Goal: Communication & Community: Share content

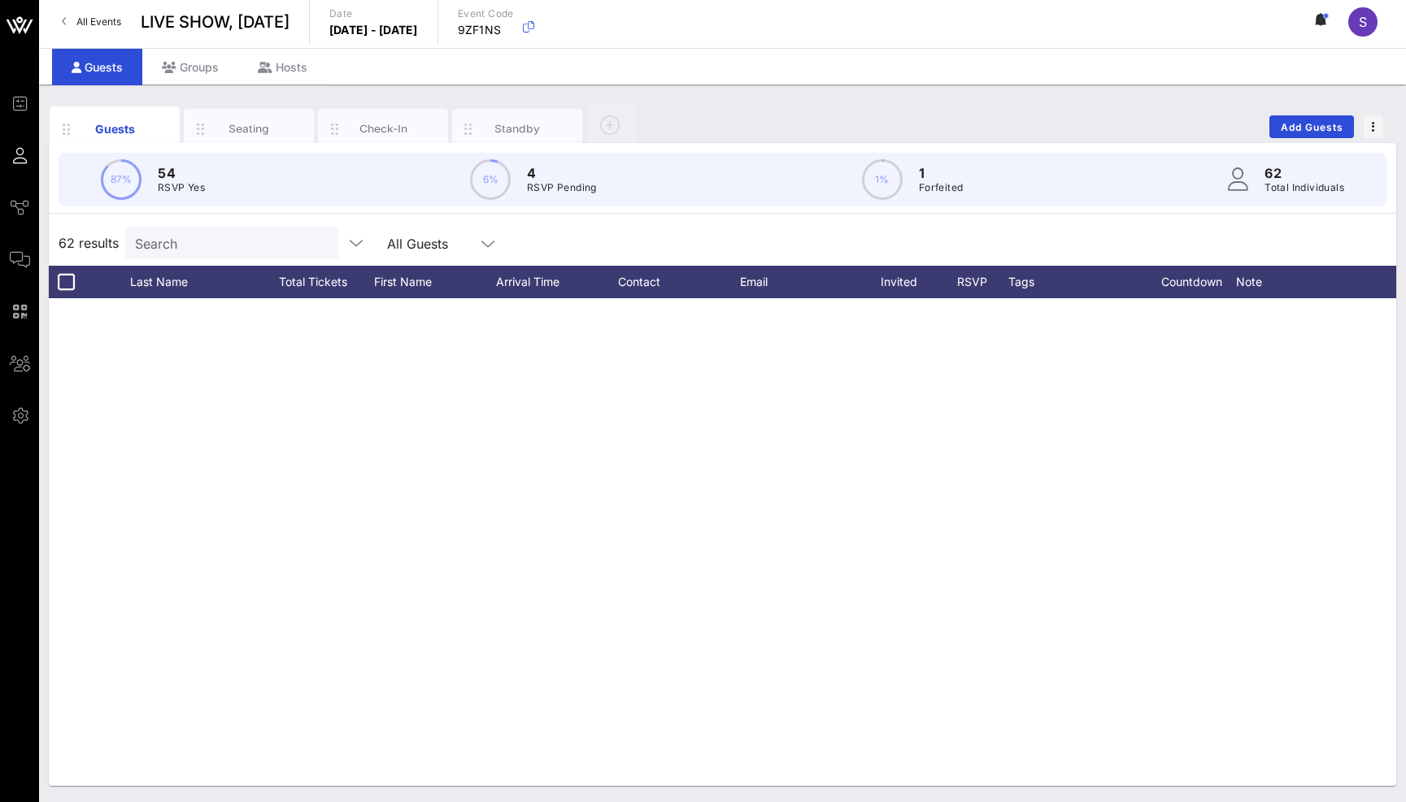
scroll to position [1615, 0]
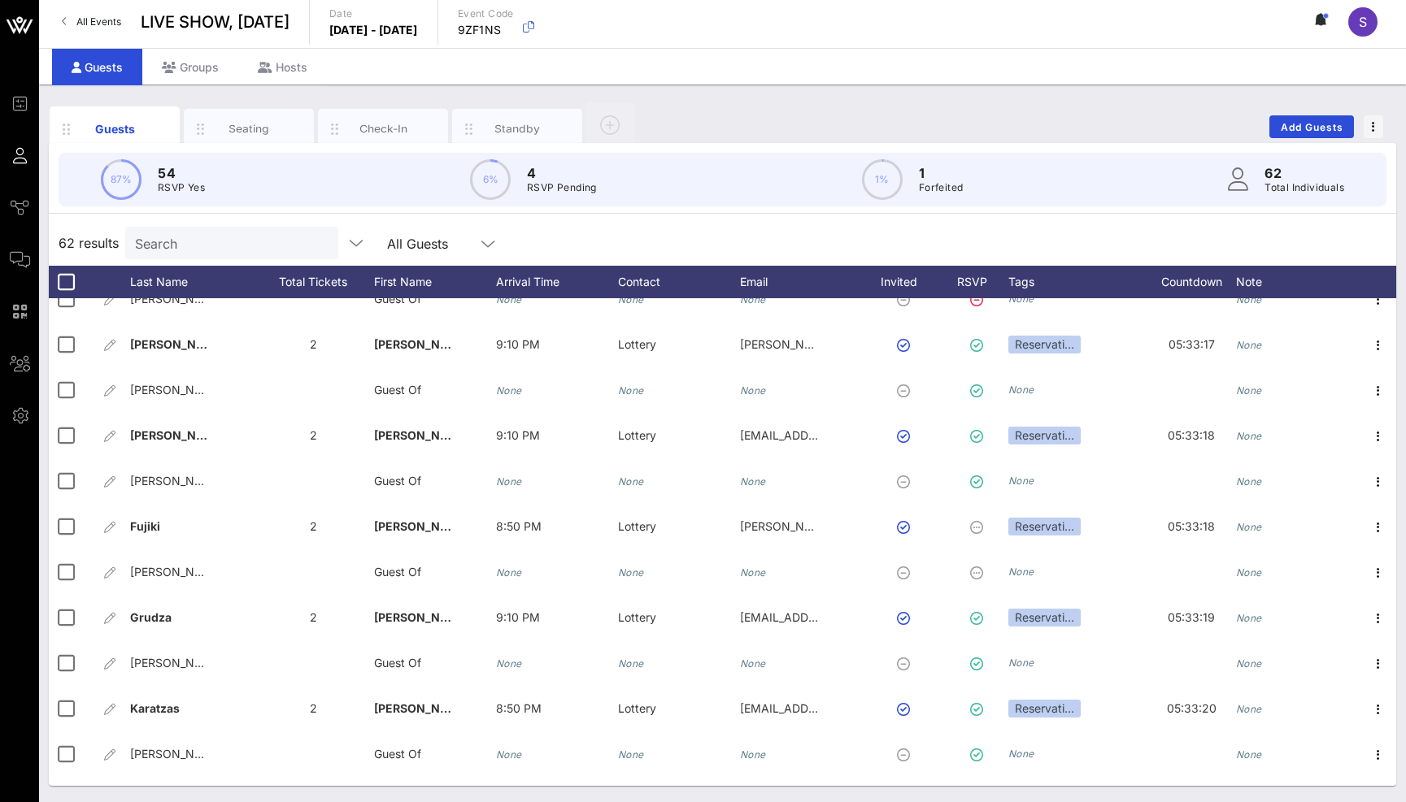
click at [736, 113] on div "Guests Seating Check-In Standby Add Guests" at bounding box center [722, 127] width 1347 height 52
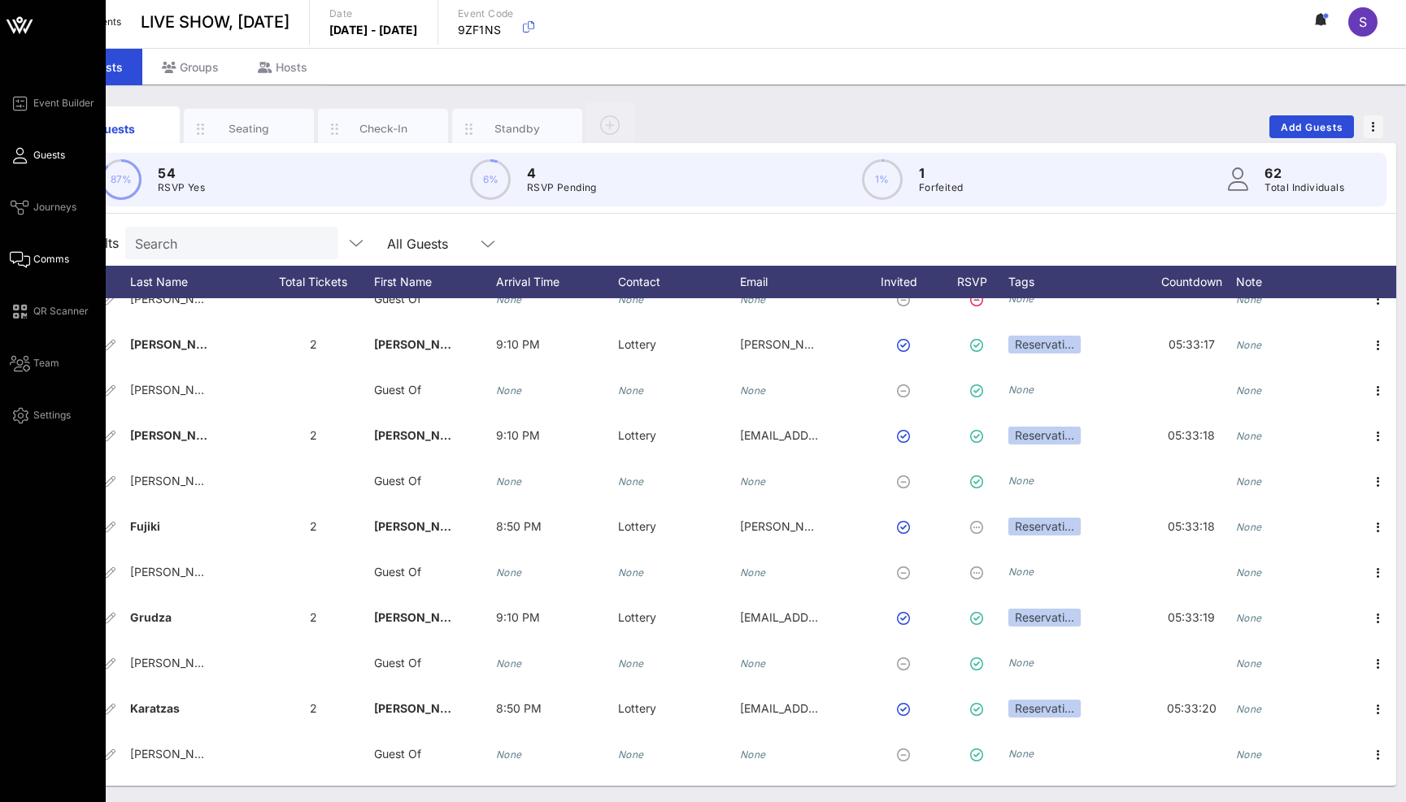
click at [34, 262] on span "Comms" at bounding box center [51, 259] width 36 height 15
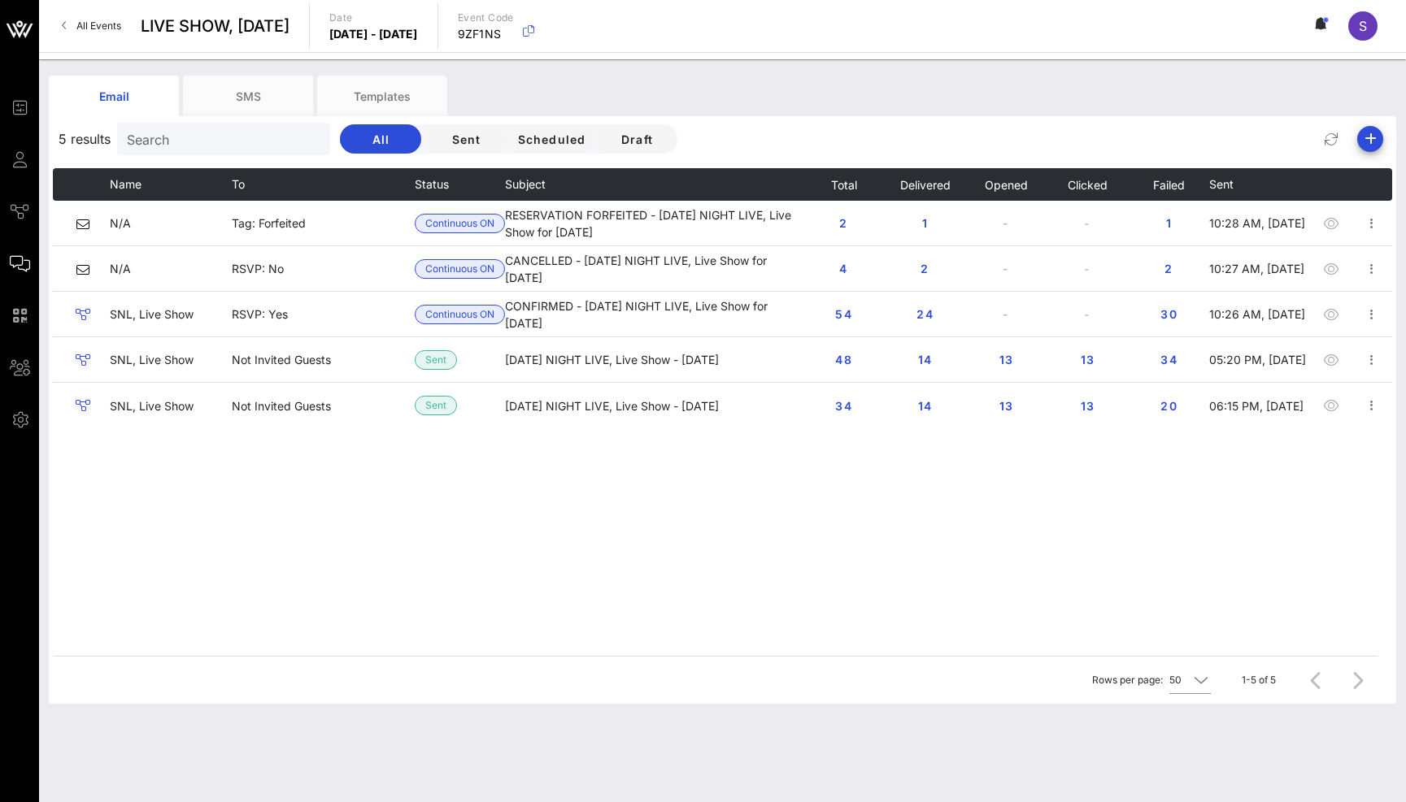
click at [255, 576] on div "Name To Status Subject Total Delivered Opened Clicked Failed Sent N/A Tag: Forf…" at bounding box center [722, 412] width 1339 height 488
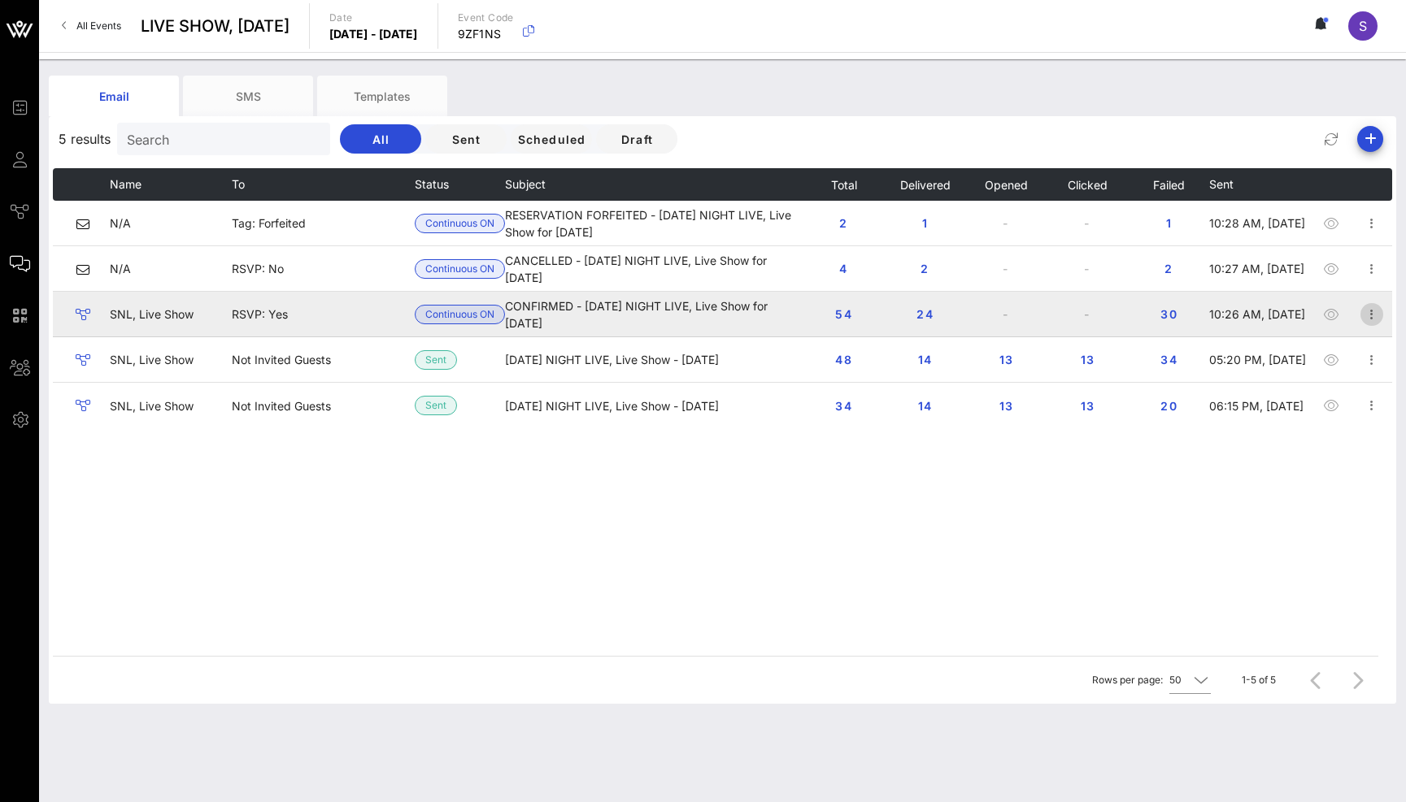
click at [1363, 324] on icon "button" at bounding box center [1372, 315] width 20 height 20
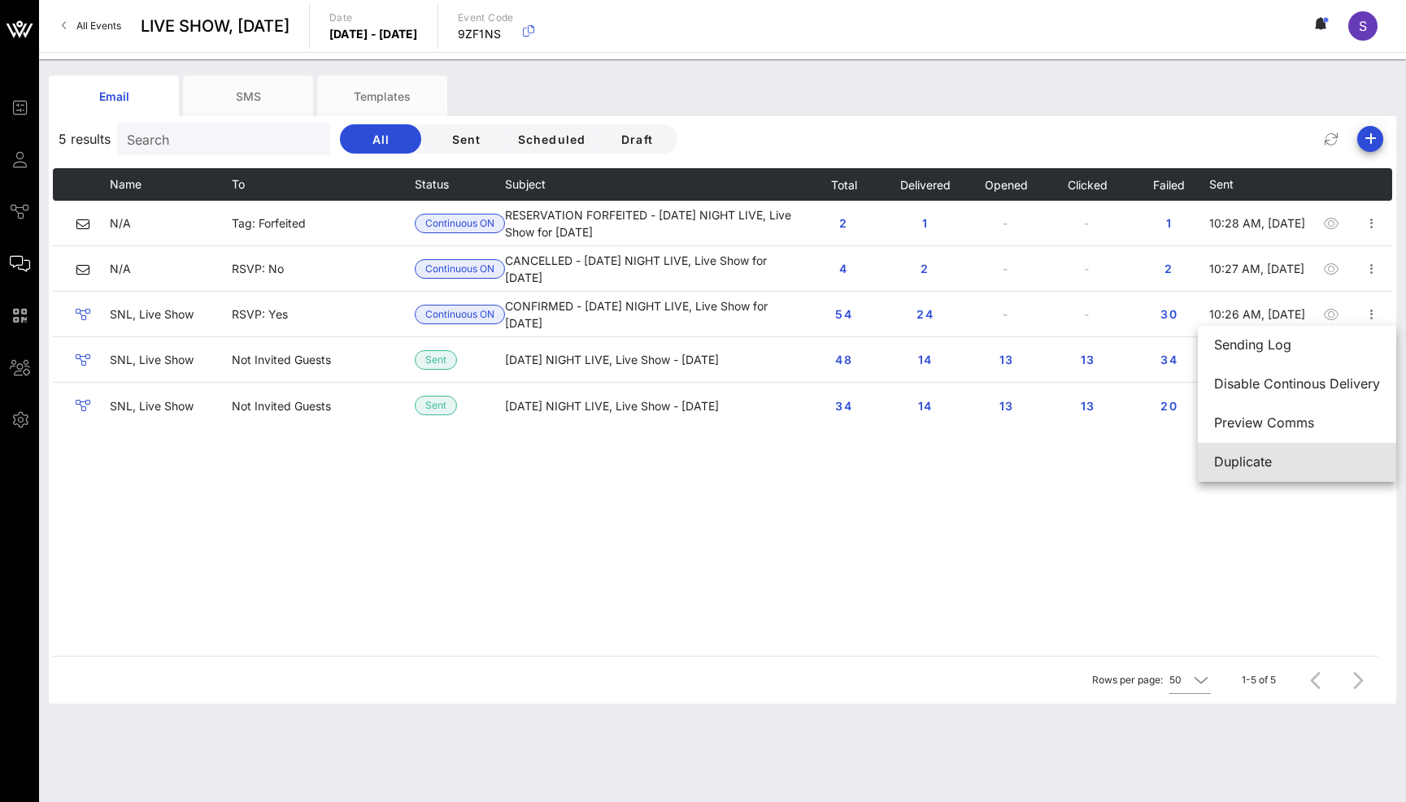
click at [1296, 458] on div "Duplicate" at bounding box center [1297, 461] width 166 height 15
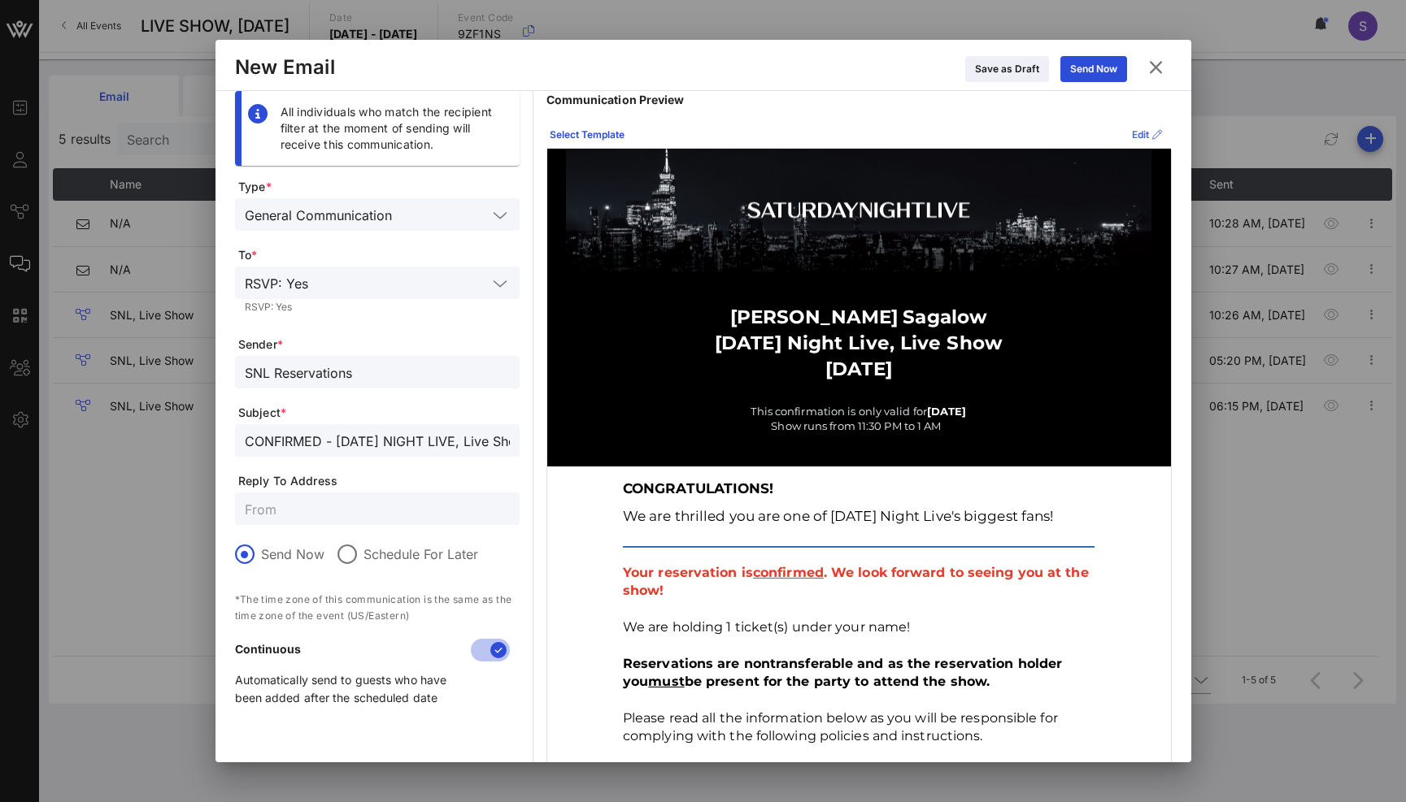
click at [1132, 128] on div "Edit" at bounding box center [1147, 135] width 30 height 16
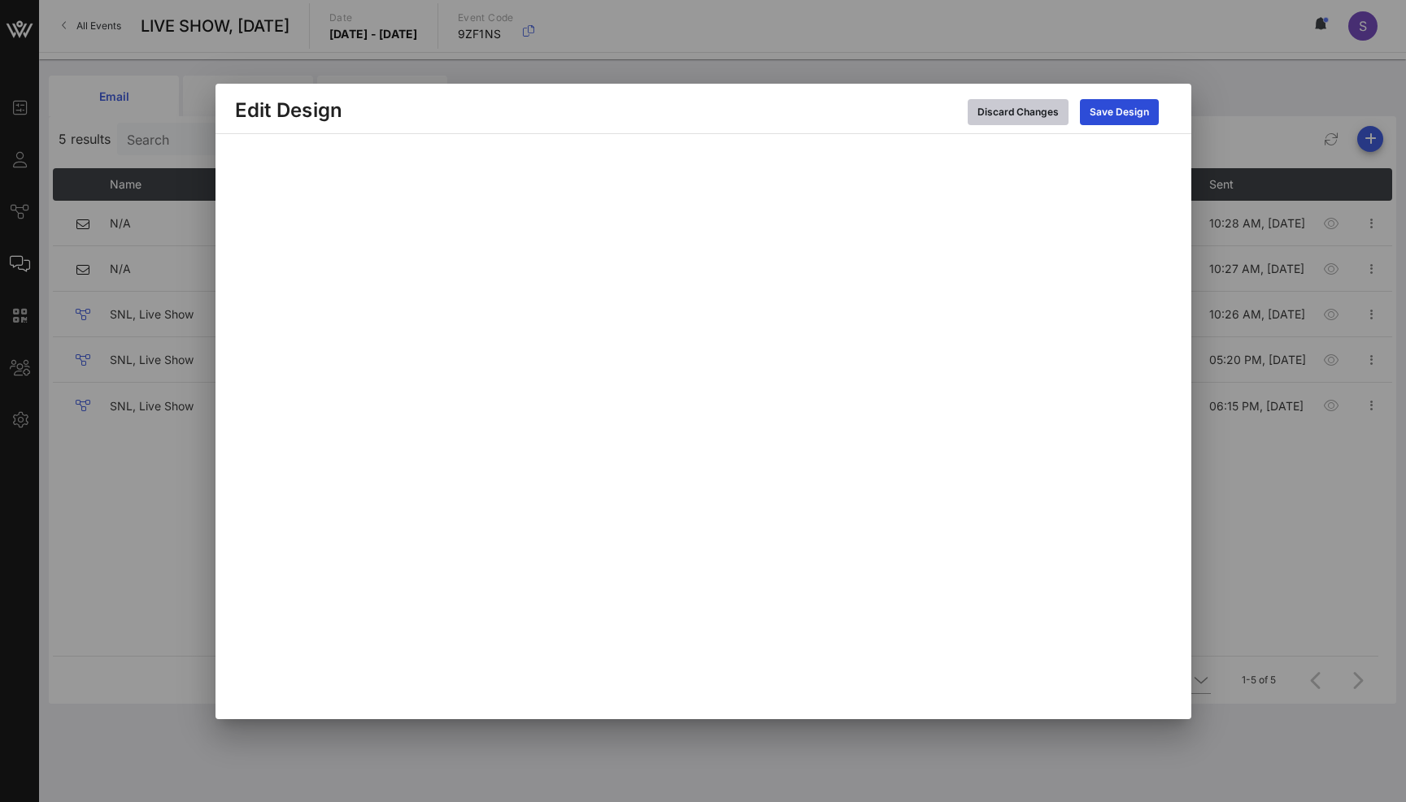
click at [1031, 104] on div "Discard Changes" at bounding box center [1017, 112] width 81 height 16
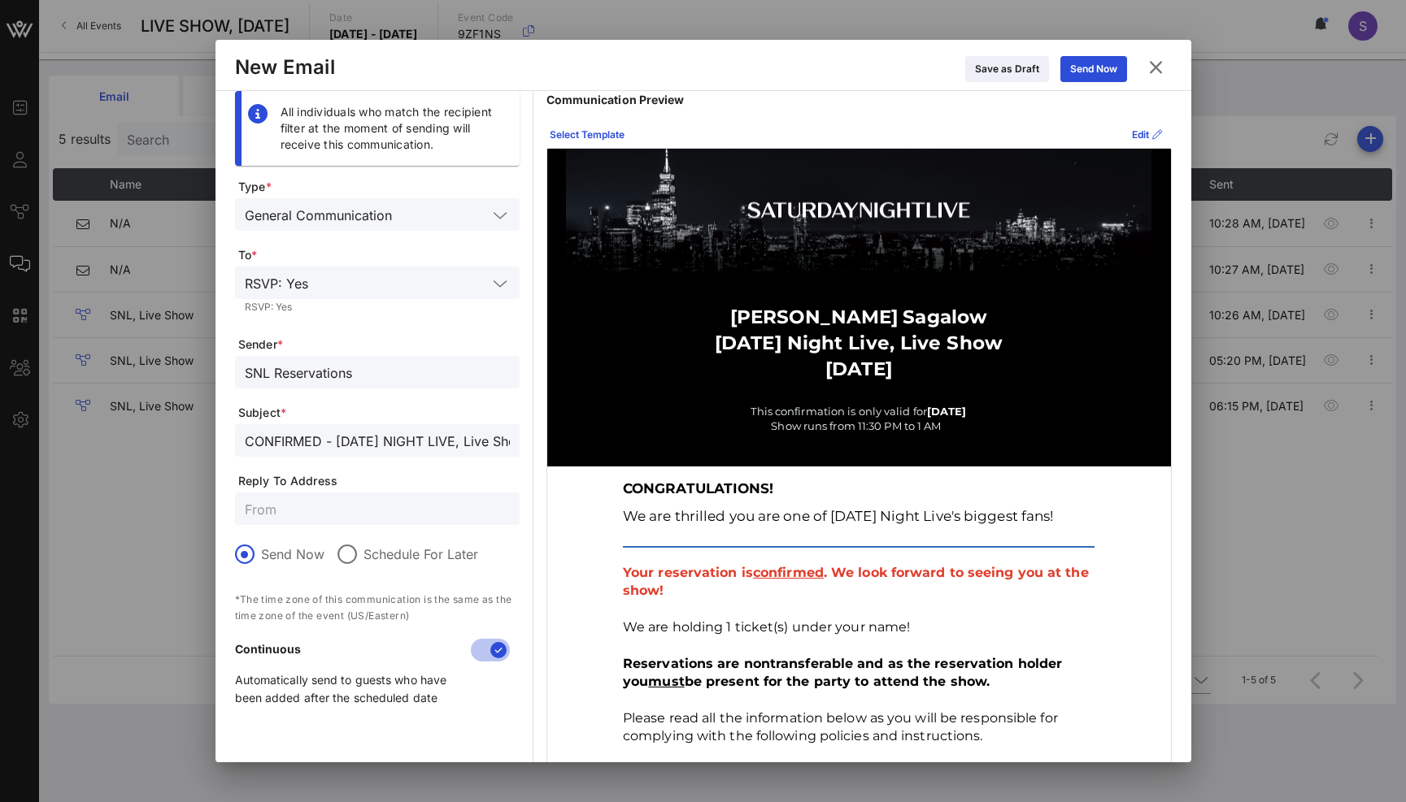
click at [332, 444] on input "CONFIRMED - SATURDAY NIGHT LIVE, Live Show for October, 18 2025" at bounding box center [377, 440] width 265 height 21
click at [1150, 70] on icon at bounding box center [1156, 68] width 22 height 20
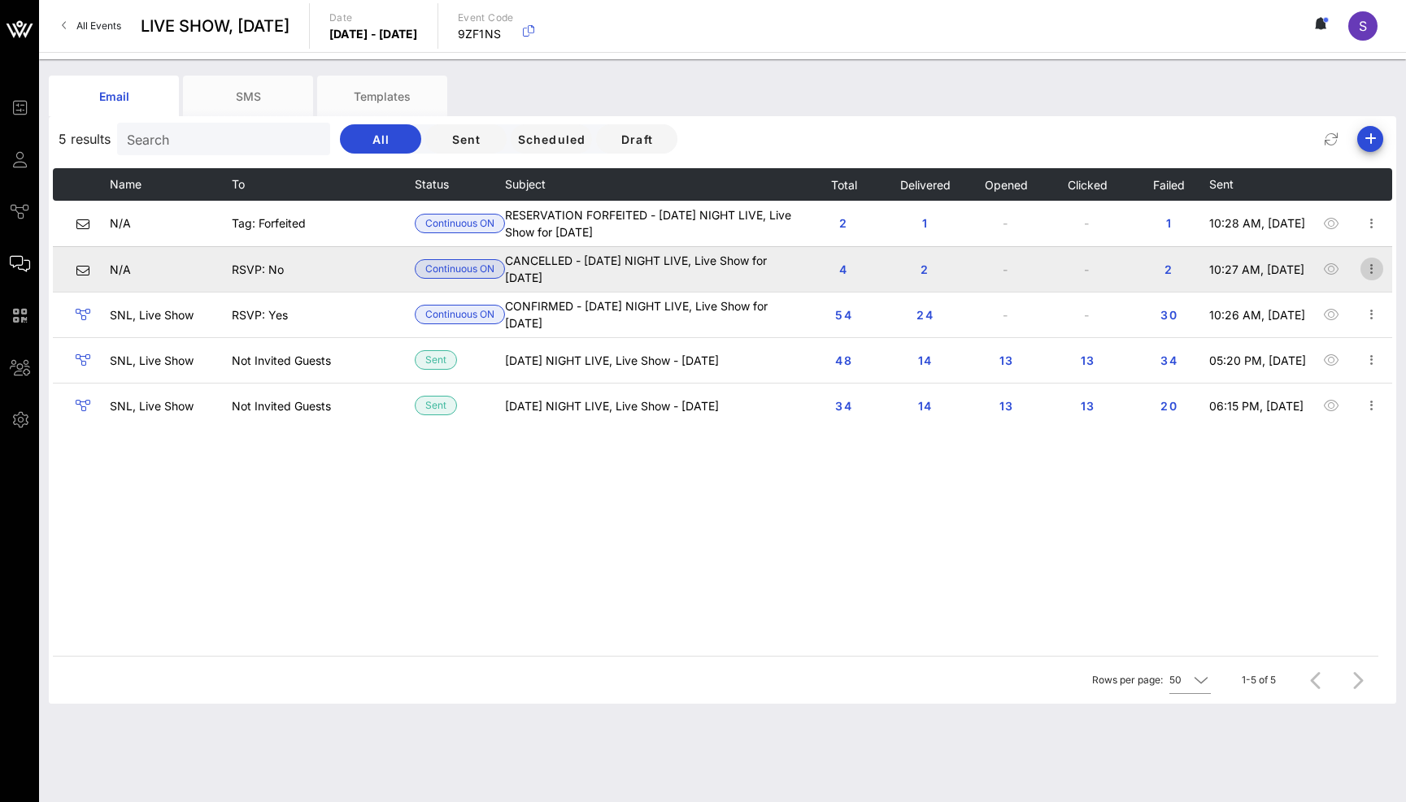
click at [1364, 265] on icon "button" at bounding box center [1372, 269] width 20 height 20
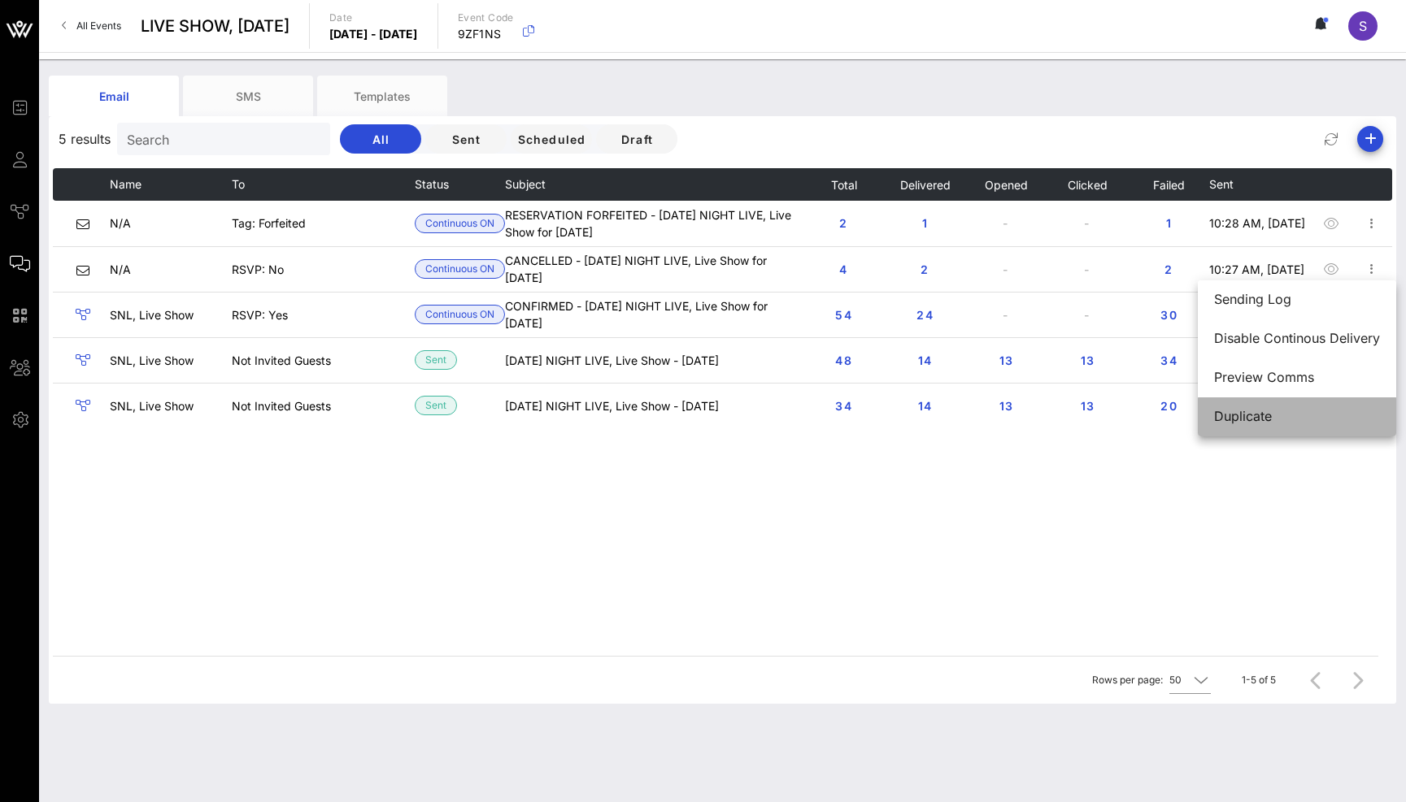
click at [1277, 422] on div "Duplicate" at bounding box center [1297, 416] width 166 height 15
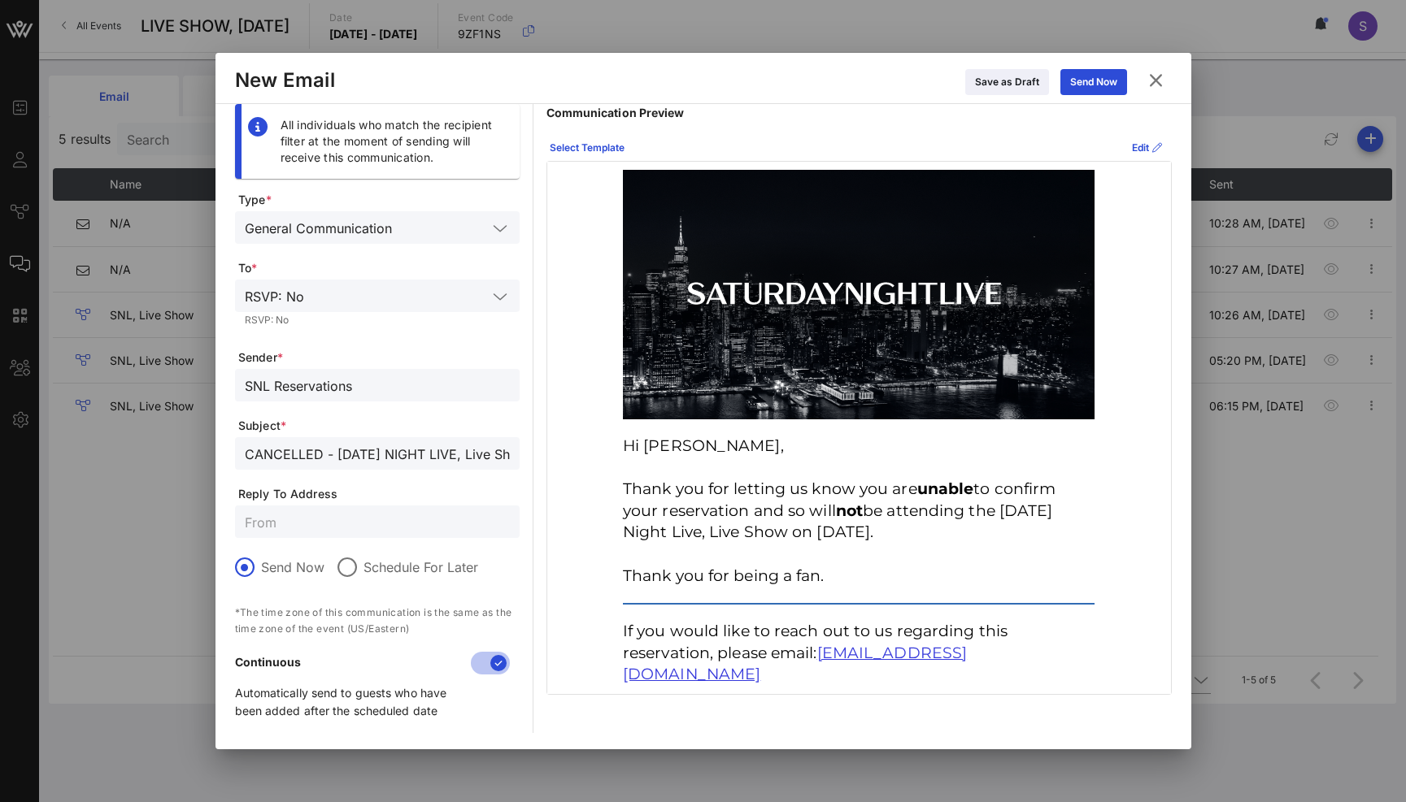
click at [372, 451] on input "CANCELLED - SATURDAY NIGHT LIVE, Live Show for October 18, 2025" at bounding box center [377, 453] width 265 height 21
drag, startPoint x: 354, startPoint y: 381, endPoint x: 206, endPoint y: 382, distance: 147.1
click at [206, 382] on div "Event Builder Guests Journeys Comms QR Scanner Team Settings LIVE SHOW, October…" at bounding box center [703, 401] width 1406 height 802
click at [1164, 76] on icon at bounding box center [1155, 81] width 24 height 22
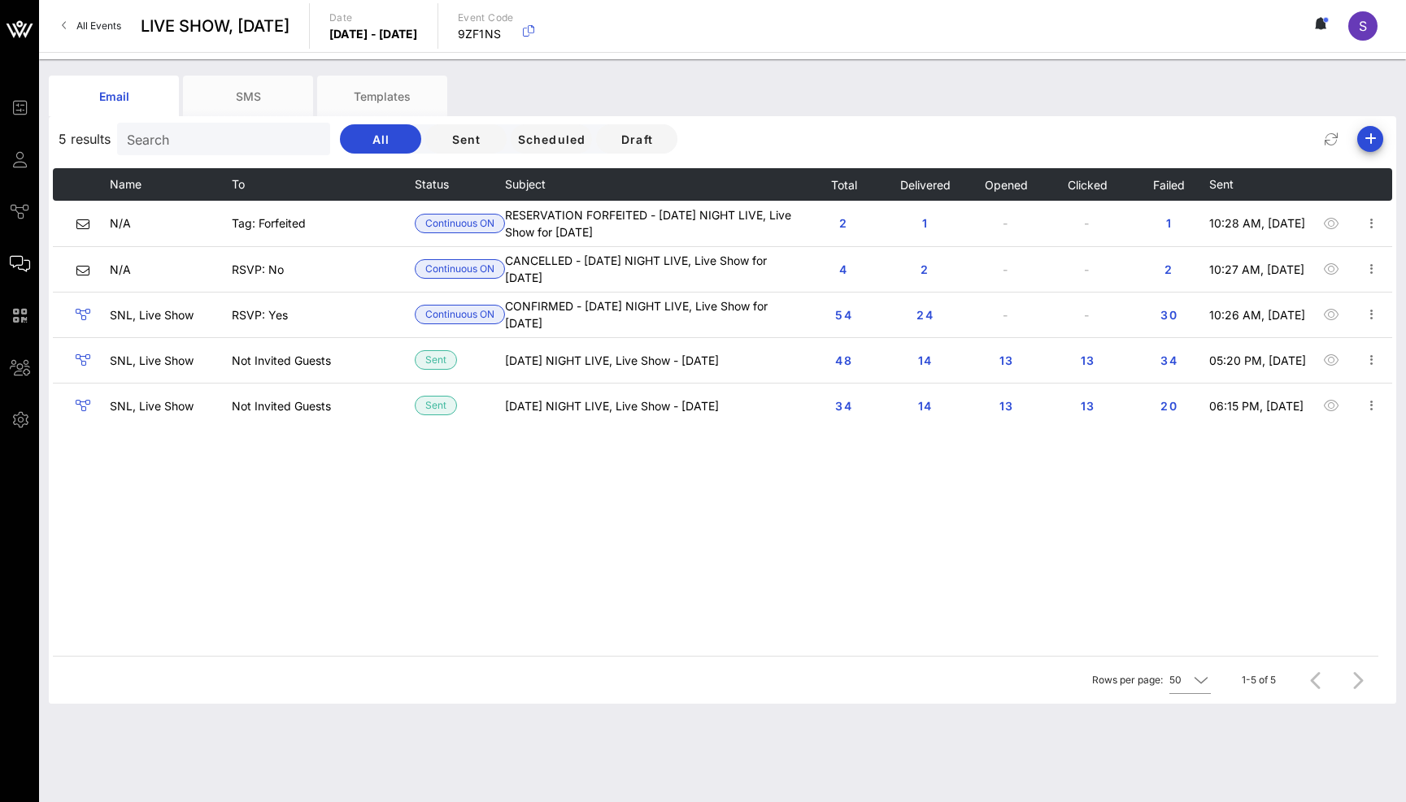
click at [667, 534] on div "Name To Status Subject Total Delivered Opened Clicked Failed Sent N/A Tag: Forf…" at bounding box center [722, 412] width 1339 height 488
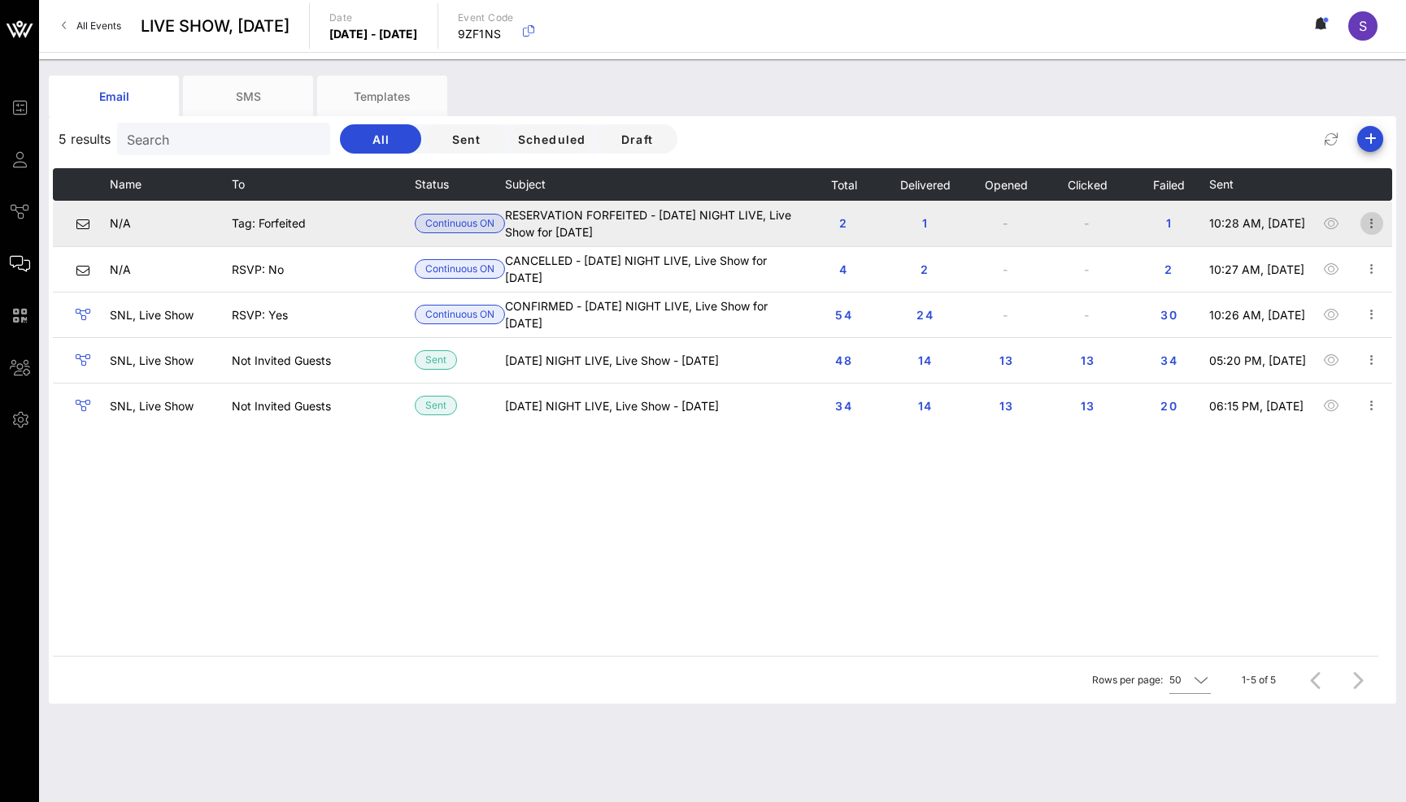
click at [1372, 219] on icon "button" at bounding box center [1372, 224] width 20 height 20
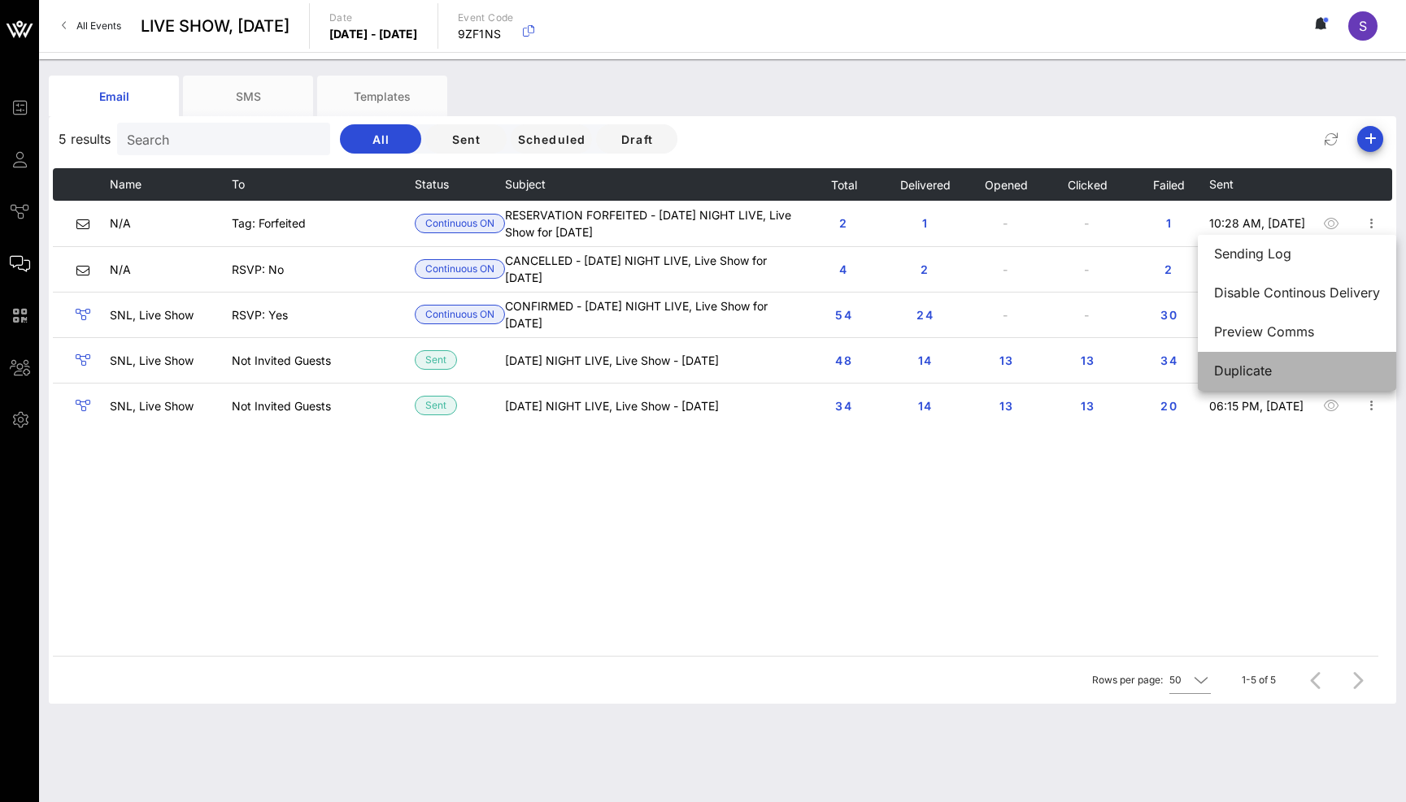
click at [1345, 384] on div "Duplicate" at bounding box center [1297, 371] width 166 height 35
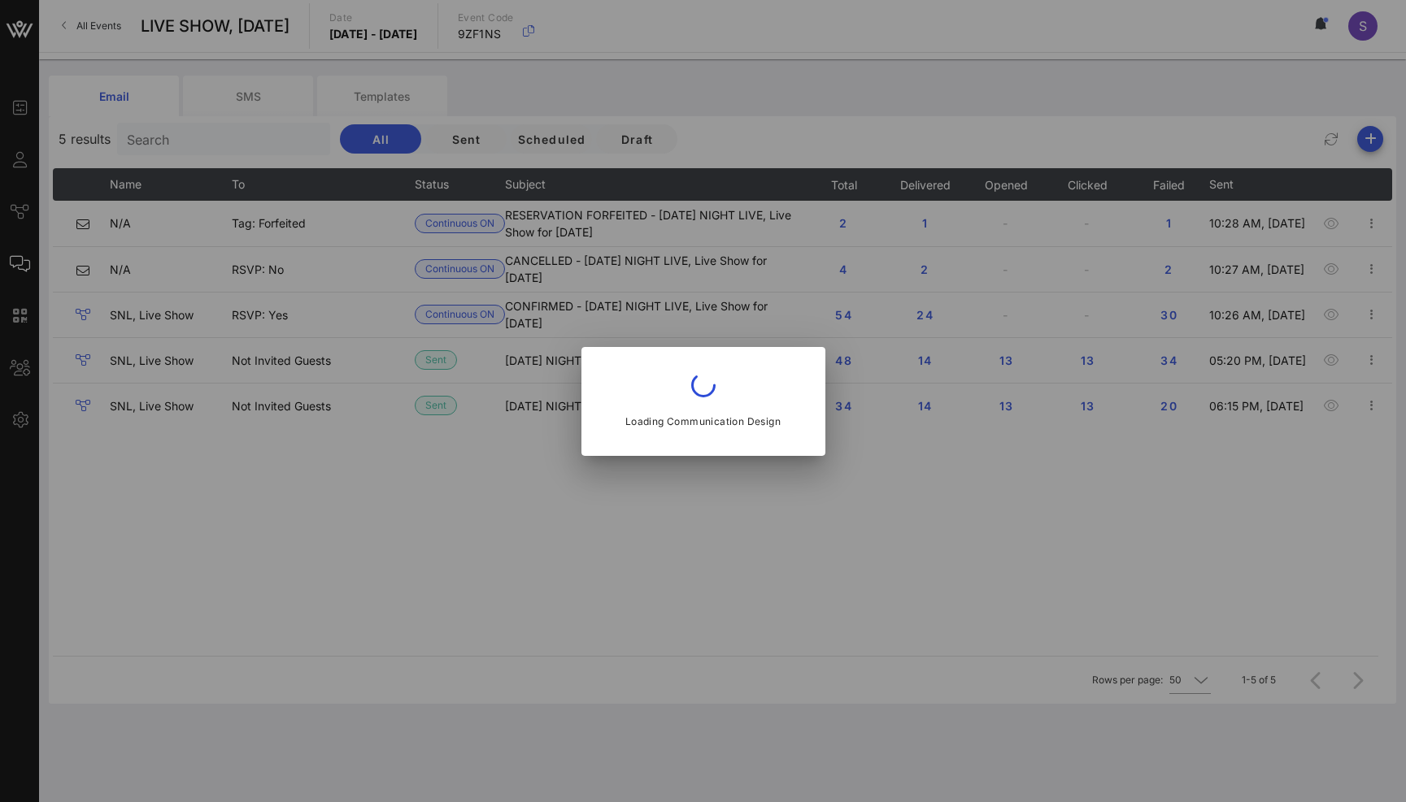
type input "RESERVATION FORFEITED - SATURDAY NIGHT LIVE, Live Show for October 11, 2025"
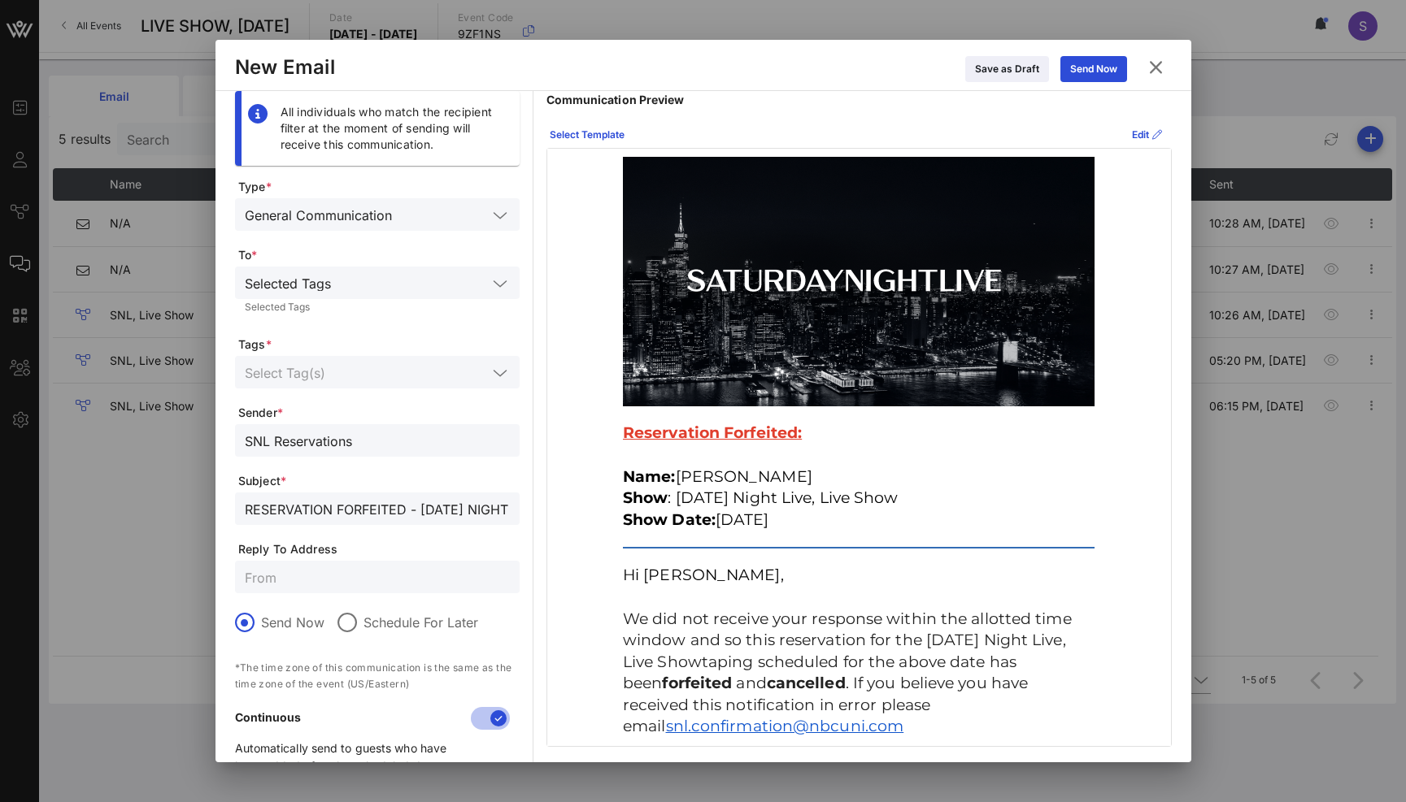
click at [411, 503] on input "RESERVATION FORFEITED - SATURDAY NIGHT LIVE, Live Show for October 11, 2025" at bounding box center [377, 508] width 265 height 21
drag, startPoint x: 430, startPoint y: 450, endPoint x: 244, endPoint y: 433, distance: 186.9
click at [246, 433] on input "SNL Reservations" at bounding box center [377, 440] width 265 height 21
click at [1160, 60] on icon at bounding box center [1155, 67] width 24 height 23
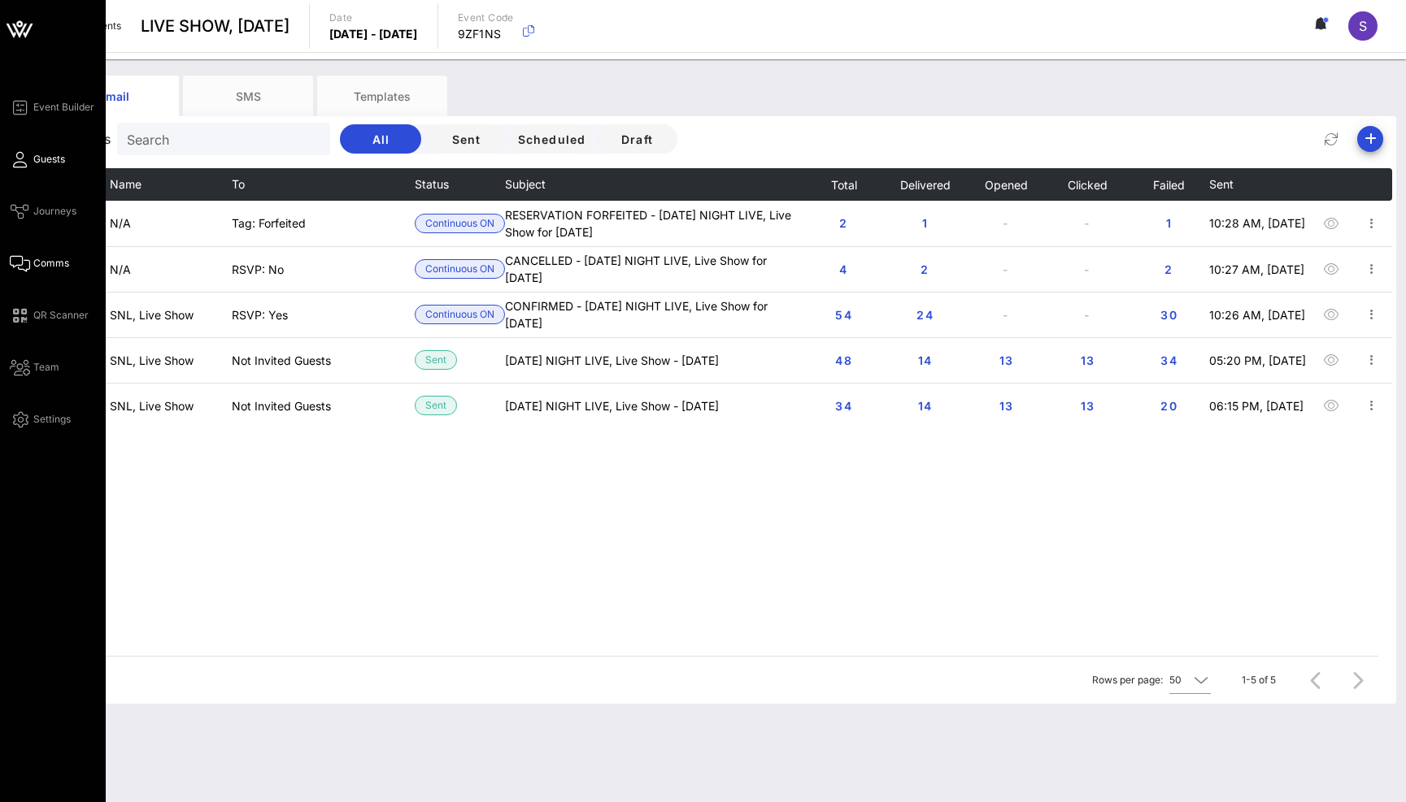
click at [50, 165] on span "Guests" at bounding box center [49, 159] width 32 height 15
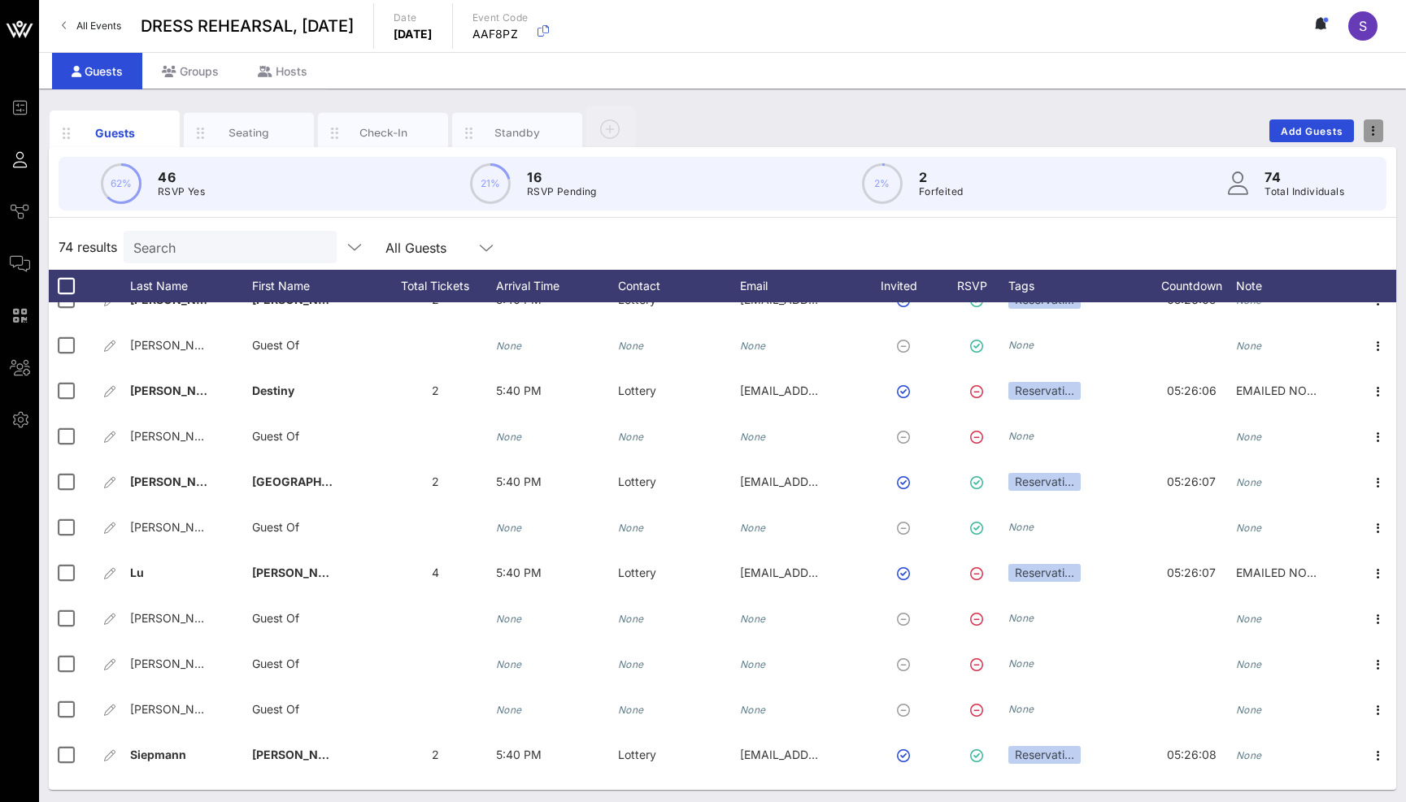
click at [1374, 141] on button "button" at bounding box center [1373, 131] width 20 height 23
click at [1367, 188] on div "Duplicate Event" at bounding box center [1343, 191] width 78 height 13
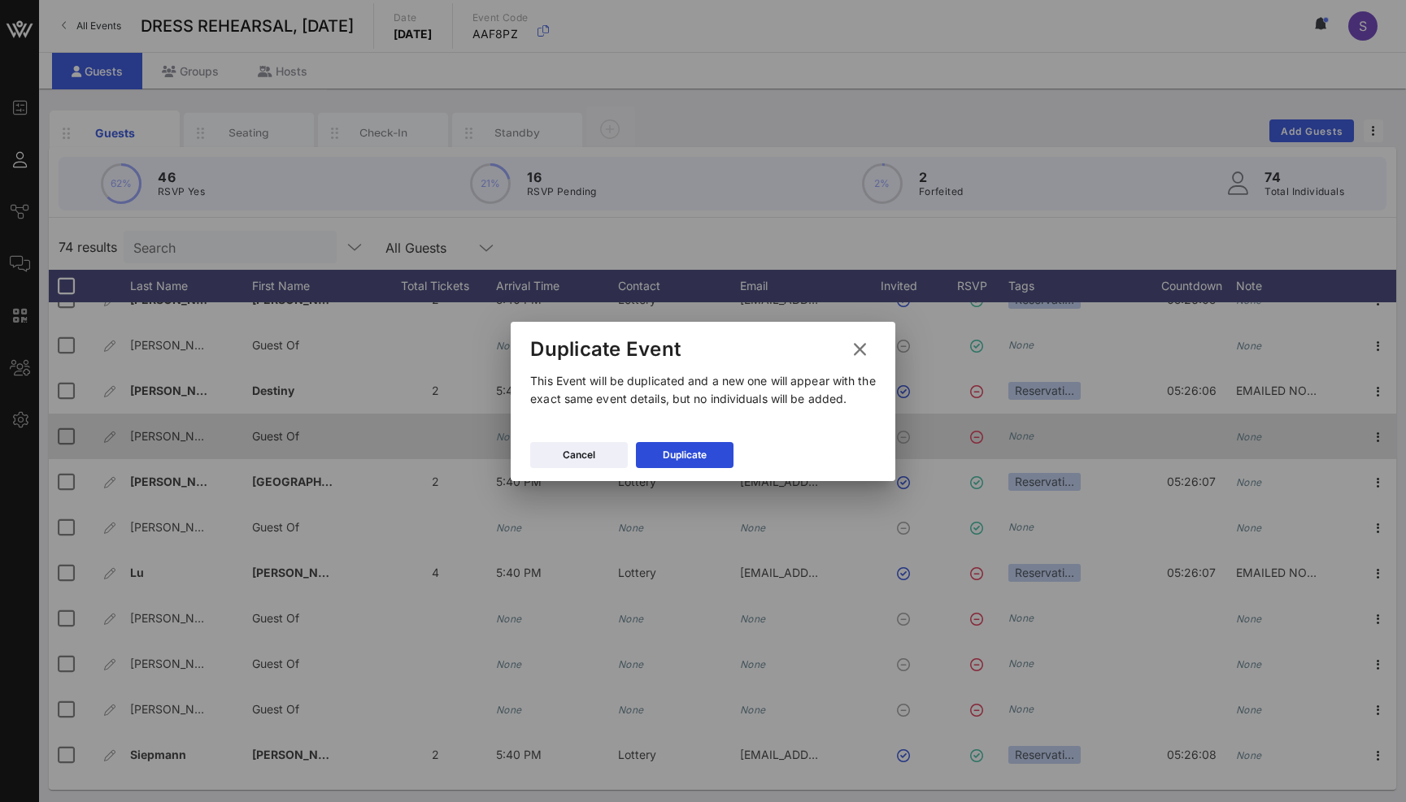
click at [696, 451] on div "Duplicate" at bounding box center [685, 455] width 44 height 16
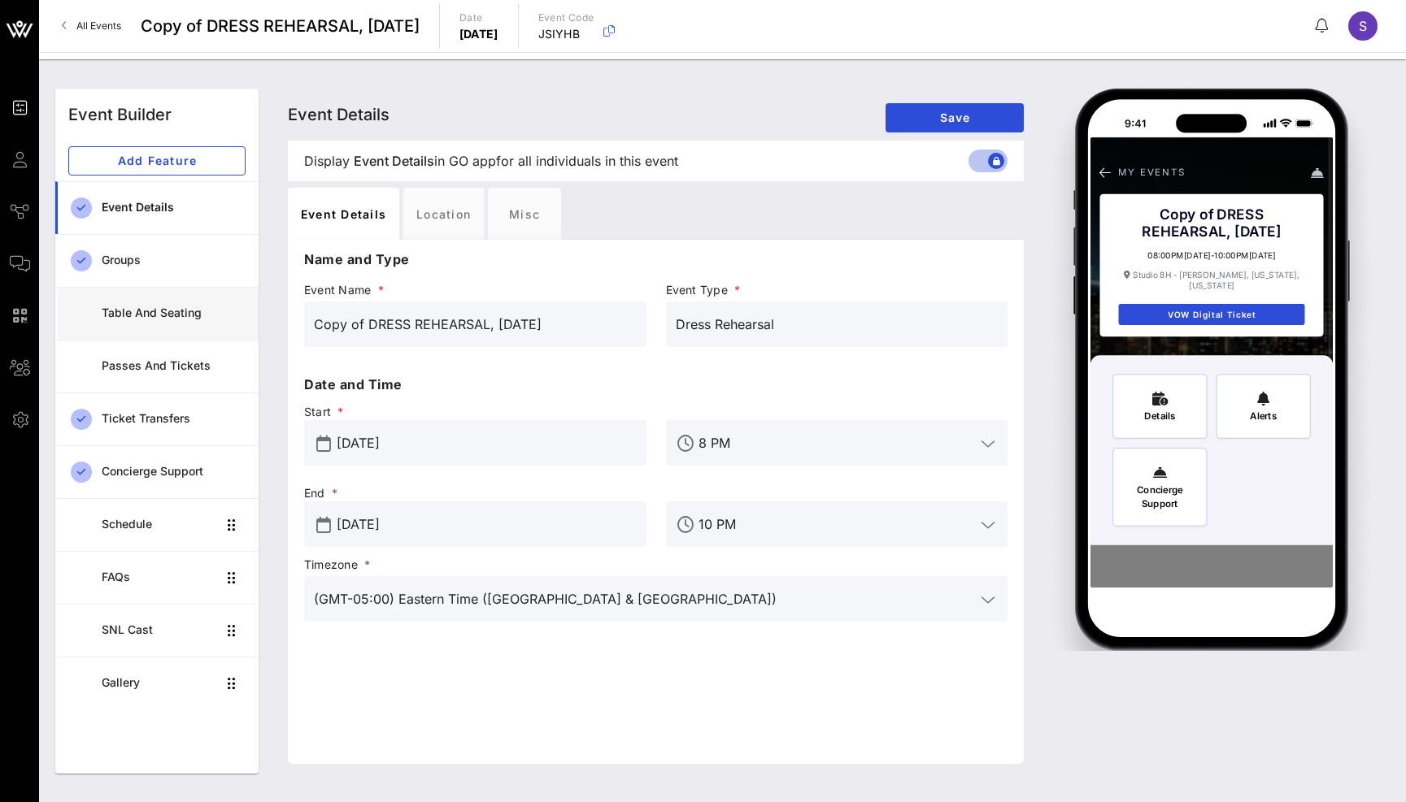
drag, startPoint x: 367, startPoint y: 324, endPoint x: 208, endPoint y: 323, distance: 158.5
click at [208, 323] on div "Event Builder Add Feature Event Details Groups Table and Seating Passes and Tic…" at bounding box center [723, 431] width 1354 height 705
click at [506, 324] on input "DRESS REHEARSAL, [DATE]" at bounding box center [475, 324] width 323 height 26
type input "DRESS REHEARSAL, November 1, 2025"
click at [373, 533] on input "Oct 18, 2025" at bounding box center [487, 524] width 300 height 26
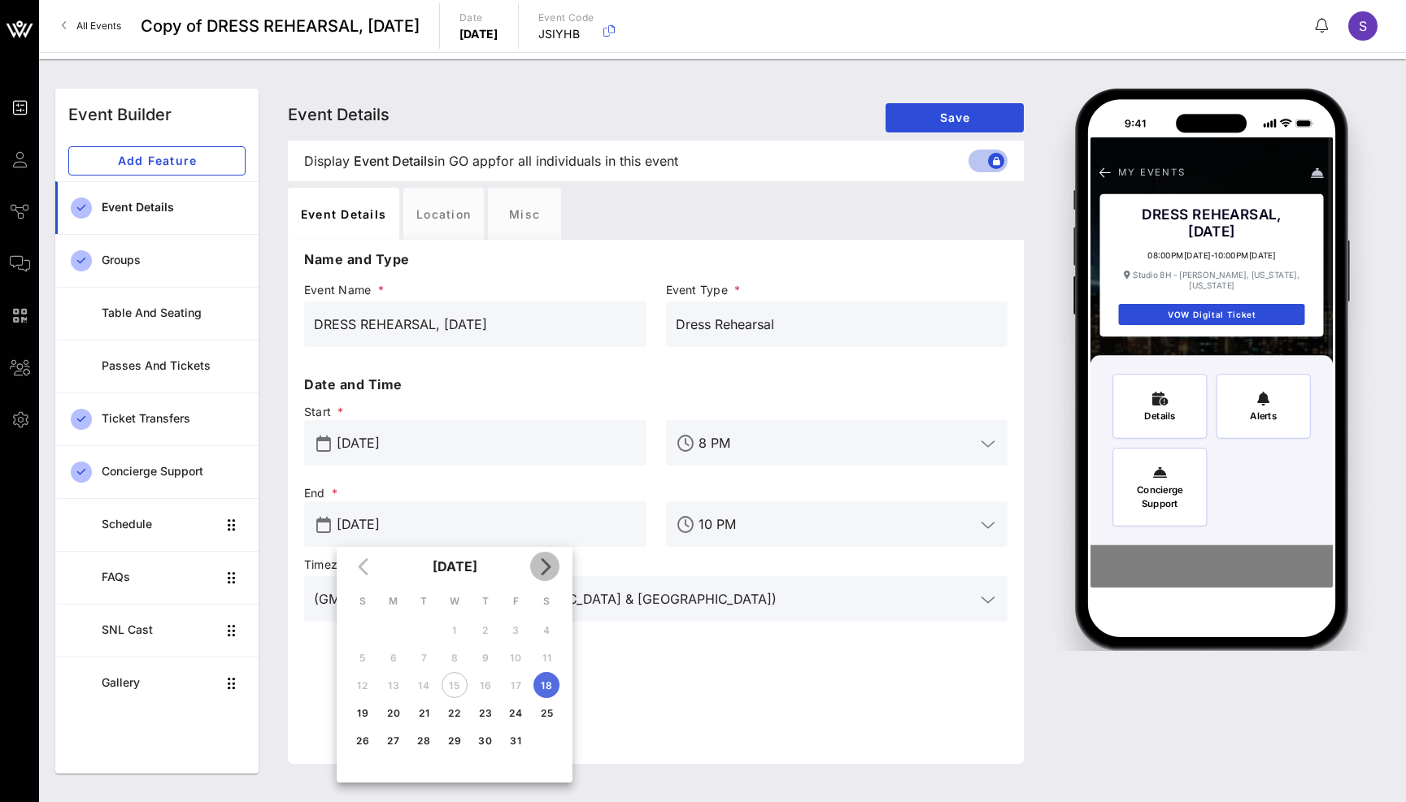
click at [545, 568] on icon "Next month" at bounding box center [545, 567] width 20 height 20
click at [549, 632] on div "1" at bounding box center [546, 630] width 26 height 12
type input "Nov 01, 2025"
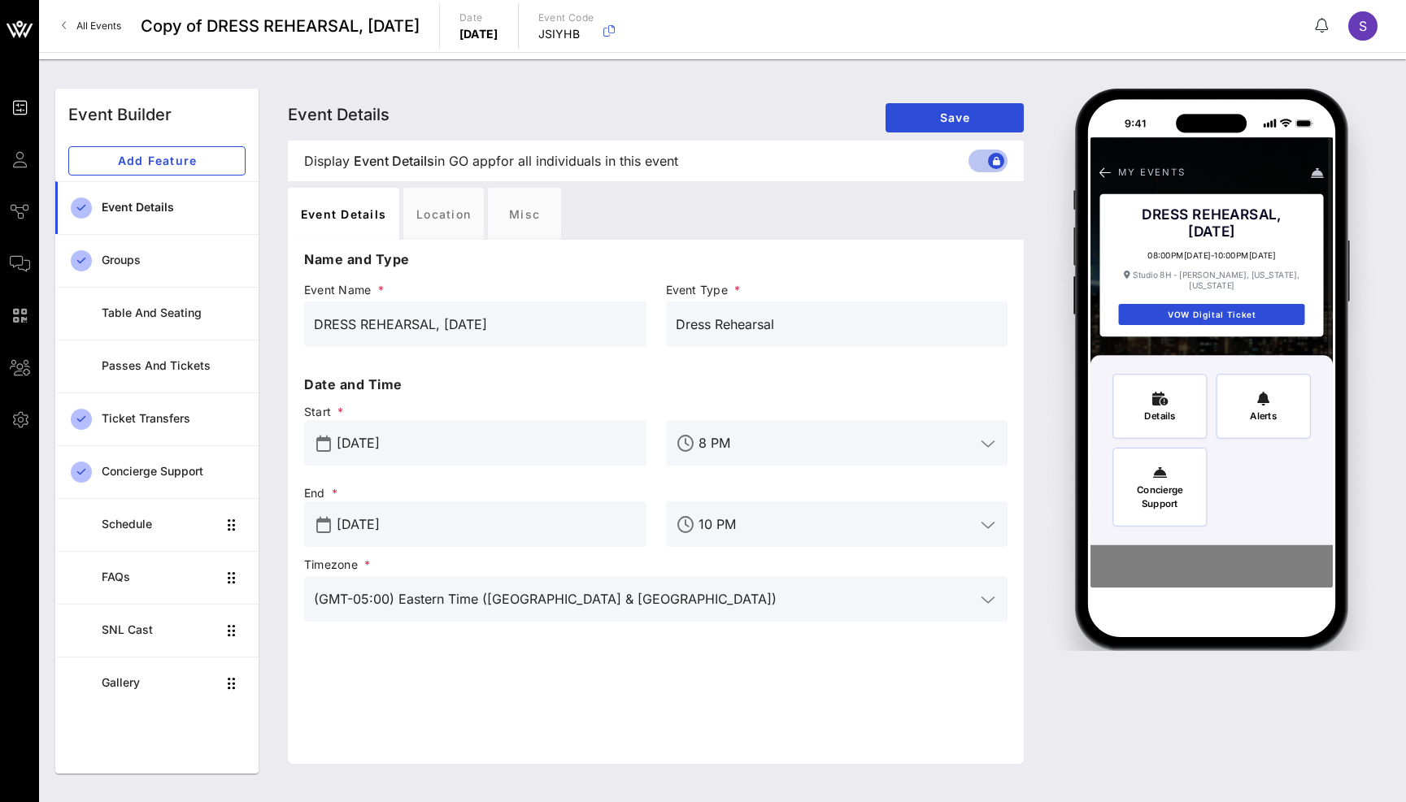
click at [406, 447] on input "Oct 18, 2025" at bounding box center [487, 443] width 300 height 26
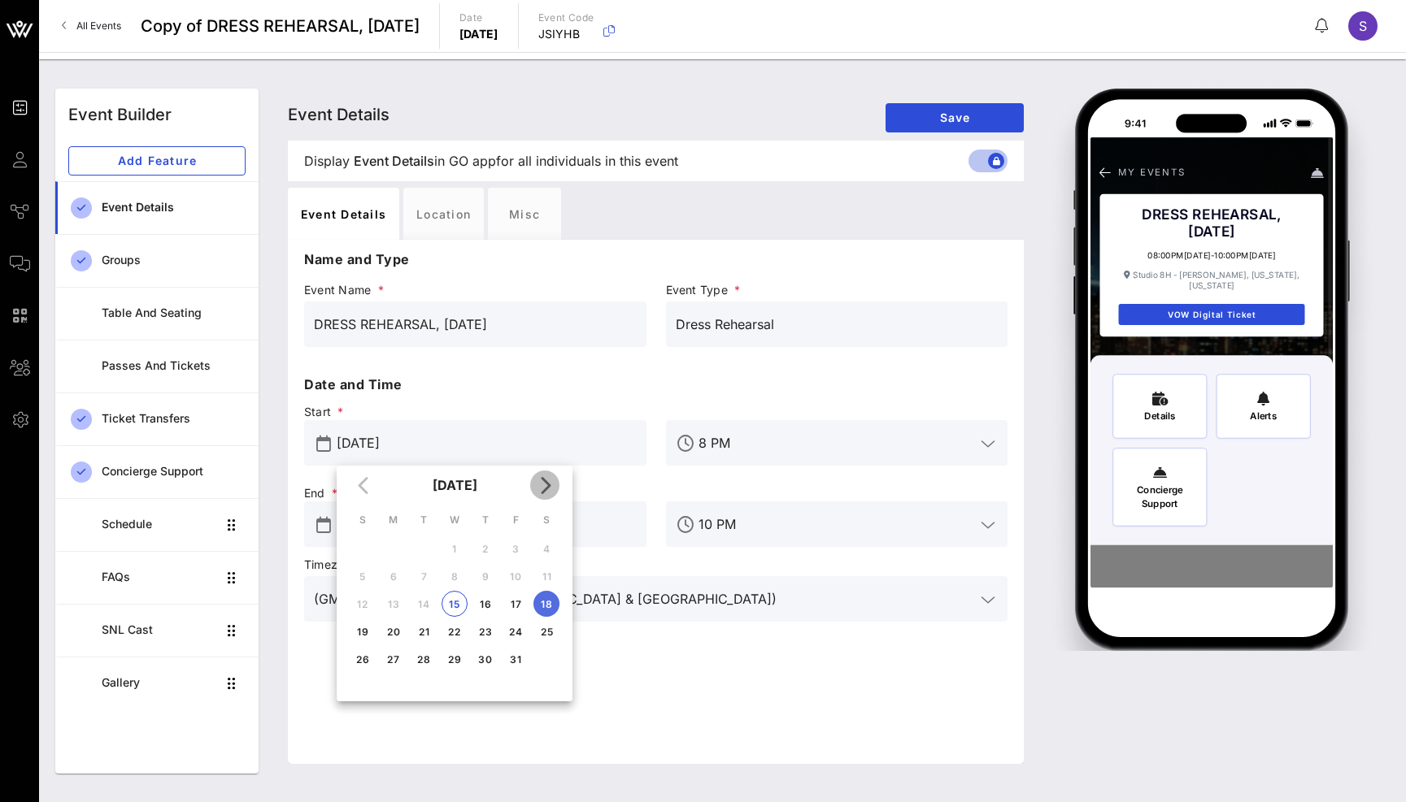
click at [547, 488] on icon "Next month" at bounding box center [545, 486] width 20 height 20
click at [545, 557] on button "1" at bounding box center [546, 549] width 26 height 26
type input "Nov 01, 2025"
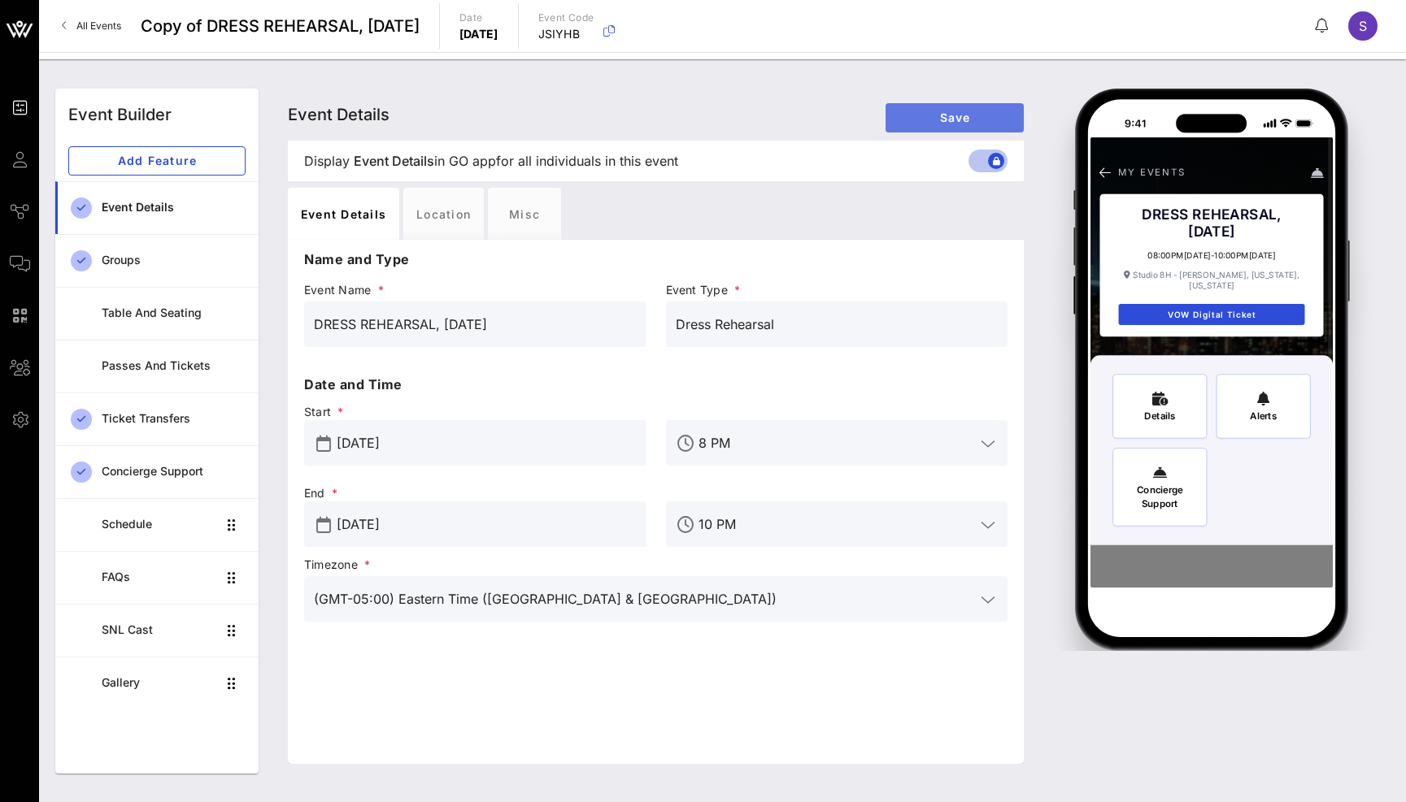
click at [921, 111] on button "Save" at bounding box center [954, 117] width 138 height 29
click at [107, 23] on span "All Events" at bounding box center [98, 26] width 45 height 12
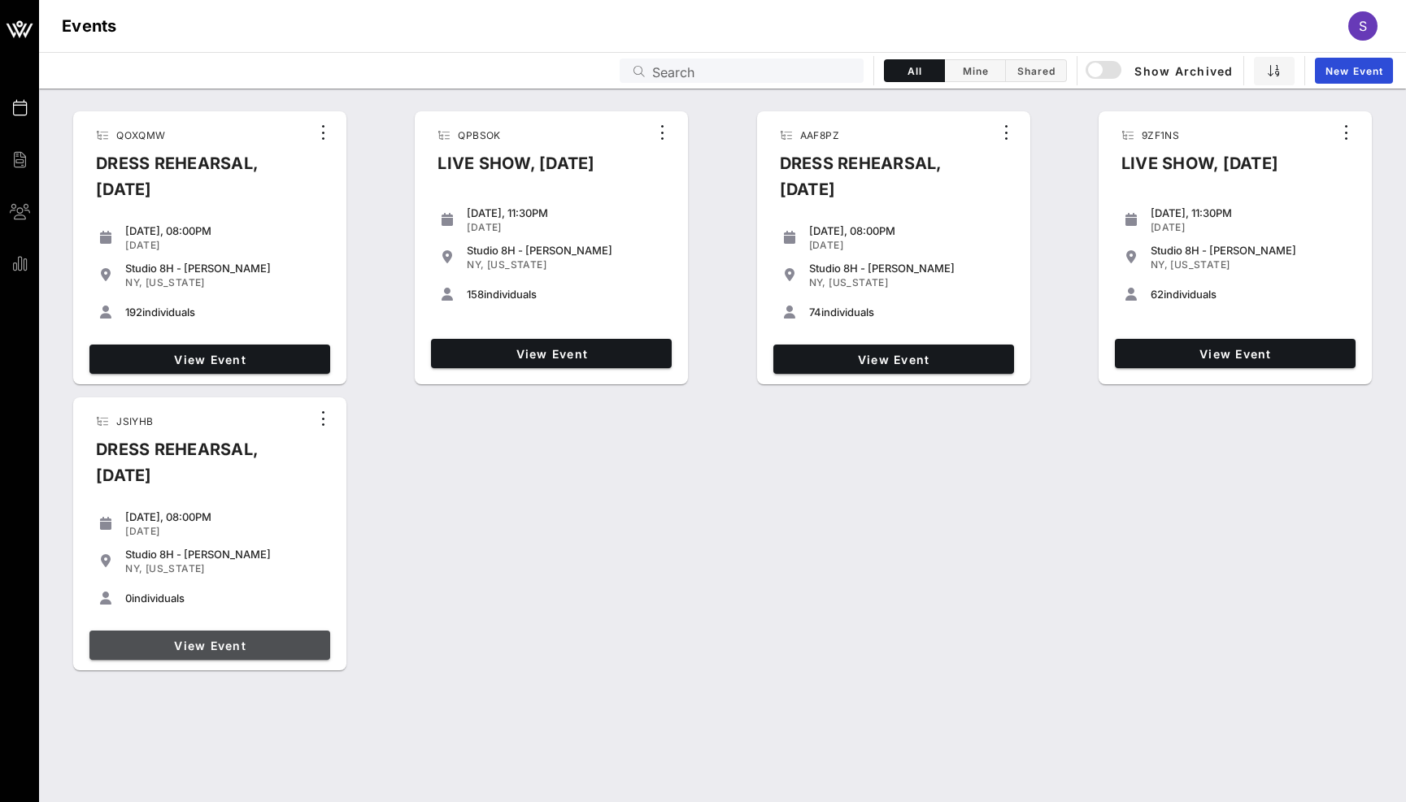
click at [215, 634] on link "View Event" at bounding box center [209, 645] width 241 height 29
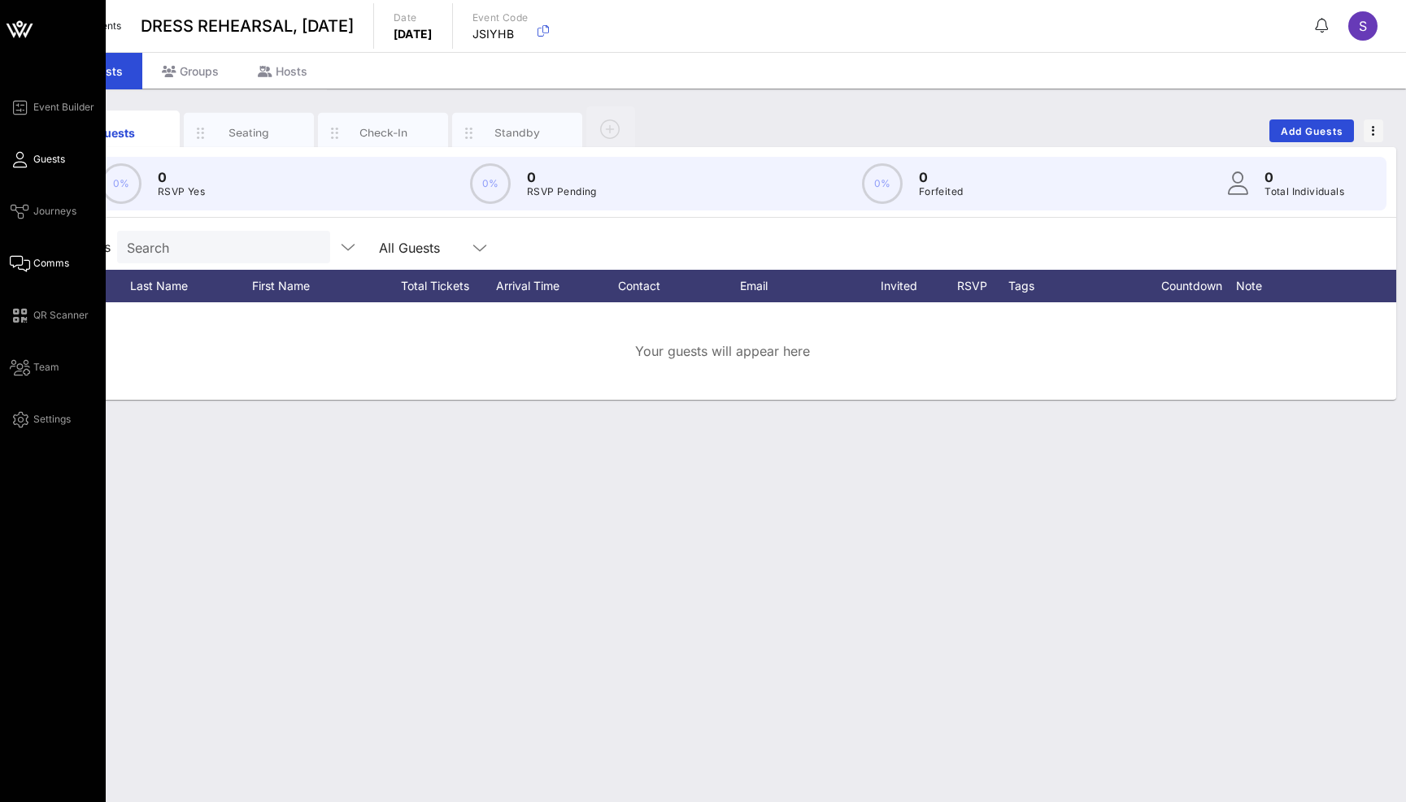
click at [48, 263] on span "Comms" at bounding box center [51, 263] width 36 height 15
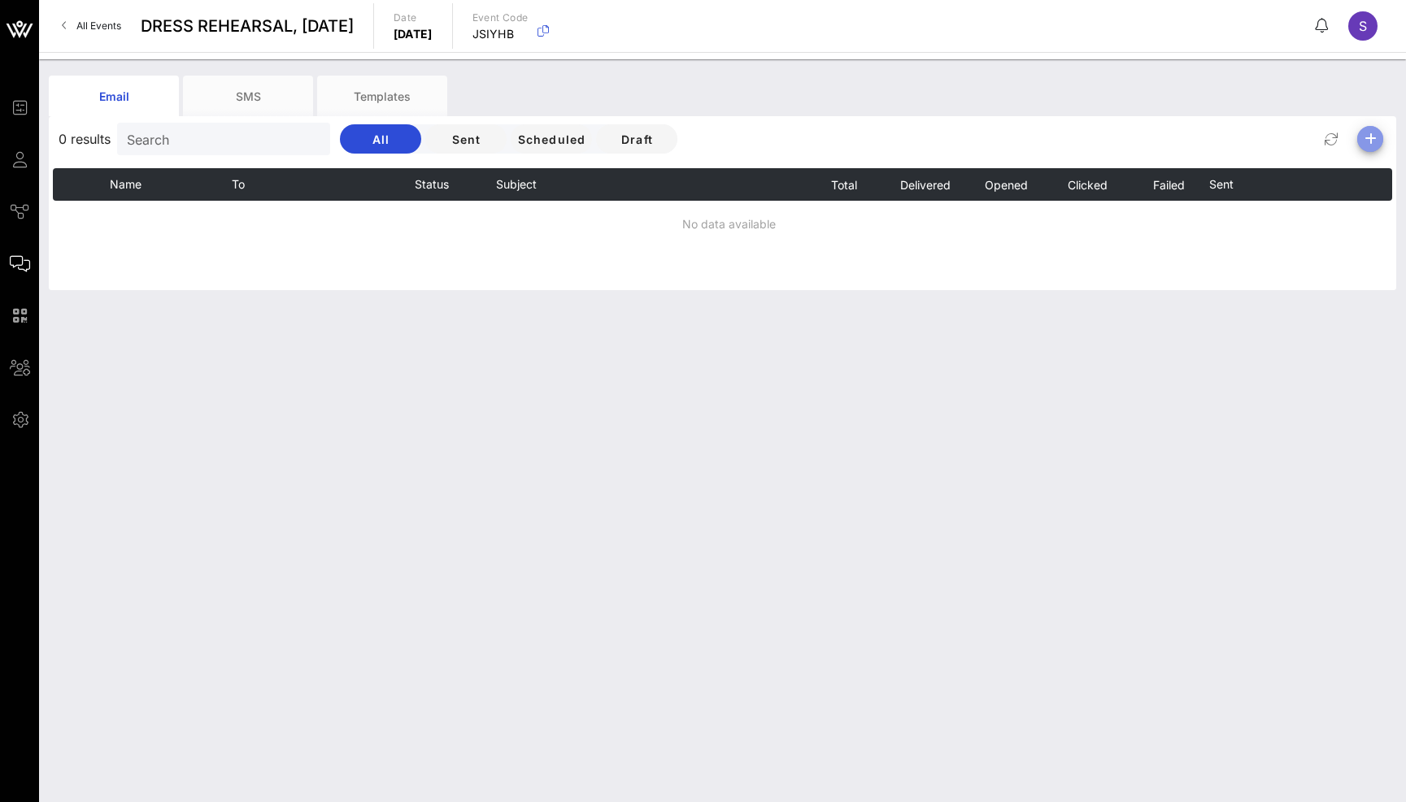
click at [1377, 141] on icon "button" at bounding box center [1370, 139] width 20 height 20
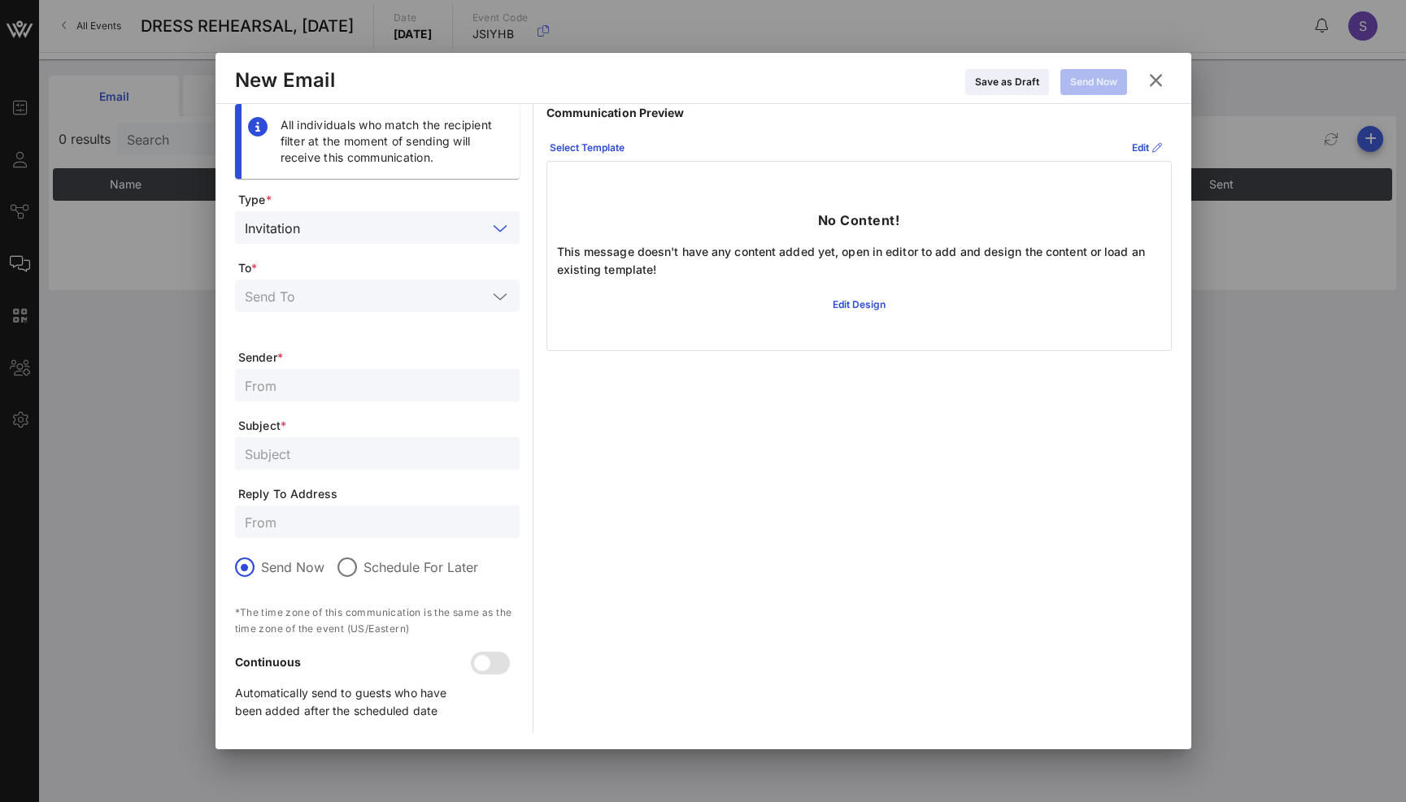
click at [392, 228] on input "text" at bounding box center [396, 227] width 180 height 21
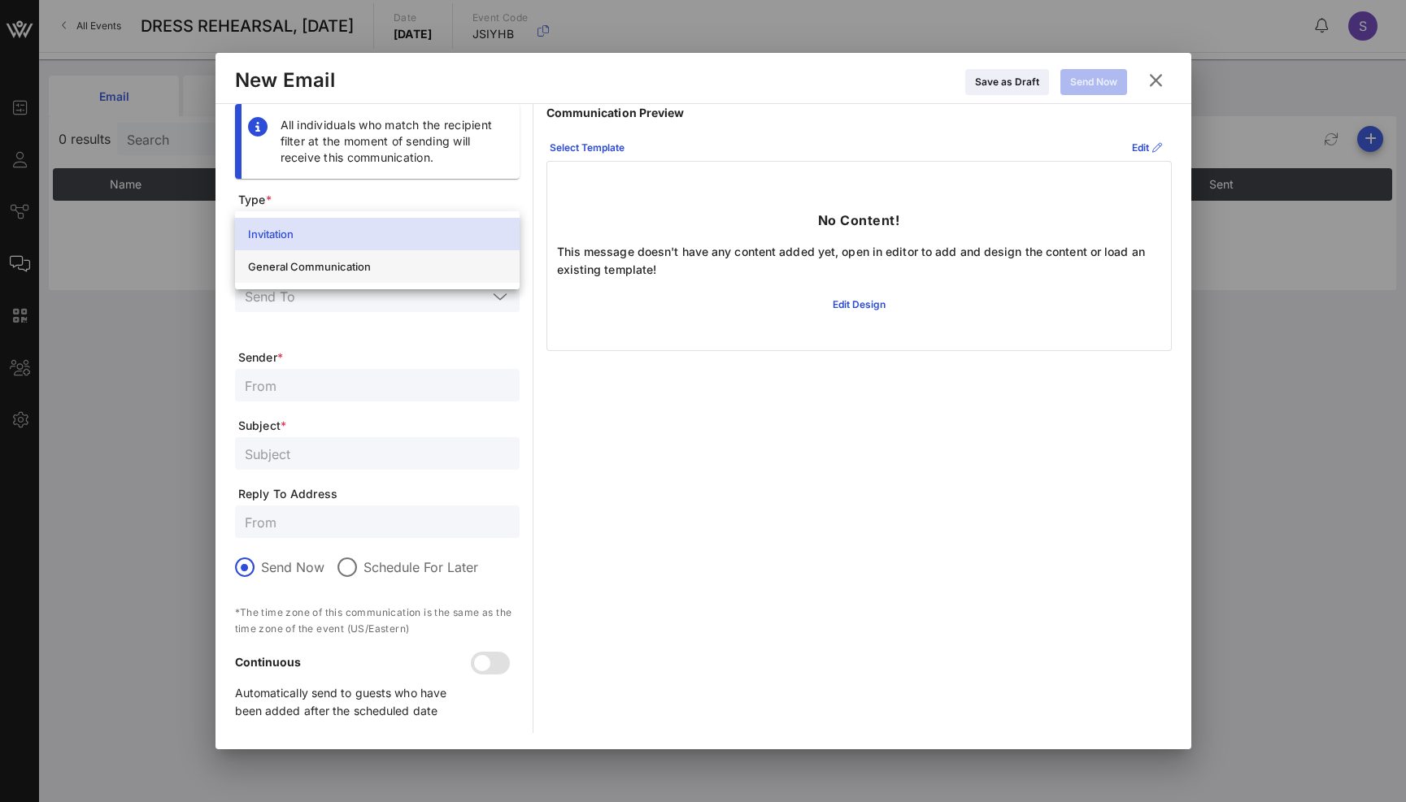
click at [376, 278] on div "General Communication" at bounding box center [377, 267] width 259 height 26
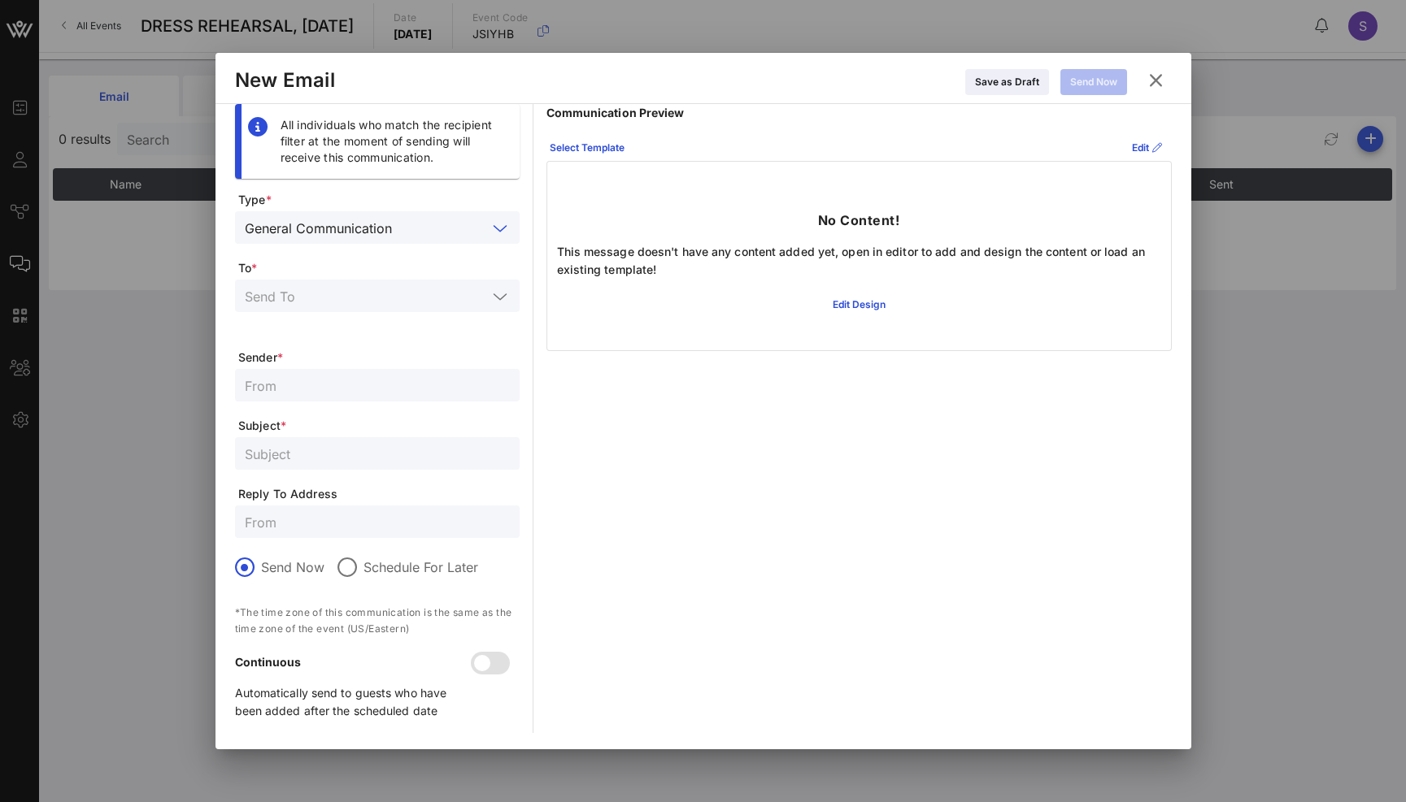
click at [349, 281] on div at bounding box center [377, 296] width 265 height 33
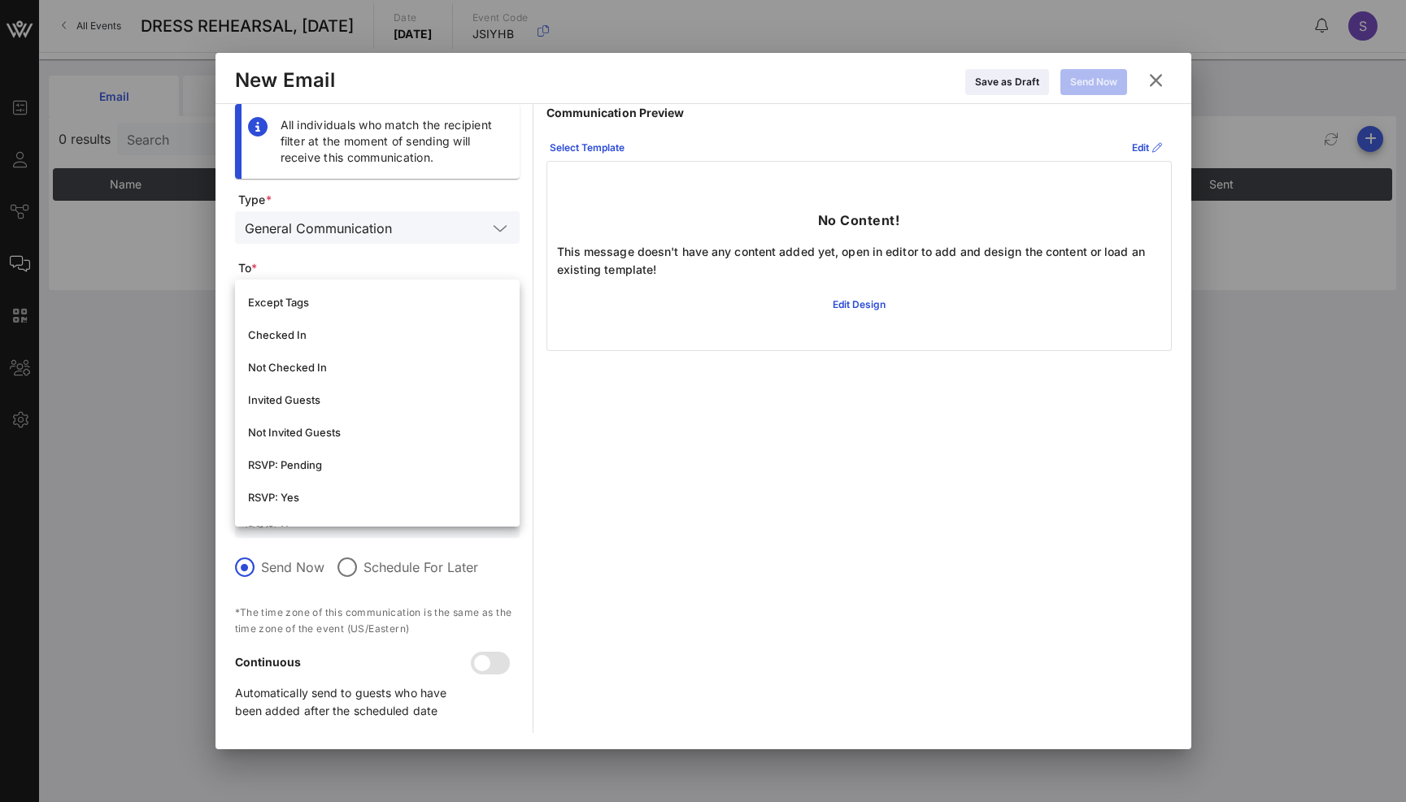
scroll to position [244, 0]
click at [324, 413] on div "RSVP: Yes" at bounding box center [377, 416] width 259 height 13
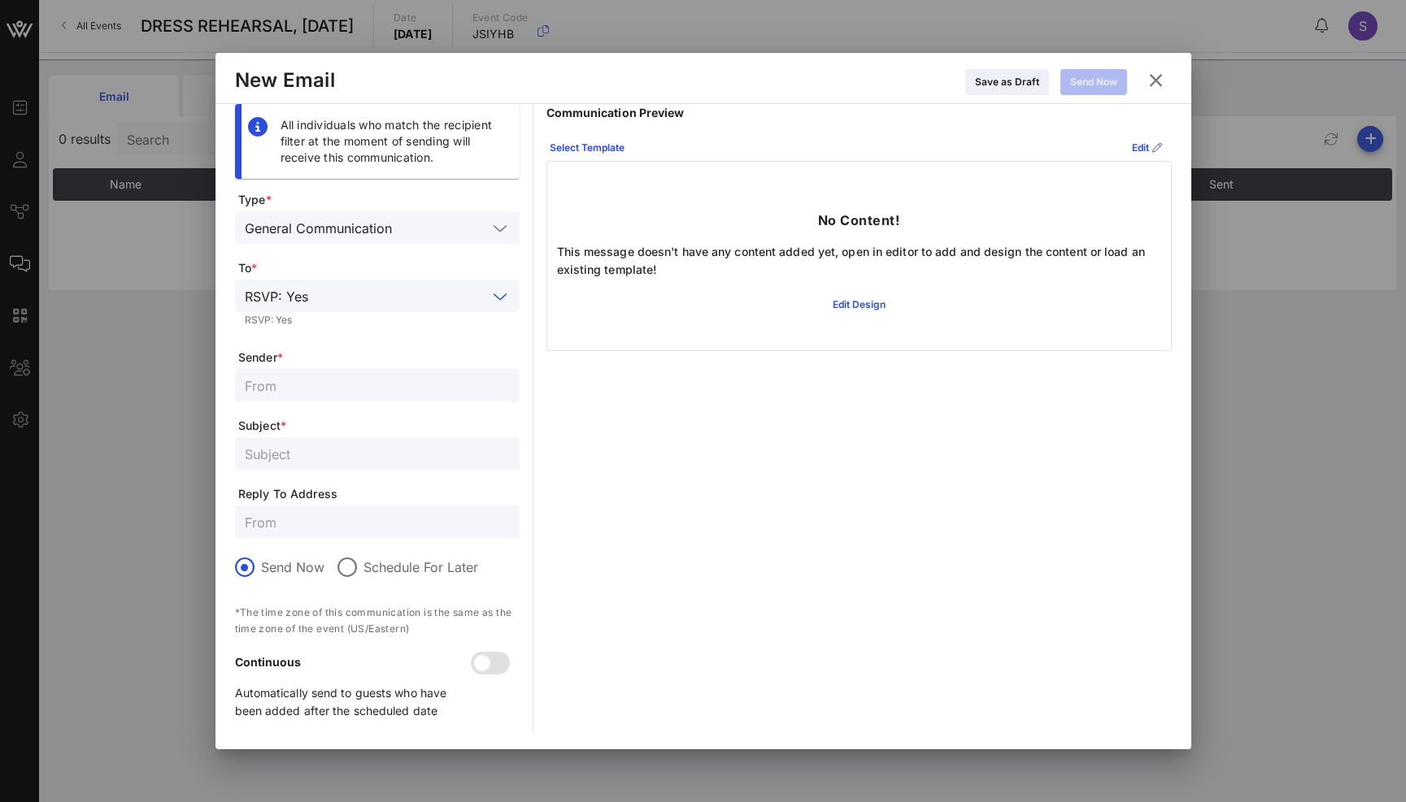
click at [328, 385] on input "text" at bounding box center [377, 385] width 265 height 21
type input "SNL Reservations"
click at [385, 445] on input "SATURDAY NIGH LIVE" at bounding box center [377, 453] width 265 height 21
paste input "CONFIRMED - SATURDAY NIGHT LIVE, Dress Rehearsal for October 18, 2025"
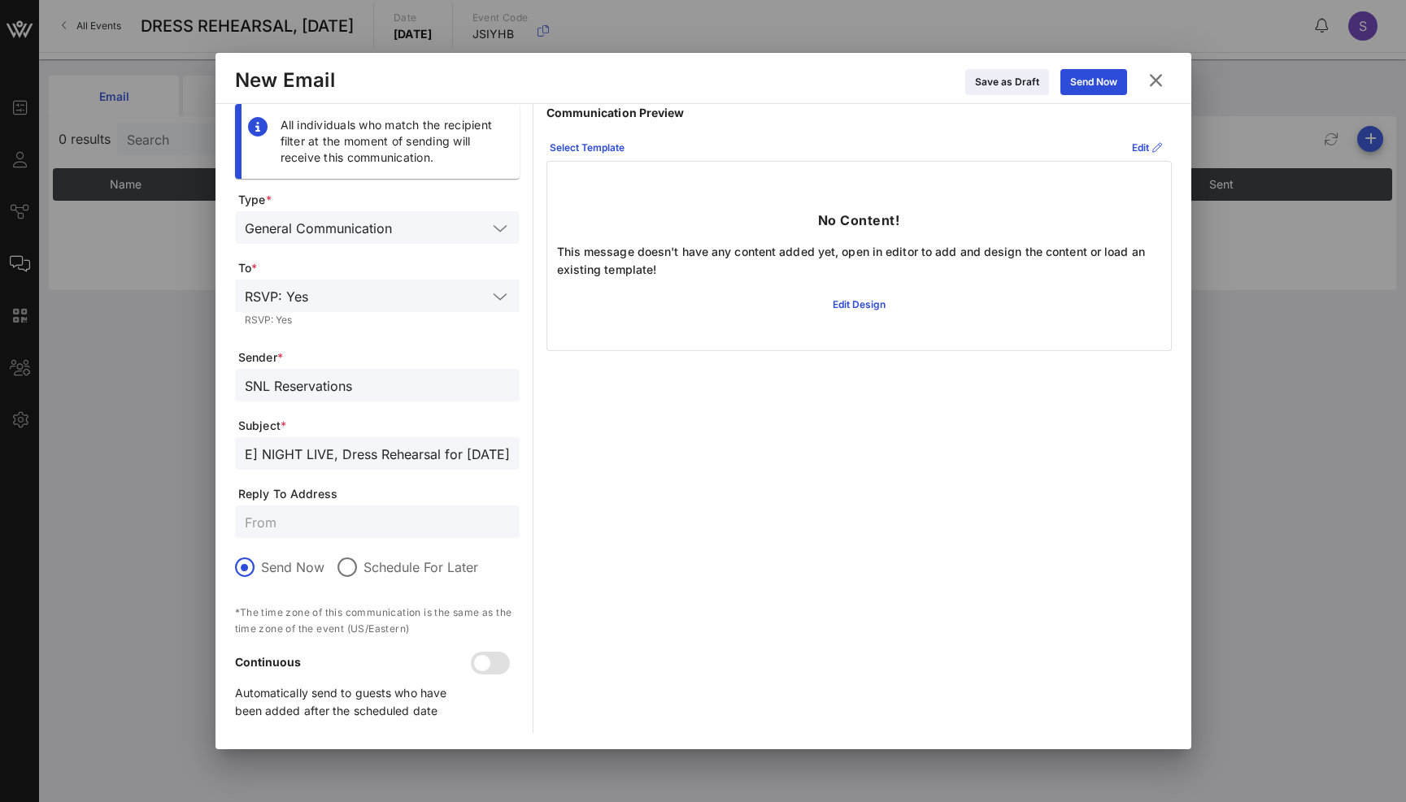
drag, startPoint x: 472, startPoint y: 450, endPoint x: 407, endPoint y: 450, distance: 64.2
click at [407, 450] on input "CONFIRMED - SATURDAY NIGHT LIVE, Dress Rehearsal for October 18, 2025" at bounding box center [377, 453] width 265 height 21
type input "CONFIRMED - SATURDAY NIGHT LIVE, Dress Rehearsal for November 1, 2025"
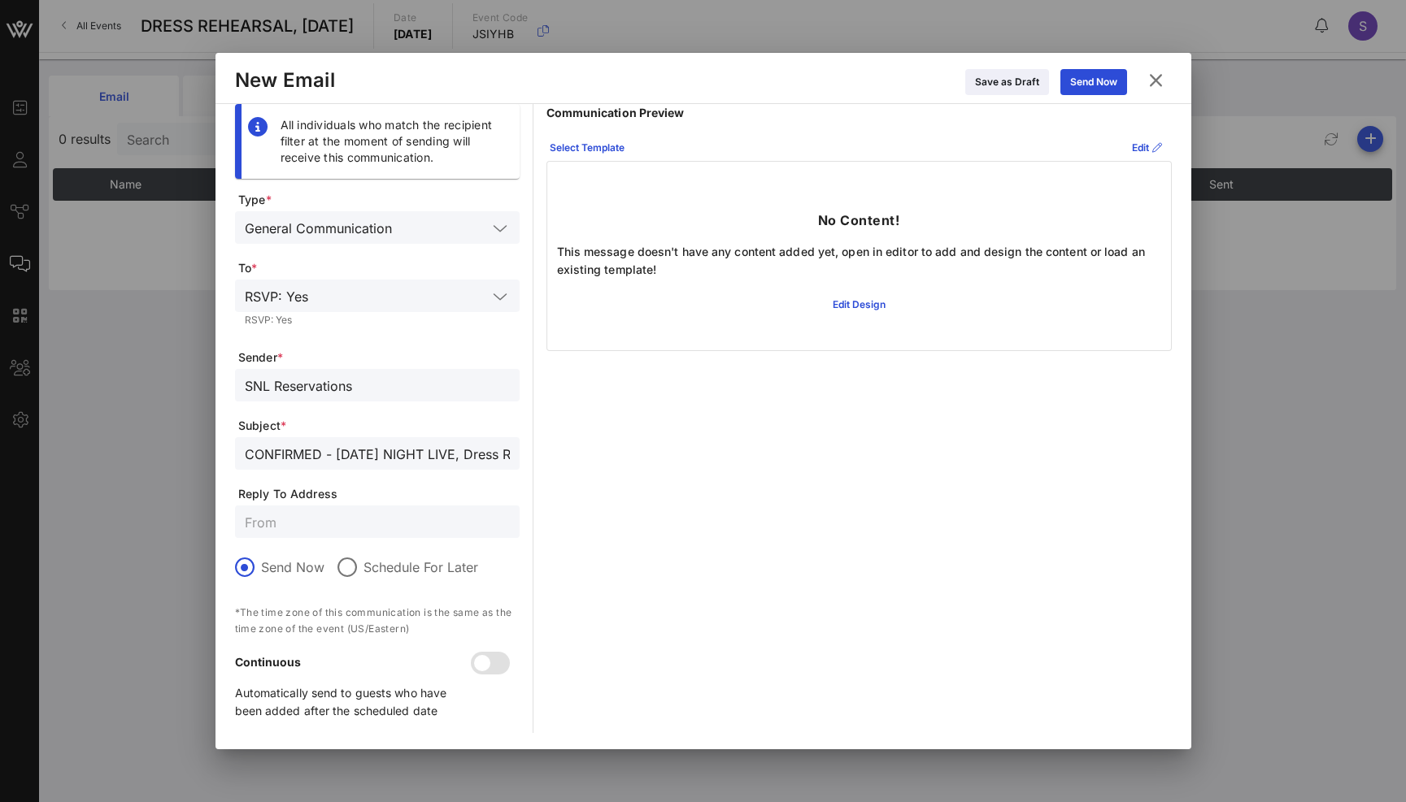
click at [322, 517] on input "text" at bounding box center [377, 521] width 265 height 21
paste input "snl.confirmation@nbcuni.com"
type input "snl.confirmation@nbcuni.com"
click at [609, 140] on div "Select Template" at bounding box center [587, 148] width 75 height 16
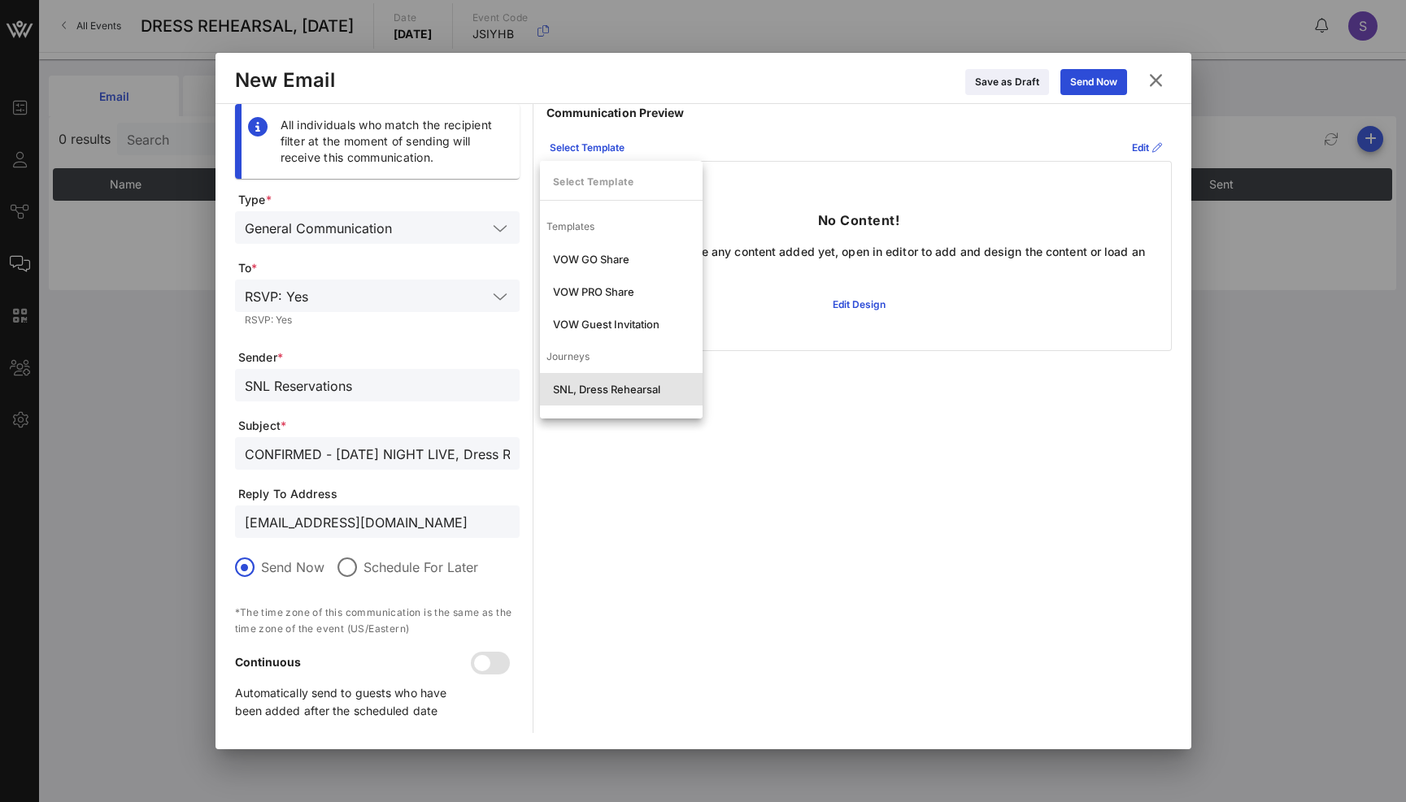
click at [569, 390] on div "SNL, Dress Rehearsal" at bounding box center [621, 389] width 137 height 13
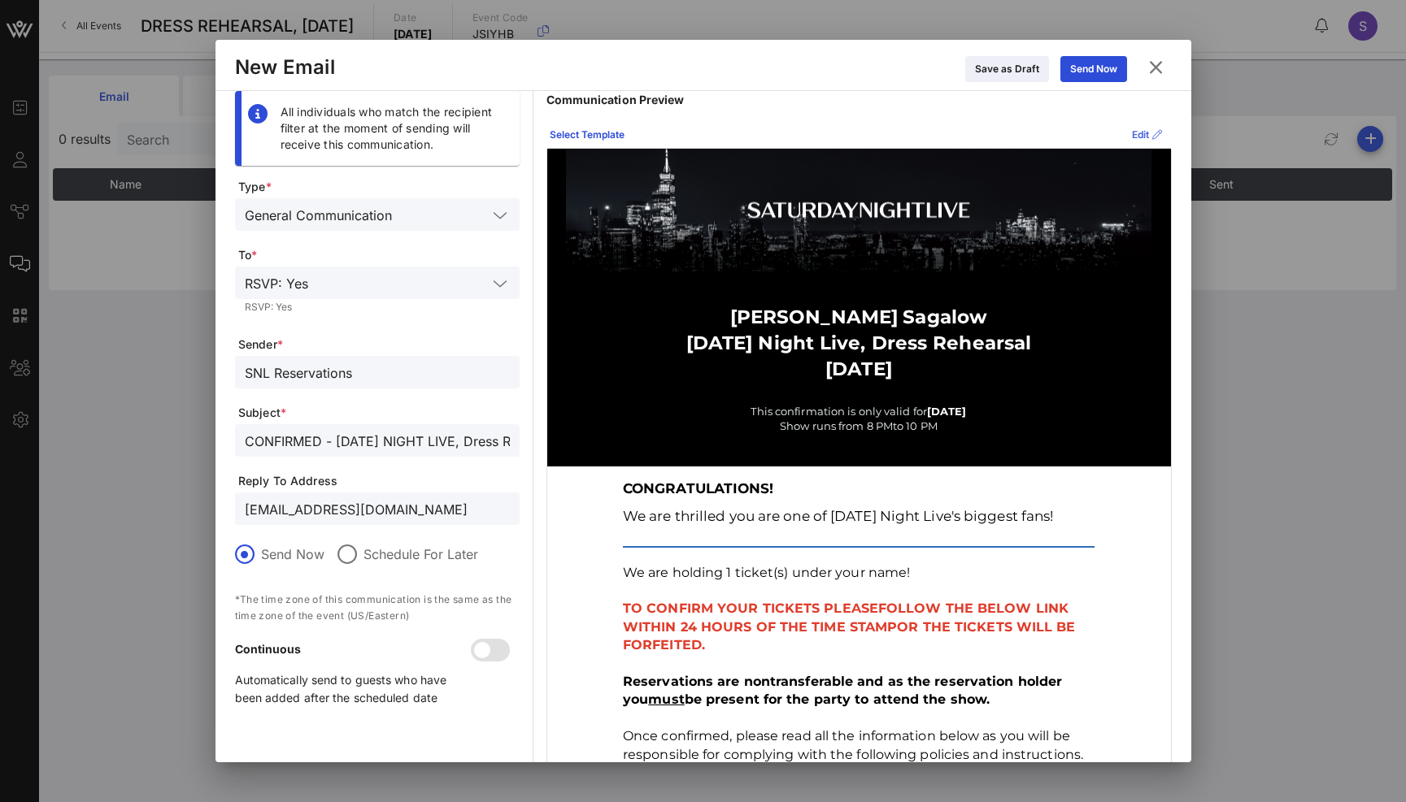
click at [1128, 126] on button "Edit" at bounding box center [1147, 135] width 50 height 26
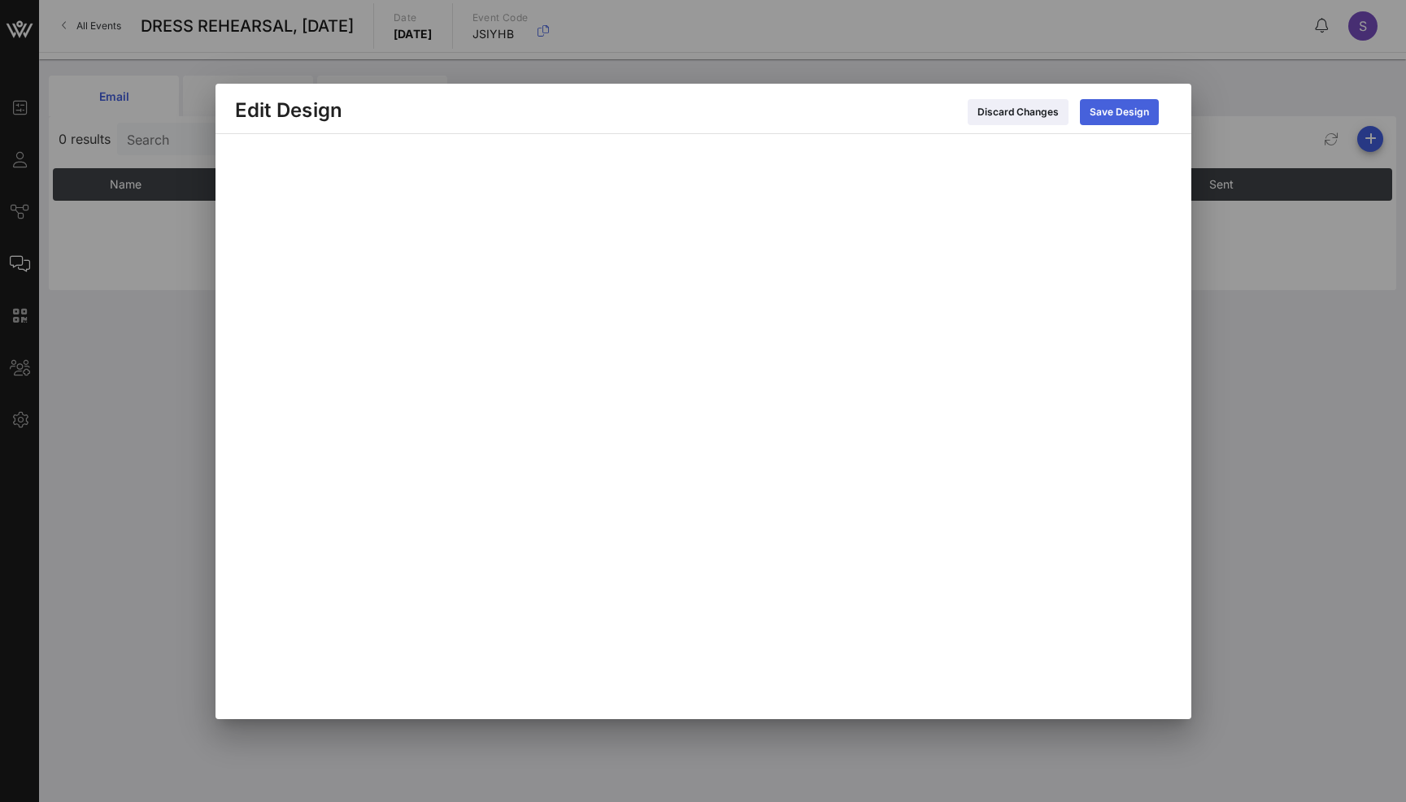
click at [1132, 109] on div "Save Design" at bounding box center [1118, 112] width 59 height 16
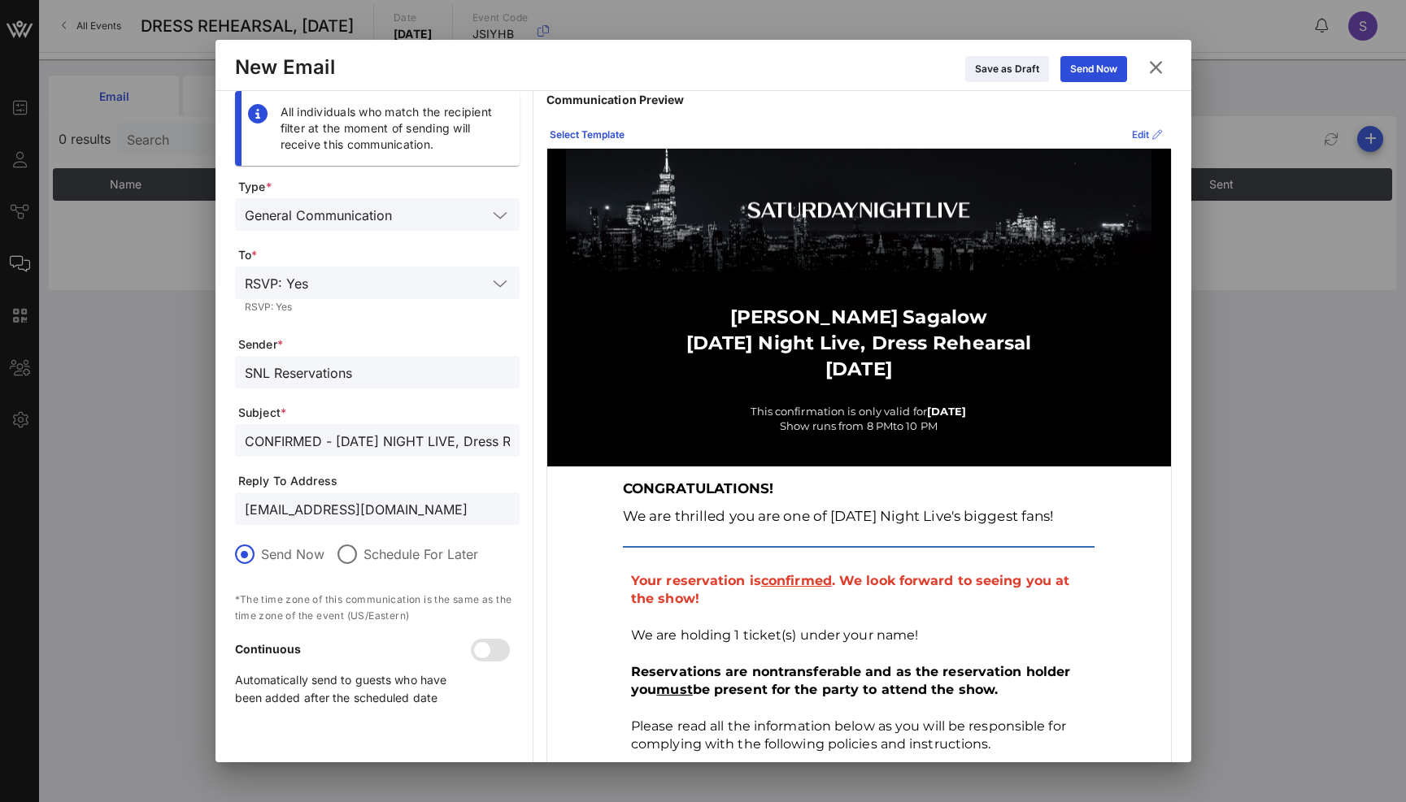
click at [1152, 133] on icon at bounding box center [1157, 135] width 10 height 10
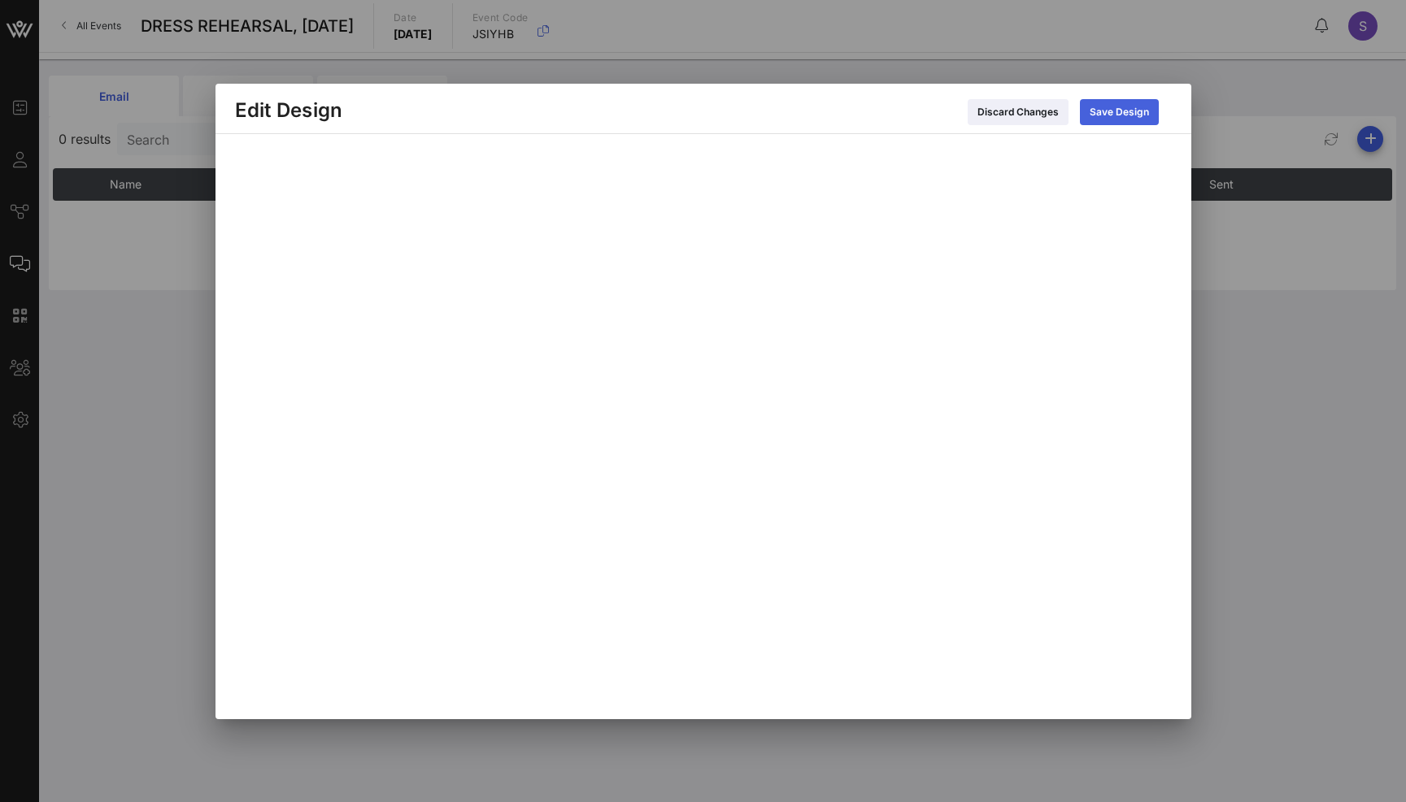
click at [1111, 104] on div "Save Design" at bounding box center [1118, 112] width 59 height 16
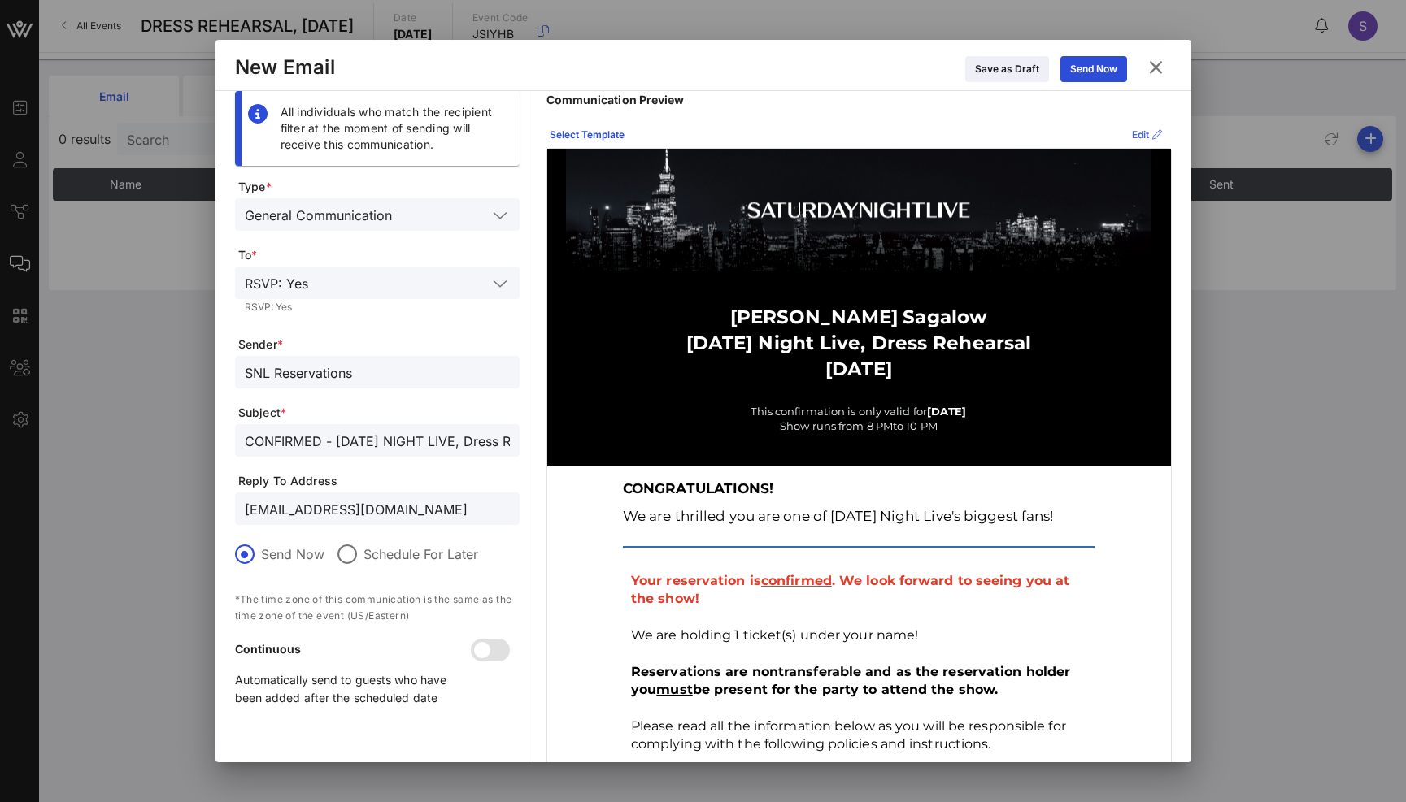
click at [1140, 130] on icon at bounding box center [1146, 134] width 13 height 11
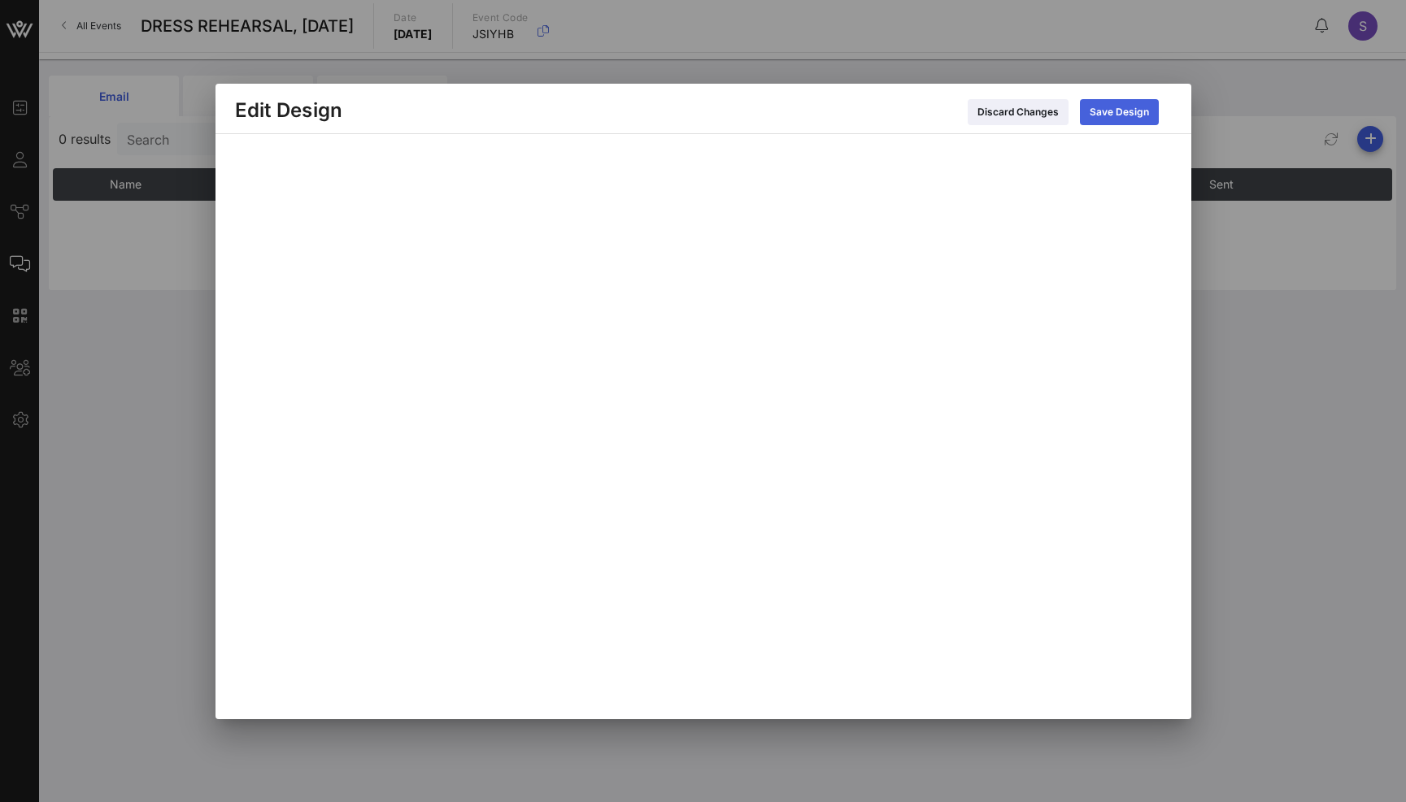
click at [1081, 115] on button "Save Design" at bounding box center [1119, 112] width 79 height 26
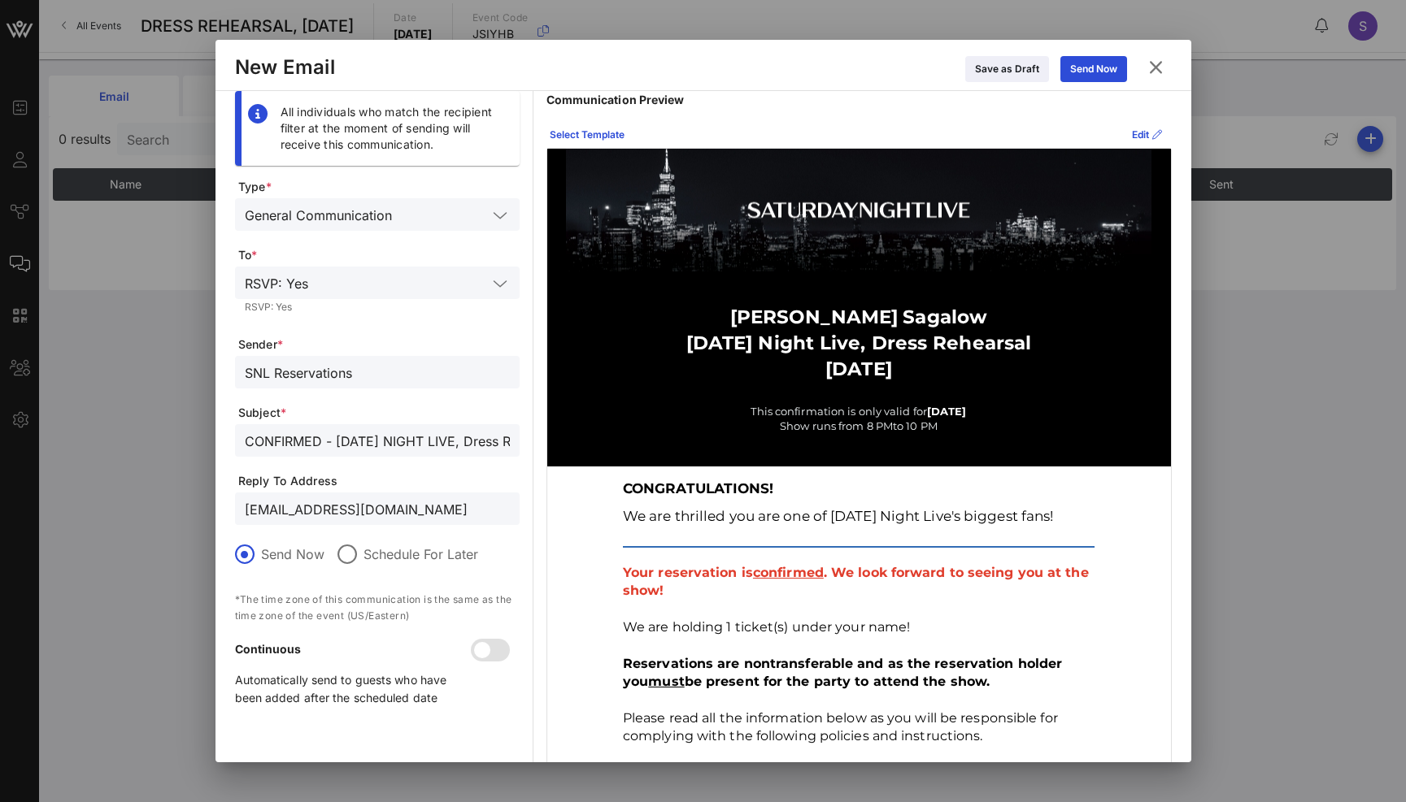
click at [998, 520] on p "We are thrilled you are one of [DATE] Night Live's biggest fans!" at bounding box center [859, 516] width 472 height 28
click at [488, 652] on div at bounding box center [482, 651] width 28 height 28
click at [483, 448] on input "CONFIRMED - SATURDAY NIGHT LIVE, Dress Rehearsal for November 1, 2025" at bounding box center [377, 440] width 265 height 21
click at [1118, 68] on button "Send Now" at bounding box center [1093, 69] width 67 height 26
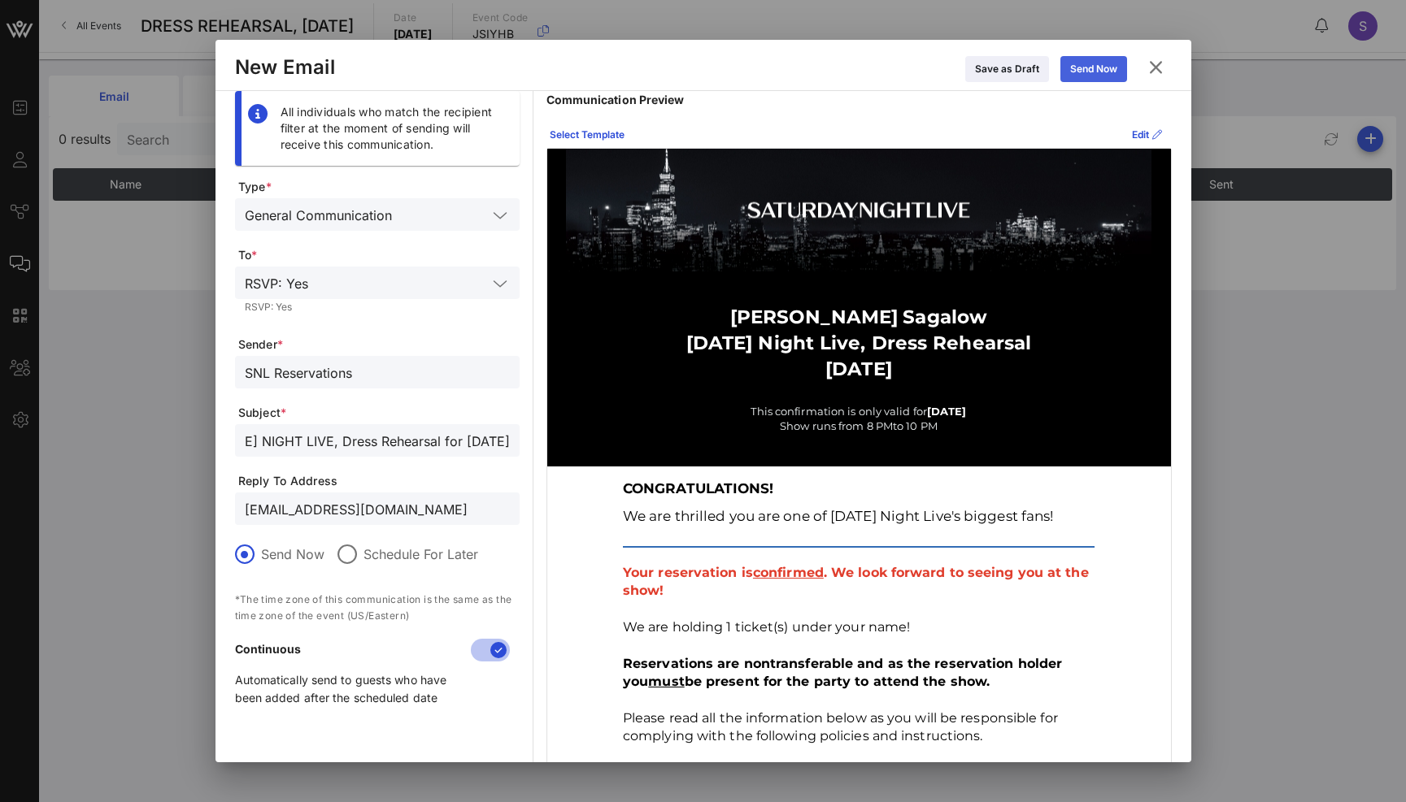
scroll to position [0, 0]
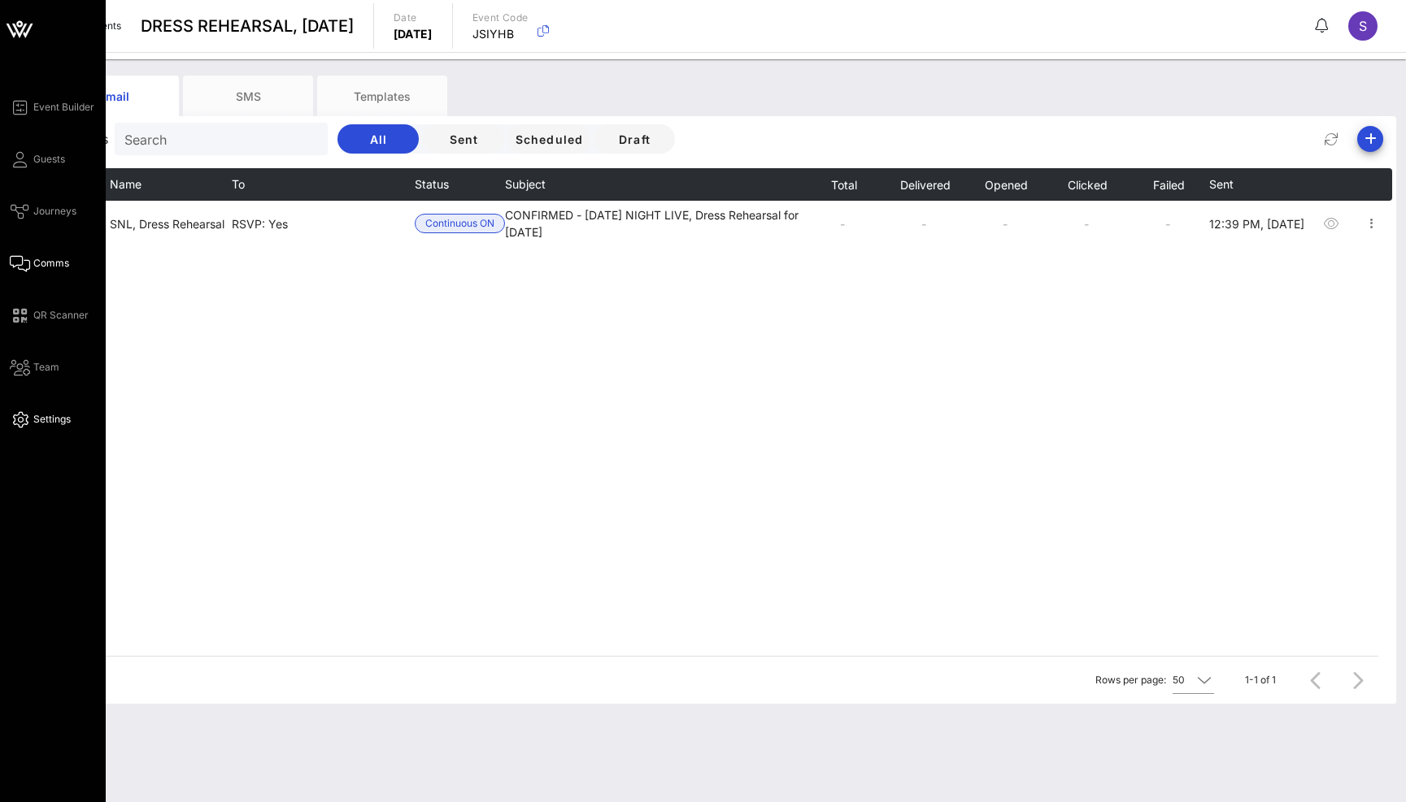
click at [33, 421] on link "Settings" at bounding box center [40, 420] width 61 height 20
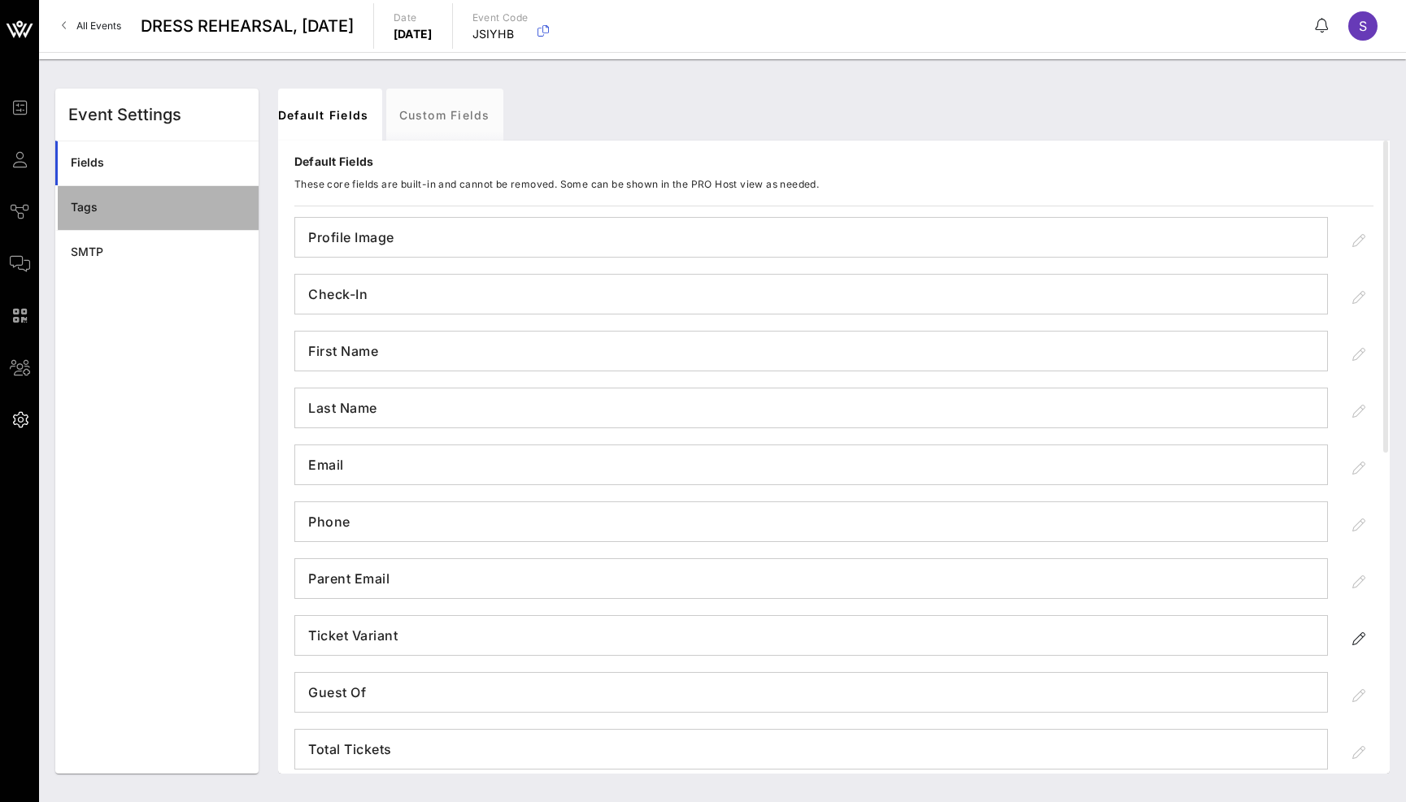
click at [159, 209] on div "Tags" at bounding box center [158, 208] width 175 height 14
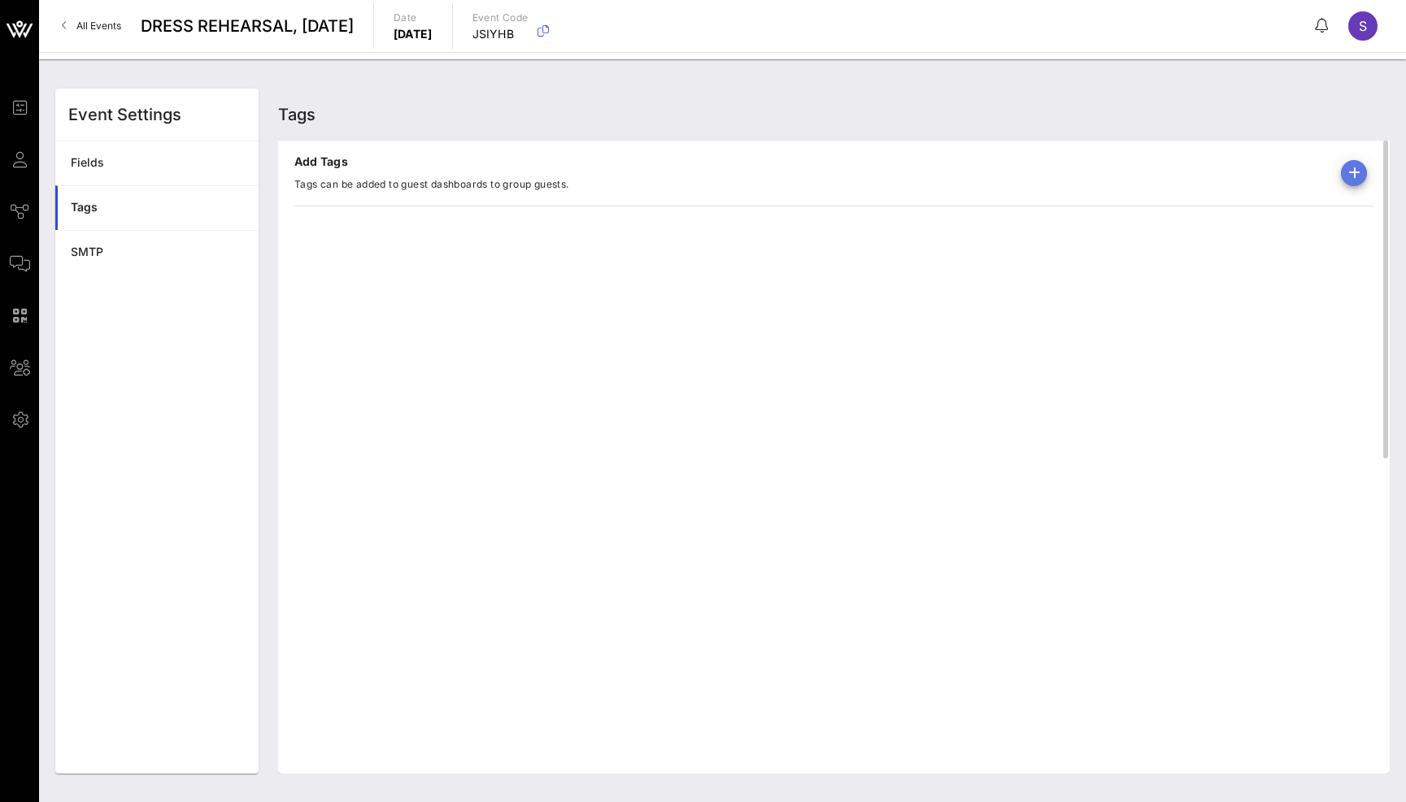
click at [1361, 180] on icon "button" at bounding box center [1354, 173] width 20 height 20
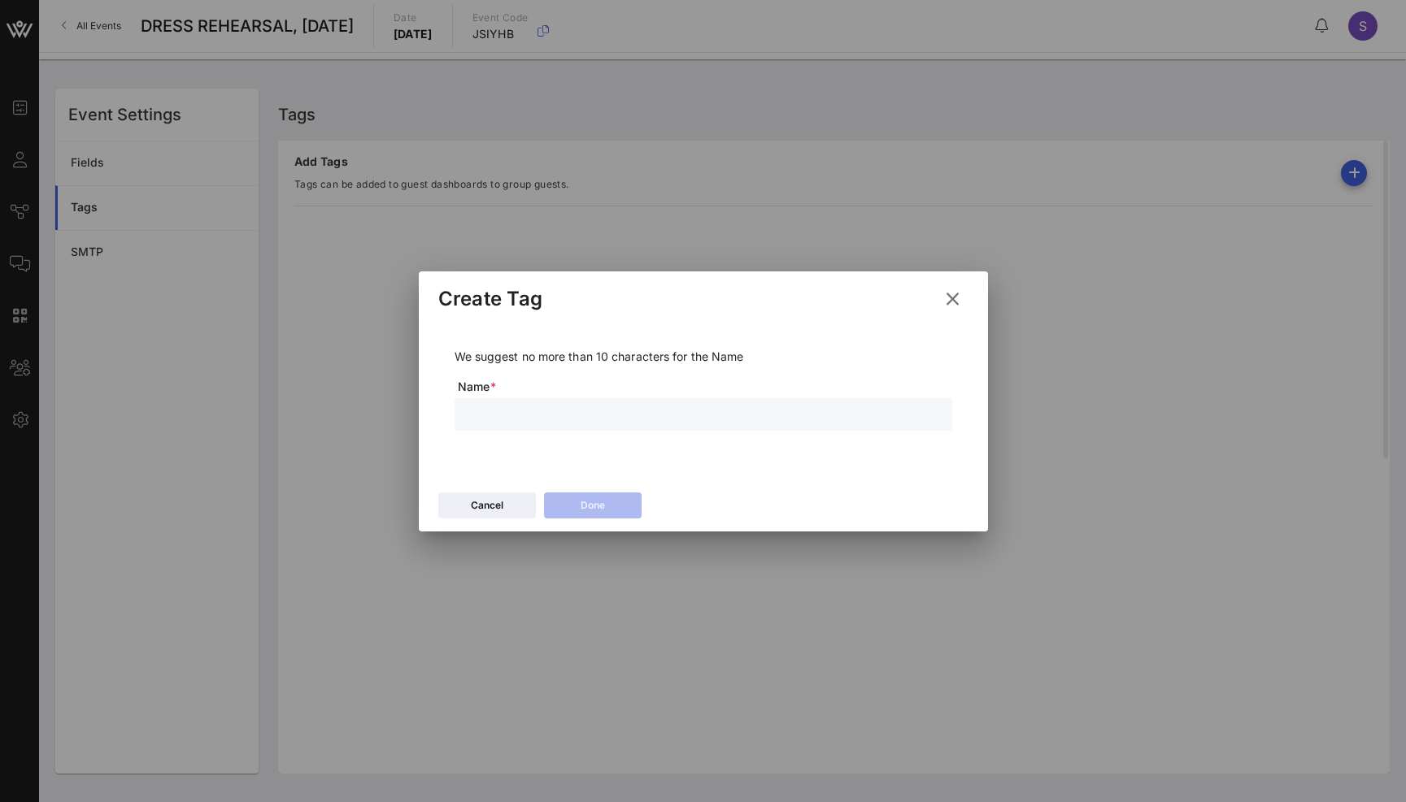
click at [887, 411] on input "text" at bounding box center [703, 414] width 478 height 21
type input "Forfeited"
click at [589, 504] on icon at bounding box center [592, 505] width 12 height 11
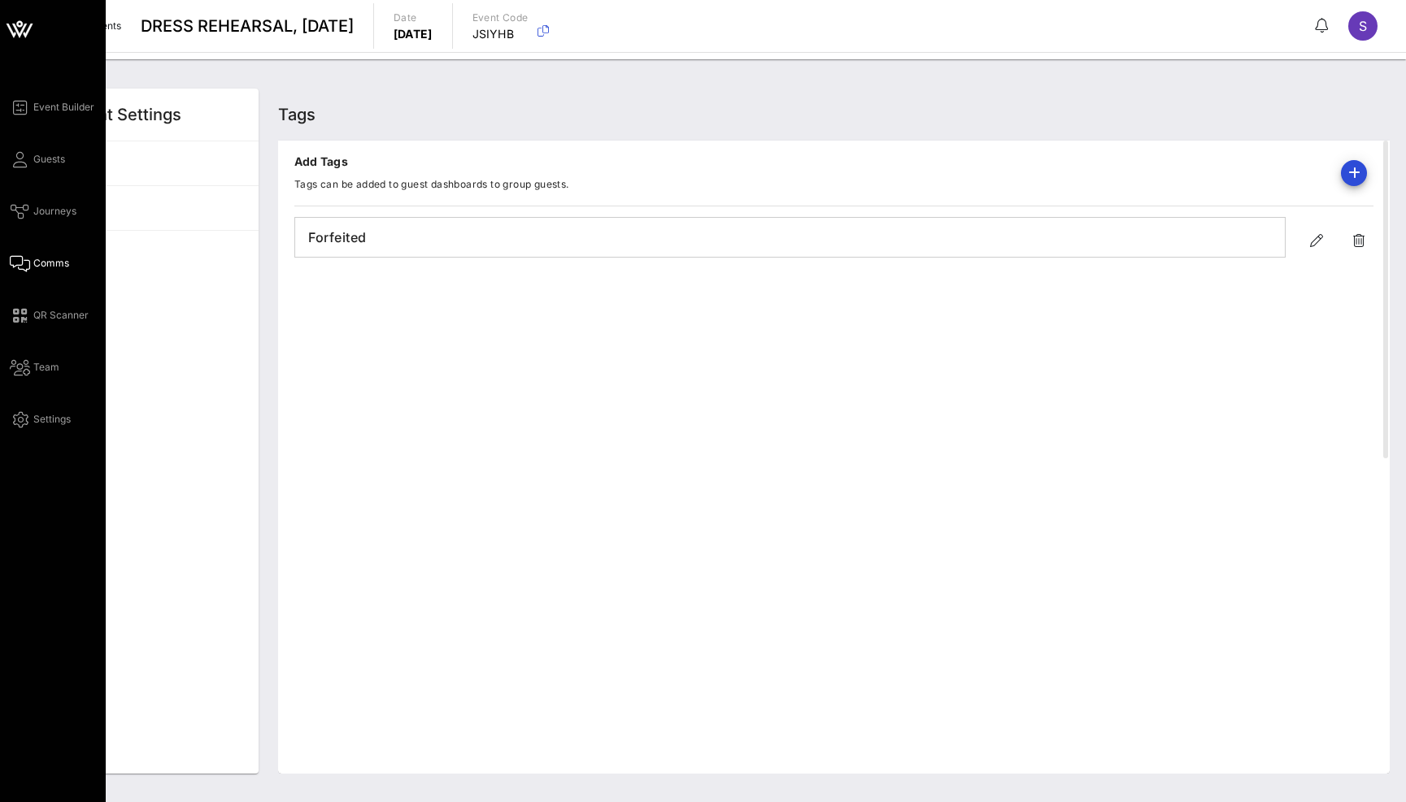
click at [39, 255] on link "Comms" at bounding box center [39, 264] width 59 height 20
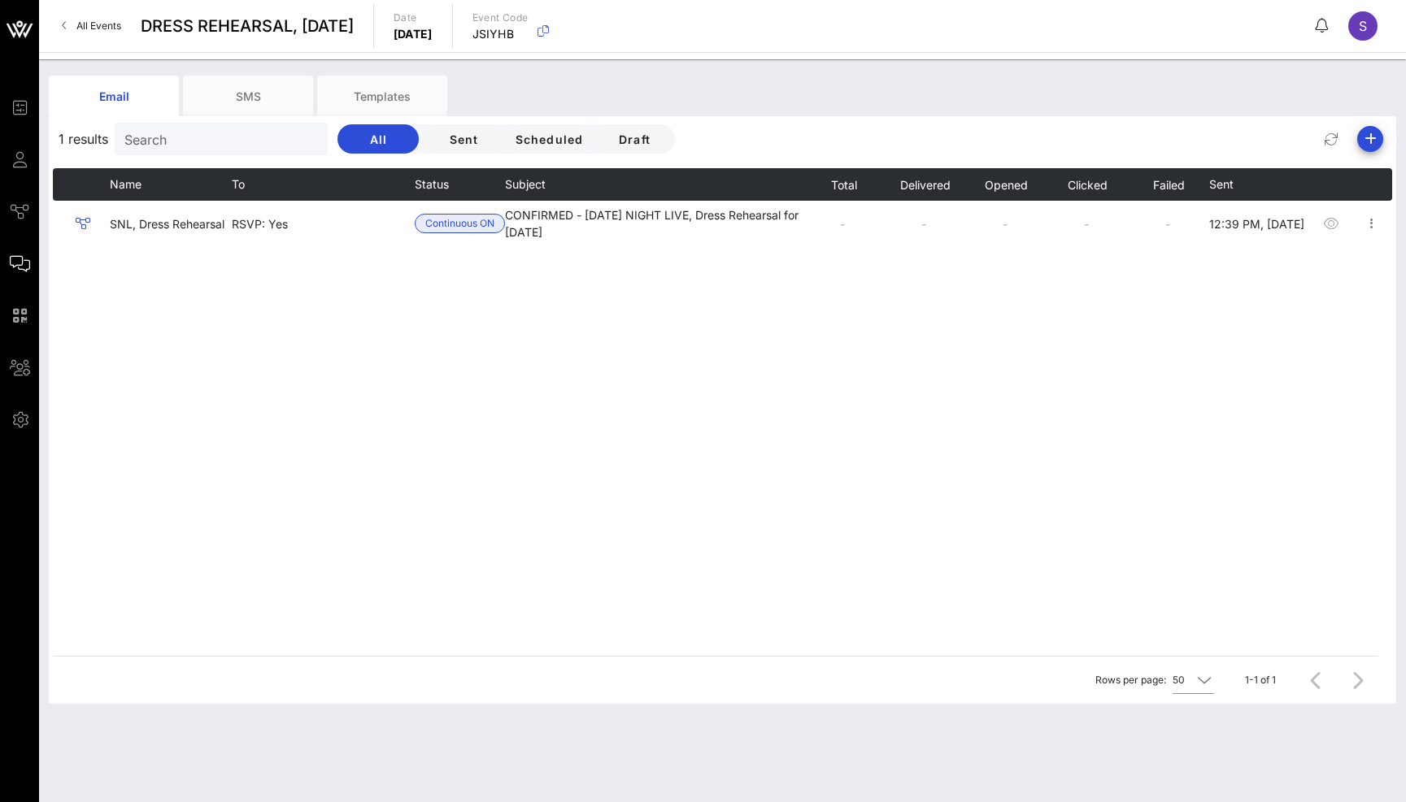
click at [1376, 154] on div "1 results Search All Sent Scheduled Draft" at bounding box center [722, 139] width 1347 height 39
click at [1375, 146] on icon "button" at bounding box center [1370, 139] width 20 height 20
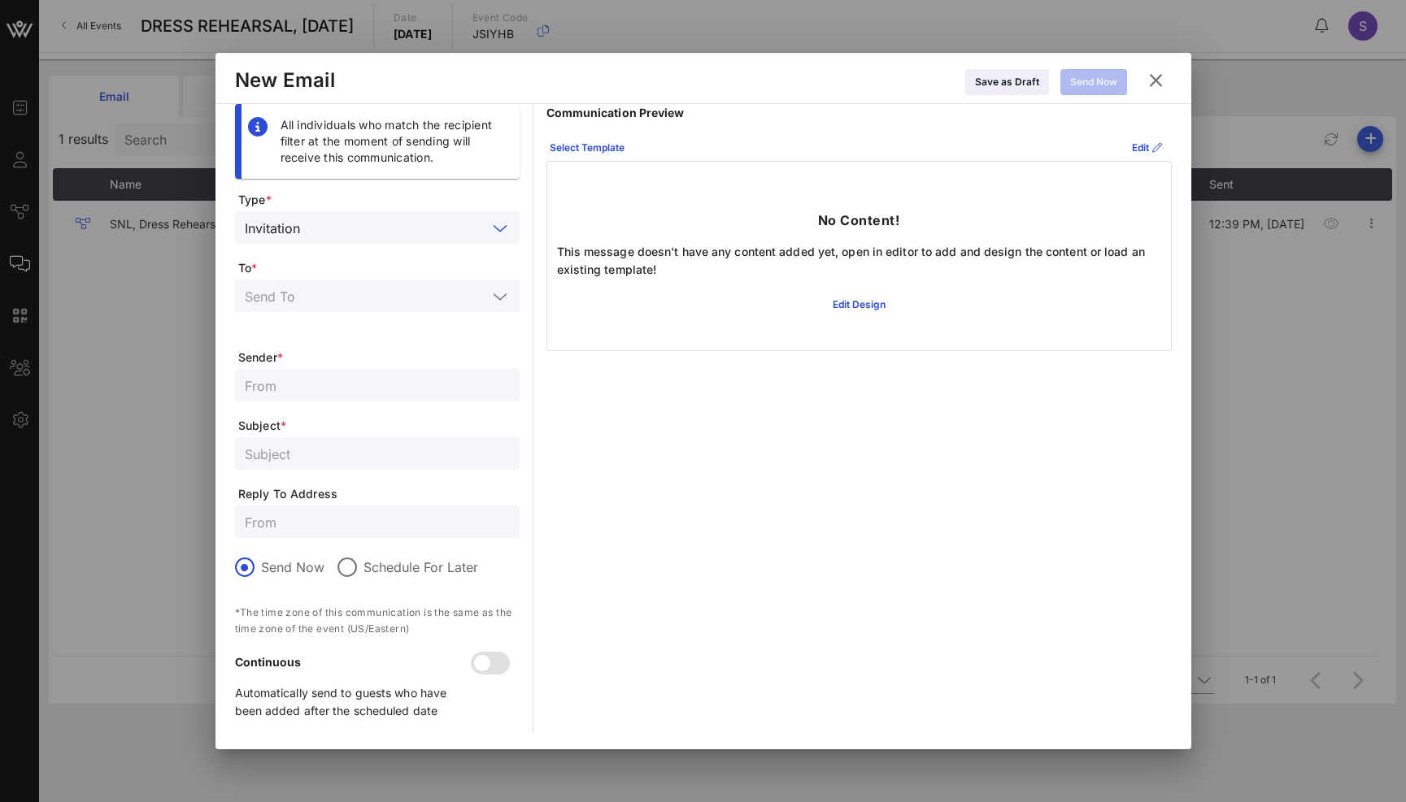
click at [431, 219] on input "text" at bounding box center [396, 227] width 180 height 21
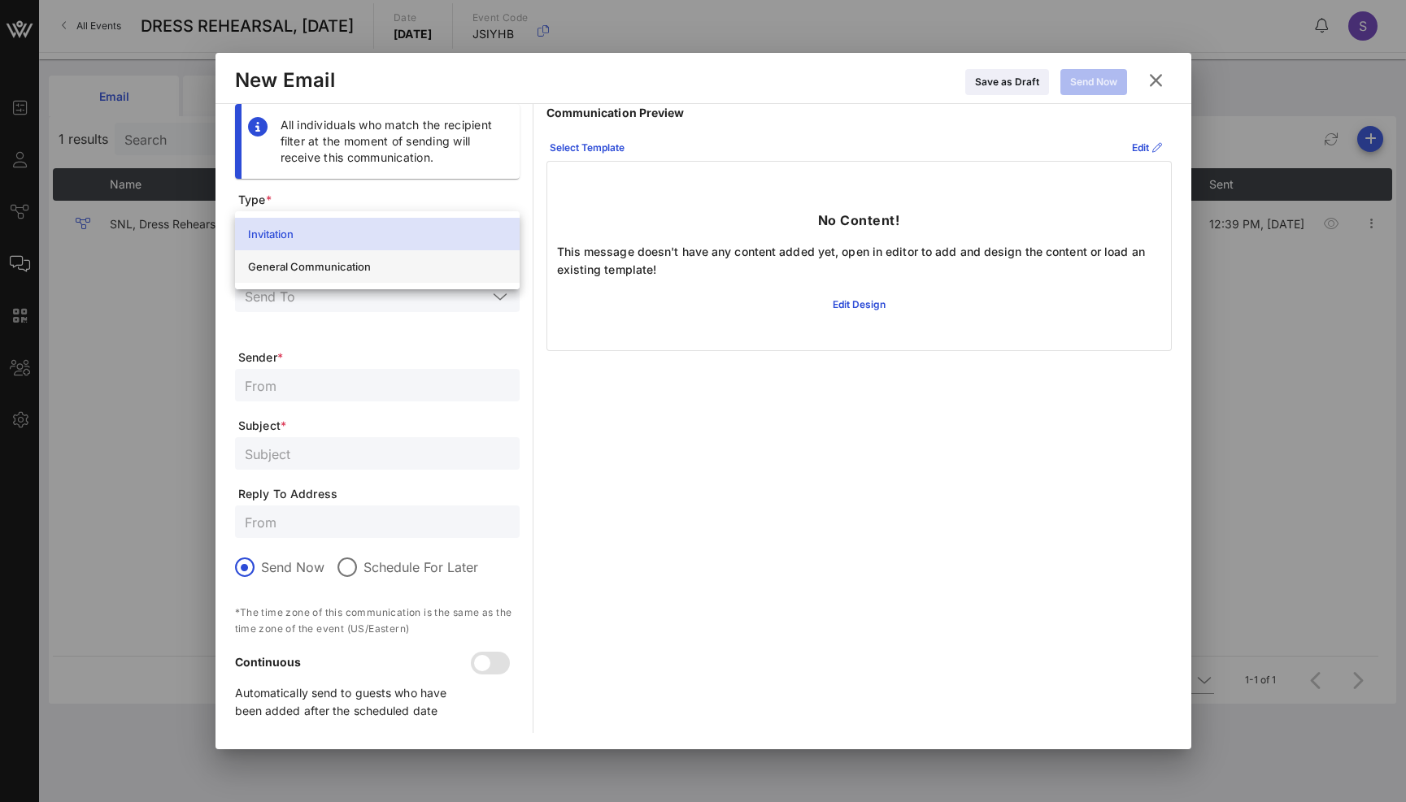
click at [424, 278] on div "General Communication" at bounding box center [377, 267] width 259 height 26
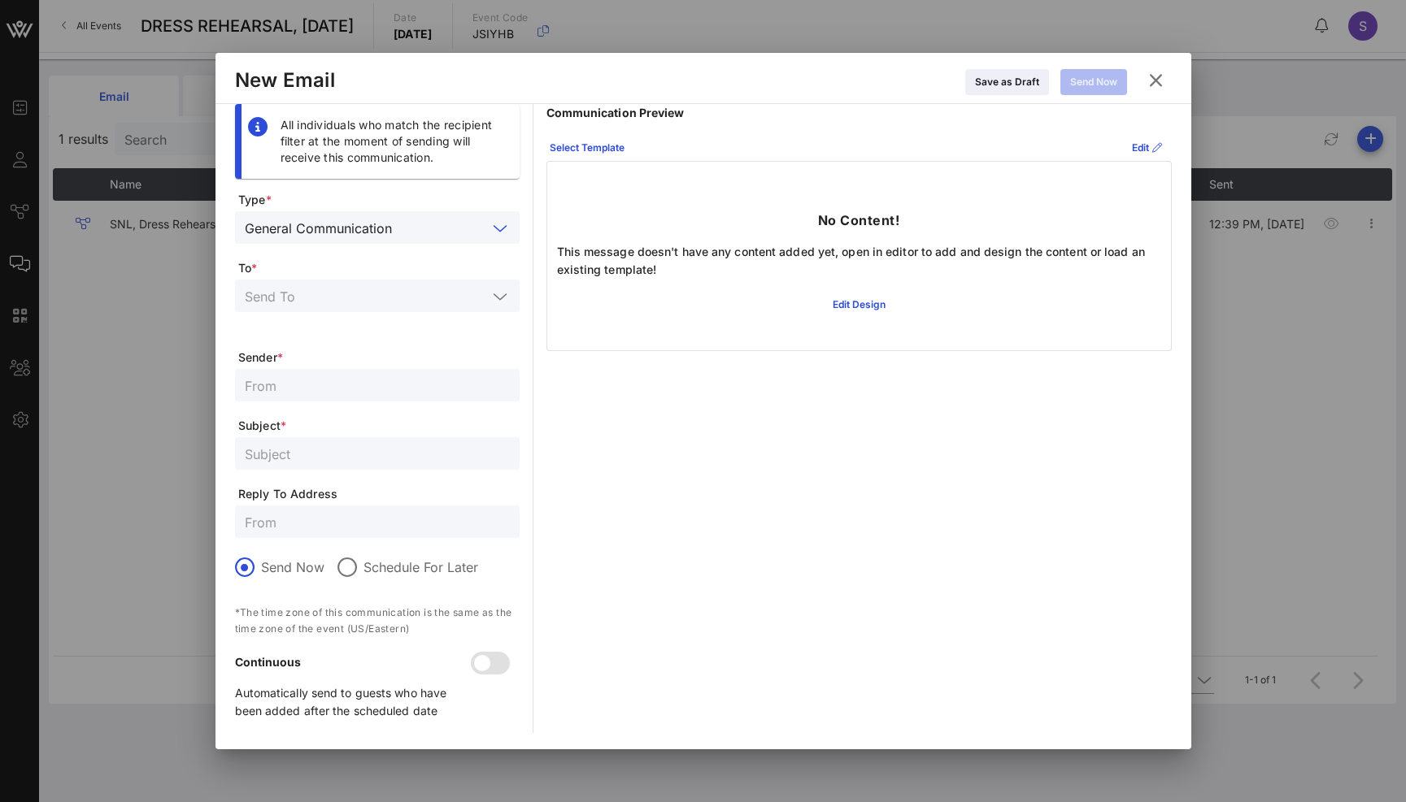
click at [384, 378] on input "text" at bounding box center [377, 385] width 265 height 21
type input "SNL Reservations"
click at [434, 458] on input "text" at bounding box center [377, 453] width 265 height 21
paste input "CANCELLED - [DATE] NIGHT LIVE, Dress Rehearsal for [DATE]"
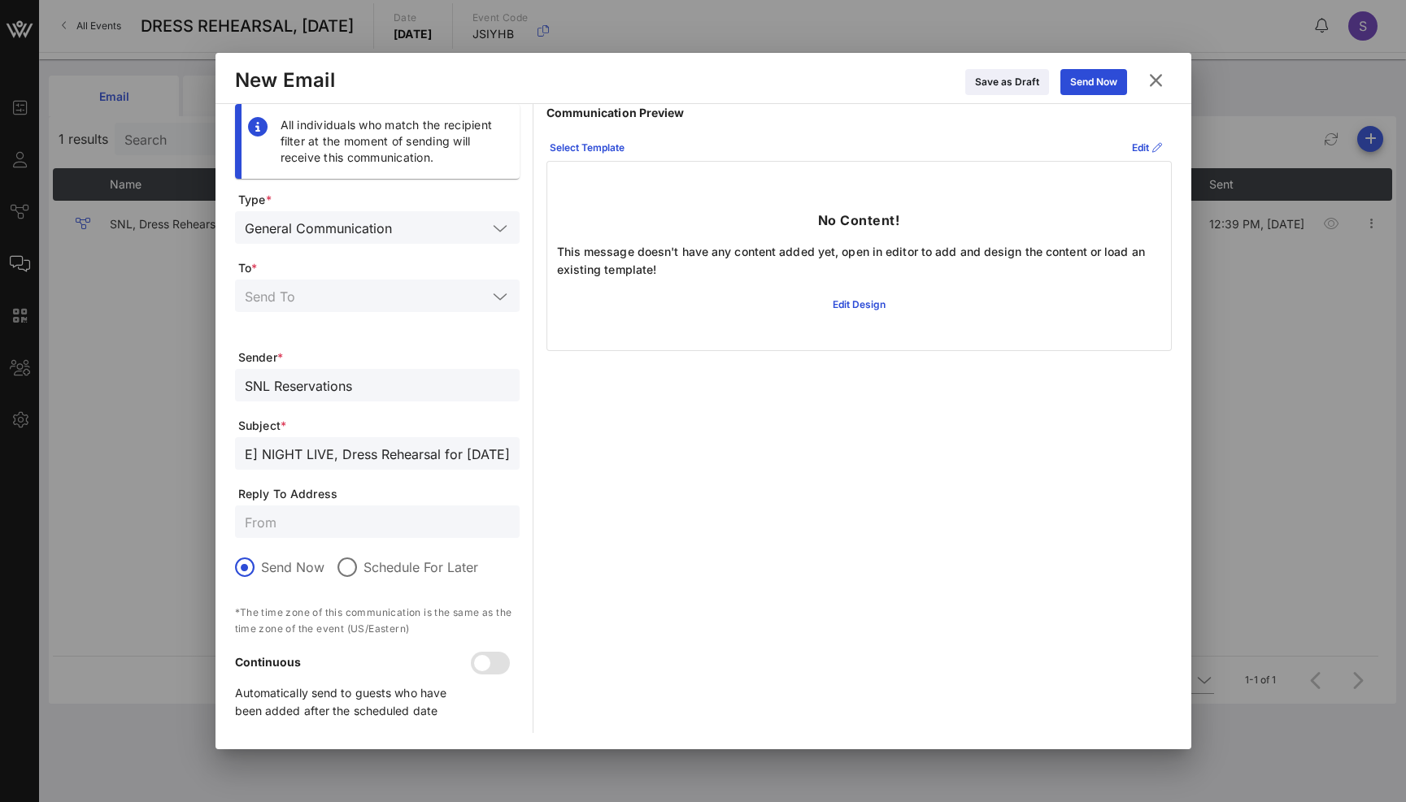
click at [468, 455] on input "CANCELLED - [DATE] NIGHT LIVE, Dress Rehearsal for [DATE]" at bounding box center [377, 453] width 265 height 21
type input "CANCELLED - SATURDAY NIGHT LIVE, Dress Rehearsal for November 1, 2025"
click at [584, 149] on icon at bounding box center [586, 148] width 11 height 10
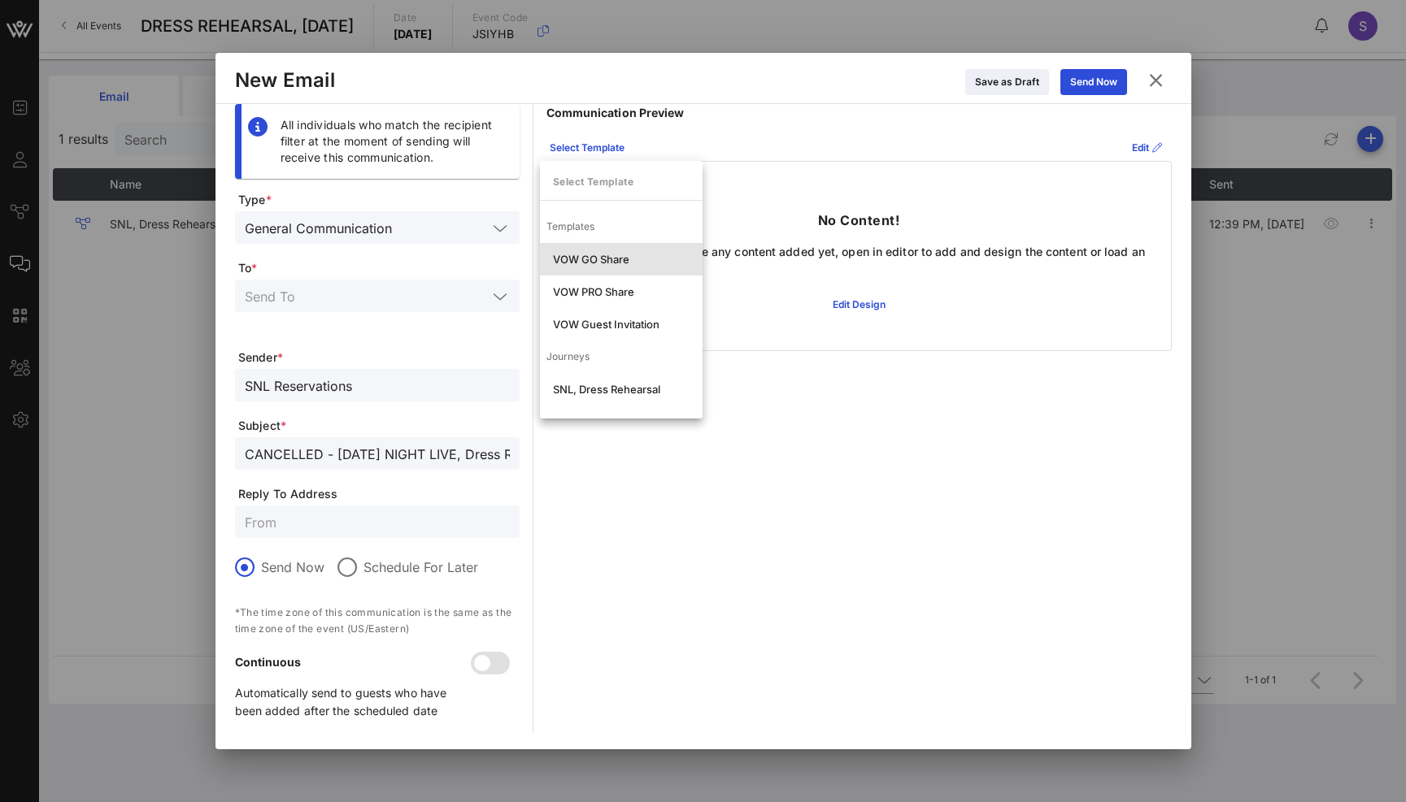
click at [593, 265] on div "VOW GO Share" at bounding box center [621, 259] width 137 height 13
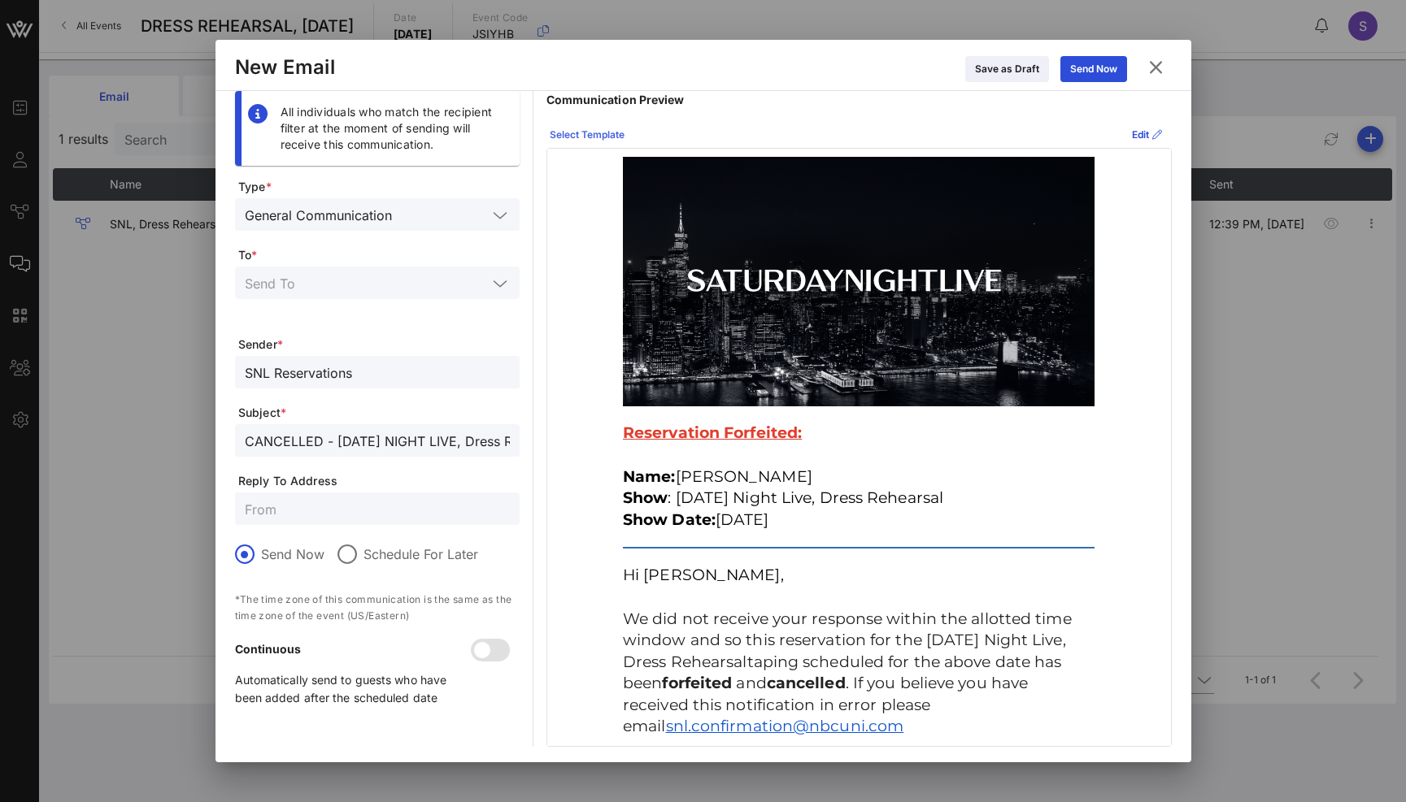
click at [595, 141] on div "Select Template" at bounding box center [587, 135] width 75 height 16
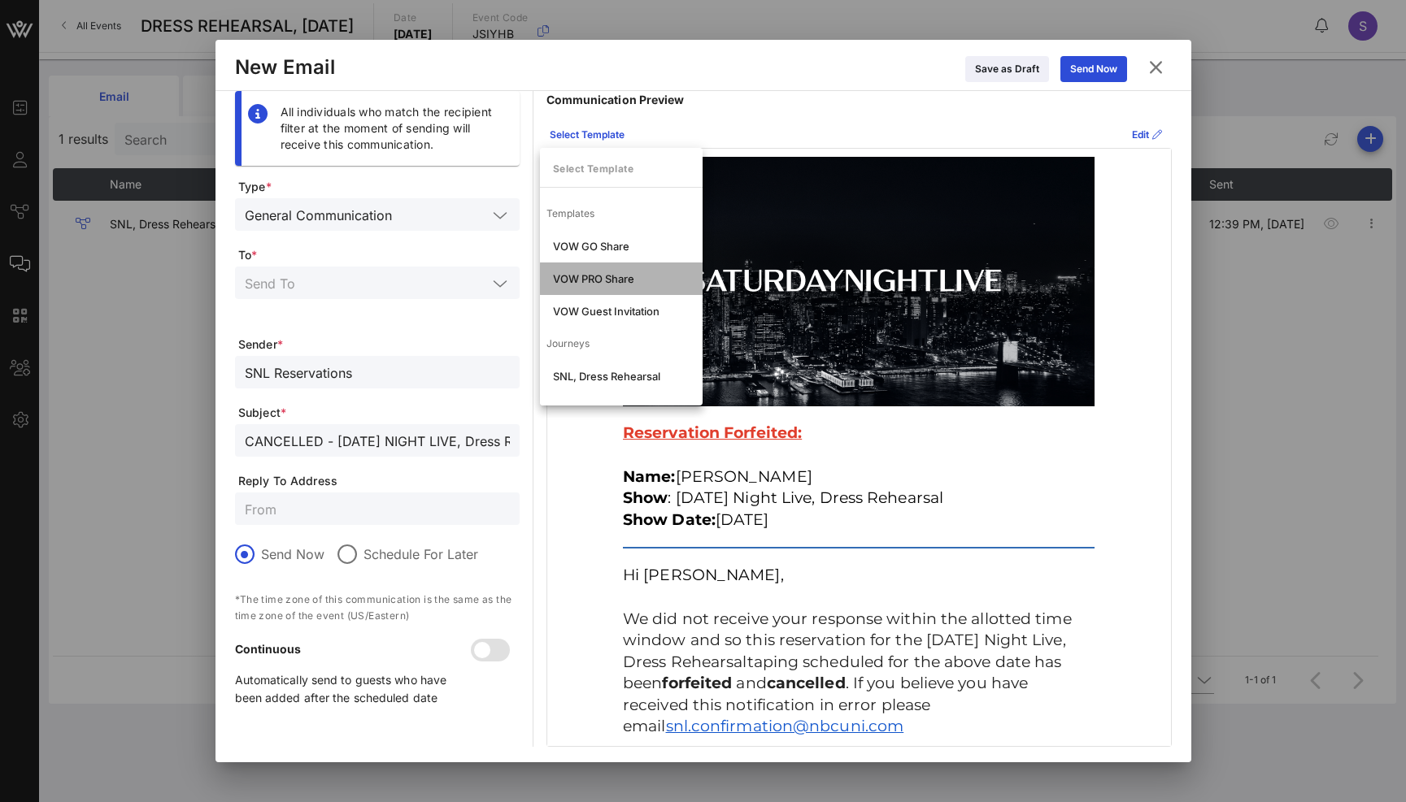
click at [590, 263] on div "VOW PRO Share" at bounding box center [621, 279] width 163 height 33
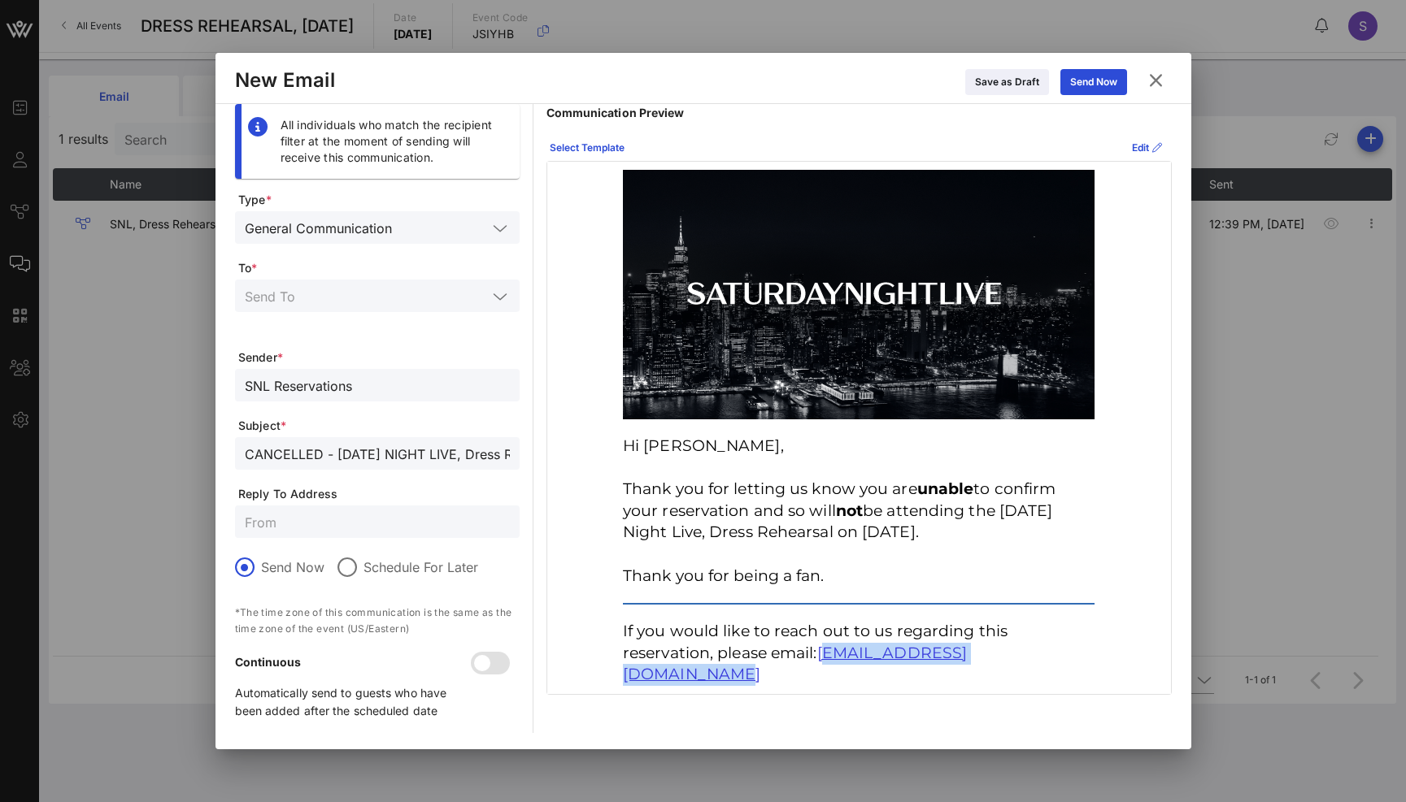
drag, startPoint x: 1099, startPoint y: 657, endPoint x: 828, endPoint y: 642, distance: 271.1
click at [827, 642] on td "If you would like to reach out to us regarding this reservation, please email: …" at bounding box center [859, 653] width 488 height 81
drag, startPoint x: 1072, startPoint y: 616, endPoint x: 1073, endPoint y: 630, distance: 13.8
click at [1072, 616] on td "If you would like to reach out to us regarding this reservation, please email: …" at bounding box center [859, 653] width 488 height 81
drag, startPoint x: 1070, startPoint y: 652, endPoint x: 823, endPoint y: 652, distance: 247.1
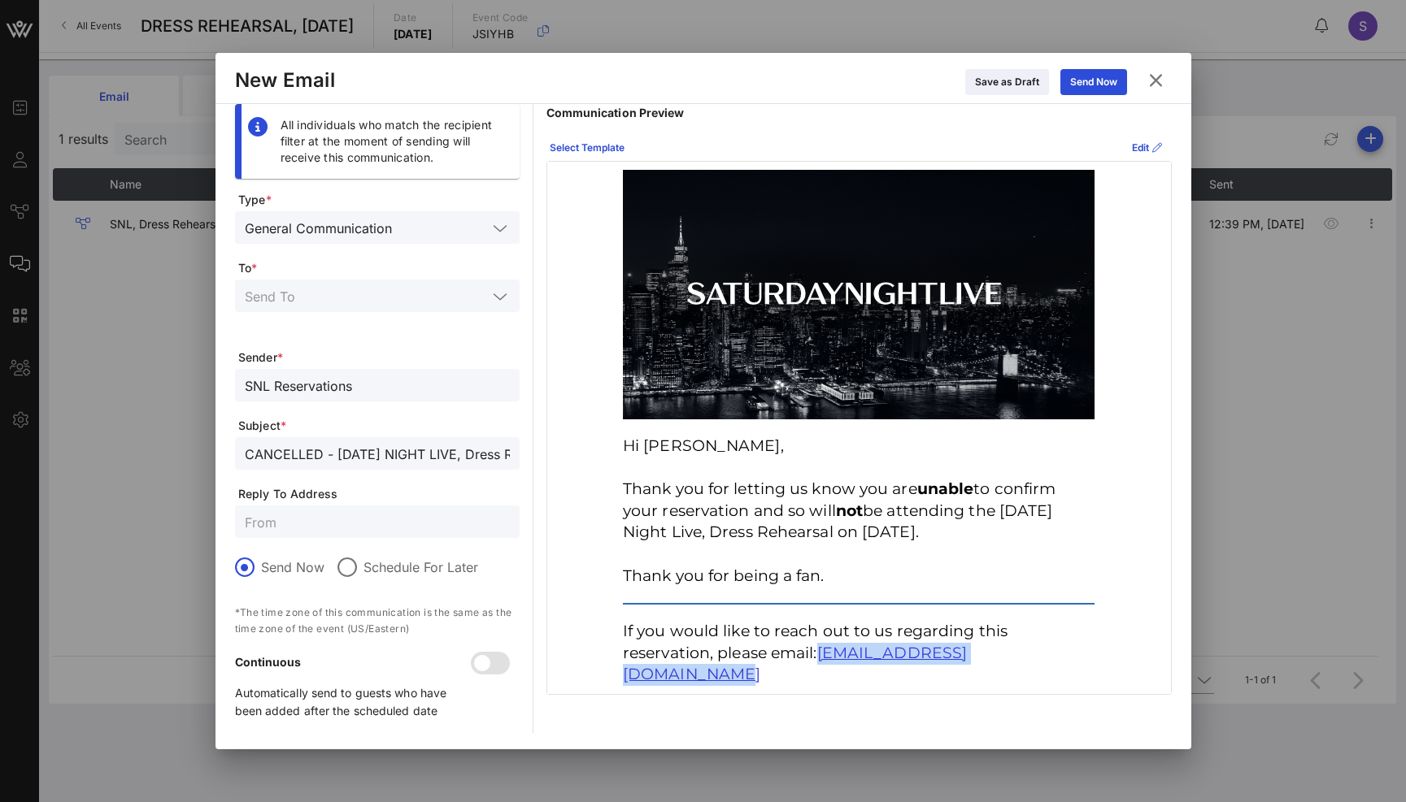
click at [823, 652] on p "If you would like to reach out to us regarding this reservation, please email: …" at bounding box center [859, 653] width 472 height 65
copy span "snl.confirmation@nbcuni.com"
click at [335, 527] on input "text" at bounding box center [377, 521] width 265 height 21
paste input "snl.confirmation@nbcuni.com"
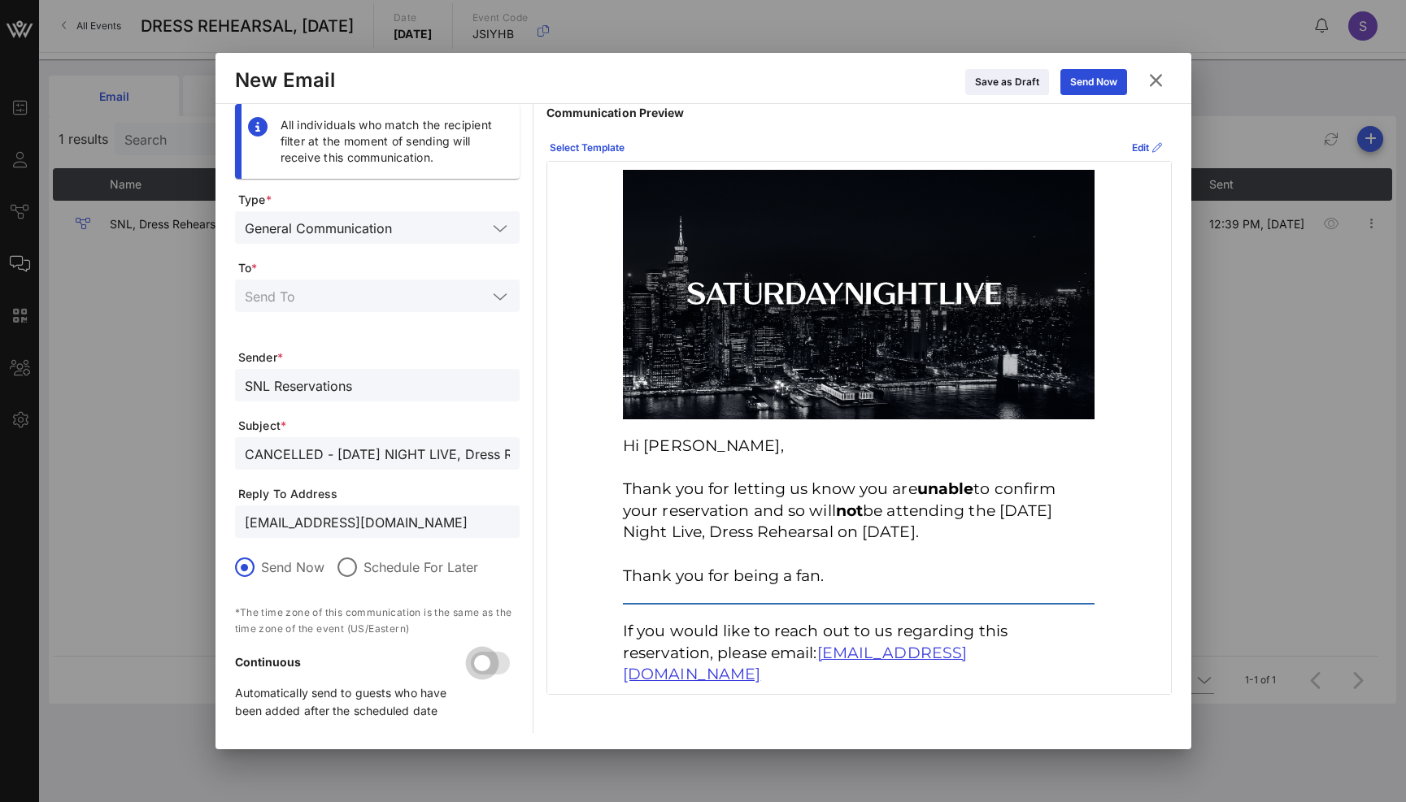
type input "snl.confirmation@nbcuni.com"
click at [495, 666] on div at bounding box center [482, 664] width 28 height 28
click at [410, 297] on input "text" at bounding box center [366, 295] width 242 height 21
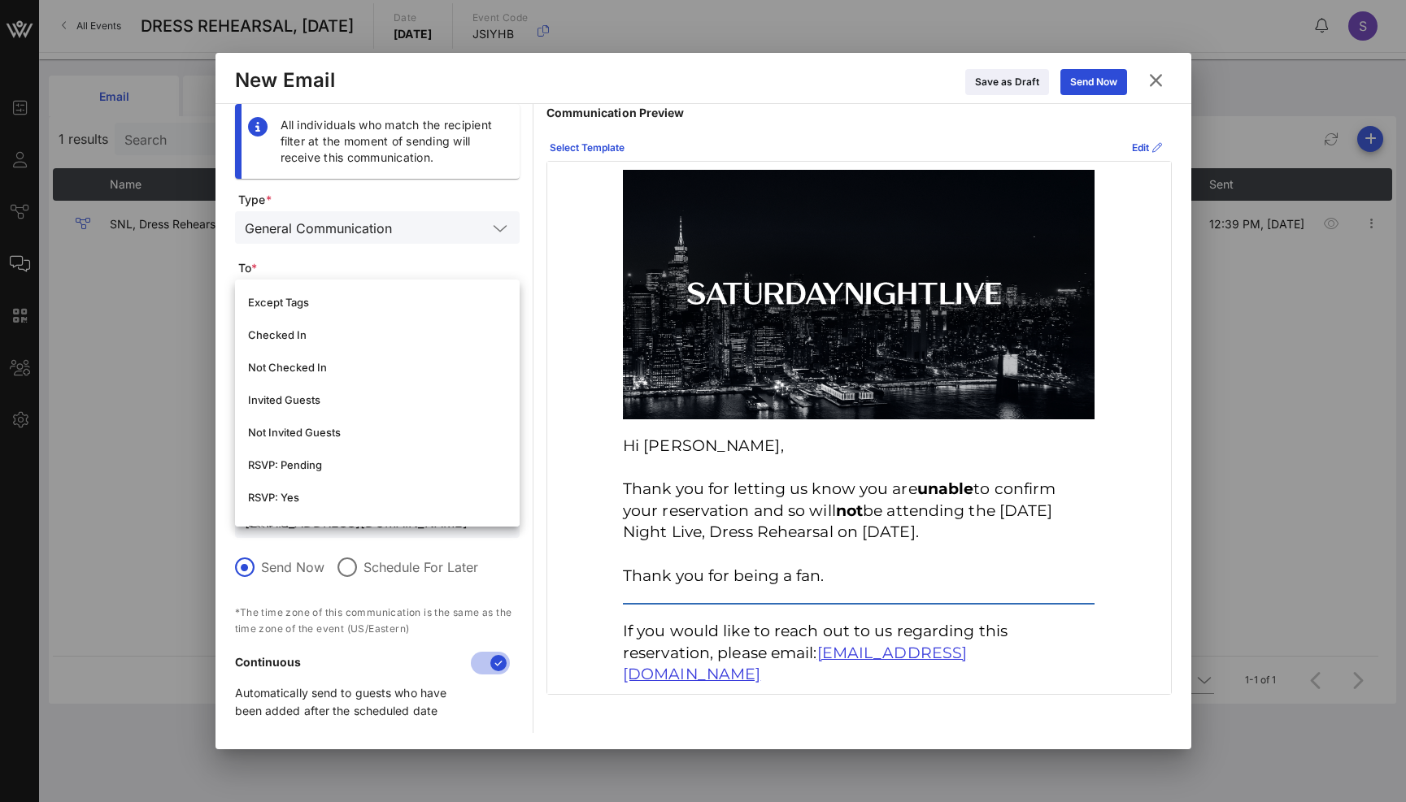
scroll to position [244, 0]
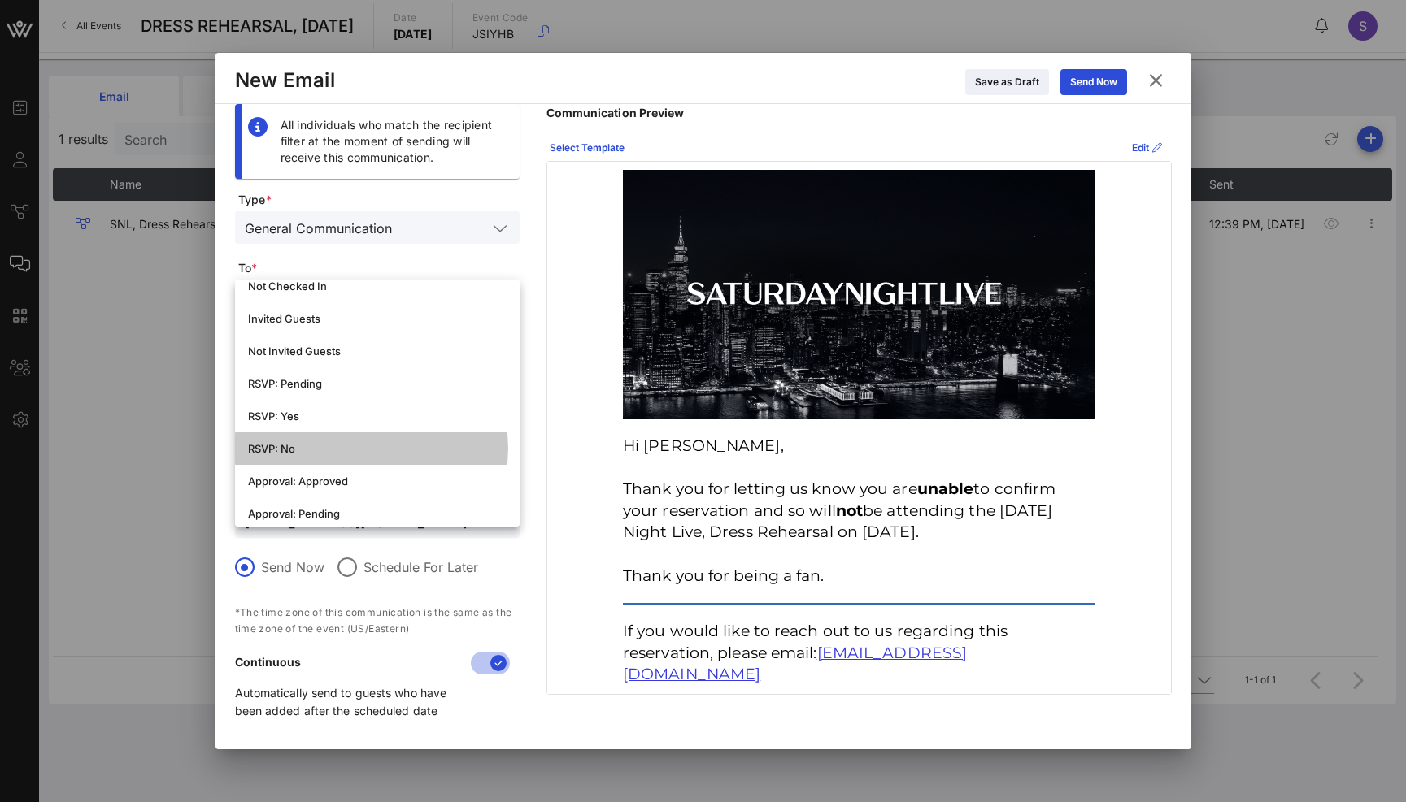
click at [378, 444] on div "RSVP: No" at bounding box center [377, 448] width 259 height 13
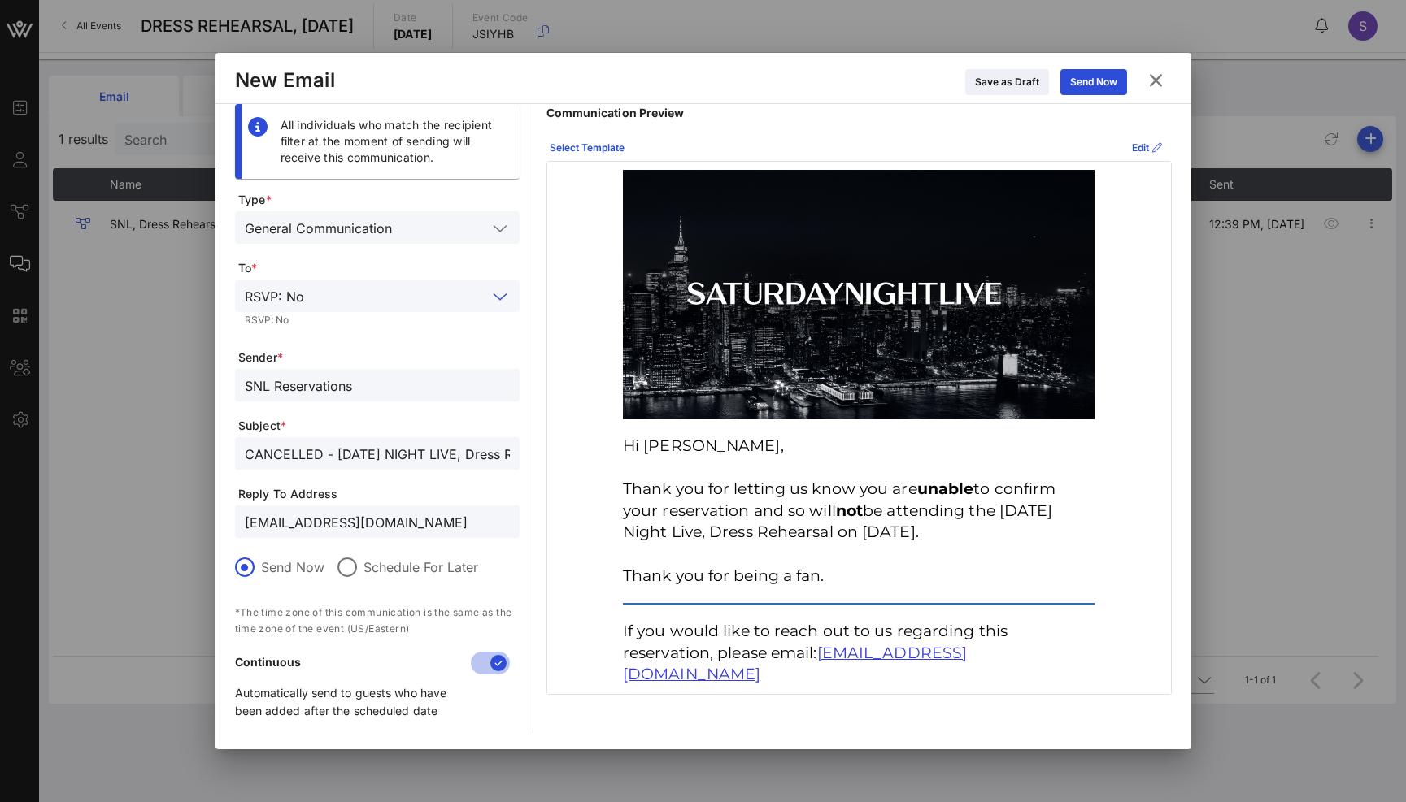
click at [947, 499] on p "Hi Stephanie, Thank you for letting us know you are unable to confirm your rese…" at bounding box center [859, 511] width 472 height 151
drag, startPoint x: 469, startPoint y: 456, endPoint x: 454, endPoint y: 446, distance: 18.3
click at [470, 456] on input "CANCELLED - SATURDAY NIGHT LIVE, Dress Rehearsal for November 1, 2025" at bounding box center [377, 453] width 265 height 21
type input "CANCELLED - SATURDAY NIGHT LIVE, Dress Rehearsal for November 01, 2025"
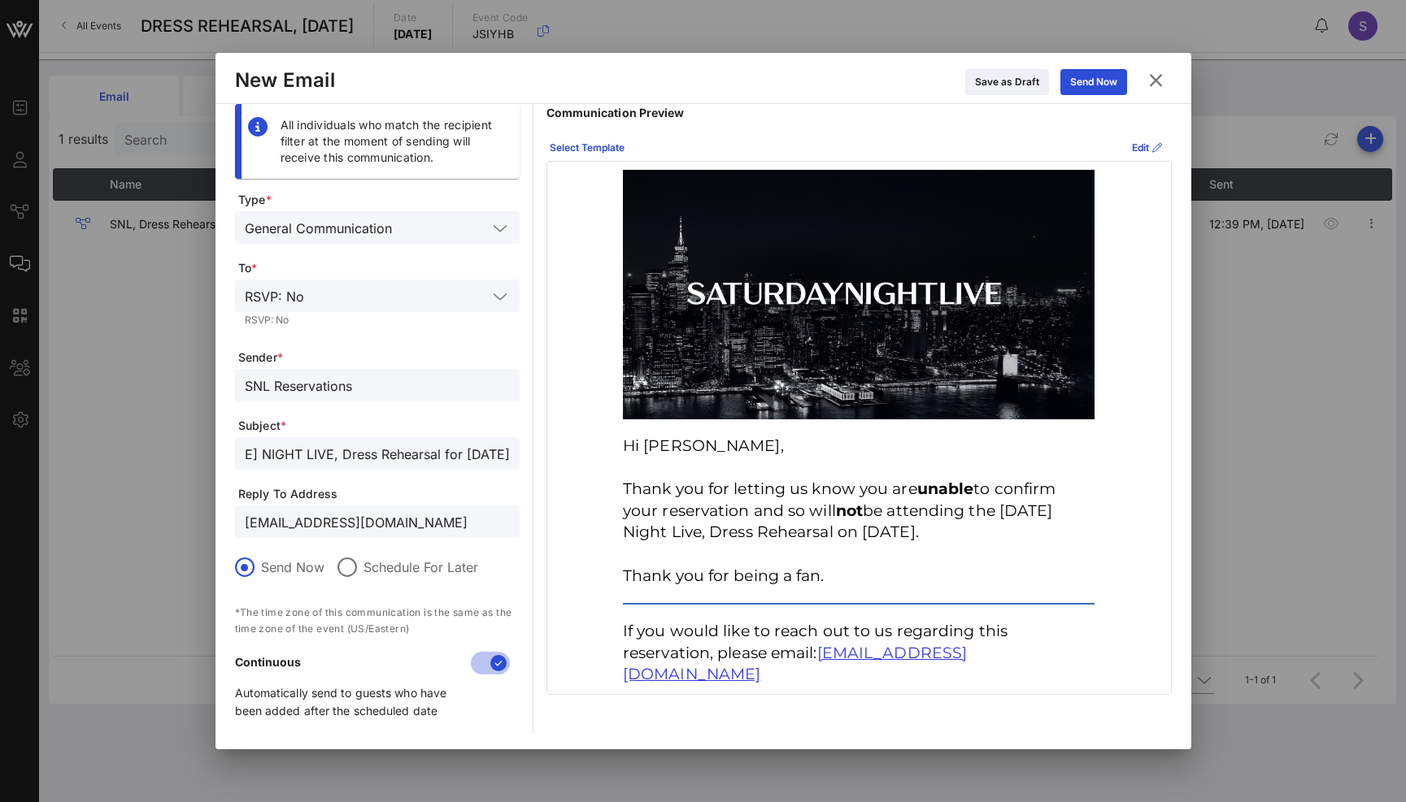
click at [868, 499] on p "Hi Stephanie, Thank you for letting us know you are unable to confirm your rese…" at bounding box center [859, 511] width 472 height 151
click at [1052, 519] on span "be attending the Saturday Night Live, Dress Rehearsal on November 01, 2025." at bounding box center [837, 522] width 429 height 41
click at [1089, 78] on icon at bounding box center [1093, 81] width 13 height 11
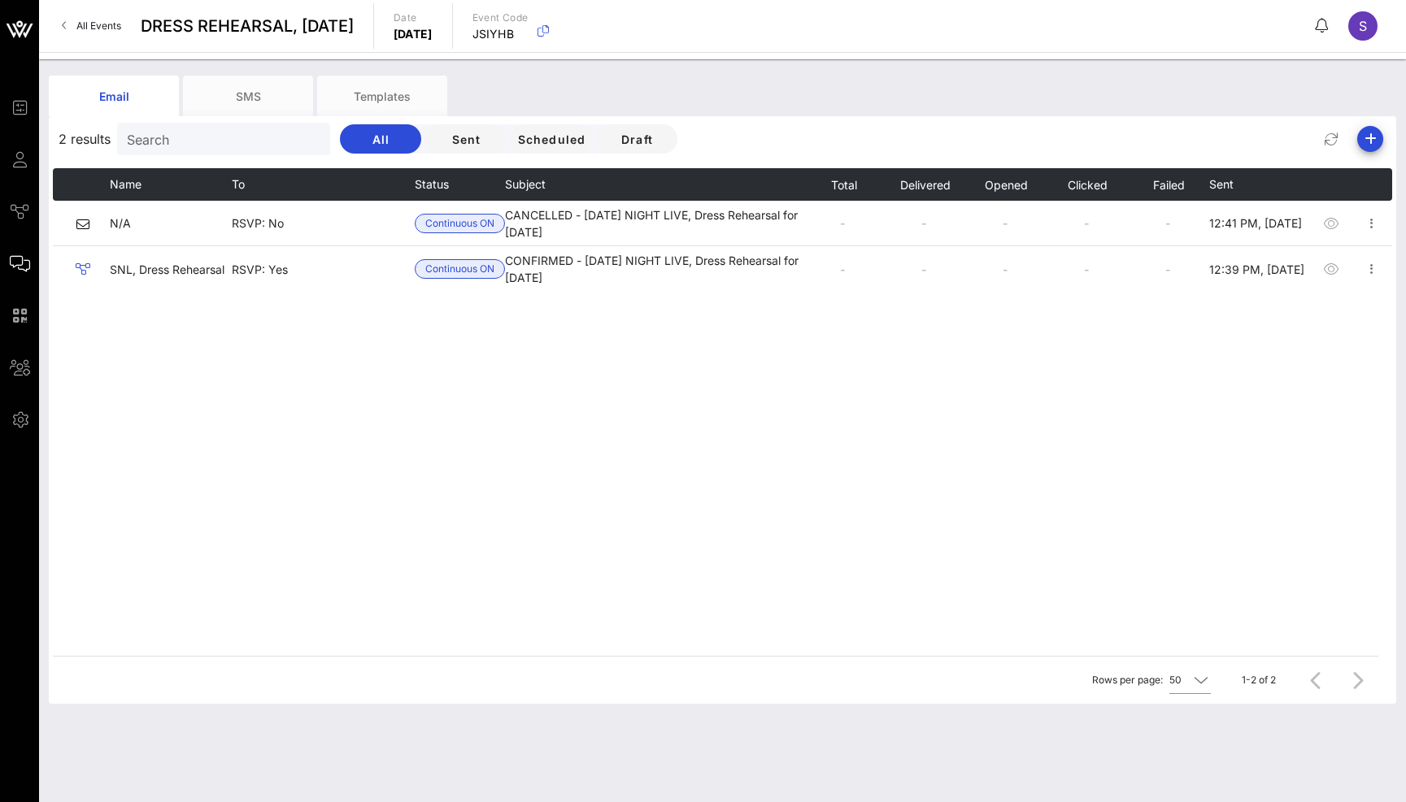
click at [1180, 129] on div "2 results Search All Sent Scheduled Draft" at bounding box center [722, 139] width 1347 height 39
click at [1369, 146] on icon "button" at bounding box center [1370, 139] width 20 height 20
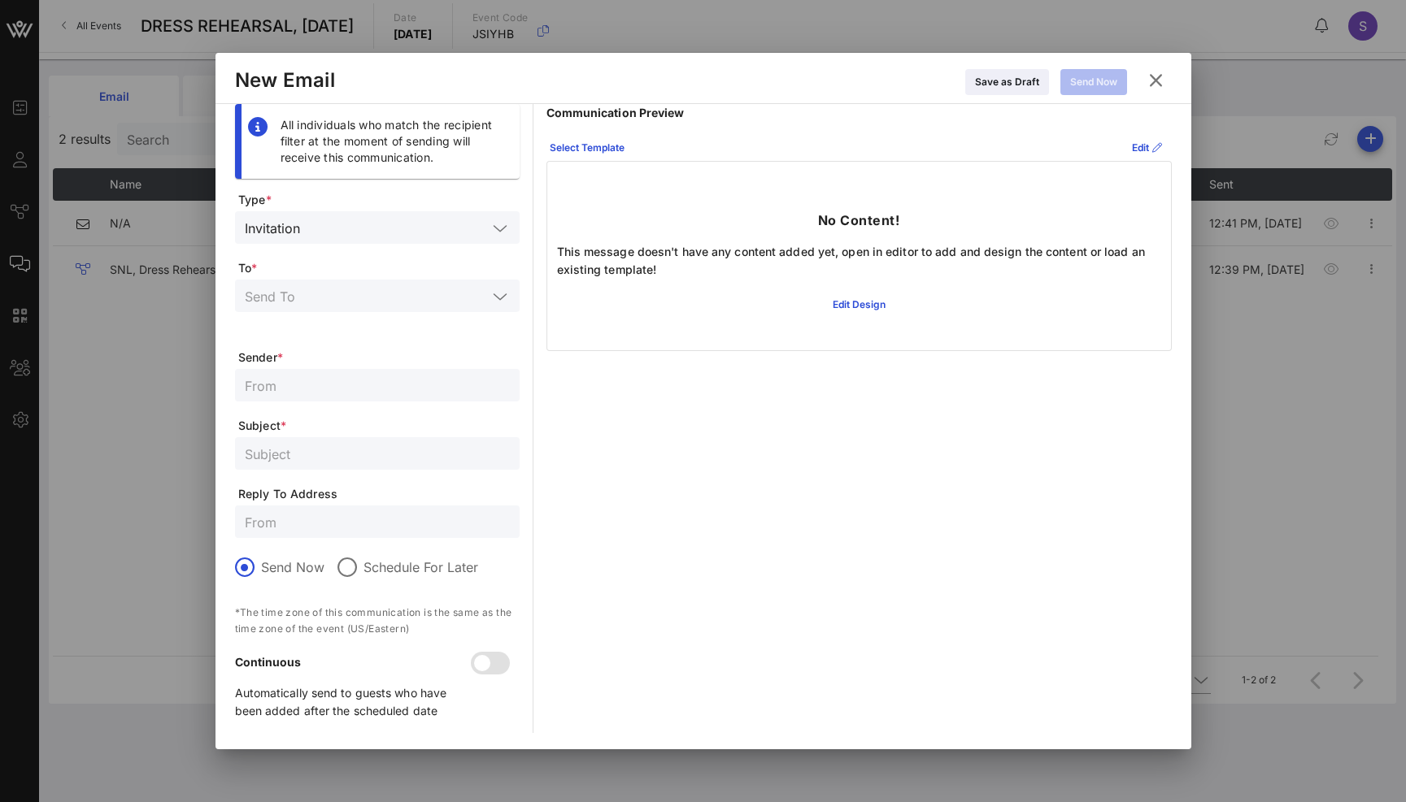
click at [359, 226] on input "text" at bounding box center [396, 227] width 180 height 21
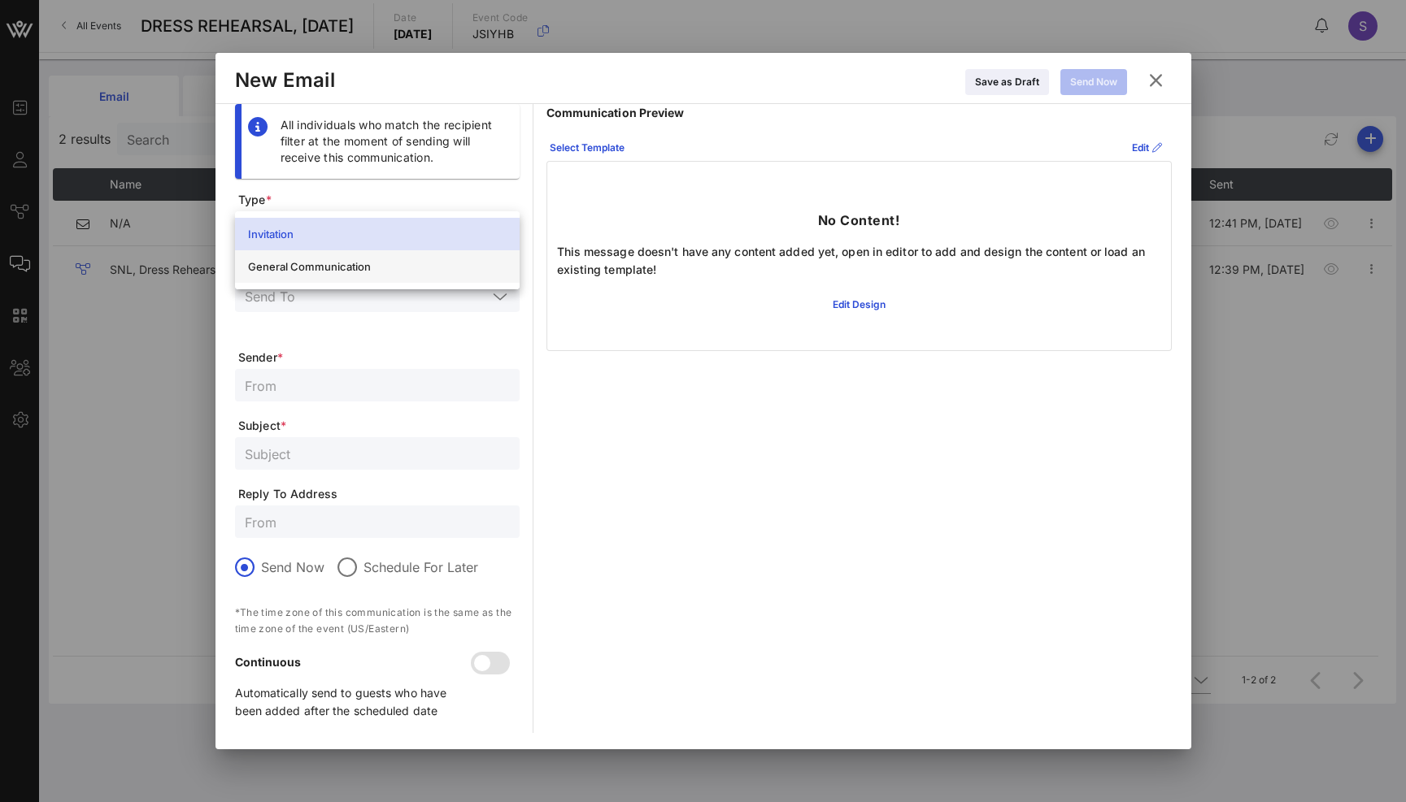
click at [343, 279] on div "General Communication" at bounding box center [377, 267] width 259 height 26
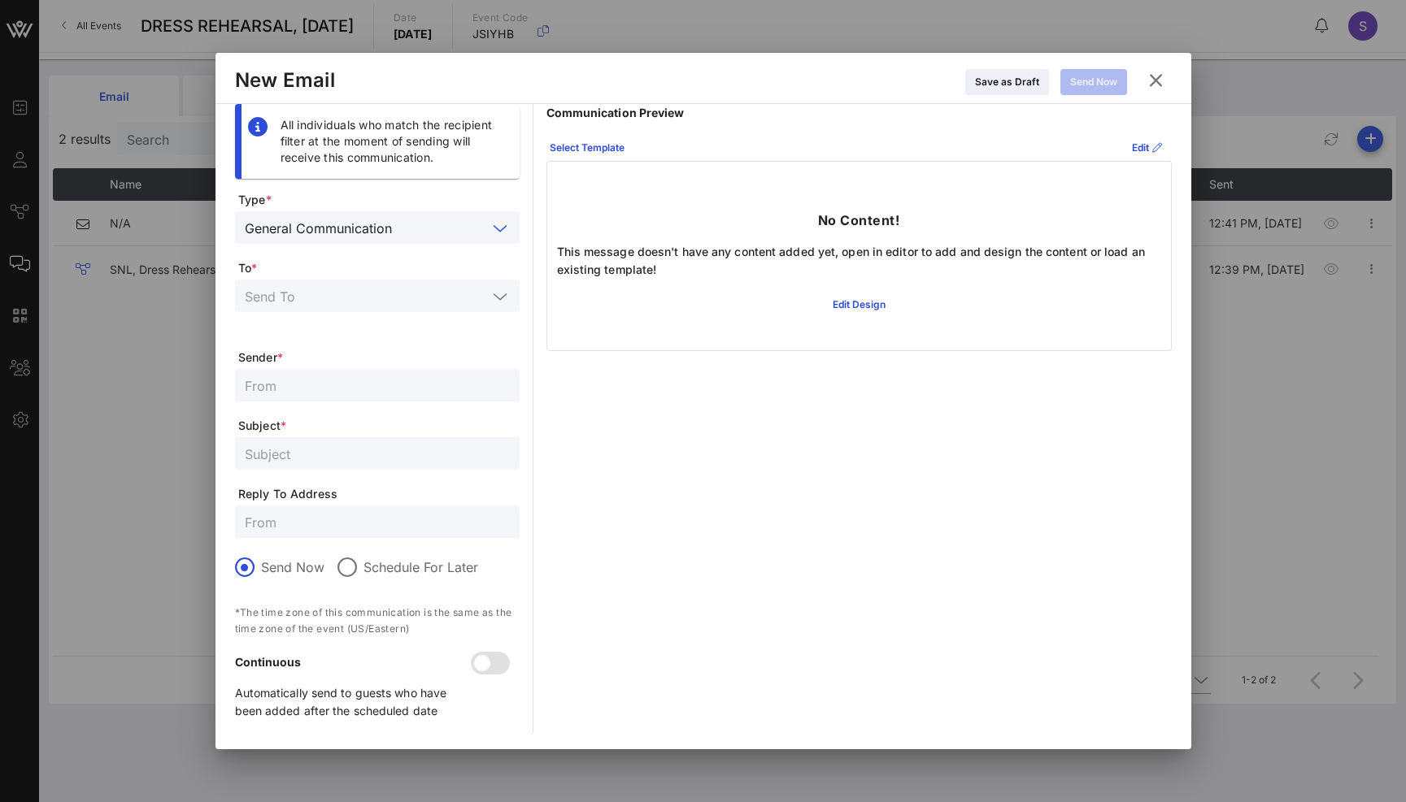
click at [367, 299] on input "text" at bounding box center [366, 295] width 242 height 21
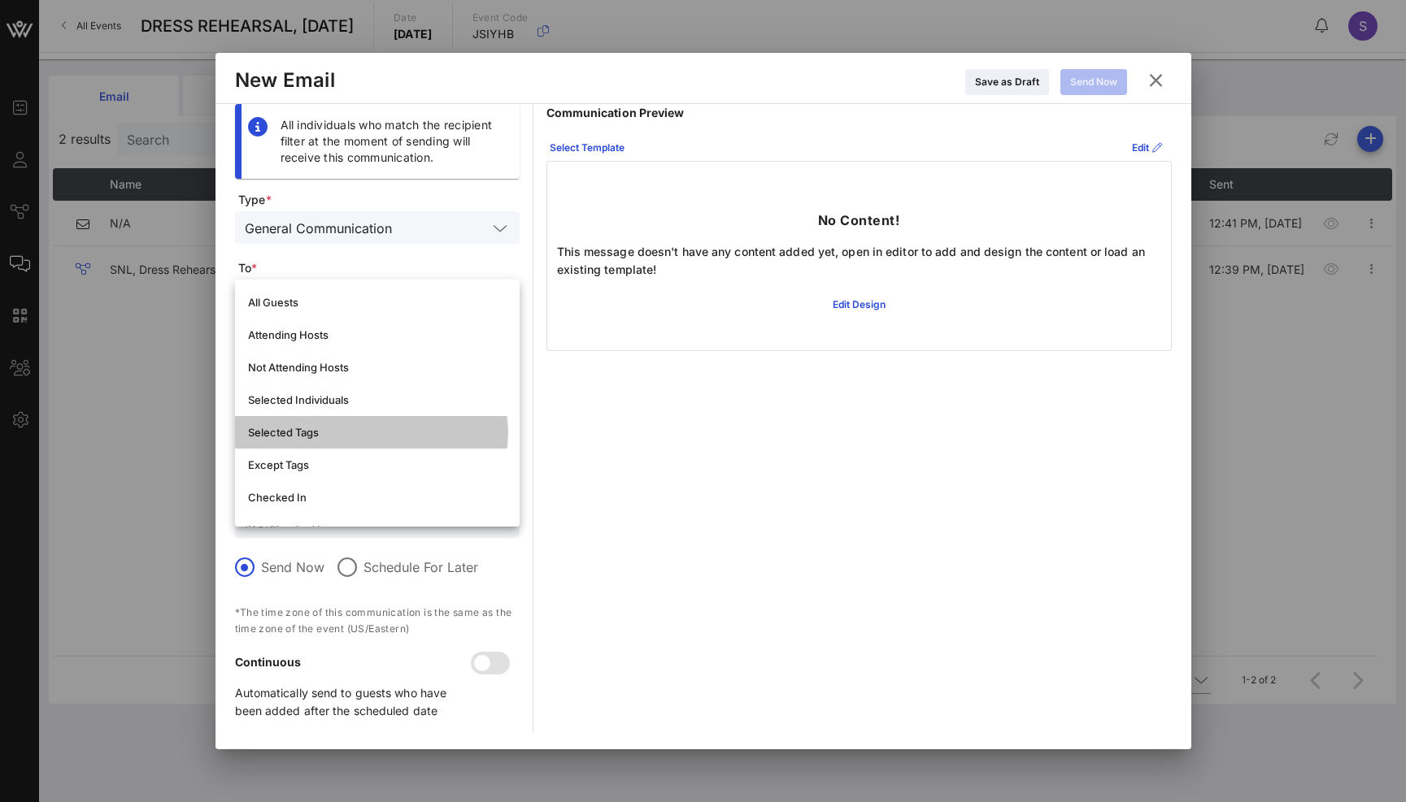
click at [338, 437] on div "Selected Tags" at bounding box center [377, 432] width 259 height 13
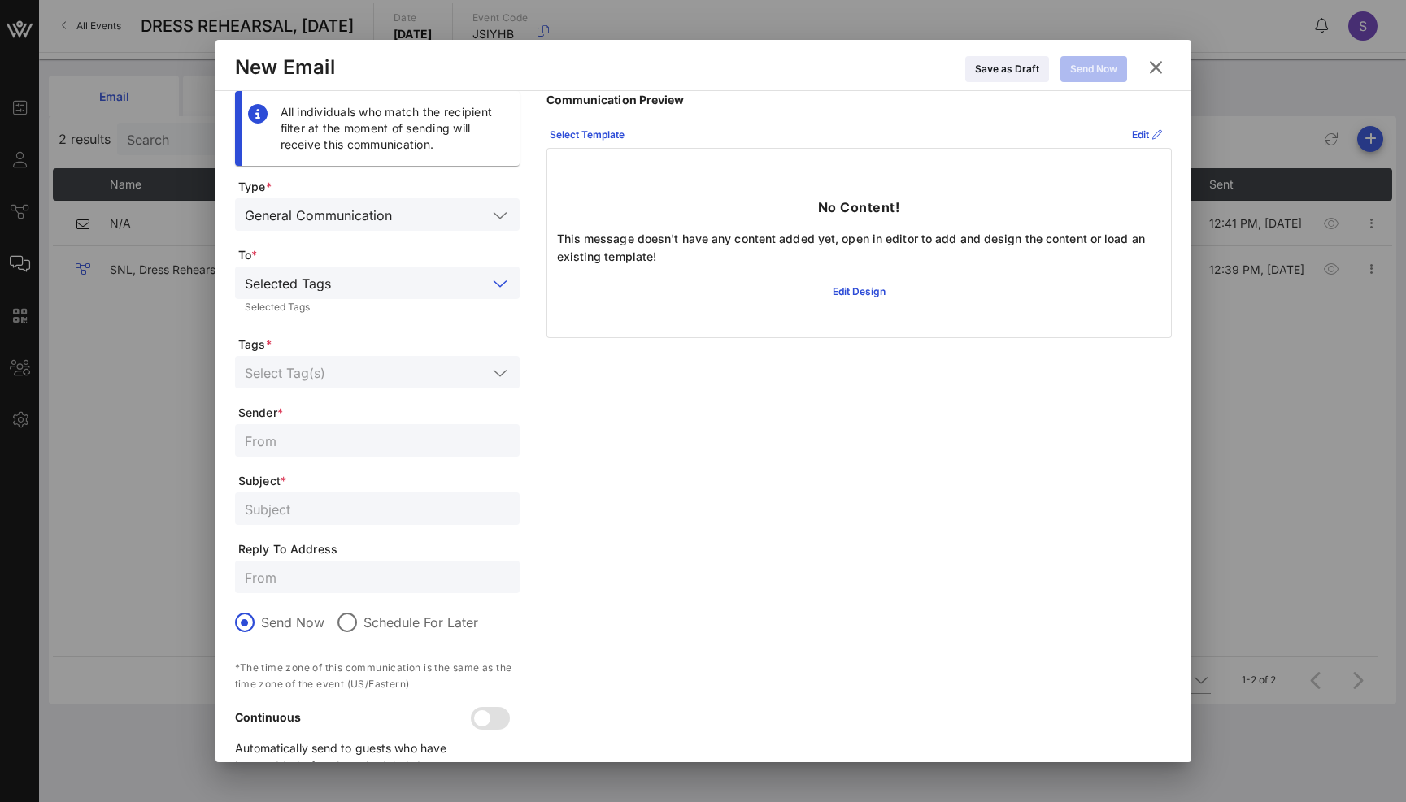
click at [376, 367] on input "text" at bounding box center [366, 372] width 242 height 21
click at [359, 419] on div "Forfeited" at bounding box center [399, 416] width 213 height 13
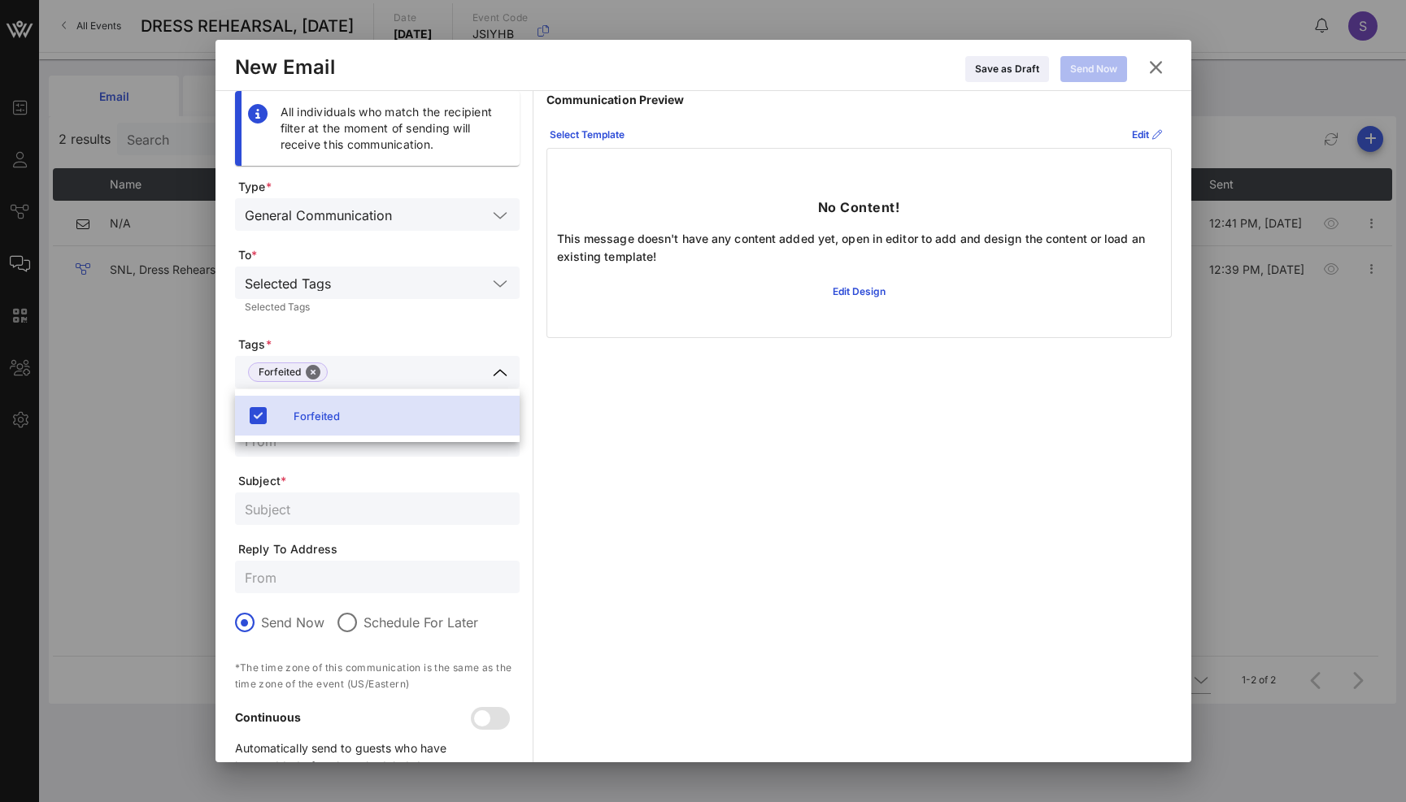
click at [721, 483] on div "Communication Preview Select Template Edit No Content! This message doesn't hav…" at bounding box center [858, 439] width 625 height 697
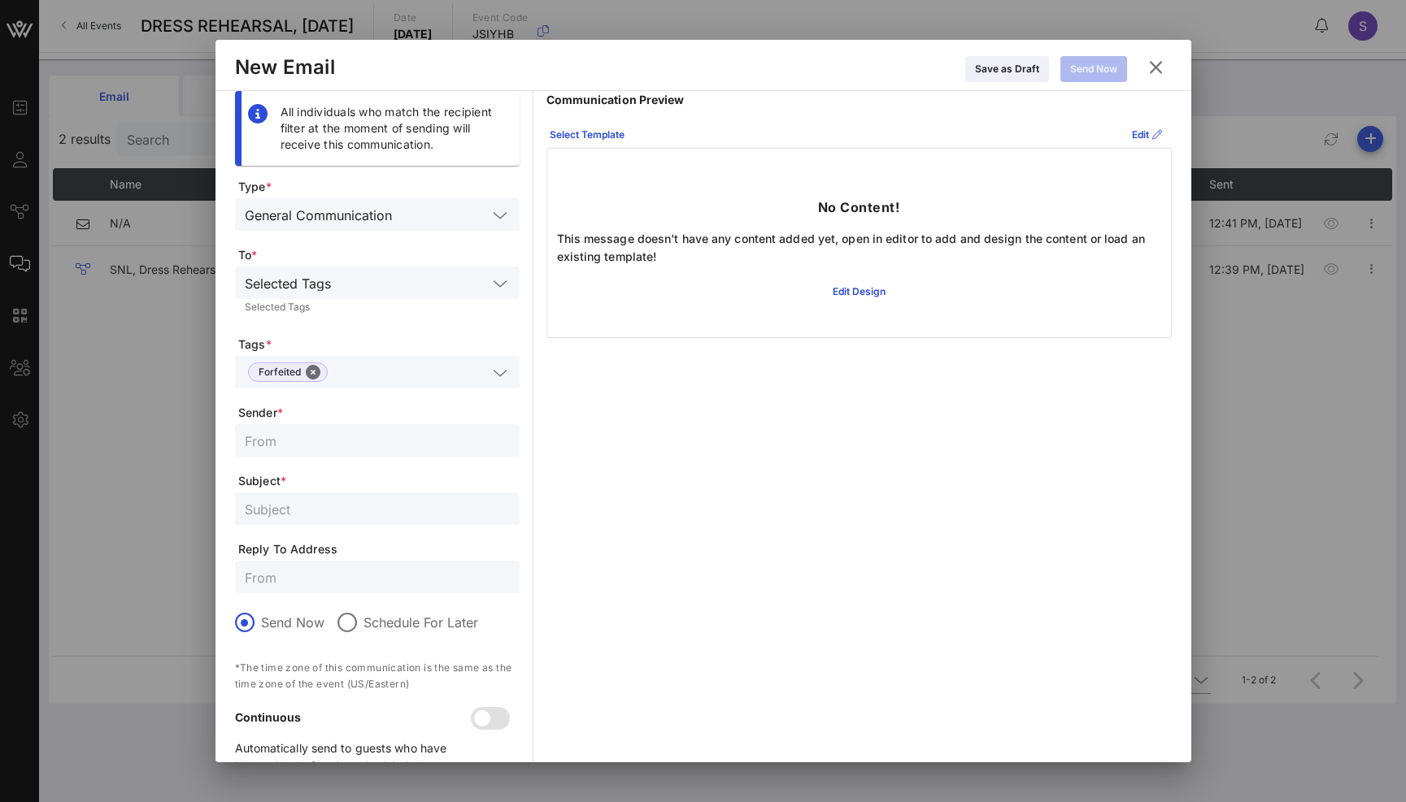
click at [349, 441] on input "text" at bounding box center [377, 440] width 265 height 21
type input "SNL Reservations"
click at [372, 571] on input "text" at bounding box center [377, 577] width 265 height 21
paste input "snl.confirmation@nbcuni.com"
type input "snl.confirmation@nbcuni.com"
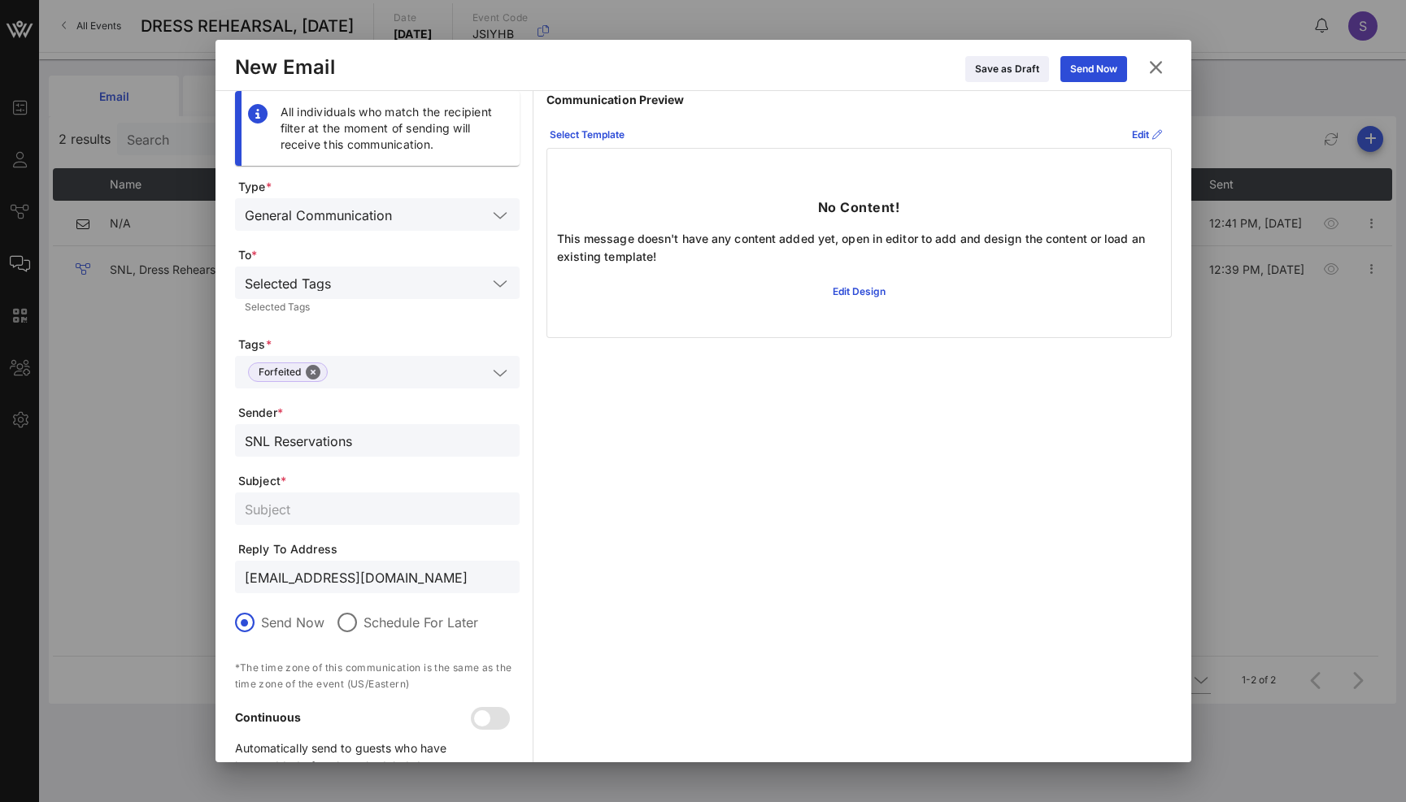
click at [284, 499] on input "text" at bounding box center [377, 508] width 265 height 21
paste input "RESERVATION FORFEITED - SATURDAY NIGHT LIVE, Dress Rehearsal for October 18, 20…"
click at [469, 510] on input "RESERVATION FORFEITED - SATURDAY NIGHT LIVE, Dress Rehearsal for October 18, 20…" at bounding box center [377, 508] width 265 height 21
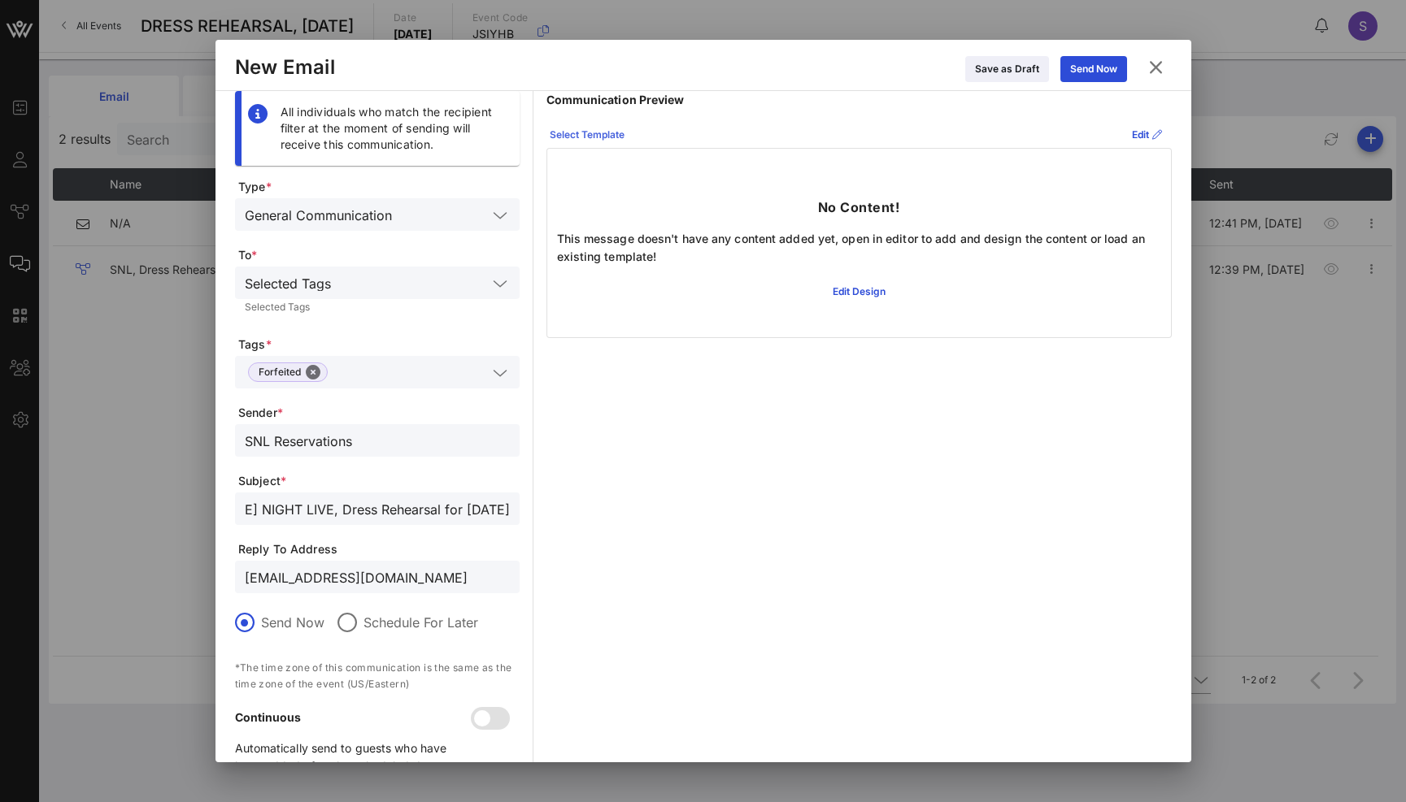
type input "RESERVATION FORFEITED - SATURDAY NIGHT LIVE, Dress Rehearsal for November 01, 2…"
click at [620, 142] on div "Select Template" at bounding box center [587, 135] width 75 height 16
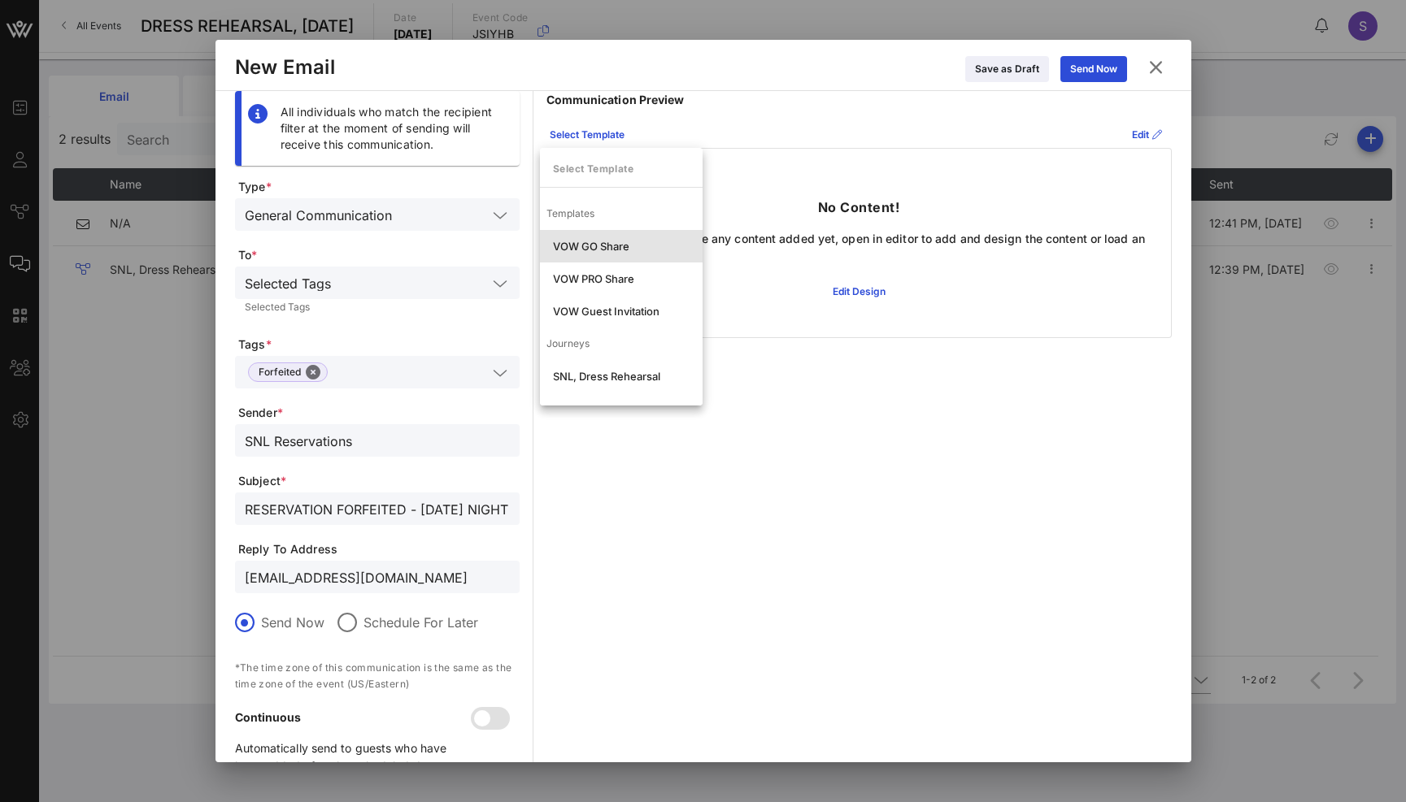
click at [608, 249] on div "VOW GO Share" at bounding box center [621, 246] width 137 height 13
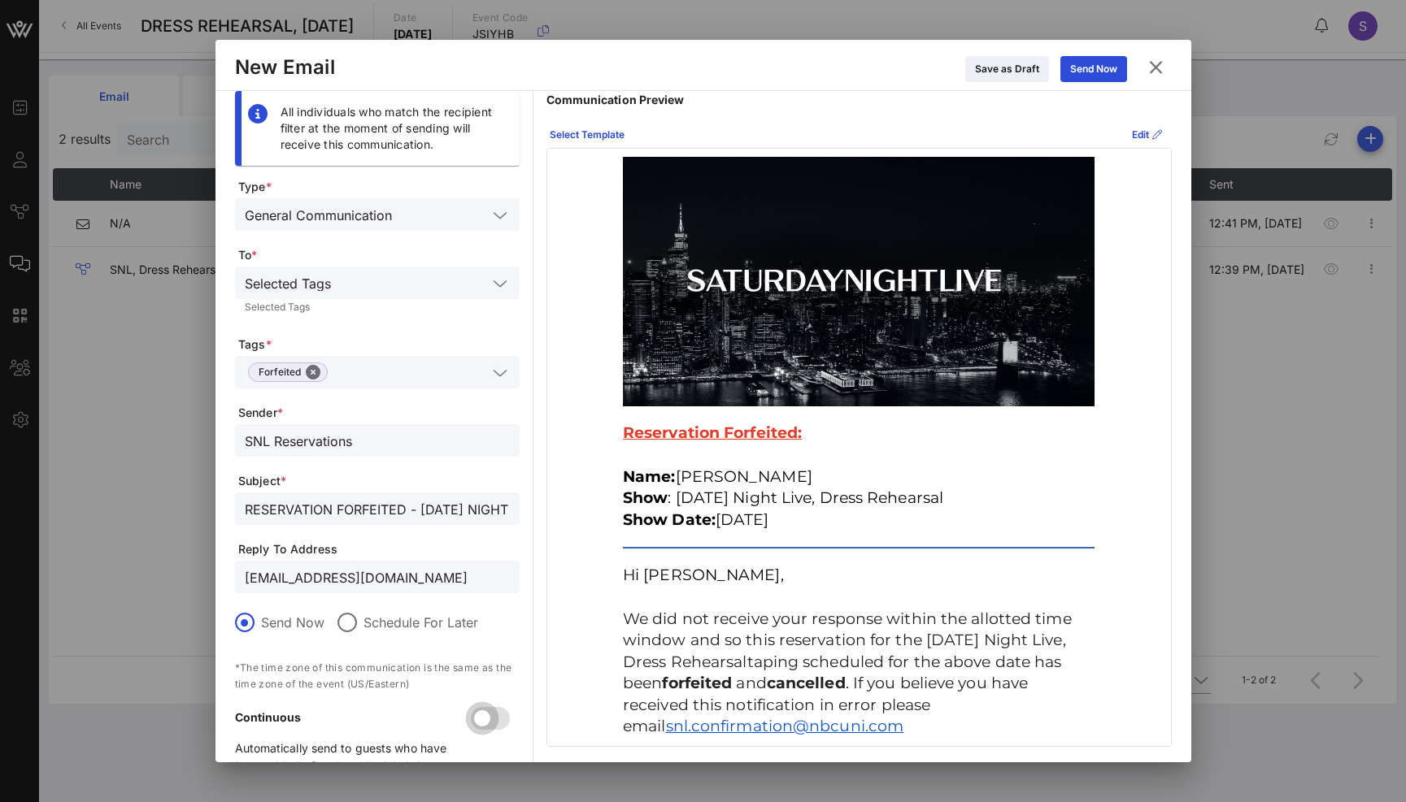
click at [492, 713] on div at bounding box center [482, 719] width 28 height 28
click at [1093, 57] on button "Send Now" at bounding box center [1093, 69] width 67 height 26
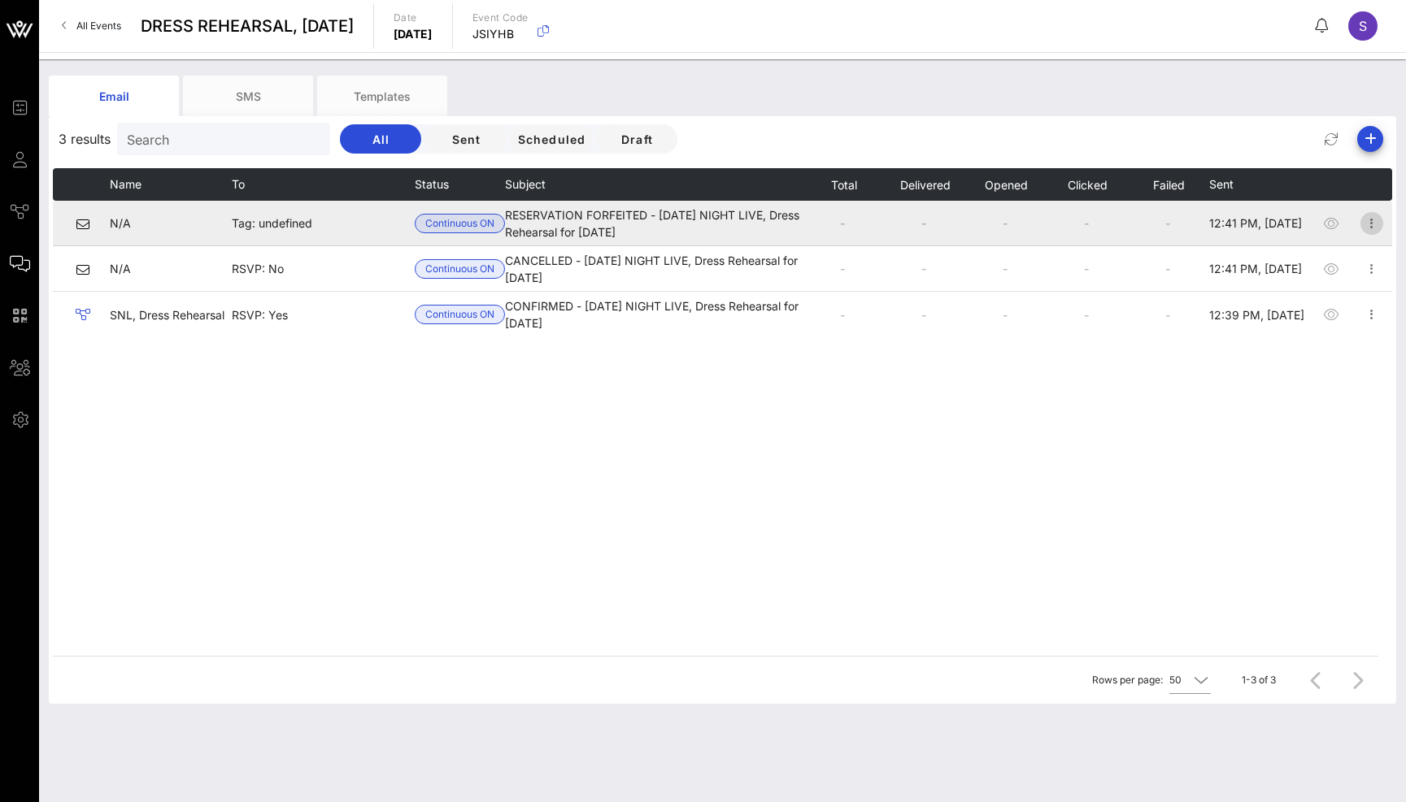
click at [1369, 219] on icon "button" at bounding box center [1372, 224] width 20 height 20
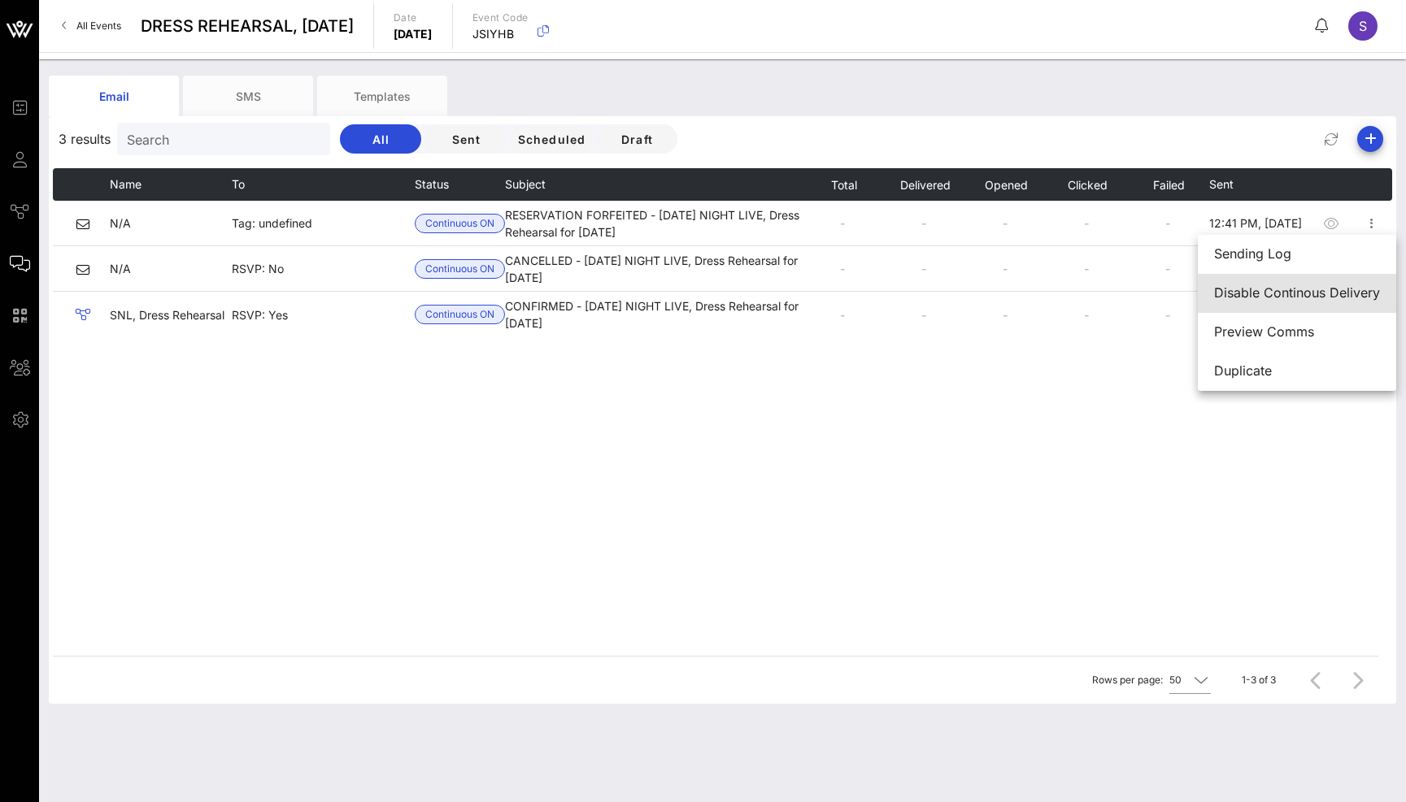
click at [1355, 289] on div "Disable Continous Delivery" at bounding box center [1297, 292] width 166 height 15
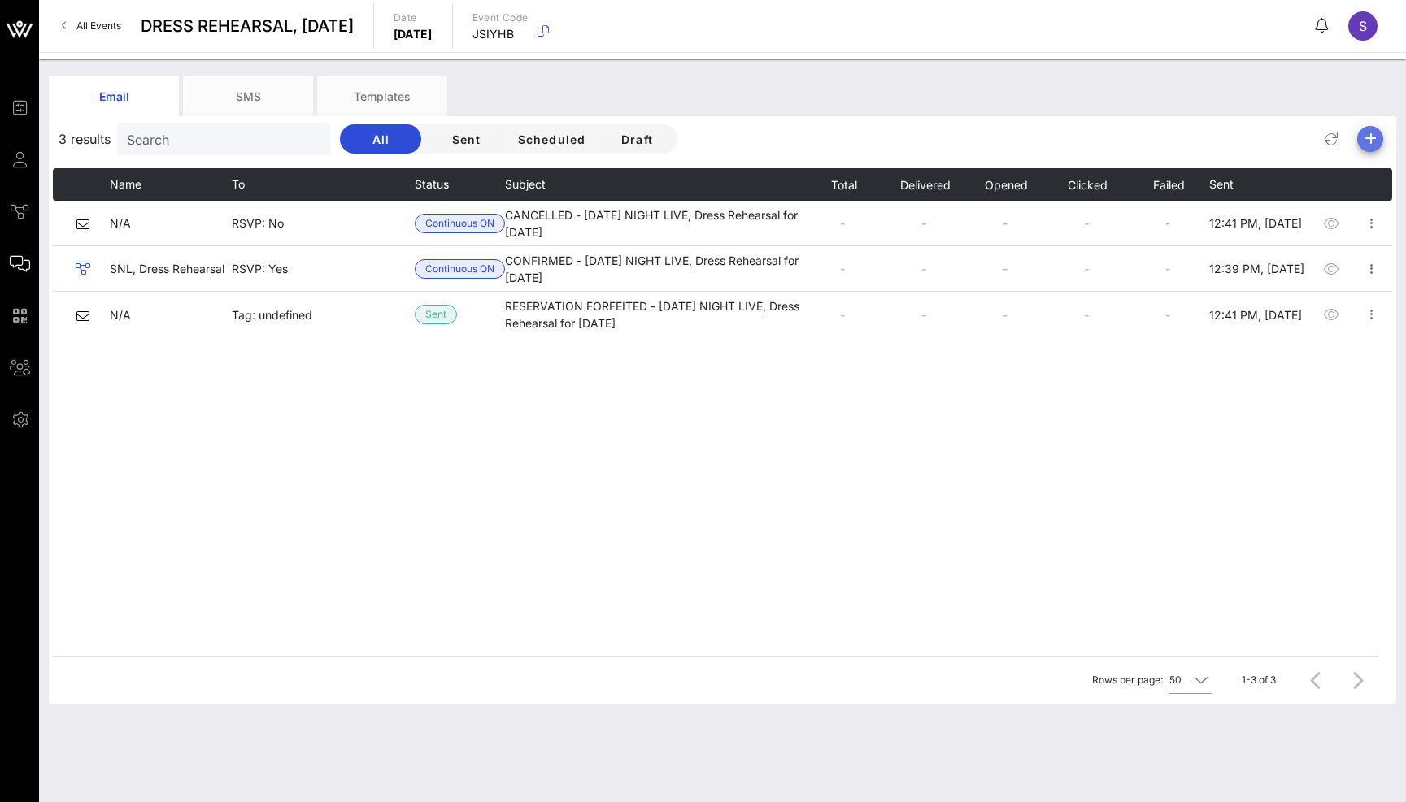
click at [1365, 151] on button "button" at bounding box center [1370, 139] width 26 height 26
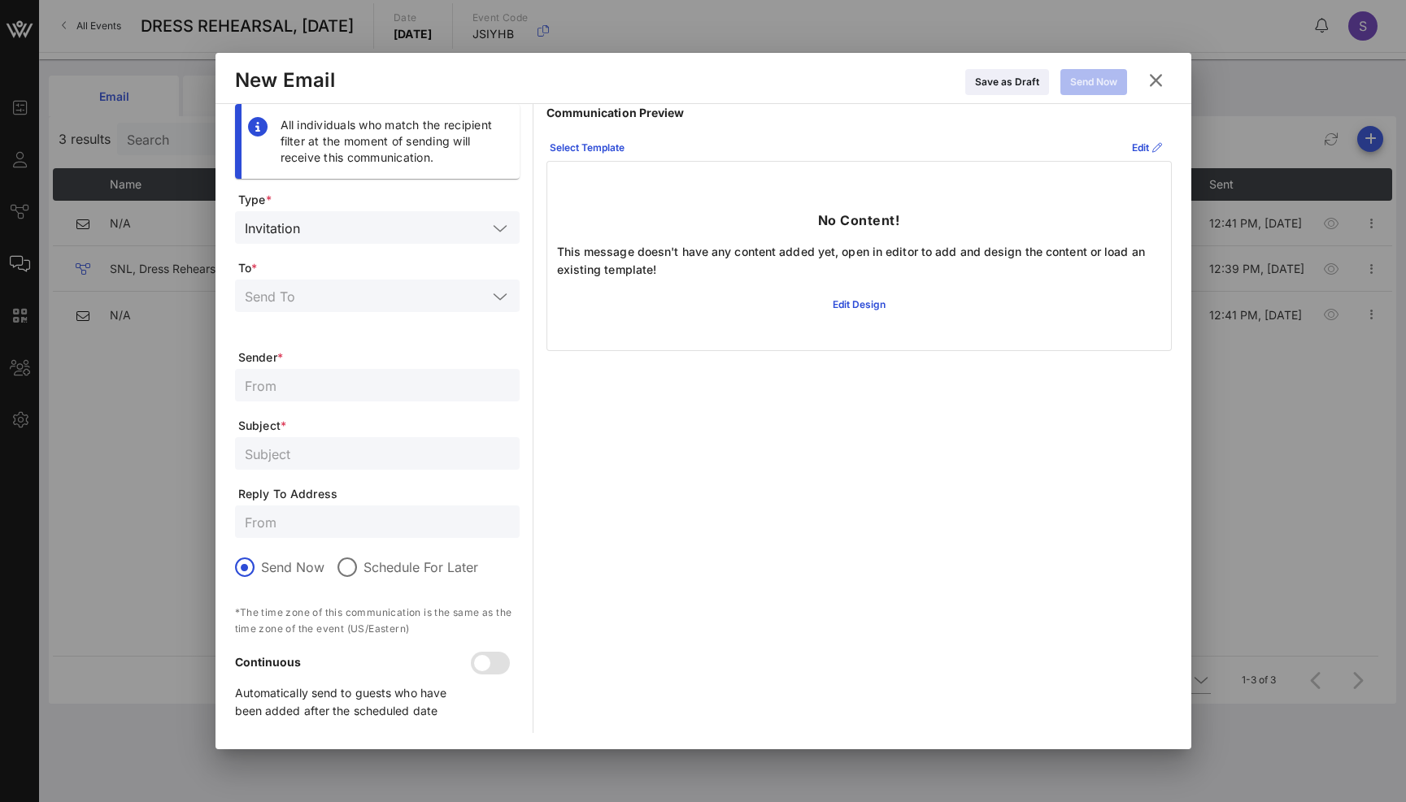
click at [393, 215] on div "Invitation" at bounding box center [377, 227] width 265 height 33
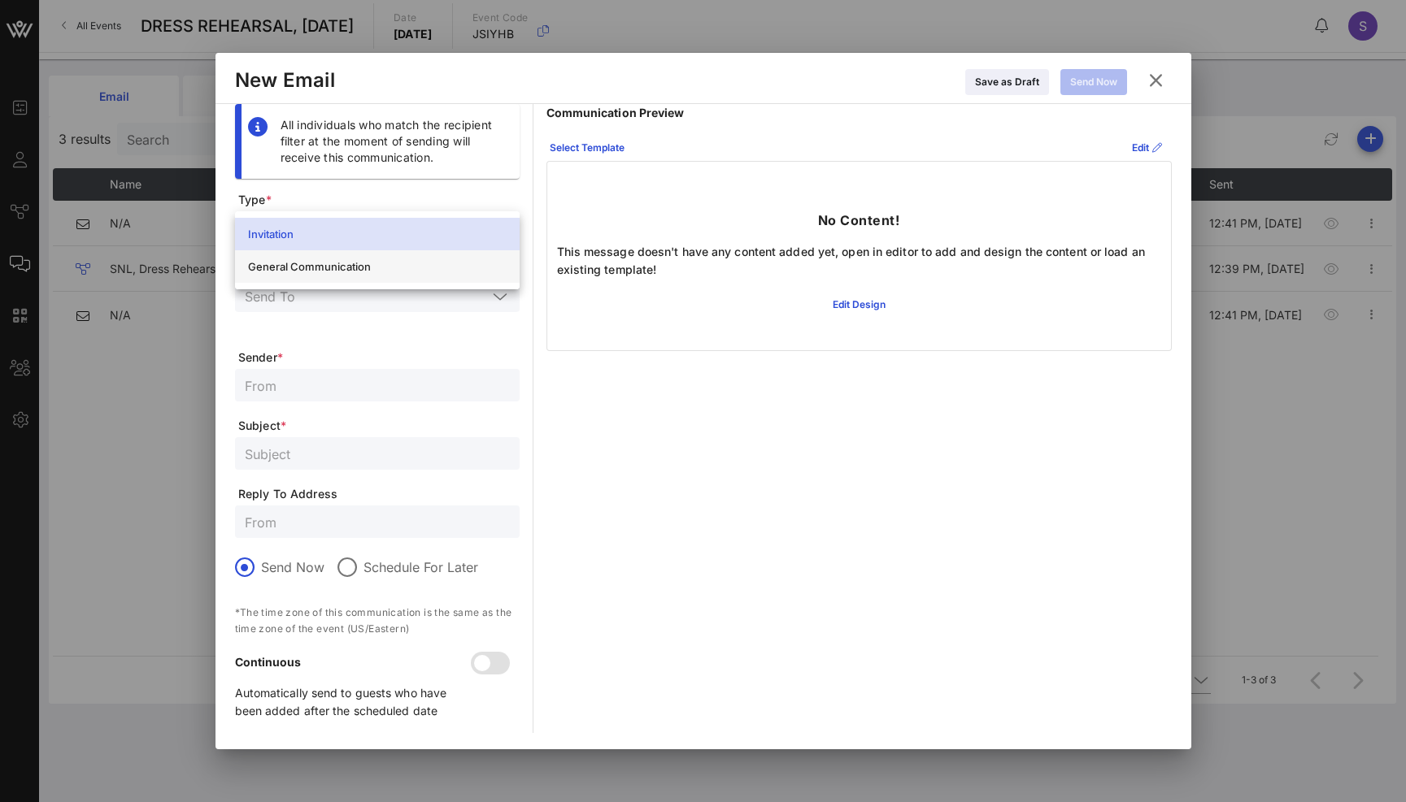
click at [389, 268] on div "General Communication" at bounding box center [377, 266] width 259 height 13
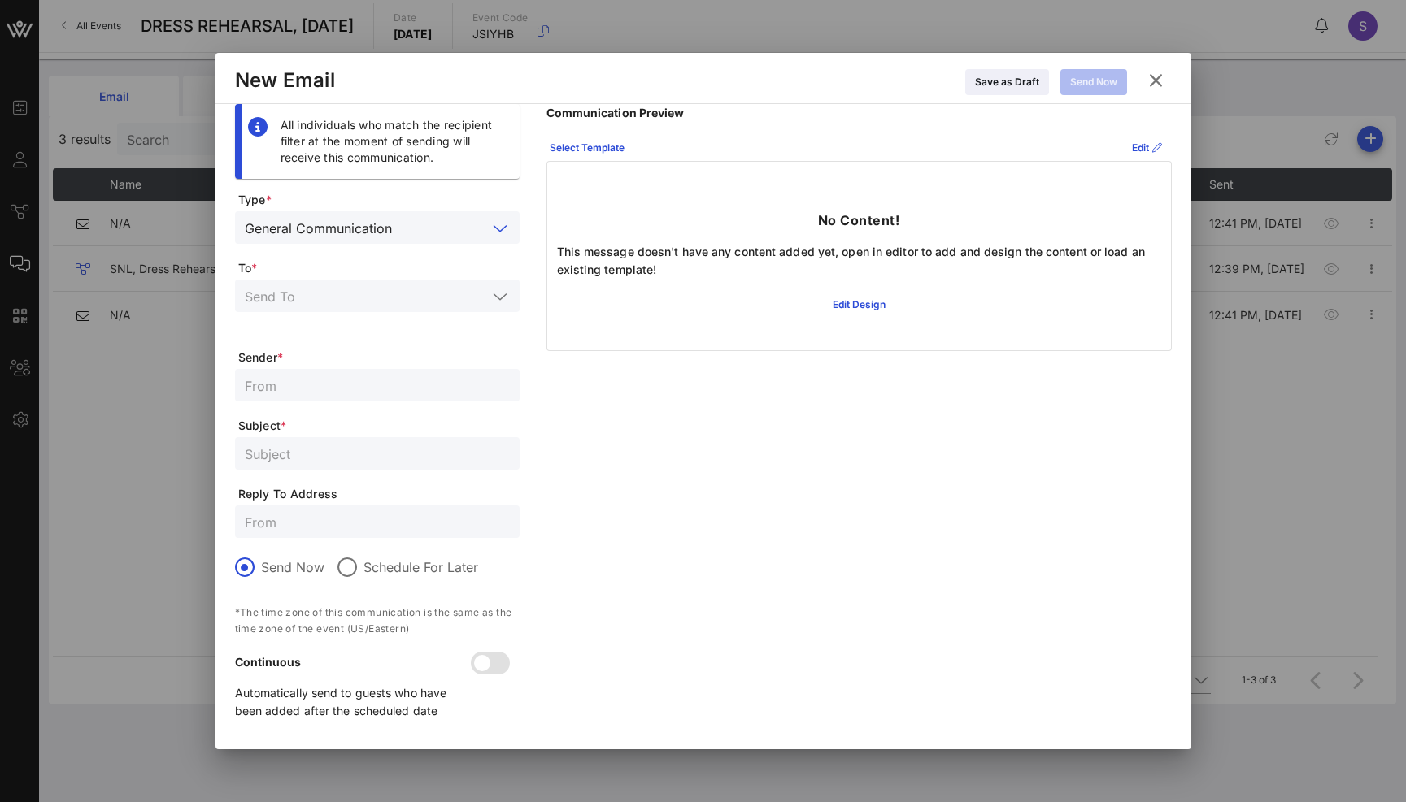
click at [394, 280] on form "Type * General Communication To * Sender * Subject * Reply To Address Send Now …" at bounding box center [377, 462] width 285 height 541
click at [394, 289] on input "text" at bounding box center [366, 295] width 242 height 21
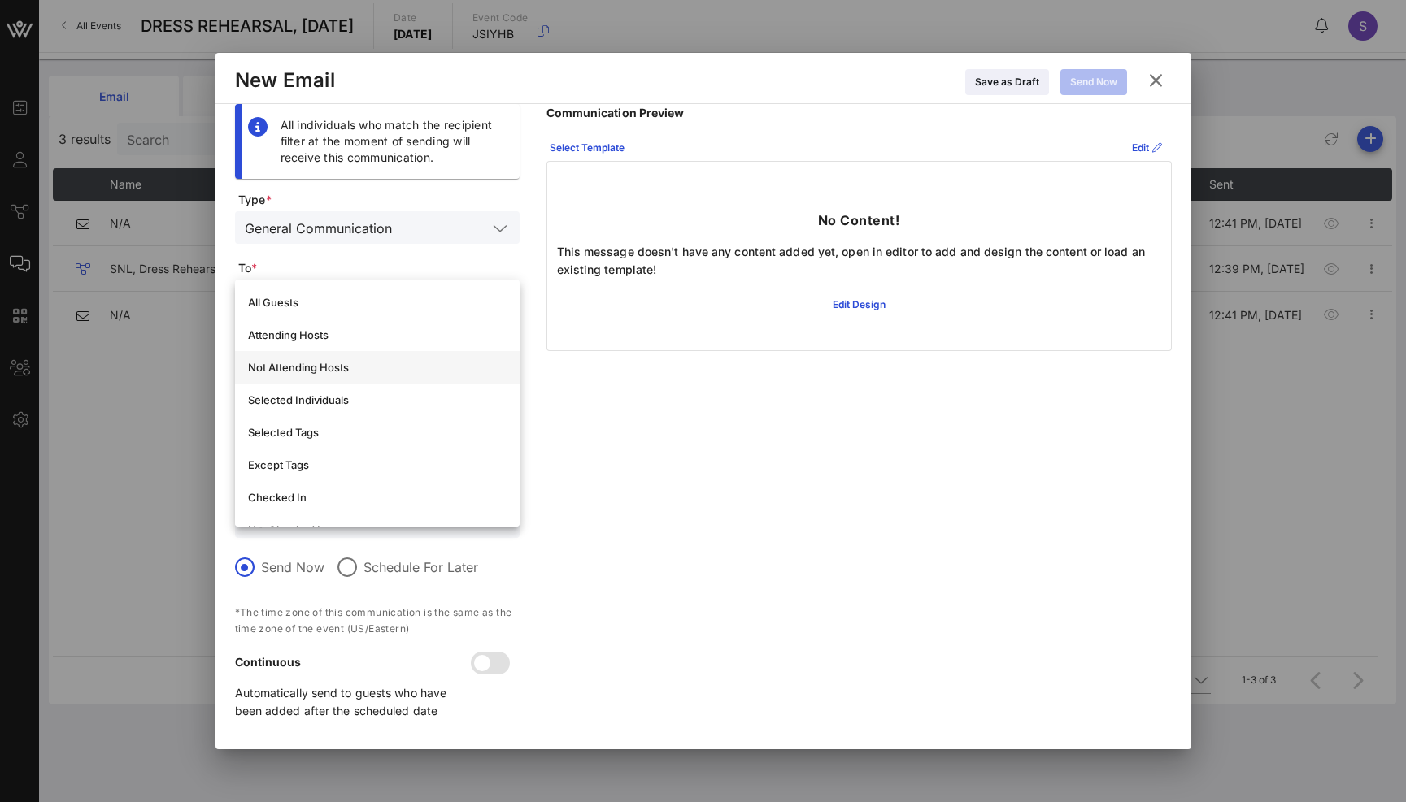
scroll to position [81, 0]
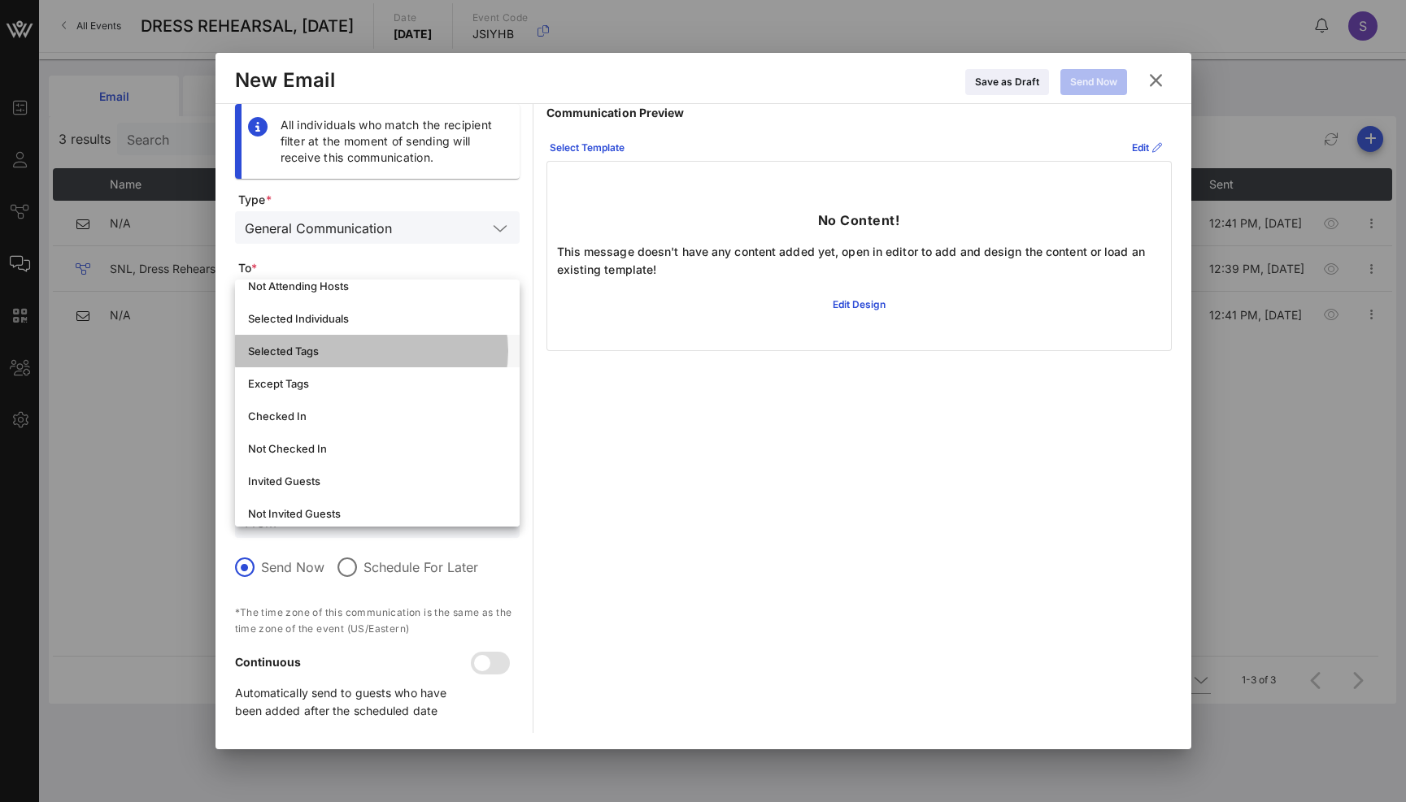
click at [376, 358] on div "Selected Tags" at bounding box center [377, 351] width 259 height 26
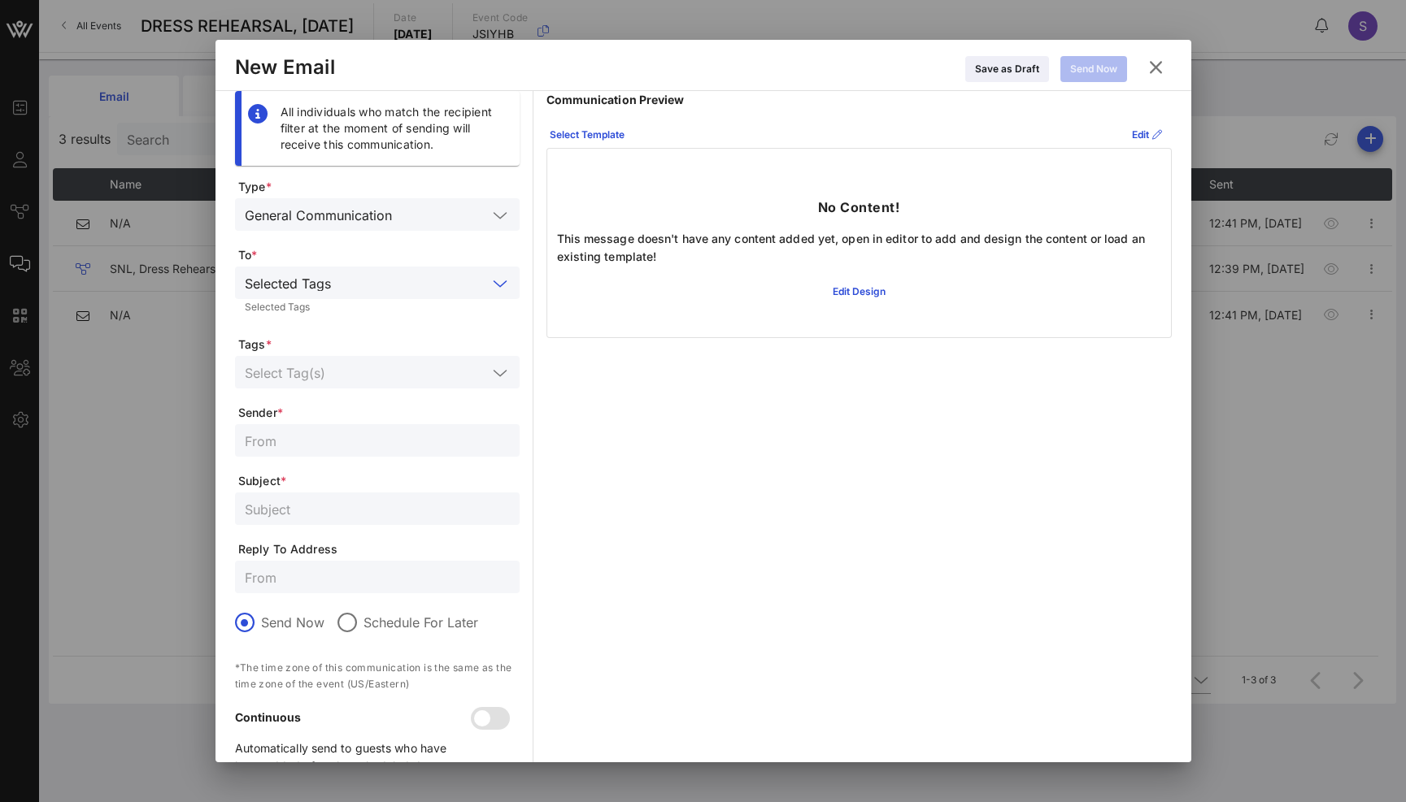
click at [369, 375] on input "text" at bounding box center [366, 372] width 242 height 21
click at [344, 422] on div "Forfeited" at bounding box center [399, 416] width 213 height 13
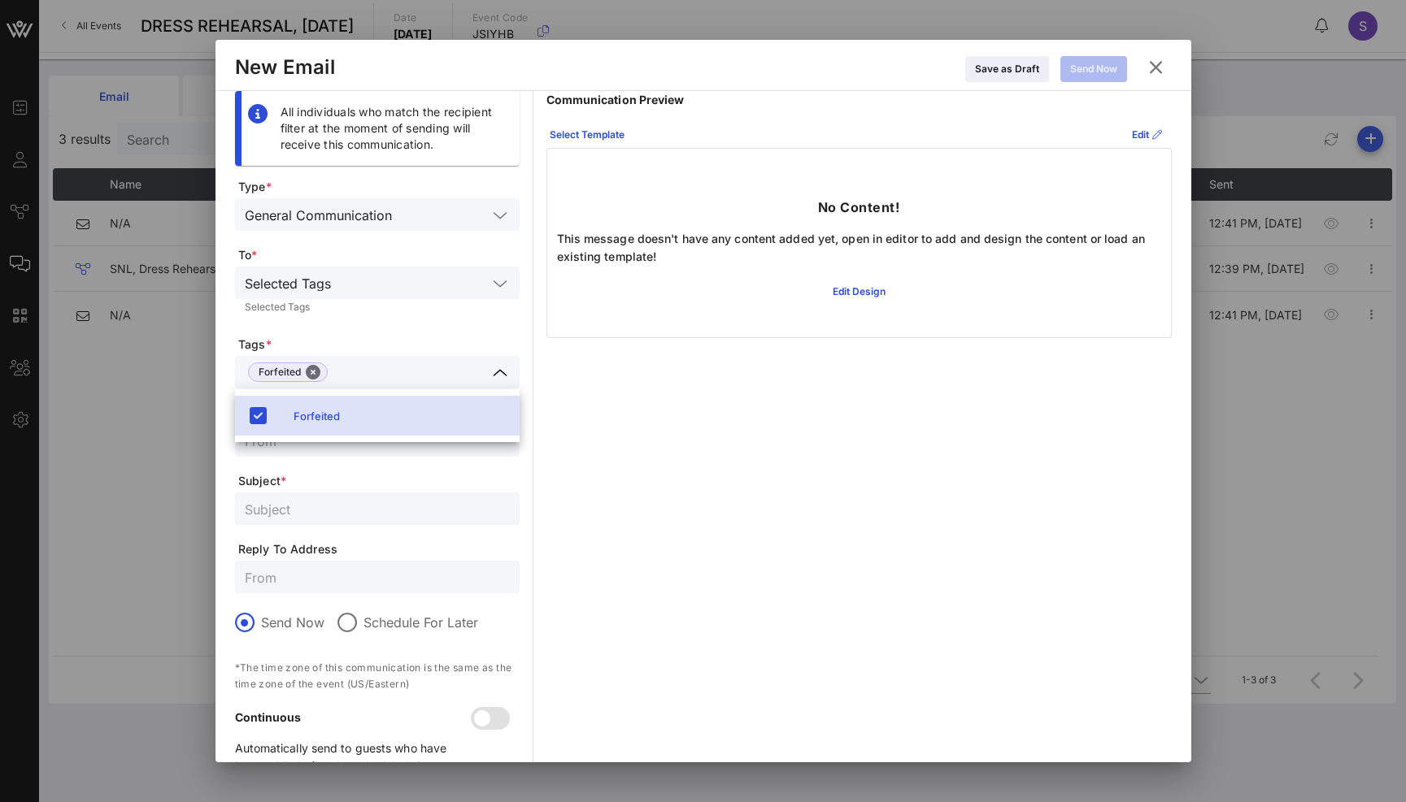
click at [424, 314] on div "Selected Tags" at bounding box center [377, 307] width 265 height 11
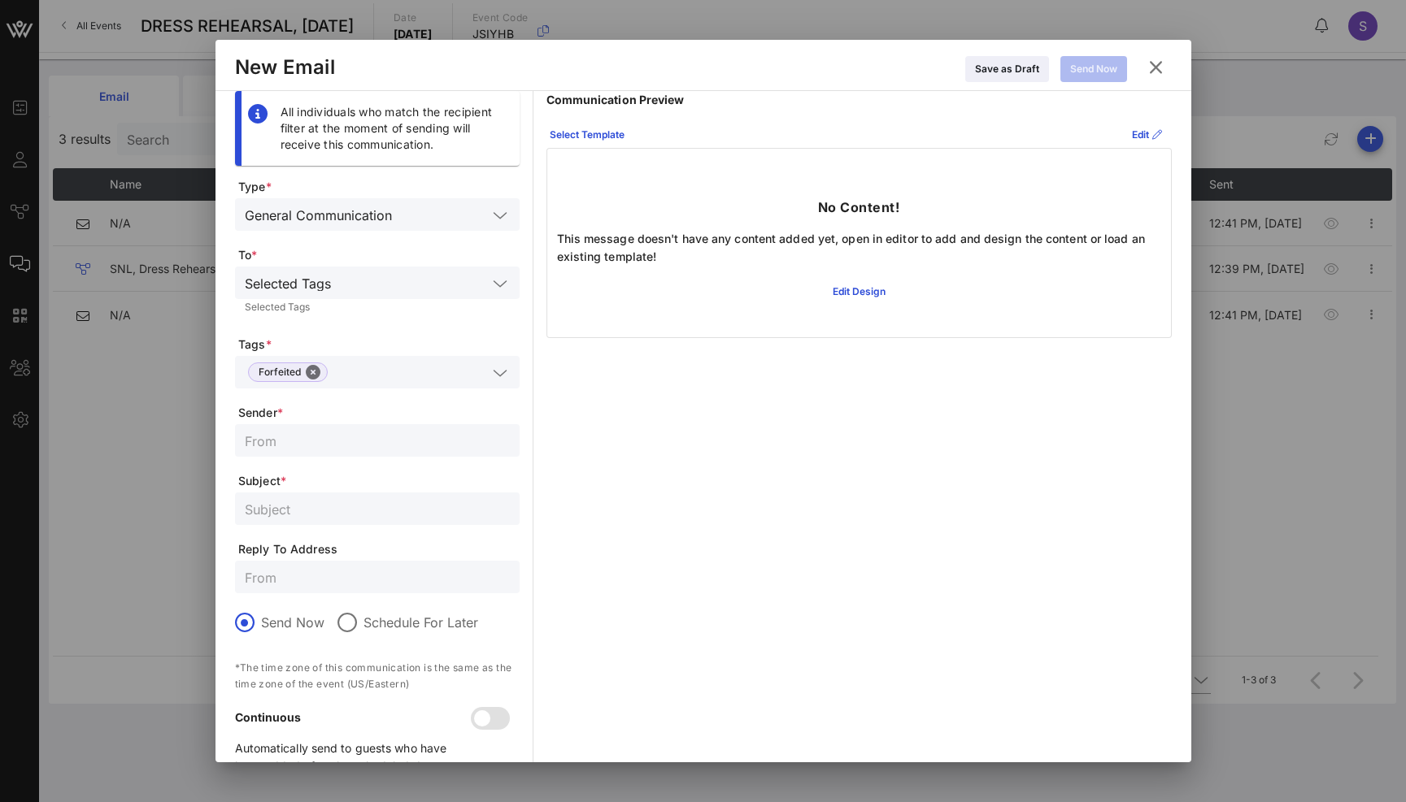
click at [376, 446] on input "text" at bounding box center [377, 440] width 265 height 21
click at [351, 575] on input "text" at bounding box center [377, 577] width 265 height 21
click at [354, 443] on input "text" at bounding box center [377, 440] width 265 height 21
type input "SNL Reservations"
click at [363, 510] on input "text" at bounding box center [377, 508] width 265 height 21
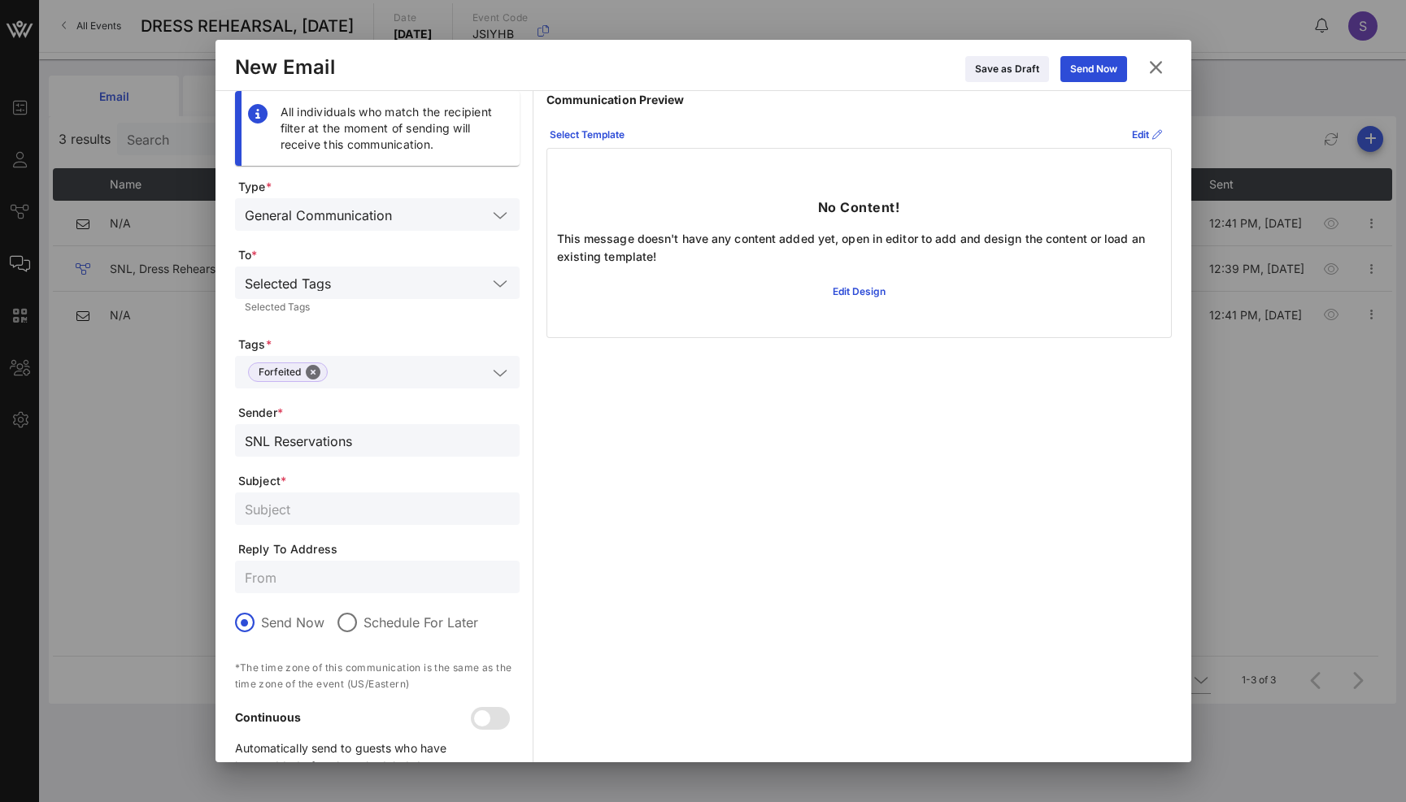
paste input "RESERVATION FORFEITED - SATURDAY NIGHT LIVE, Dress Rehearsal for October 18, 20…"
click at [471, 515] on input "RESERVATION FORFEITED - SATURDAY NIGHT LIVE, Dress Rehearsal for October 18, 20…" at bounding box center [377, 508] width 265 height 21
type input "RESERVATION FORFEITED - SATURDAY NIGHT LIVE, Dress Rehearsal for November 01, 2…"
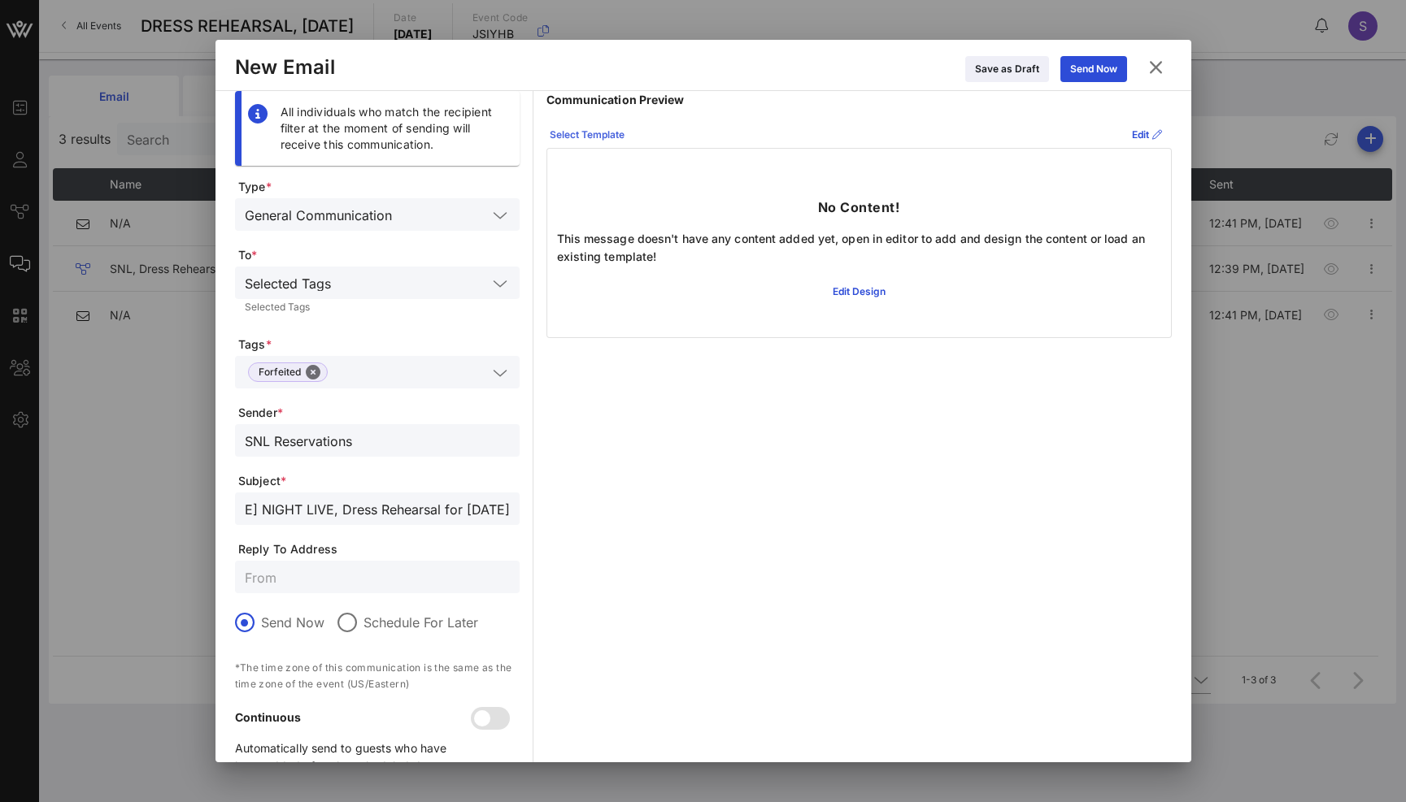
click at [609, 137] on div "Select Template" at bounding box center [587, 135] width 75 height 16
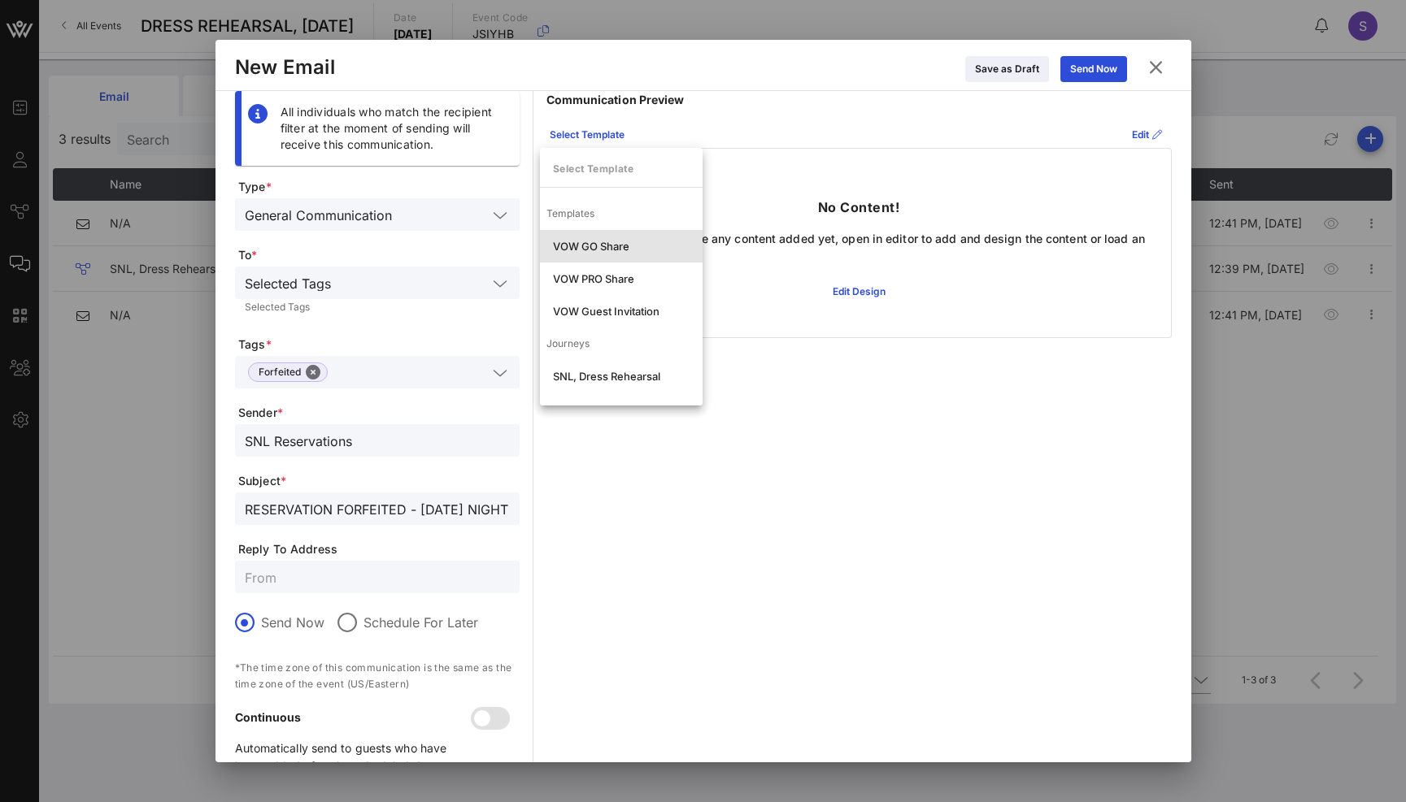
click at [604, 247] on div "VOW GO Share" at bounding box center [621, 246] width 137 height 13
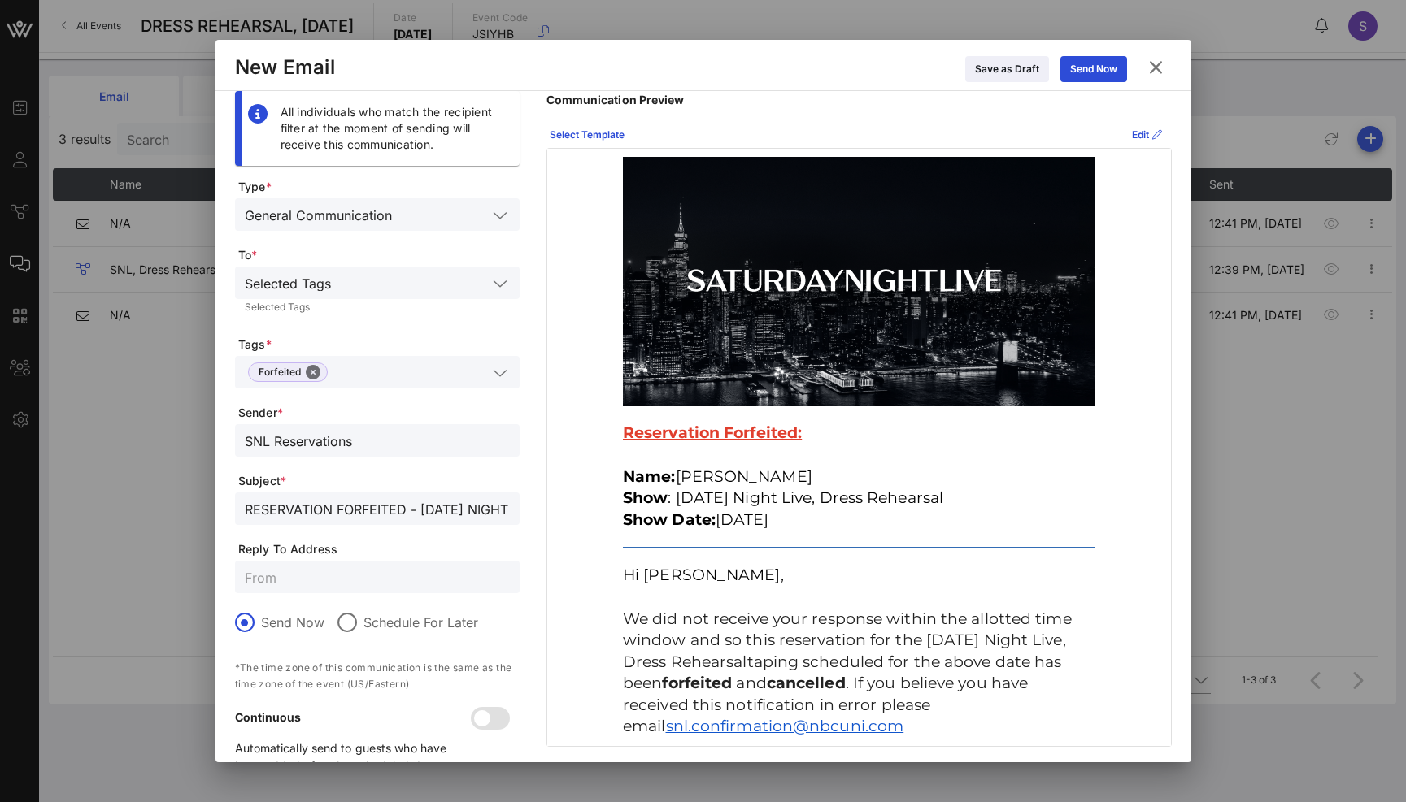
scroll to position [42, 0]
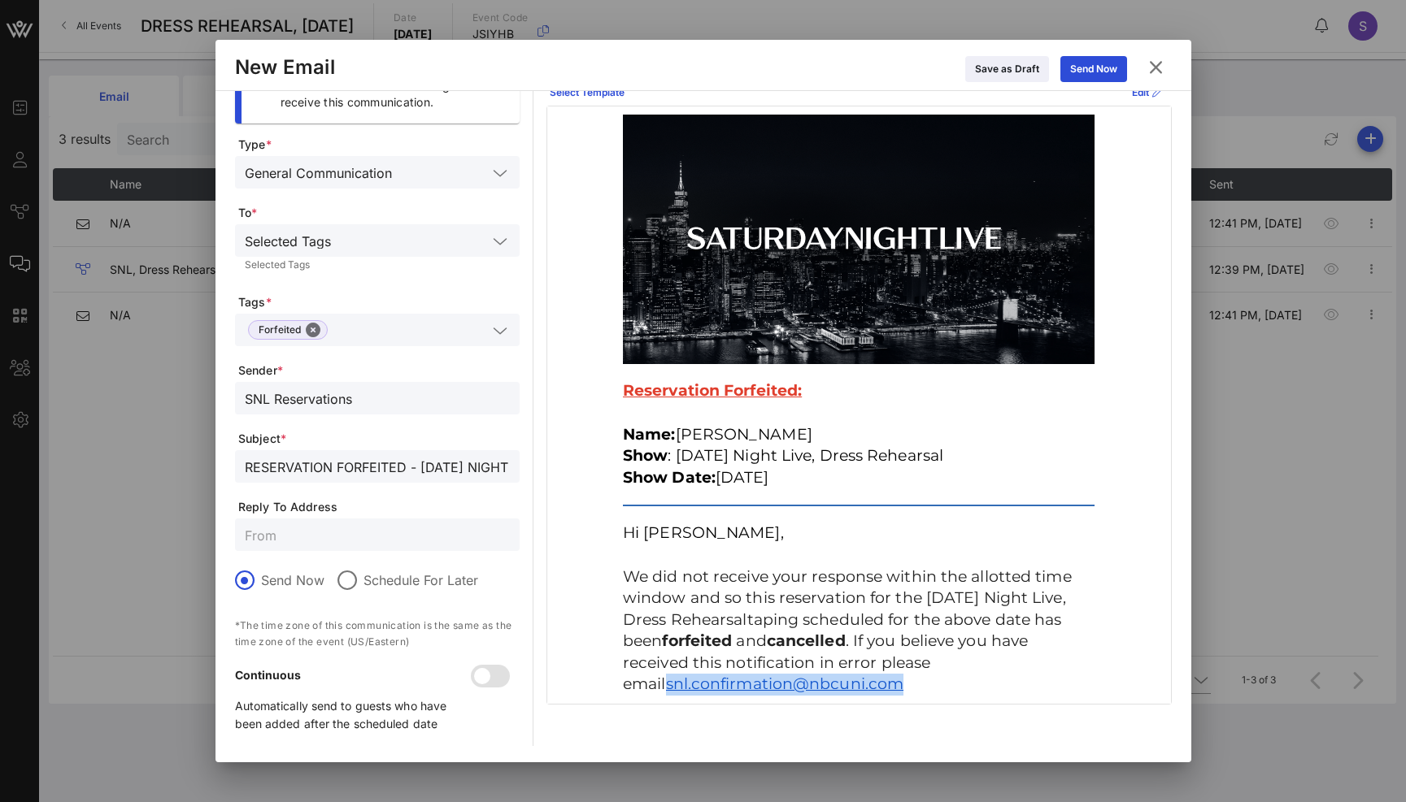
drag, startPoint x: 858, startPoint y: 687, endPoint x: 612, endPoint y: 689, distance: 245.5
click at [615, 689] on td "Hi Stephanie, We did not receive your response within the allotted time window …" at bounding box center [859, 609] width 488 height 189
copy link "snl.confirmation@nbcuni. com"
click at [345, 512] on span "Reply To Address" at bounding box center [378, 507] width 281 height 16
click at [340, 545] on input "text" at bounding box center [377, 534] width 265 height 21
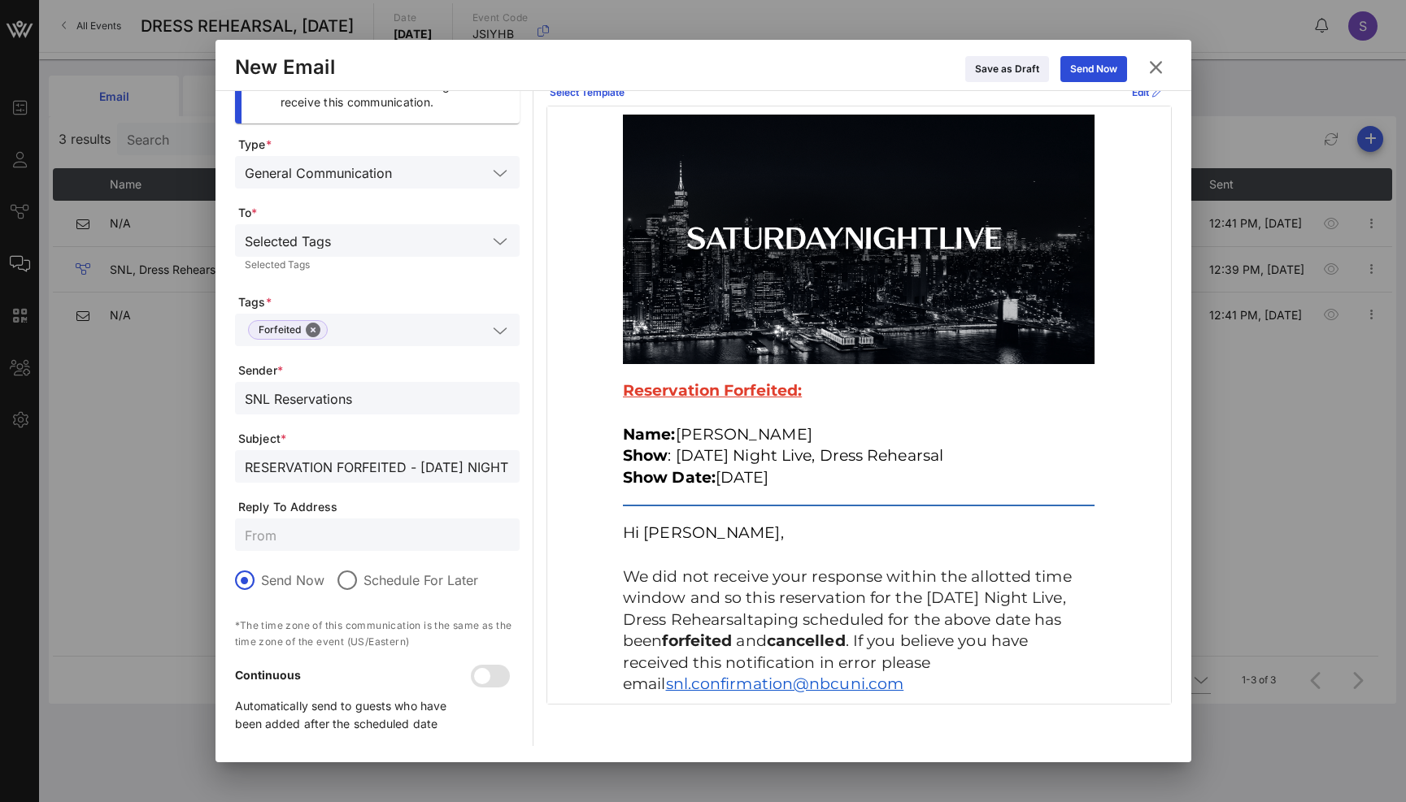
paste input "snl.confirmation@nbcuni.com"
type input "snl.confirmation@nbcuni.com"
click at [495, 674] on div at bounding box center [482, 677] width 28 height 28
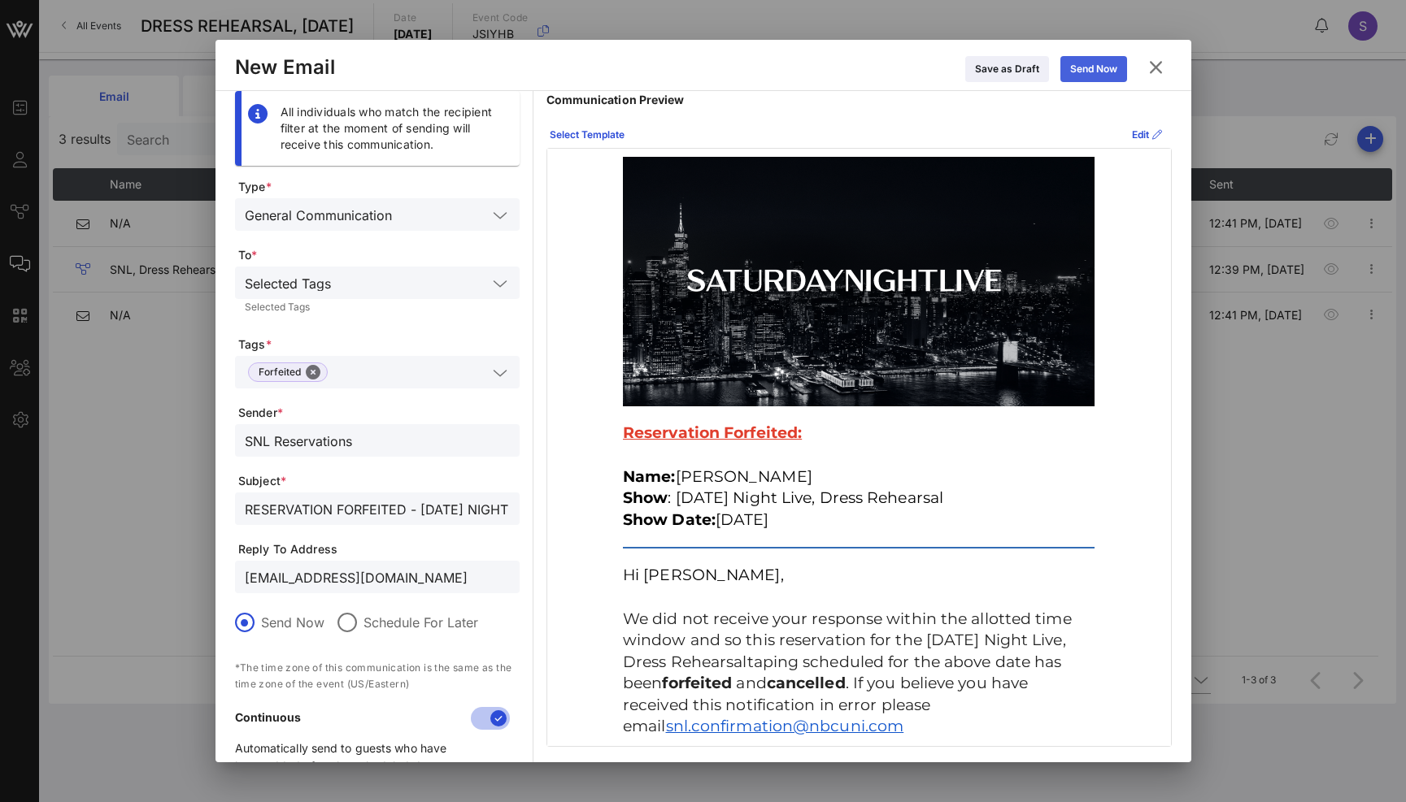
click at [1110, 65] on div "Send Now" at bounding box center [1093, 69] width 47 height 16
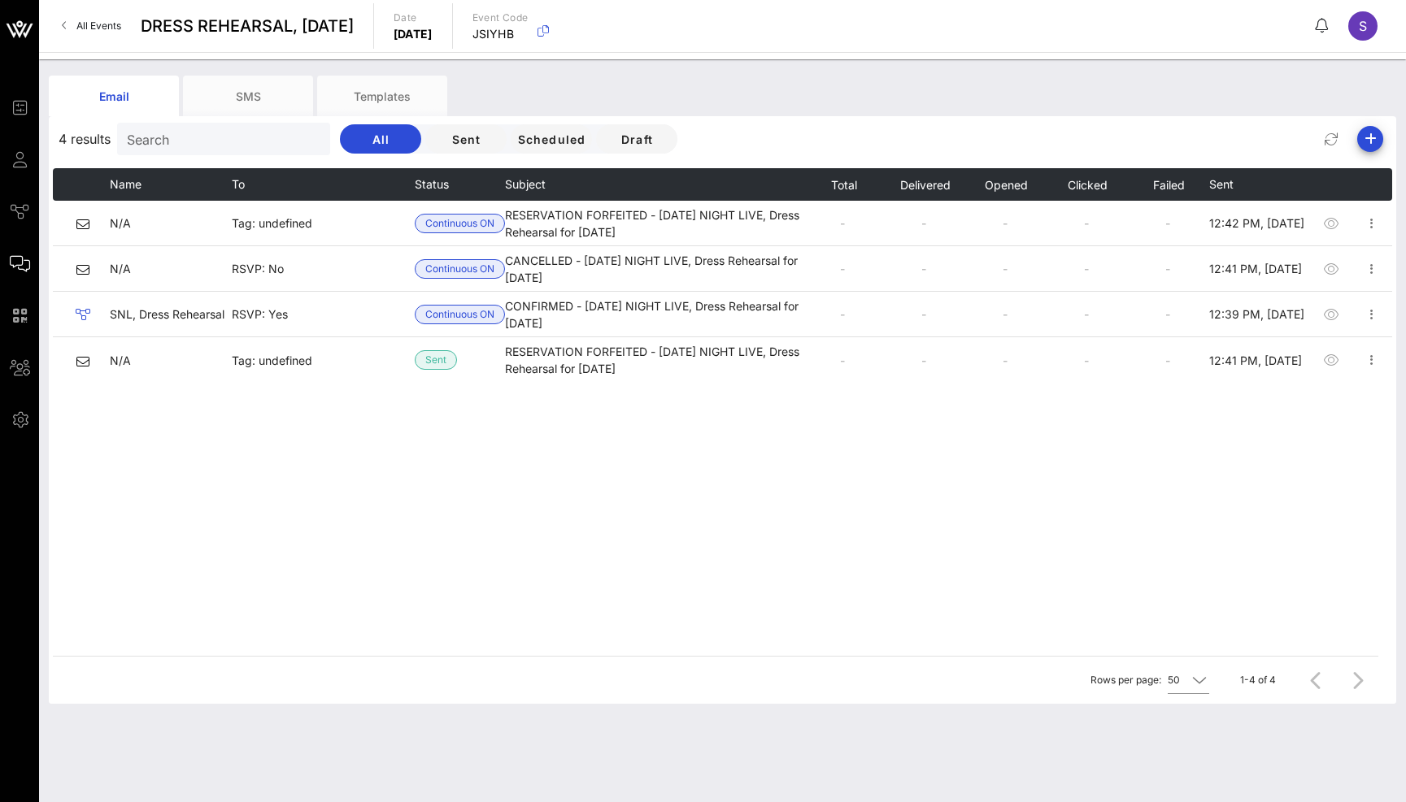
click at [785, 118] on div "4 results Search All Sent Scheduled Draft Name To Status Subject Total Delivere…" at bounding box center [722, 410] width 1347 height 588
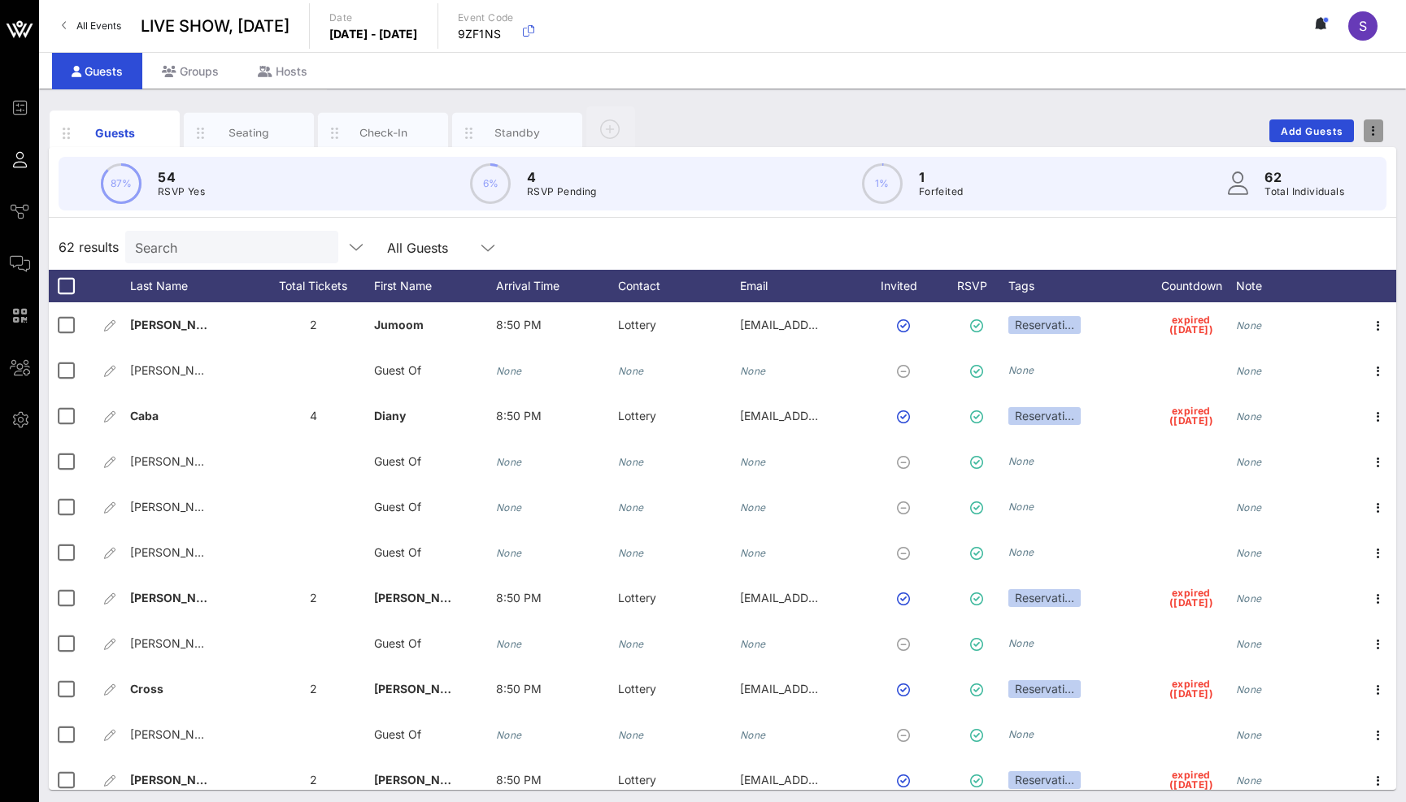
click at [1374, 126] on span "button" at bounding box center [1373, 130] width 20 height 11
click at [1357, 189] on div "Duplicate Event" at bounding box center [1343, 191] width 78 height 13
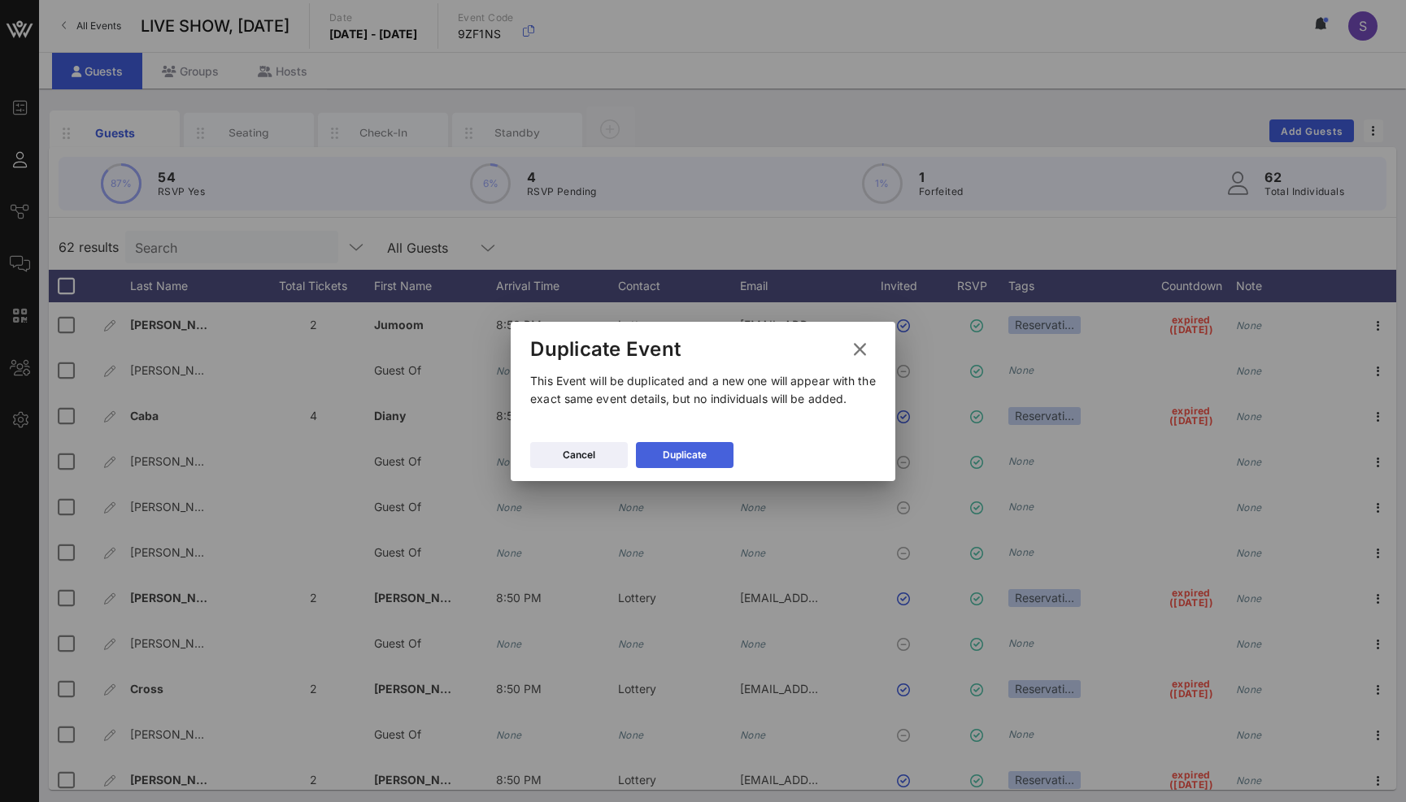
click at [725, 459] on button "Duplicate" at bounding box center [685, 455] width 98 height 26
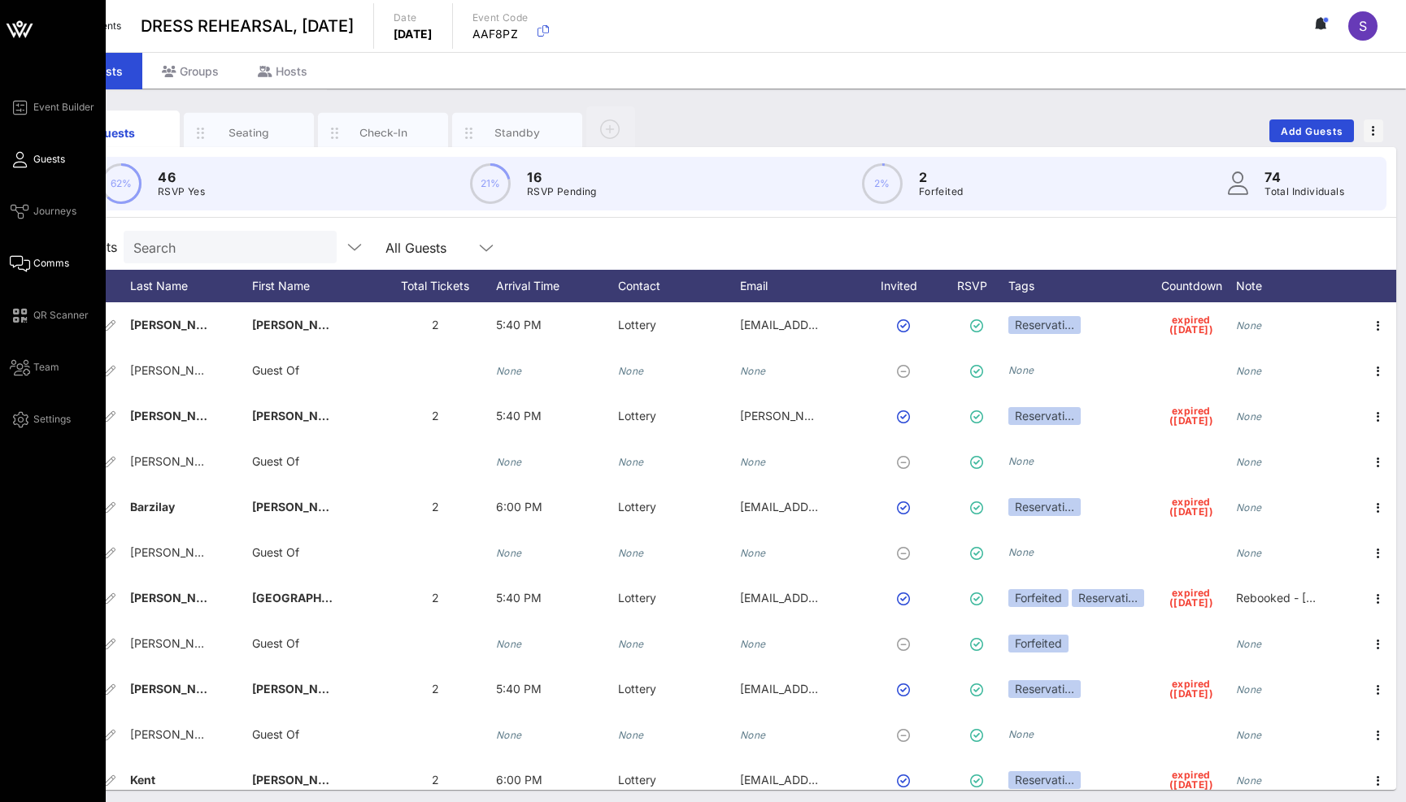
click at [41, 255] on link "Comms" at bounding box center [39, 264] width 59 height 20
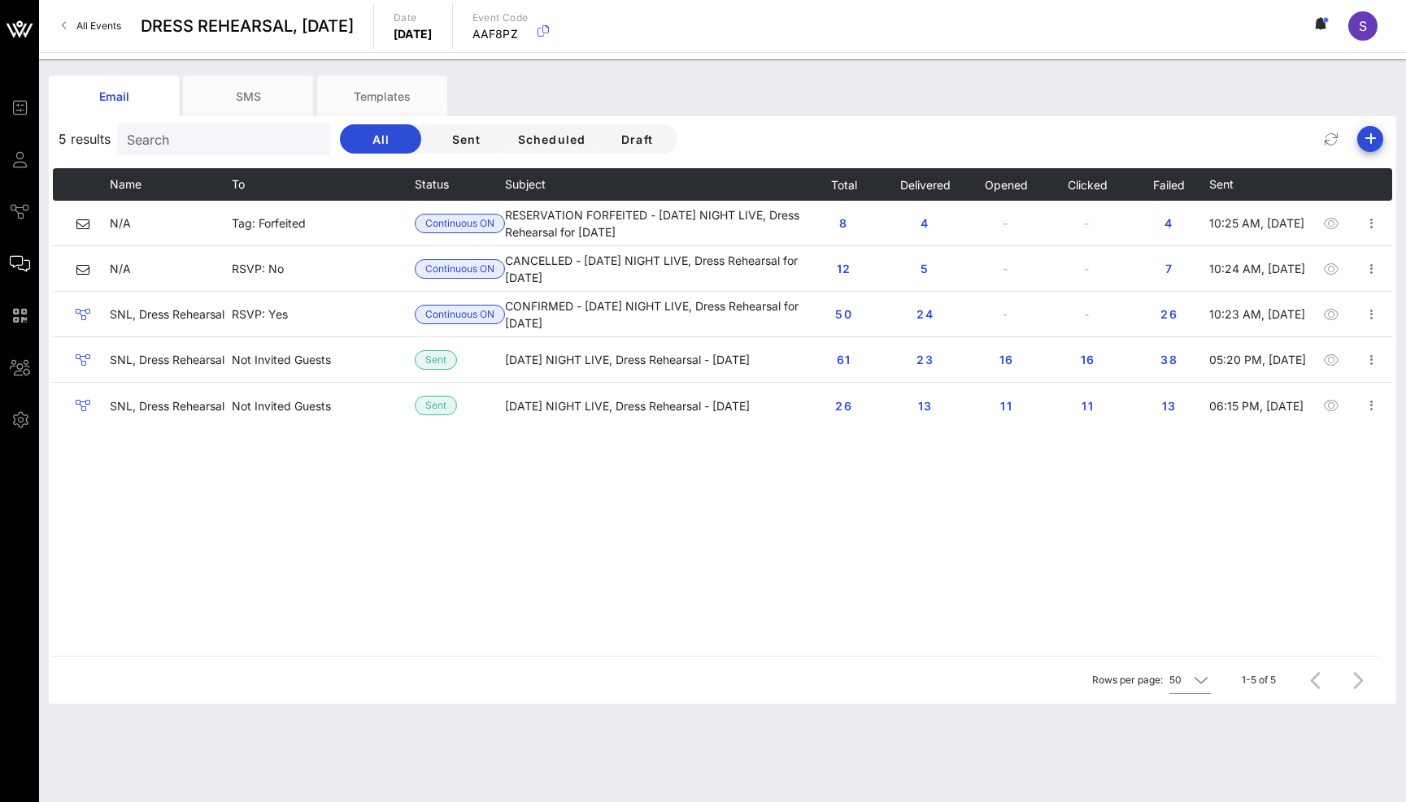
click at [671, 110] on div "Email SMS Templates" at bounding box center [710, 96] width 1323 height 41
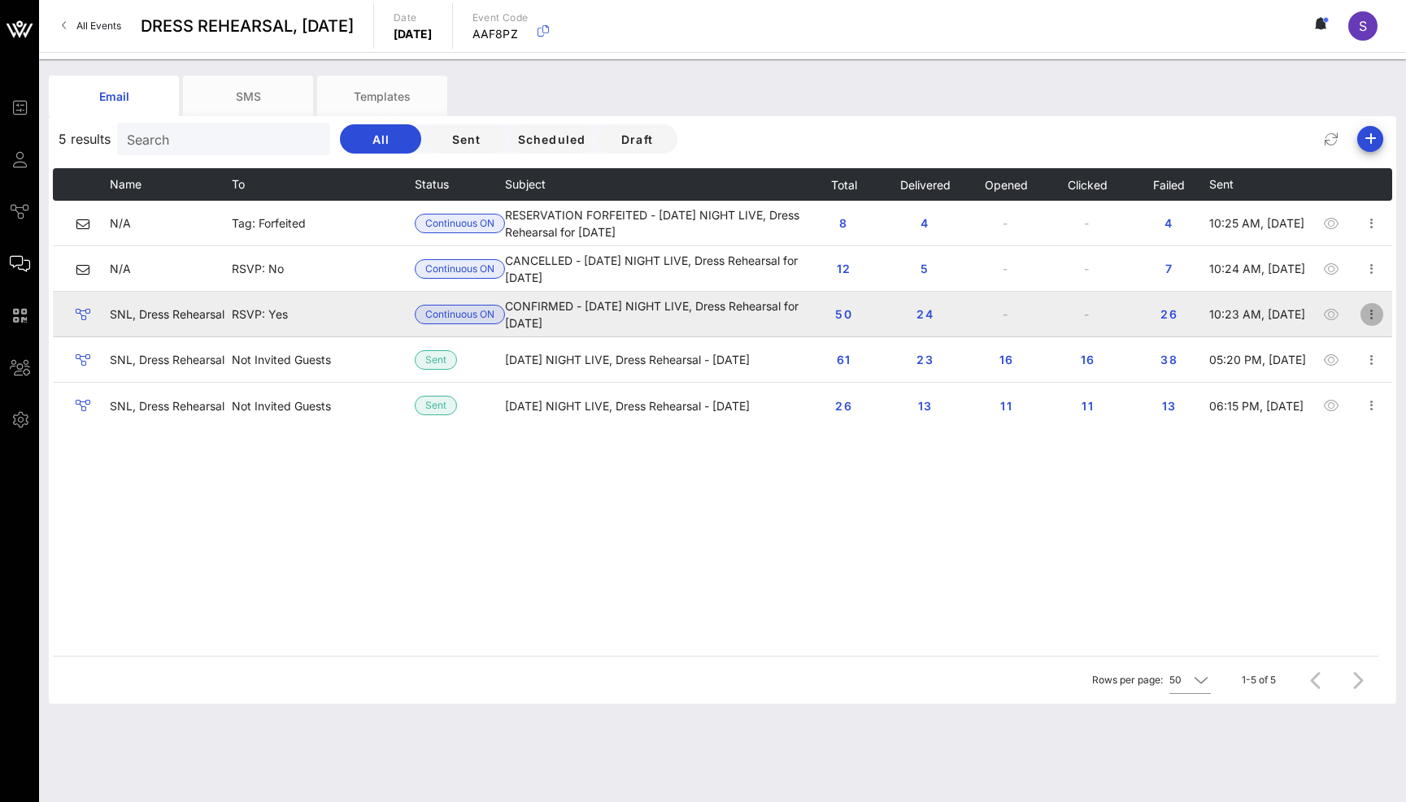
click at [1371, 320] on icon "button" at bounding box center [1372, 315] width 20 height 20
click at [1329, 315] on icon "button" at bounding box center [1331, 315] width 20 height 20
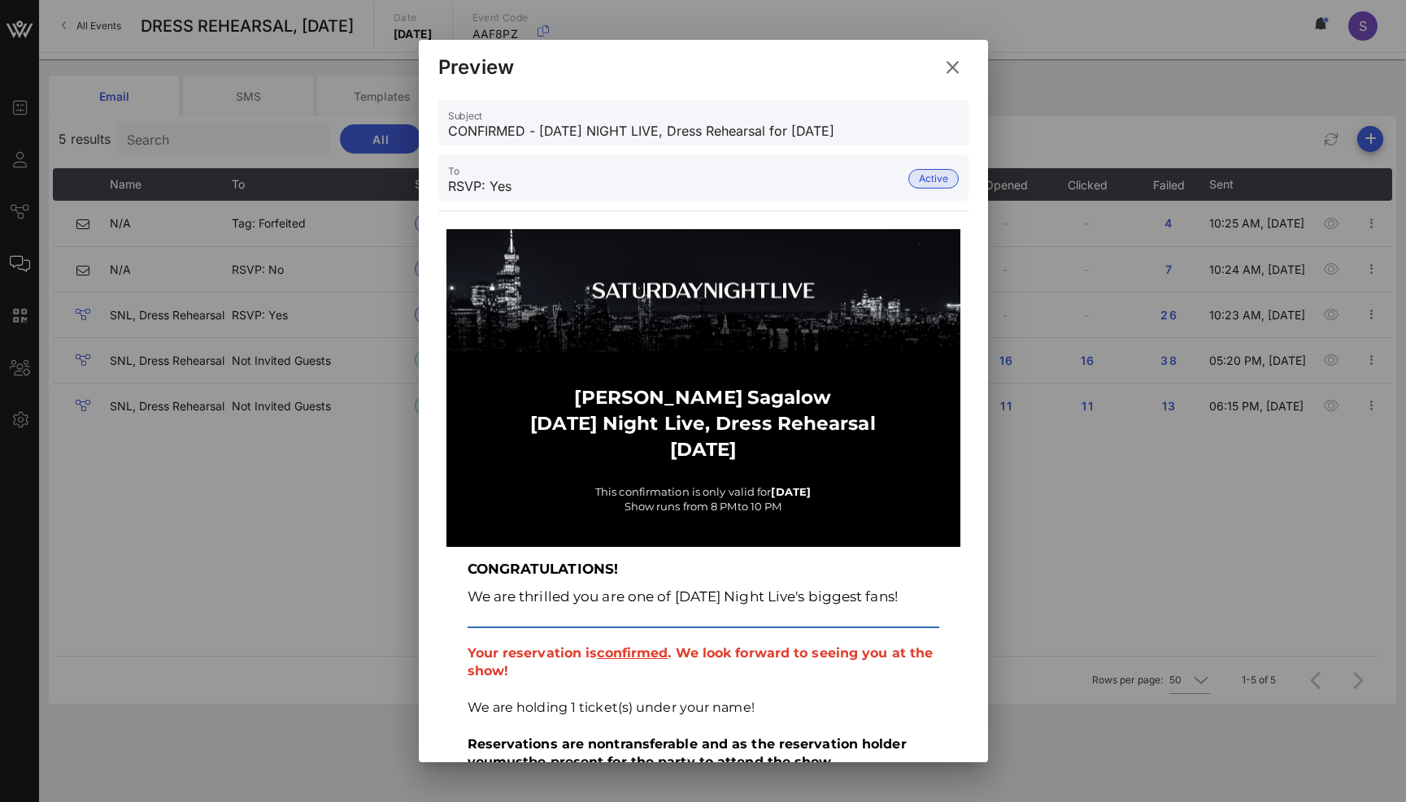
drag, startPoint x: 446, startPoint y: 131, endPoint x: 1084, endPoint y: 143, distance: 638.3
click at [1084, 143] on div "Event Builder Guests Journeys Comms QR Scanner Team Settings DRESS REHEARSAL, O…" at bounding box center [703, 401] width 1406 height 802
drag, startPoint x: 945, startPoint y: 127, endPoint x: 310, endPoint y: 120, distance: 635.8
click at [310, 120] on div "Event Builder Guests Journeys Comms QR Scanner Team Settings DRESS REHEARSAL, O…" at bounding box center [703, 401] width 1406 height 802
click at [624, 318] on div at bounding box center [703, 290] width 488 height 123
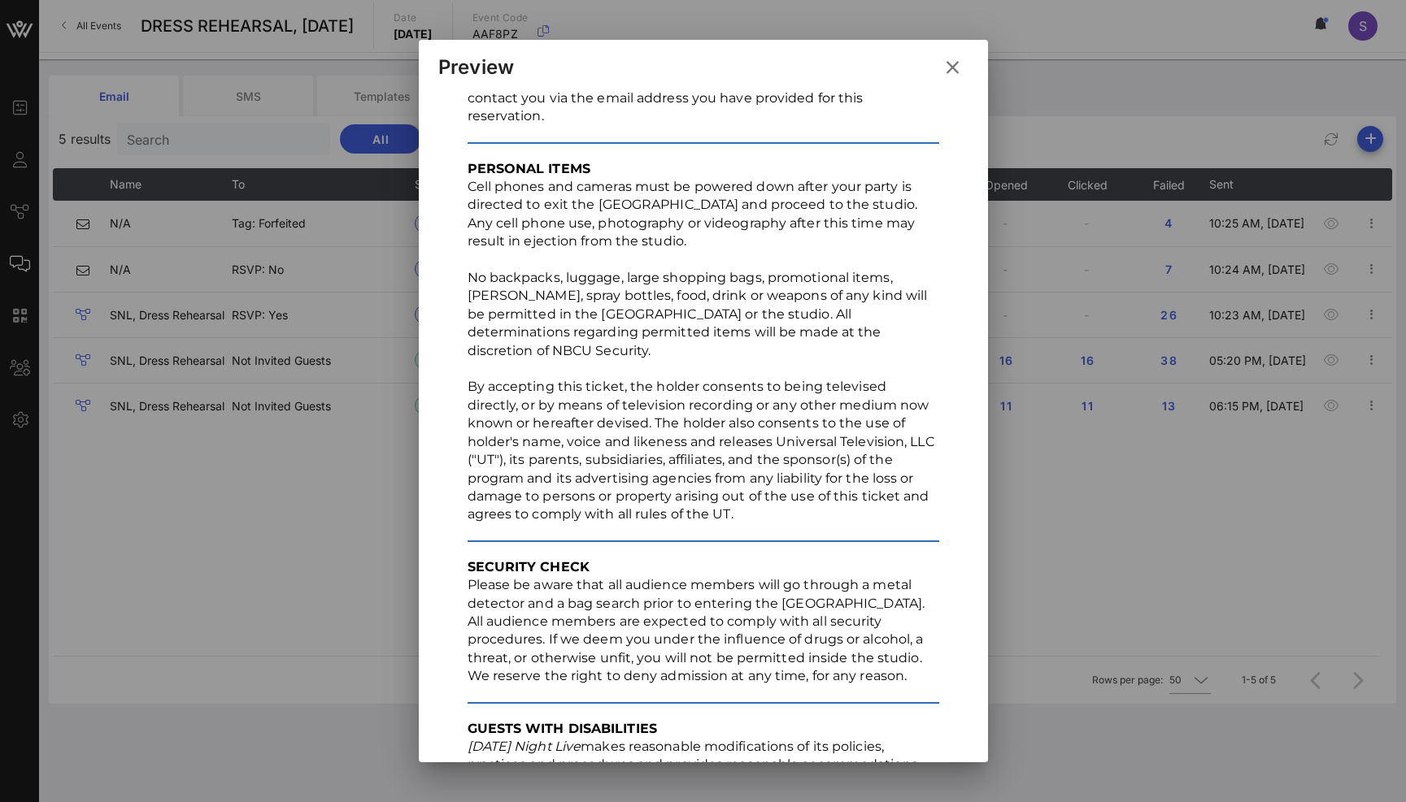
scroll to position [2005, 0]
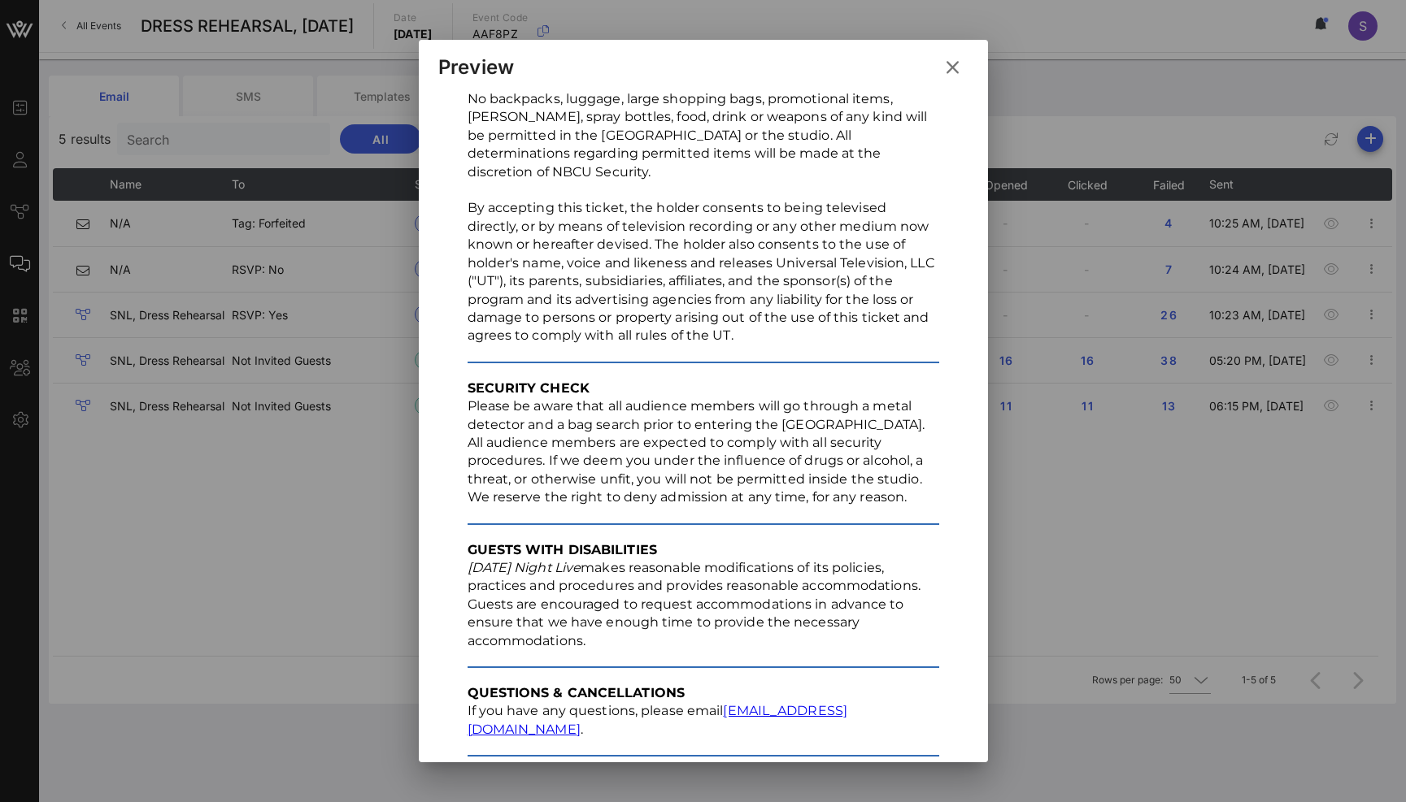
click at [717, 406] on p "Please be aware that all audience members will go through a metal detector and …" at bounding box center [703, 416] width 472 height 37
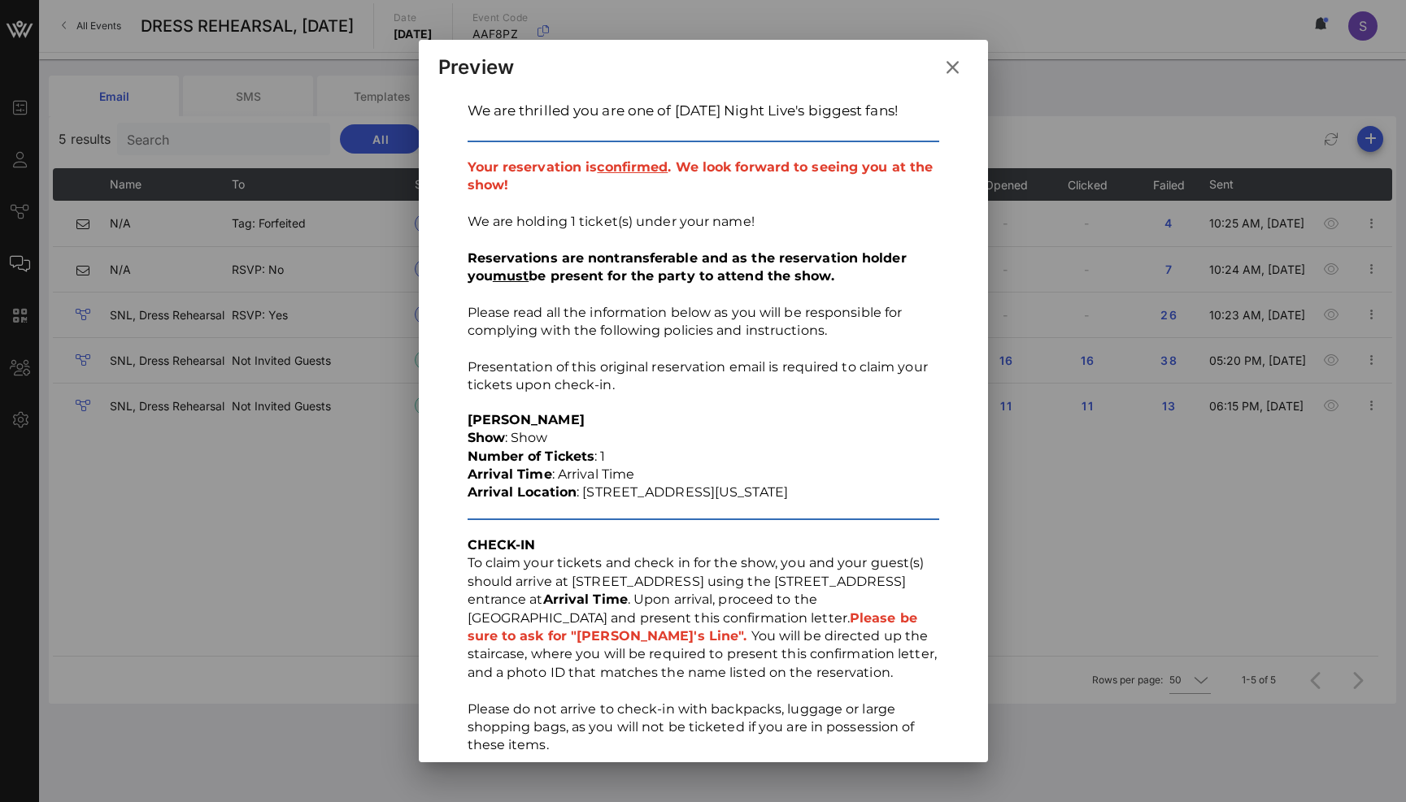
scroll to position [298, 0]
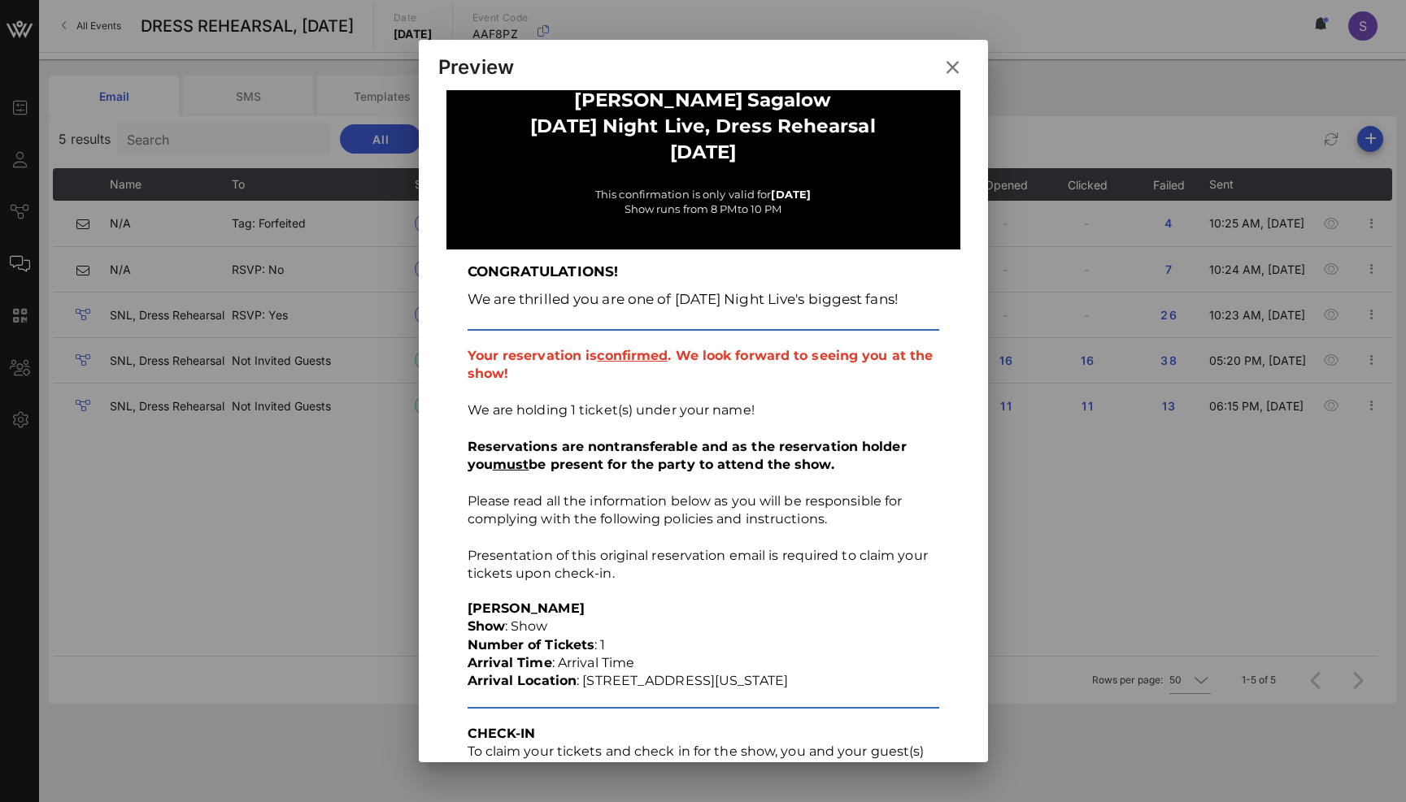
drag, startPoint x: 854, startPoint y: 677, endPoint x: 453, endPoint y: 357, distance: 513.0
copy div "Your reservation is confirmed . We look forward to seeing you at the show! We a…"
click at [953, 62] on icon at bounding box center [951, 67] width 27 height 25
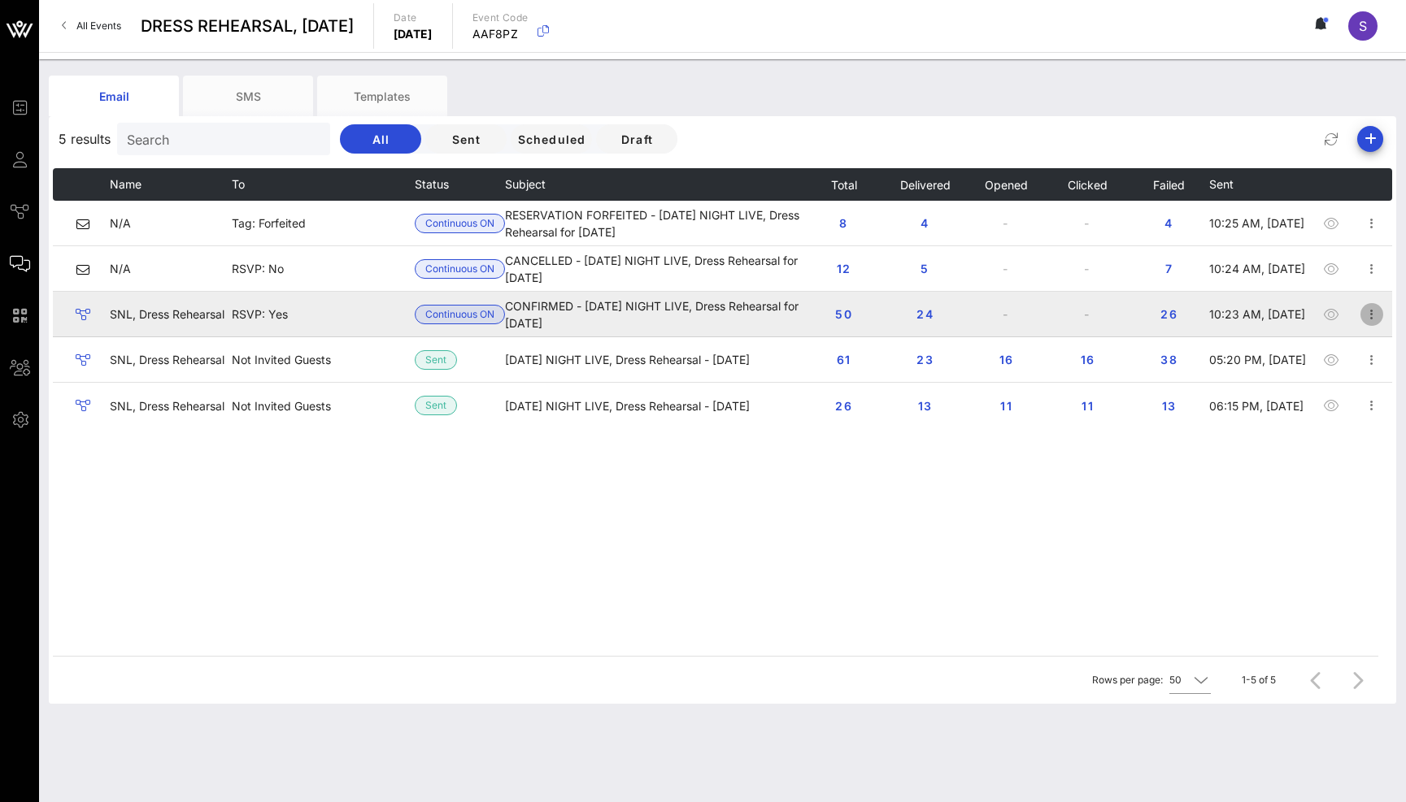
click at [1372, 313] on icon "button" at bounding box center [1372, 315] width 20 height 20
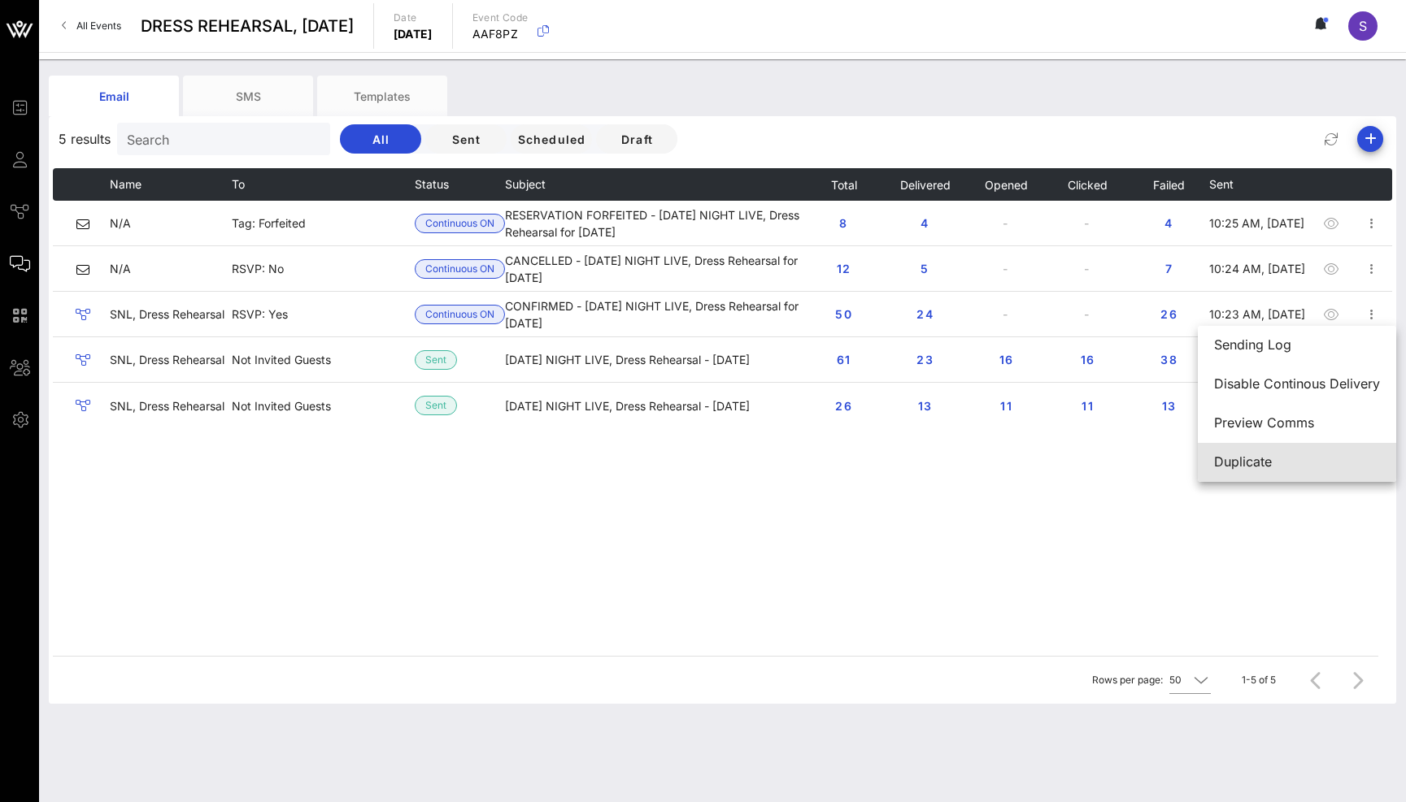
click at [1303, 455] on div "Duplicate" at bounding box center [1297, 461] width 166 height 15
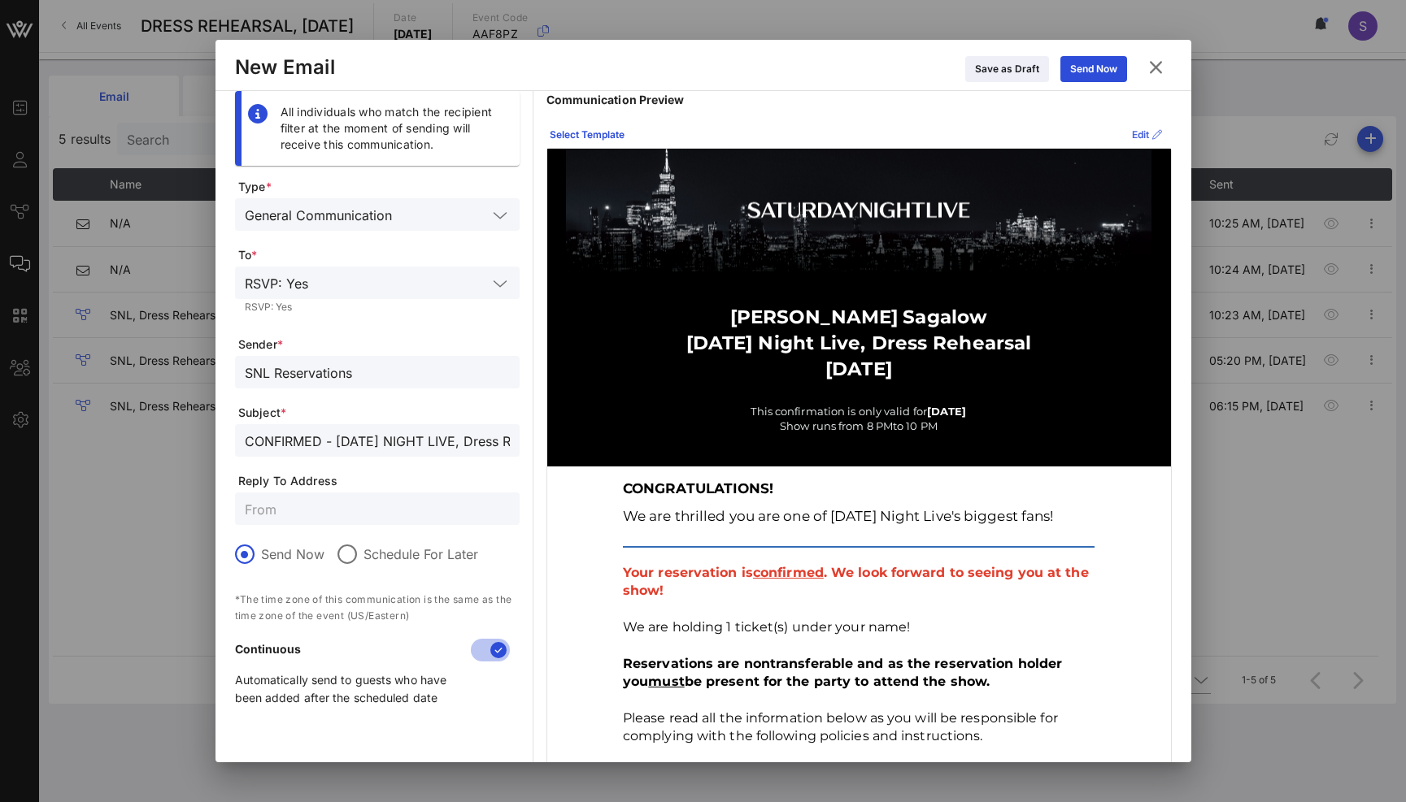
click at [1132, 136] on div "Edit" at bounding box center [1147, 135] width 30 height 16
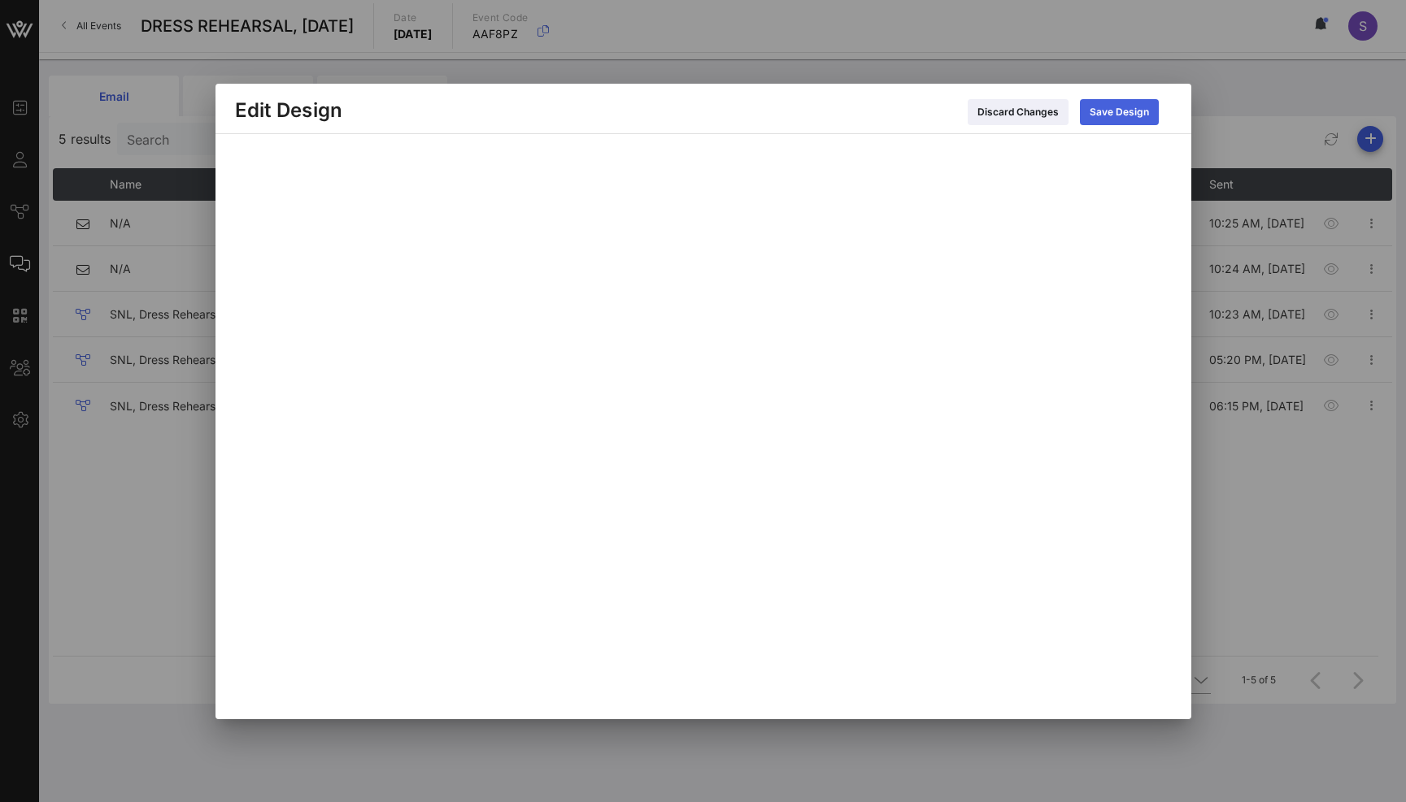
click at [1114, 114] on icon at bounding box center [1119, 112] width 11 height 12
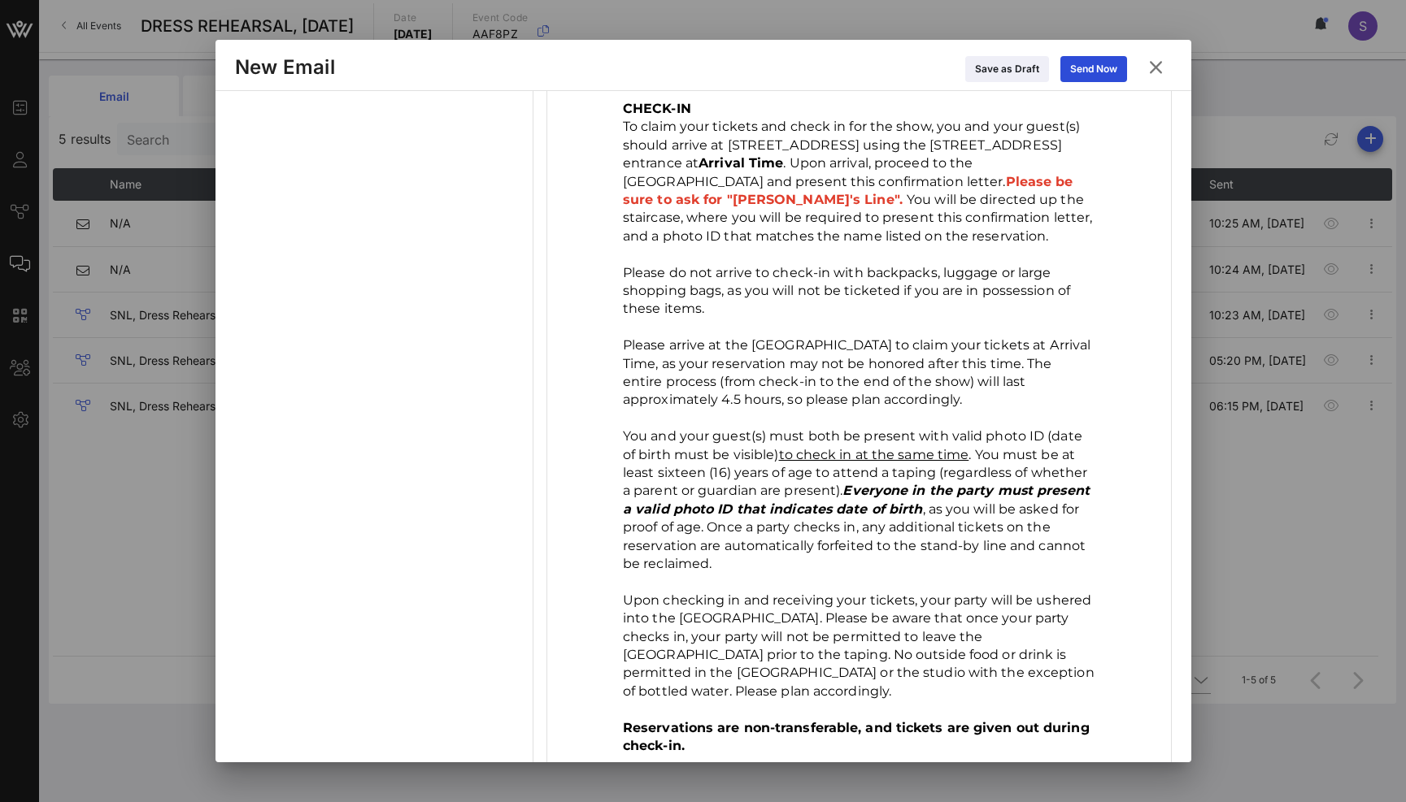
scroll to position [894, 0]
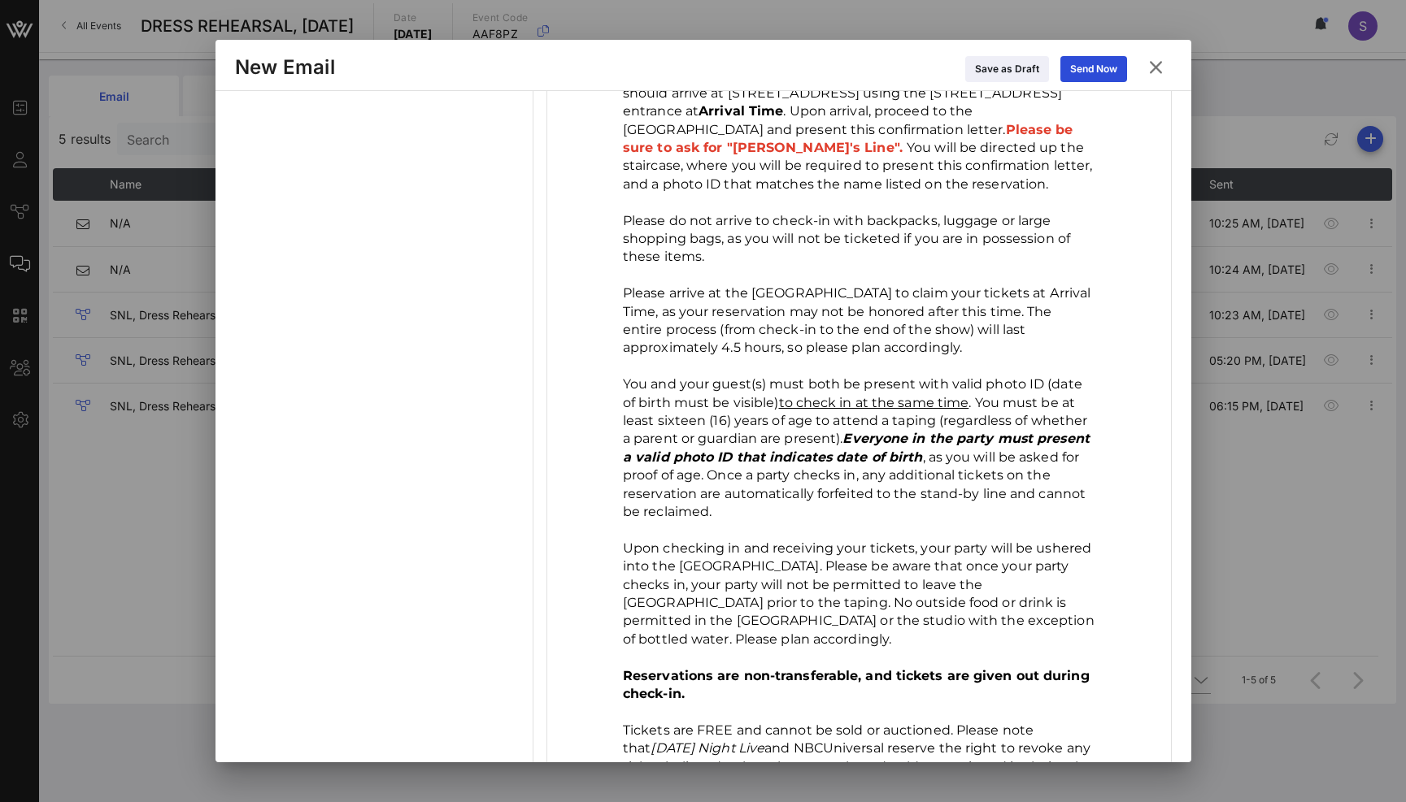
click at [1162, 66] on icon at bounding box center [1155, 67] width 28 height 26
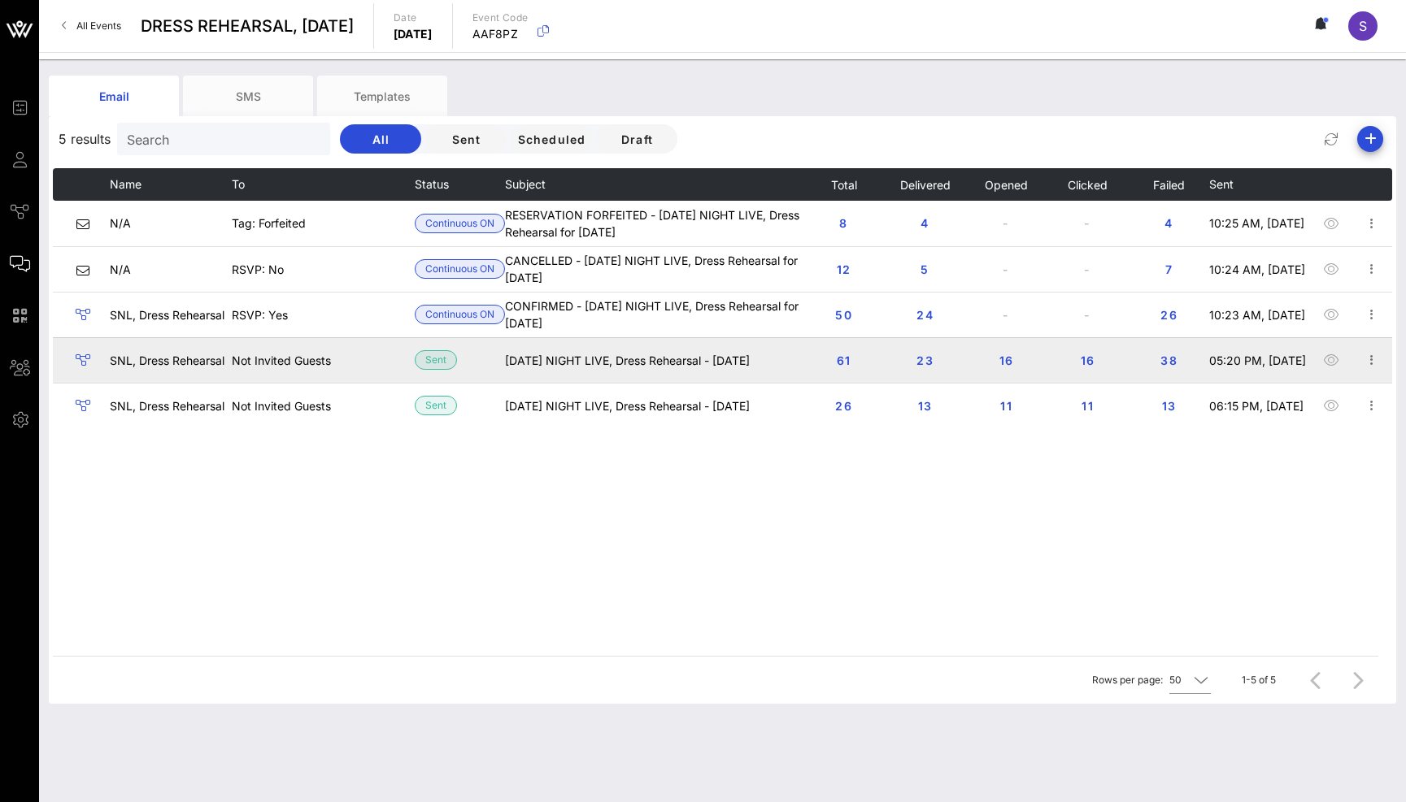
drag, startPoint x: 802, startPoint y: 502, endPoint x: 629, endPoint y: 352, distance: 228.2
click at [802, 502] on div "Name To Status Subject Total Delivered Opened Clicked Failed Sent N/A Tag: Forf…" at bounding box center [722, 412] width 1339 height 488
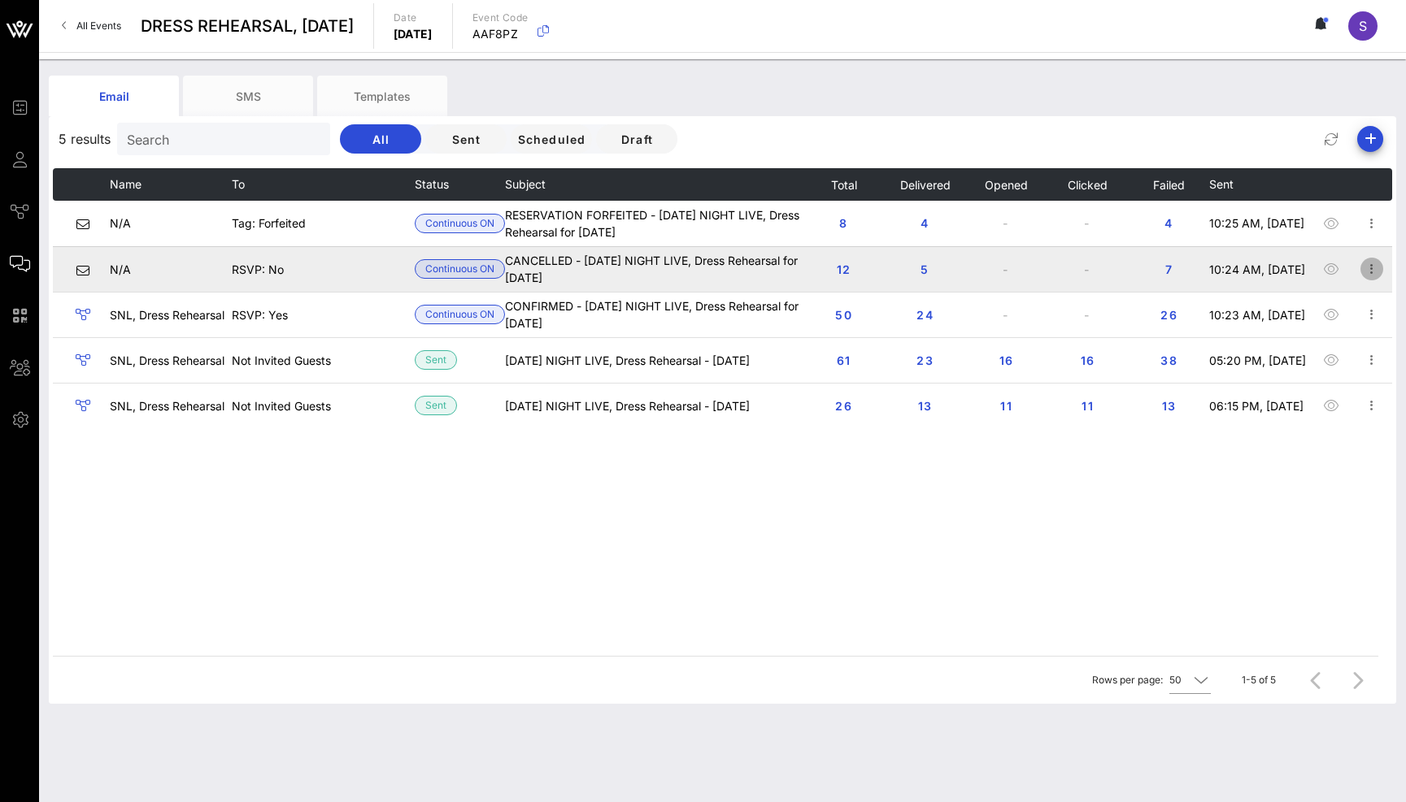
click at [1374, 268] on icon "button" at bounding box center [1372, 269] width 20 height 20
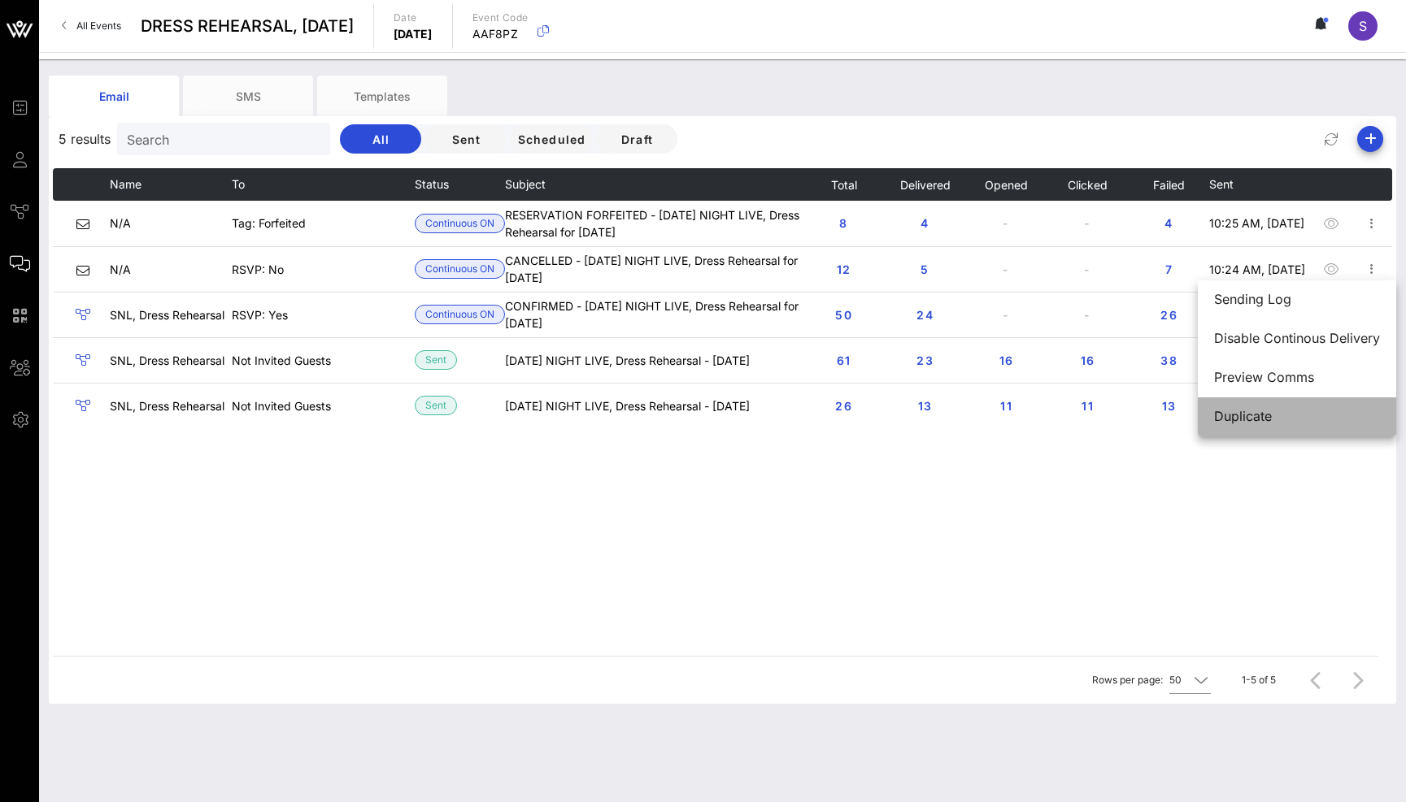
click at [1321, 432] on div "Duplicate" at bounding box center [1297, 416] width 166 height 35
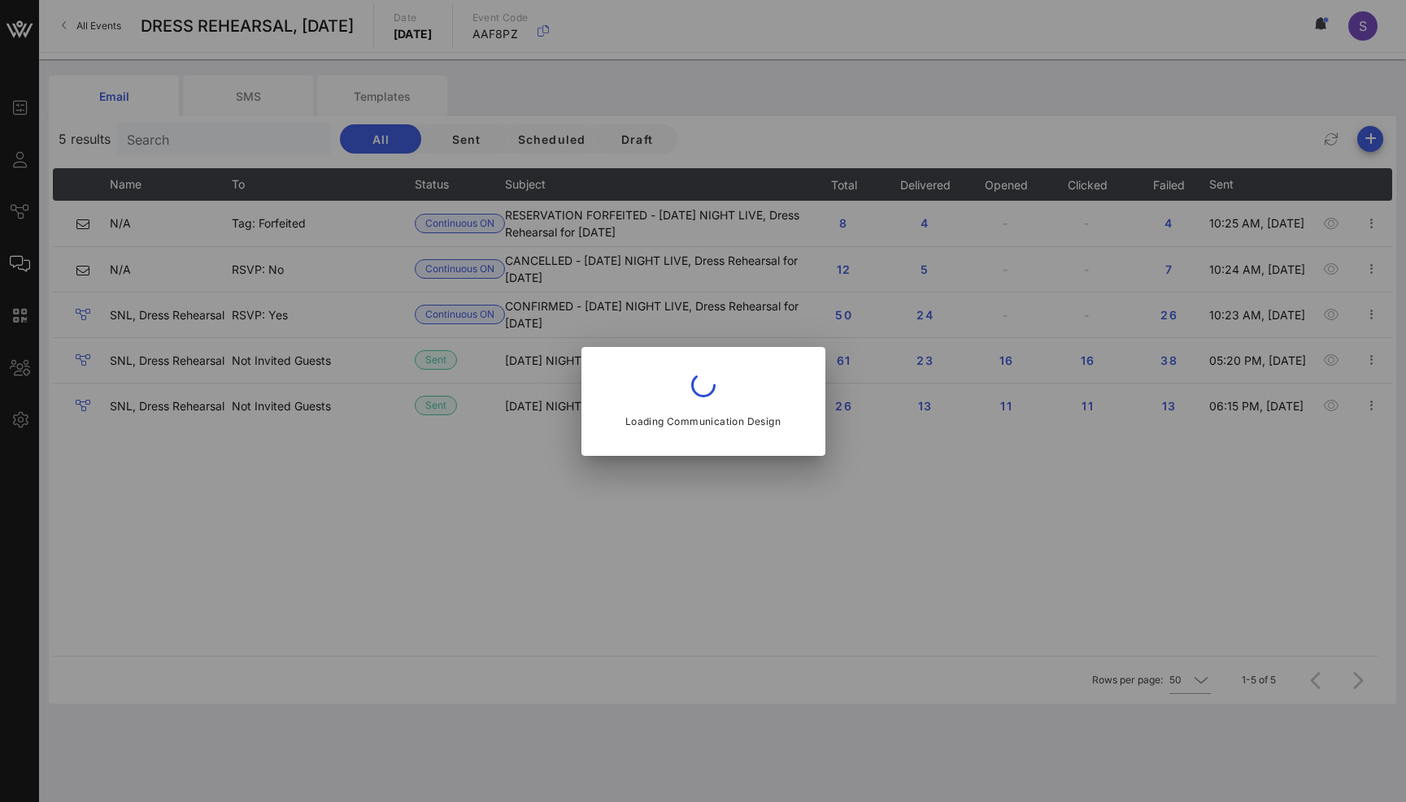
type input "CANCELLED - SATURDAY NIGHT LIVE, Dress Rehearsal for October 18, 2025"
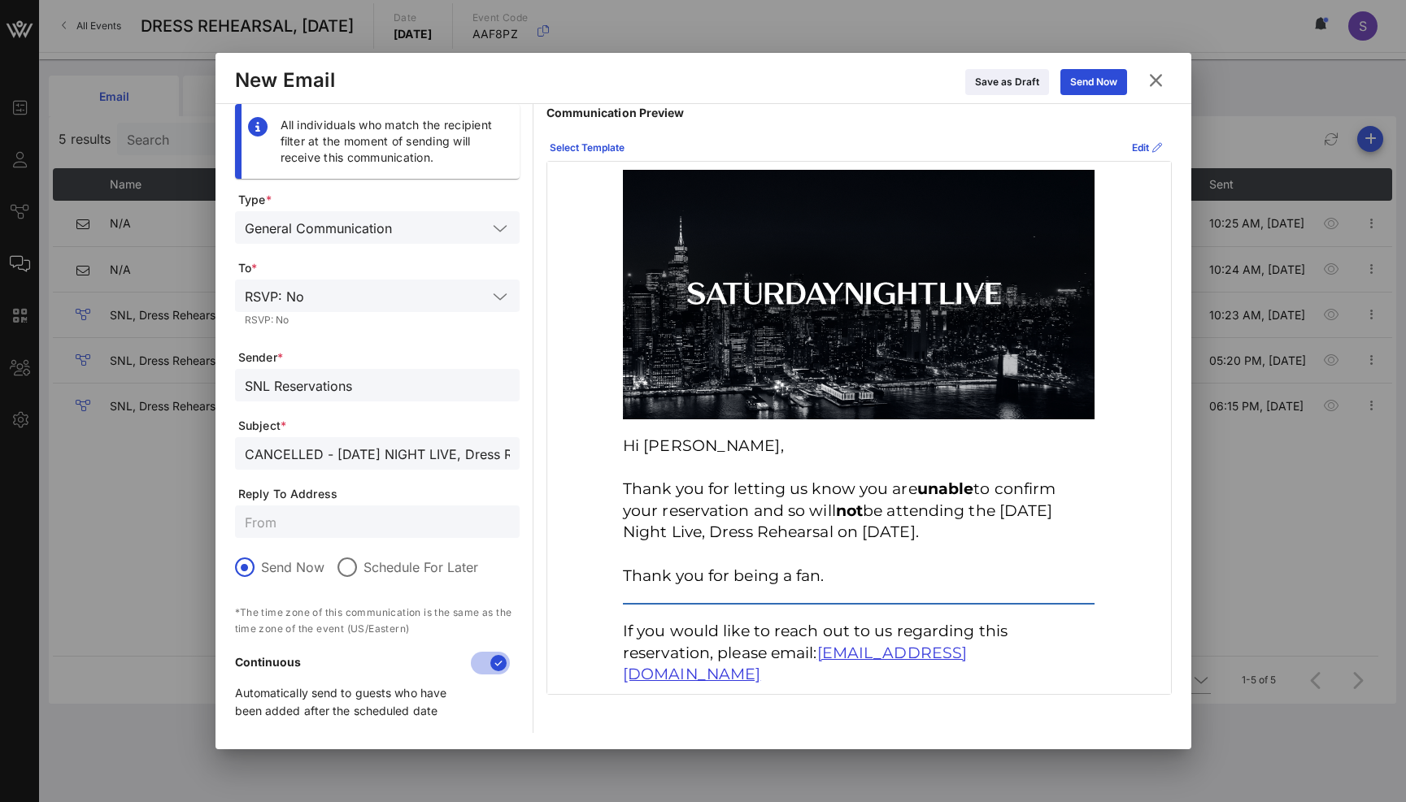
scroll to position [0, 0]
click at [372, 458] on input "CANCELLED - SATURDAY NIGHT LIVE, Dress Rehearsal for October 18, 2025" at bounding box center [377, 453] width 265 height 21
click at [669, 499] on p "Hi Stephanie, Thank you for letting us know you are unable to confirm your rese…" at bounding box center [859, 511] width 472 height 151
drag, startPoint x: 871, startPoint y: 648, endPoint x: 839, endPoint y: 667, distance: 37.5
click at [841, 683] on div "Communication Preview Select Template Edit Hi Stephanie, Thank you for letting …" at bounding box center [858, 418] width 625 height 629
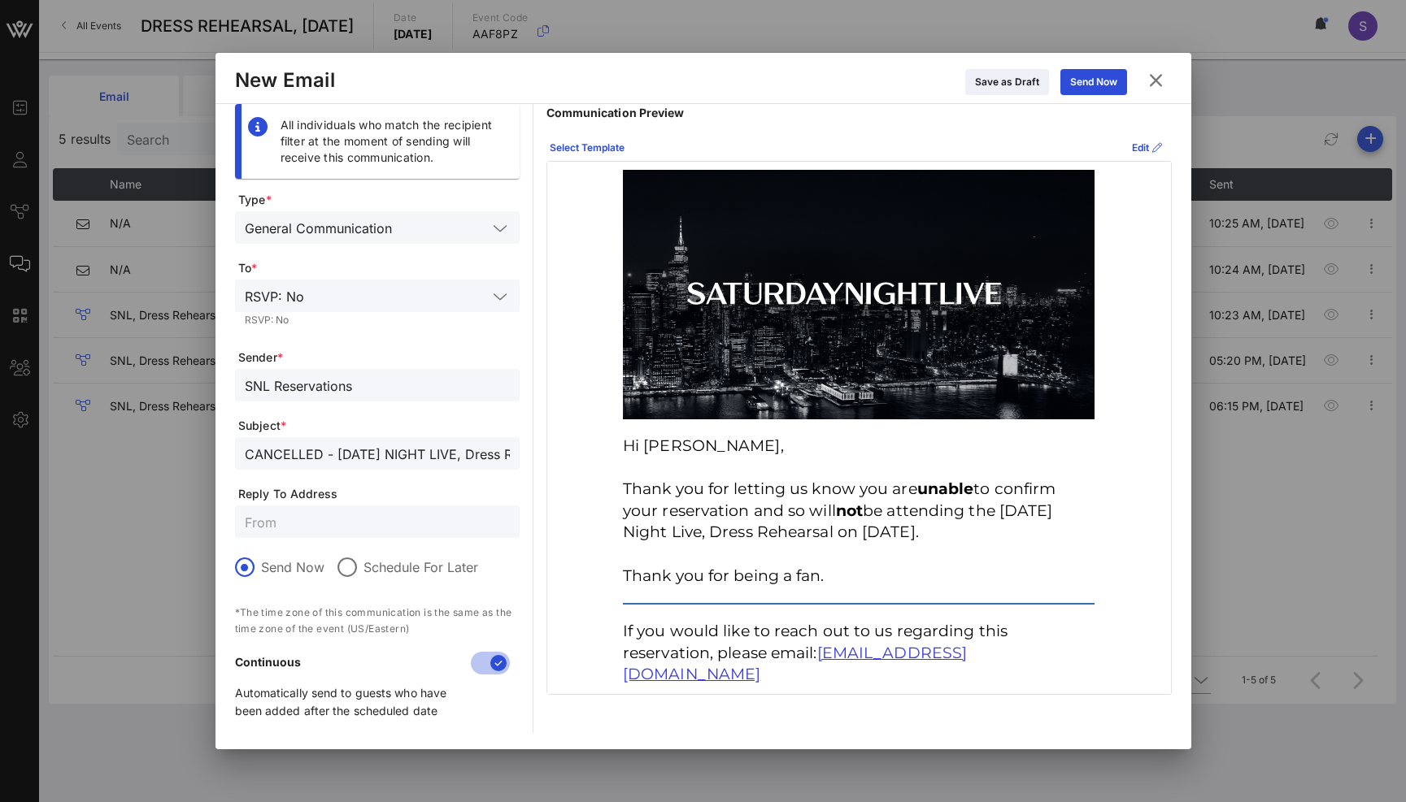
drag, startPoint x: 850, startPoint y: 651, endPoint x: 941, endPoint y: 563, distance: 127.1
click at [855, 694] on div "Communication Preview Select Template Edit Hi Stephanie, Thank you for letting …" at bounding box center [858, 418] width 625 height 629
click at [1142, 141] on div "Edit" at bounding box center [1147, 148] width 30 height 16
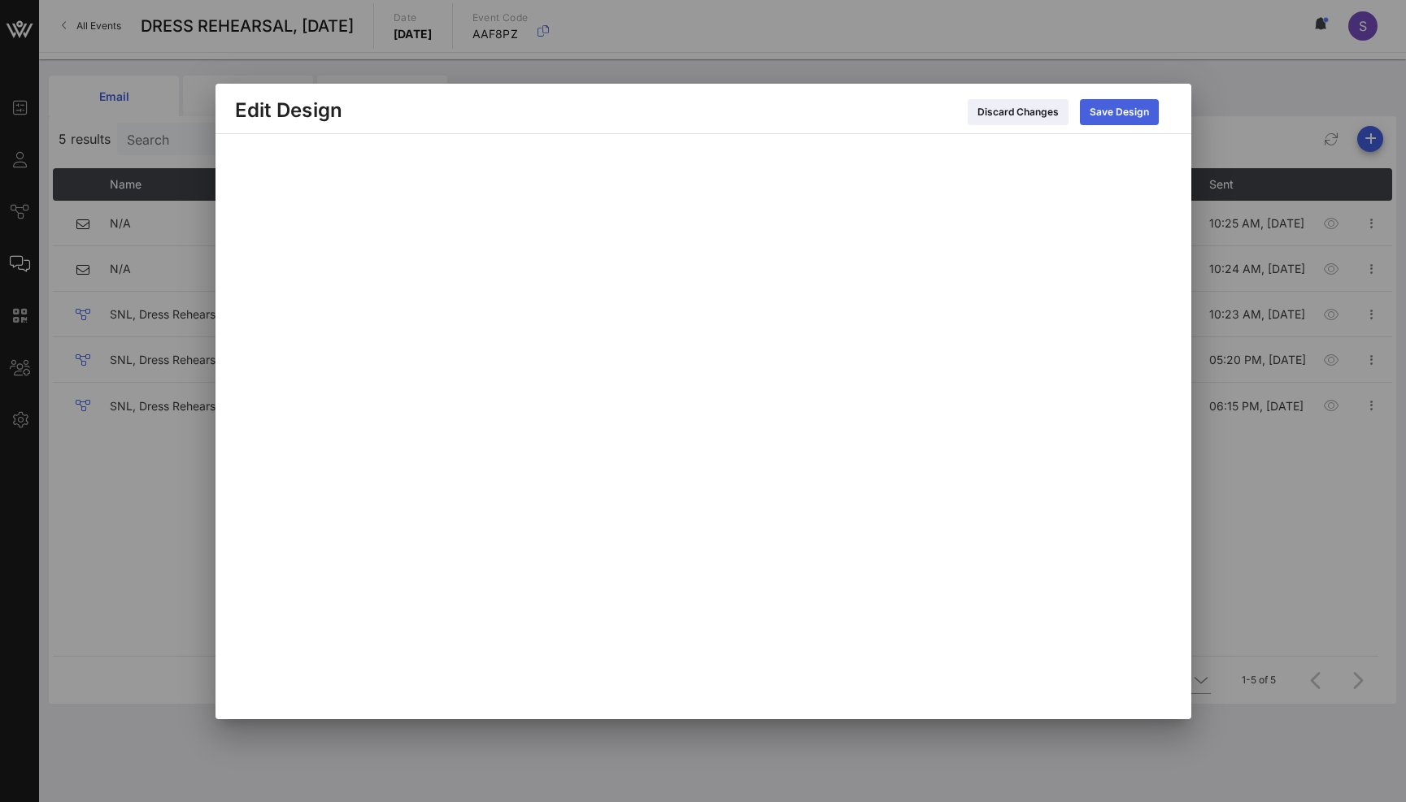
click at [1132, 120] on div "Save Design" at bounding box center [1118, 112] width 59 height 16
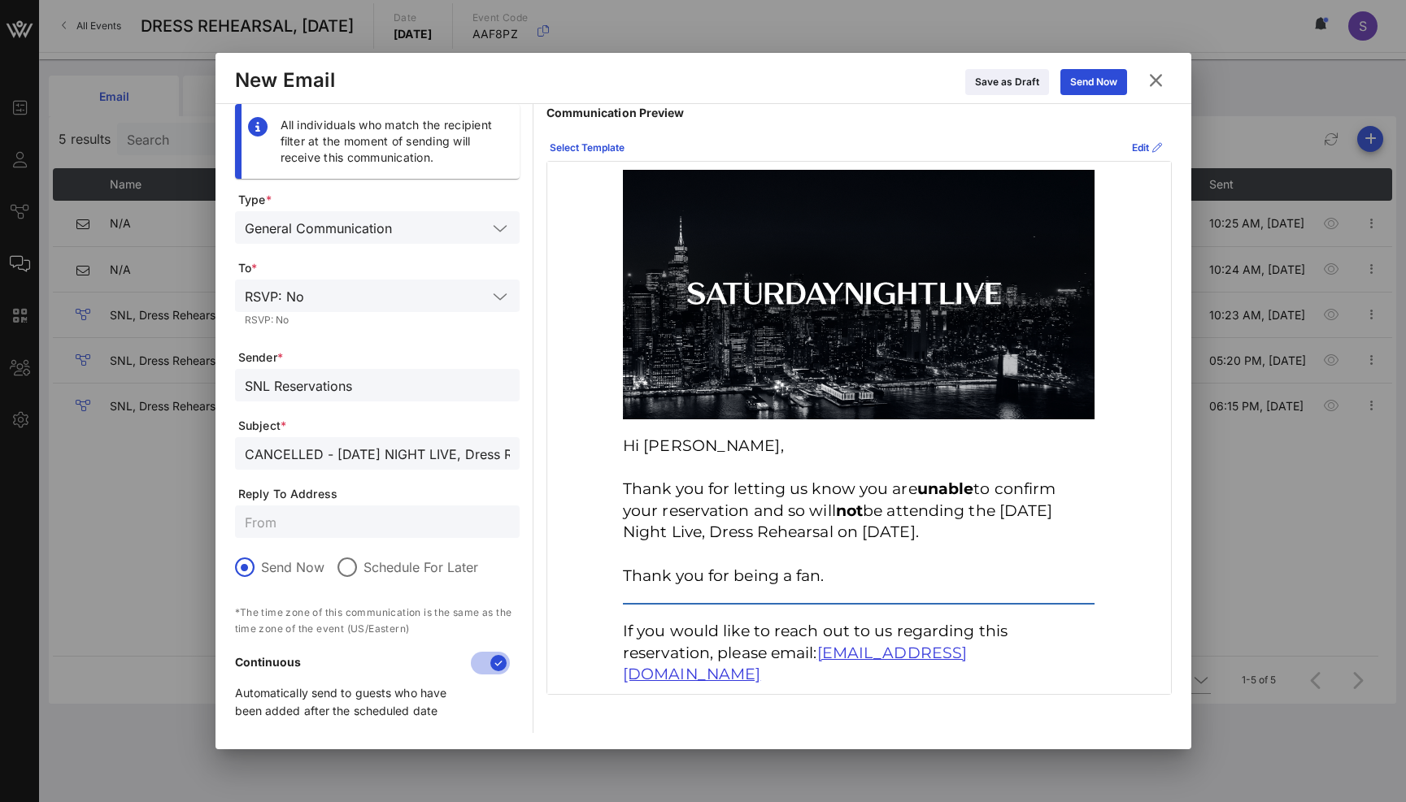
click at [1156, 78] on icon at bounding box center [1155, 80] width 24 height 26
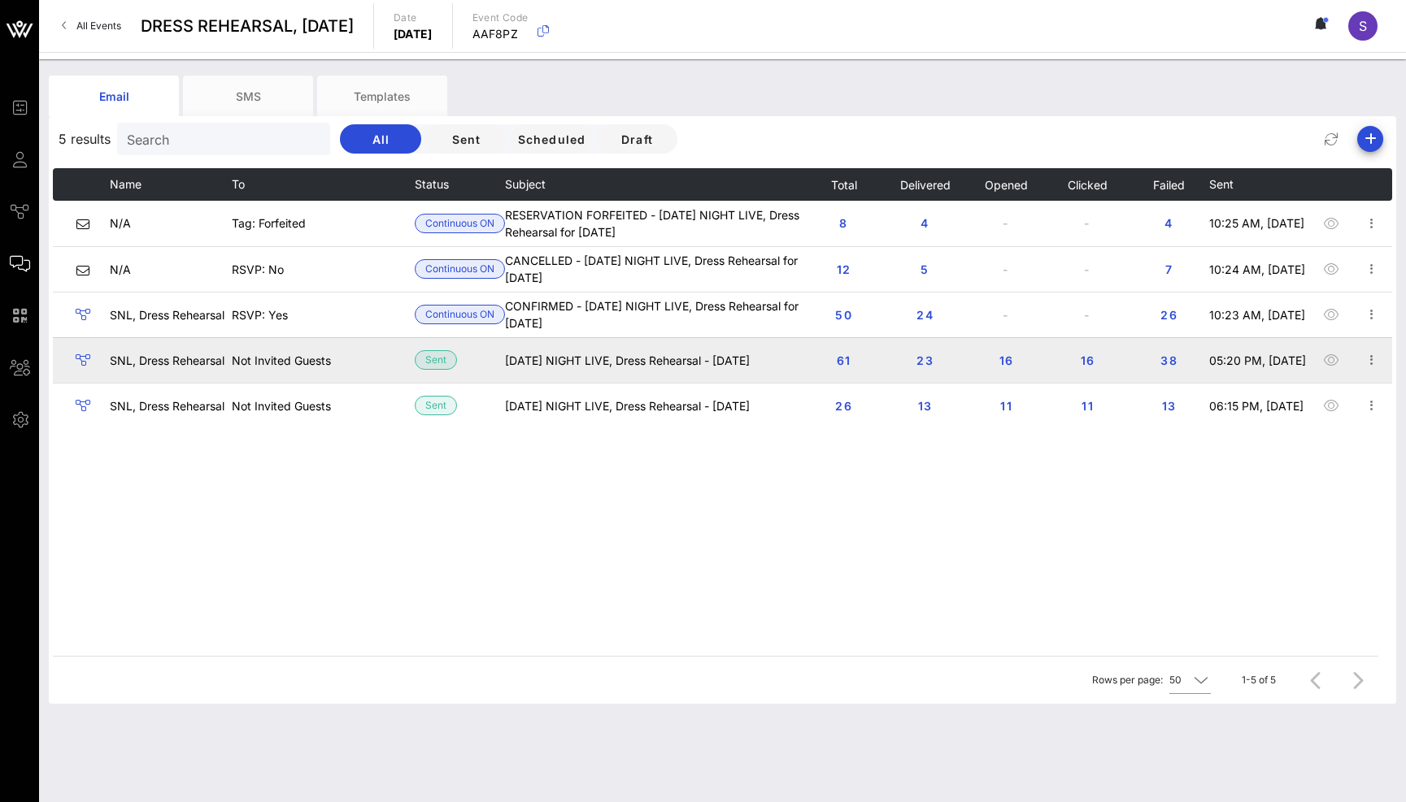
drag, startPoint x: 578, startPoint y: 571, endPoint x: 711, endPoint y: 380, distance: 233.0
click at [580, 571] on div "Name To Status Subject Total Delivered Opened Clicked Failed Sent N/A Tag: Forf…" at bounding box center [722, 412] width 1339 height 488
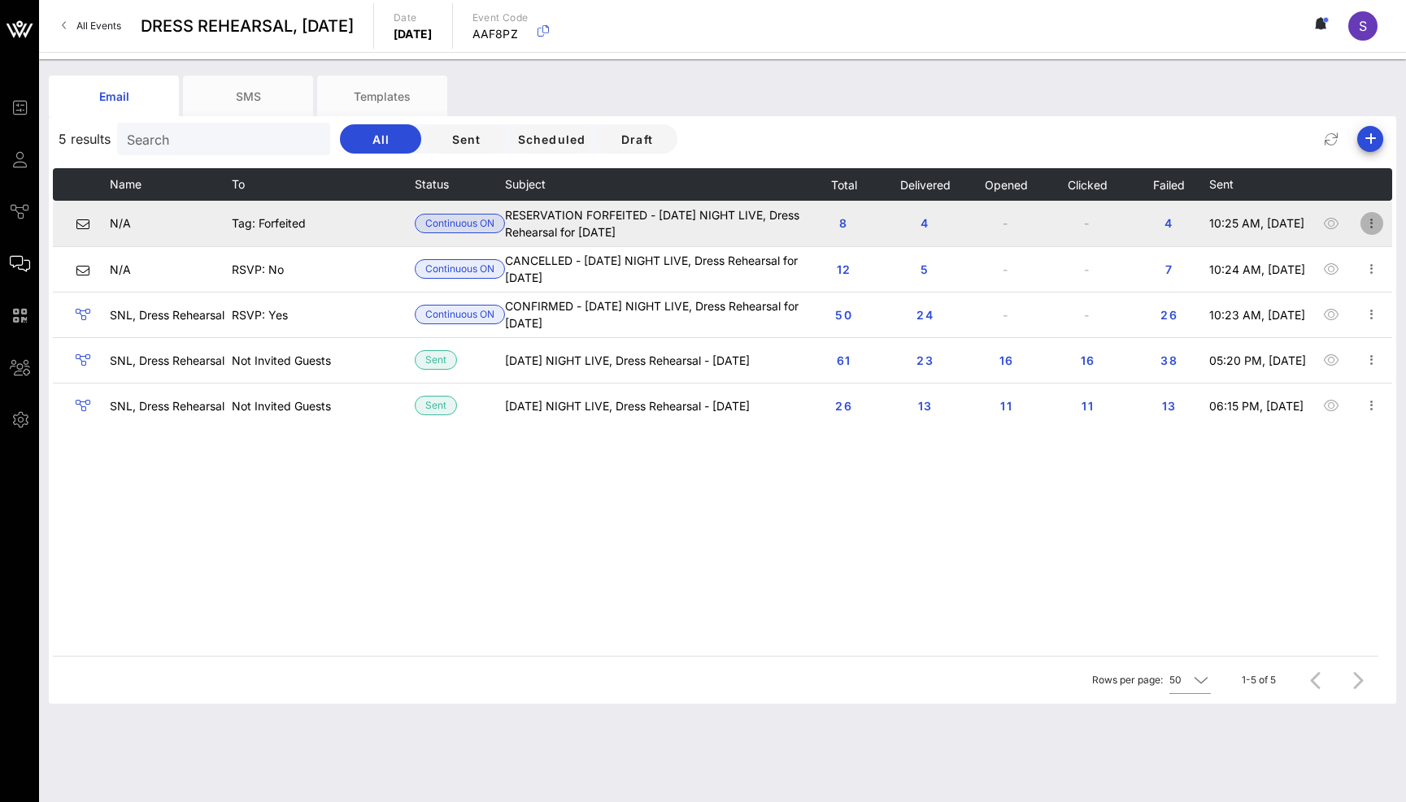
click at [1369, 227] on icon "button" at bounding box center [1372, 224] width 20 height 20
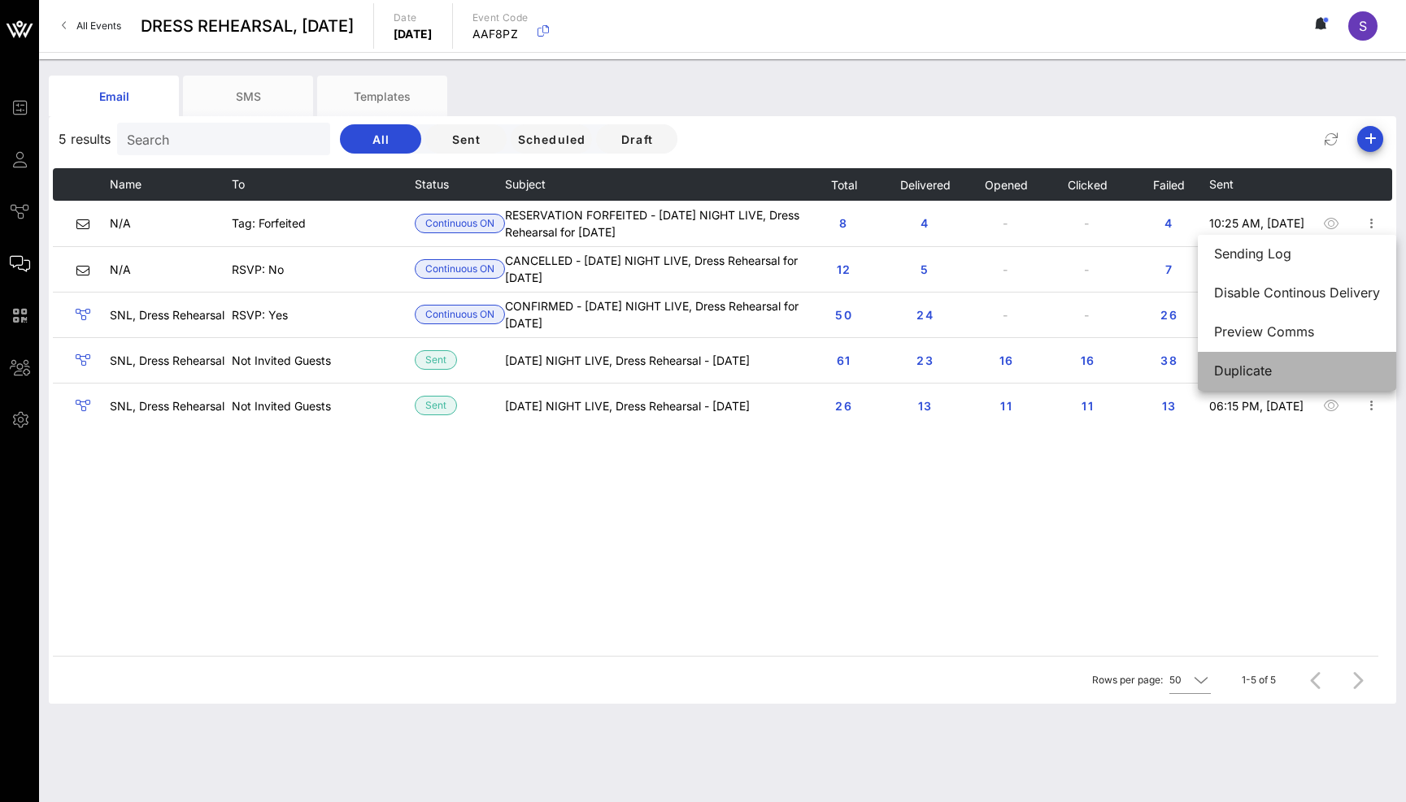
click at [1308, 380] on div "Duplicate" at bounding box center [1297, 371] width 166 height 35
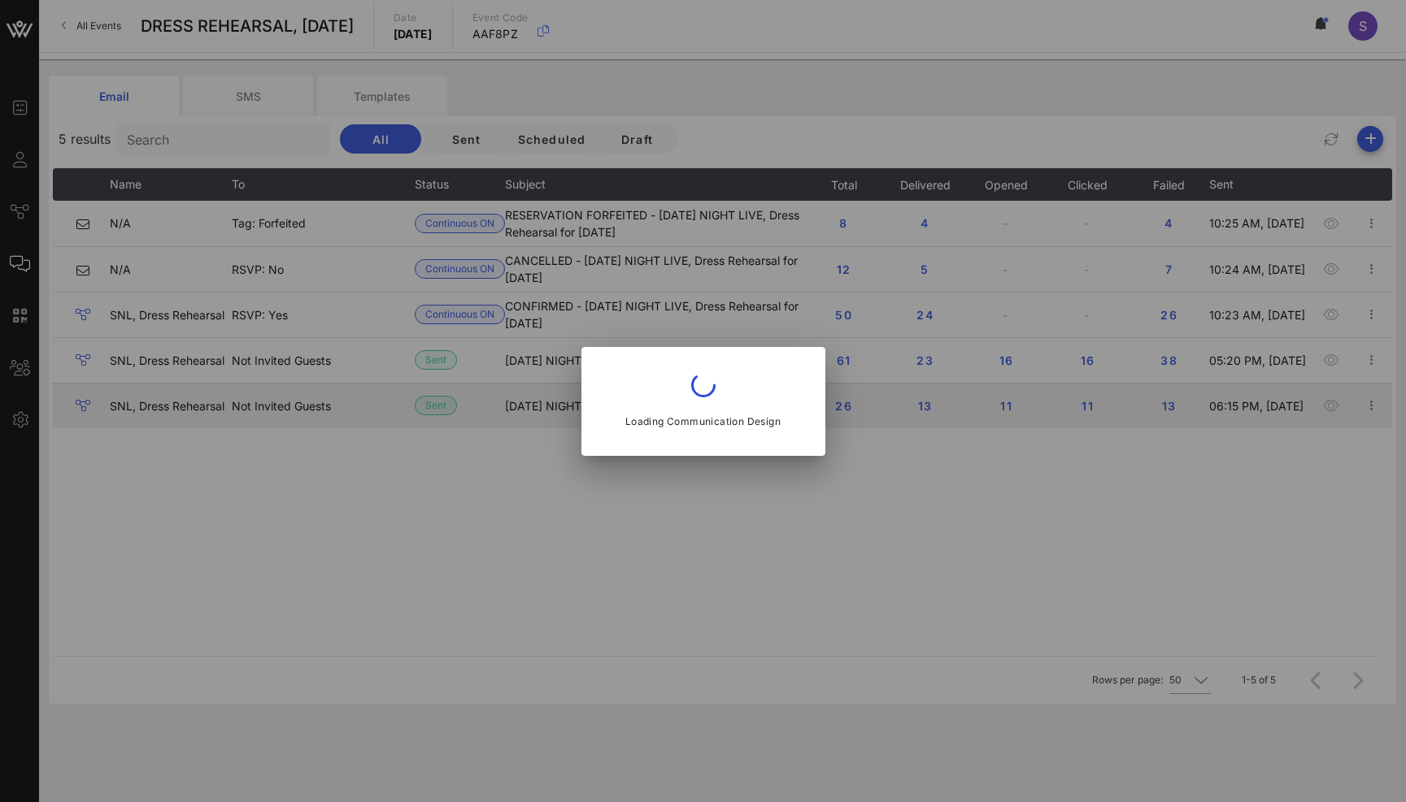
type input "RESERVATION FORFEITED - SATURDAY NIGHT LIVE, Dress Rehearsal for October 18, 20…"
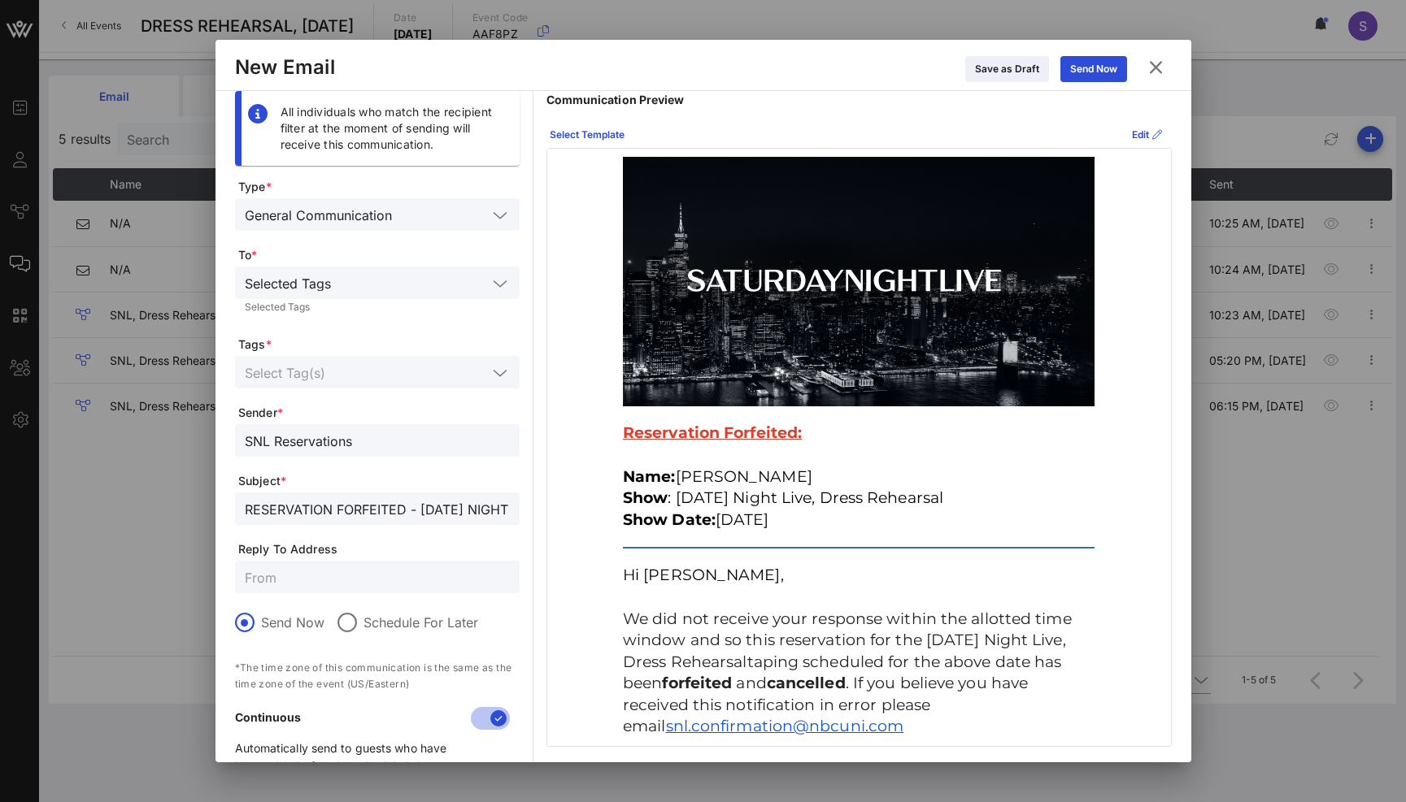
click at [398, 515] on input "RESERVATION FORFEITED - SATURDAY NIGHT LIVE, Dress Rehearsal for October 18, 20…" at bounding box center [377, 508] width 265 height 21
click at [342, 510] on input "RESERVATION FORFEITED - SATURDAY NIGHT LIVE, Dress Rehearsal for October 18, 20…" at bounding box center [377, 508] width 265 height 21
click at [1156, 71] on icon at bounding box center [1155, 67] width 24 height 25
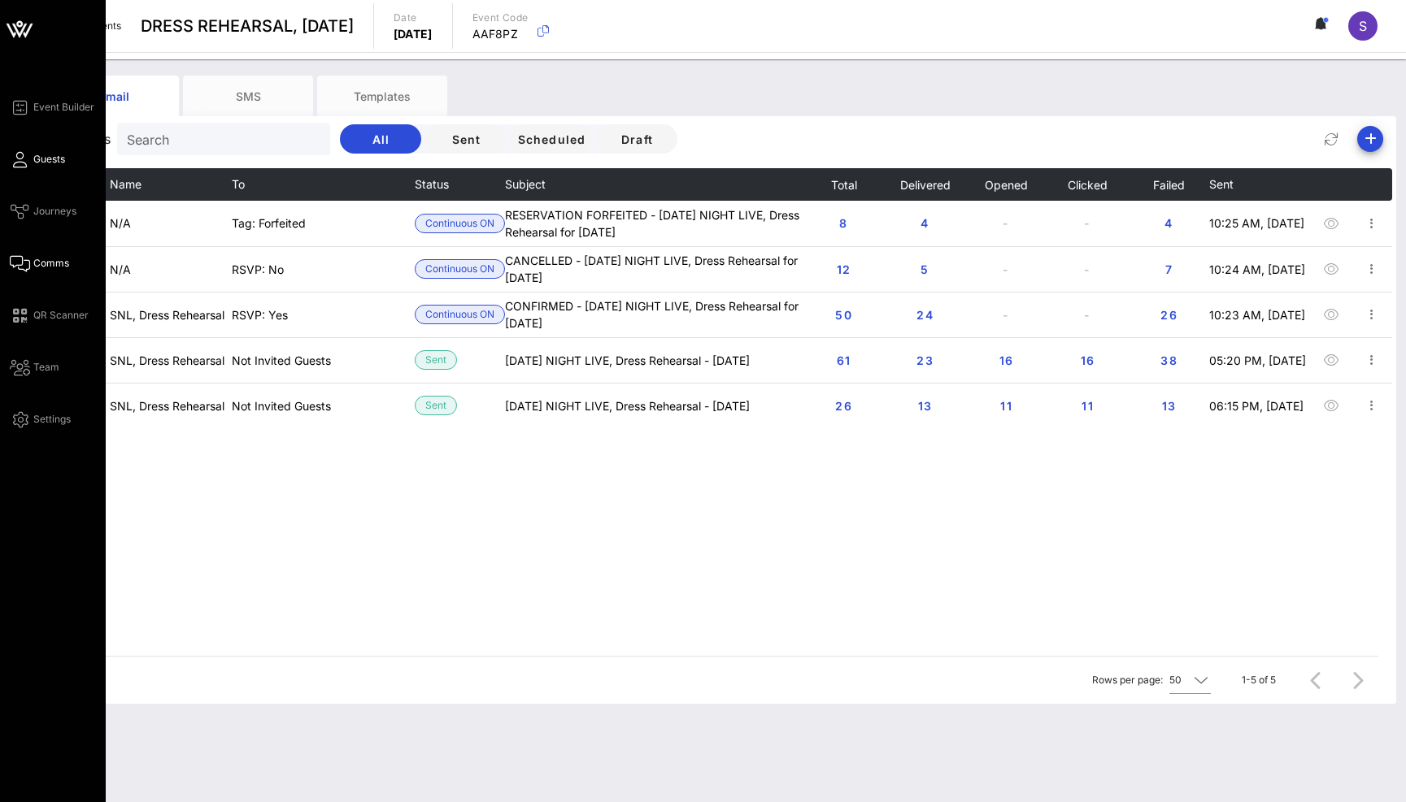
click at [34, 154] on span "Guests" at bounding box center [49, 159] width 32 height 15
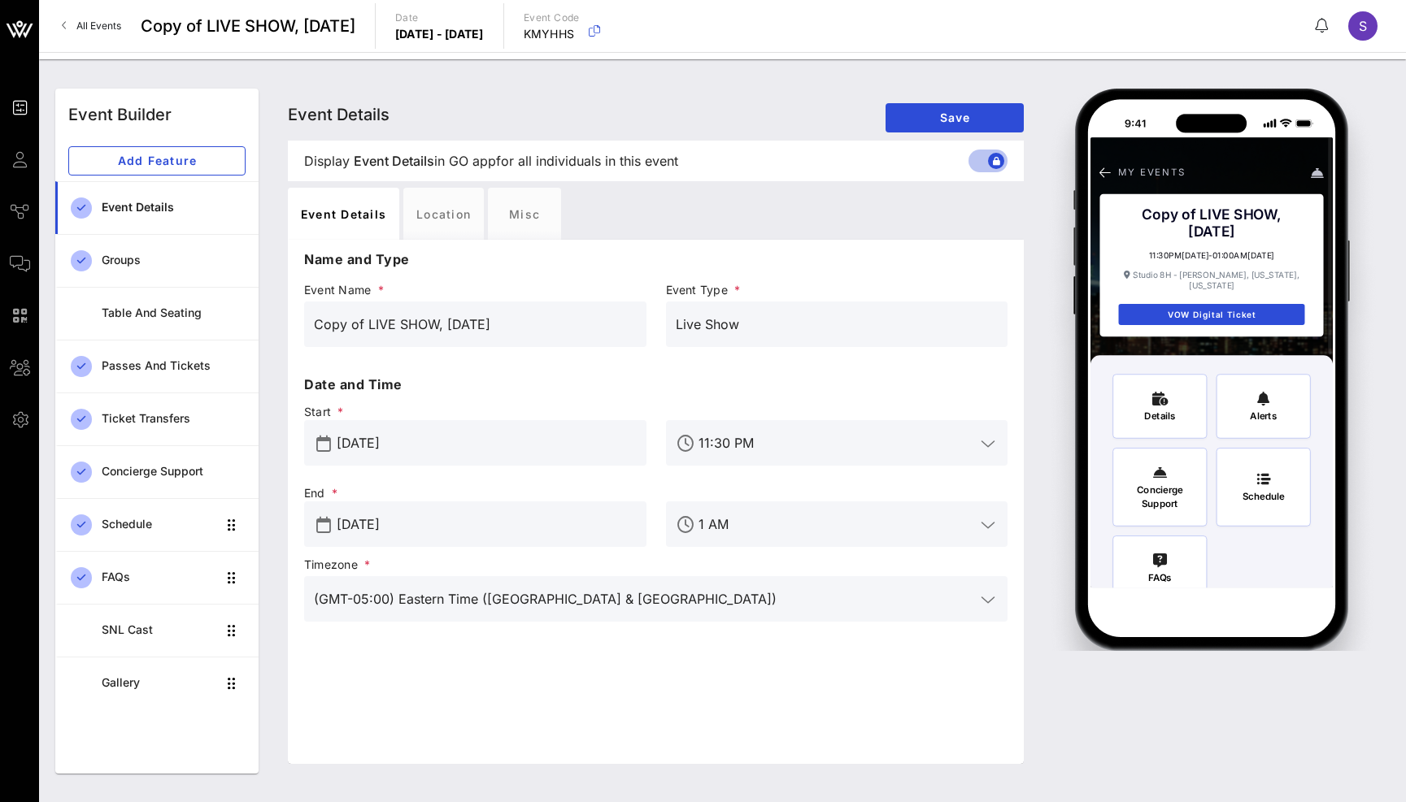
drag, startPoint x: 364, startPoint y: 325, endPoint x: 285, endPoint y: 311, distance: 80.9
click at [285, 311] on div "Event Details Event Details Event Details Save Display Event Details Event Deta…" at bounding box center [655, 431] width 755 height 685
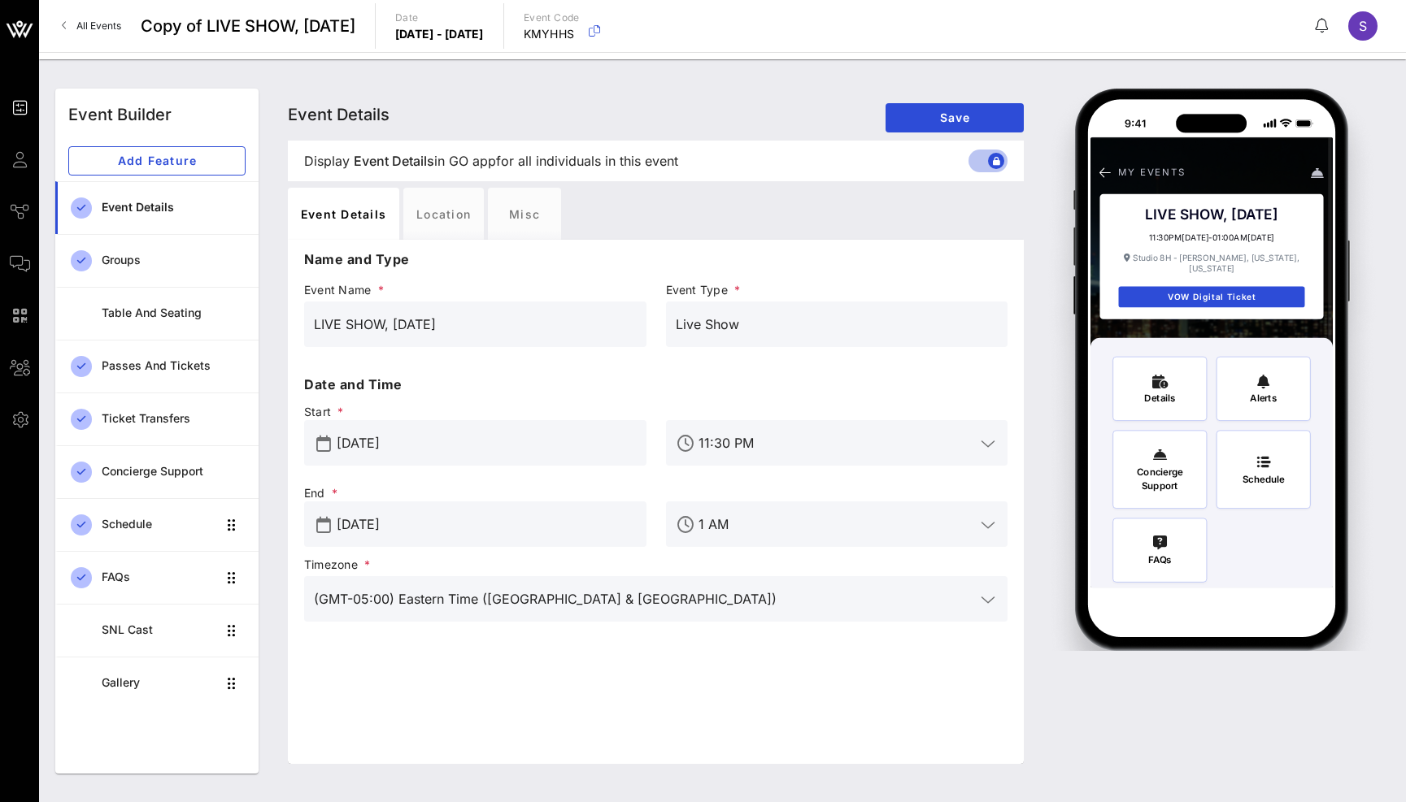
click at [460, 327] on input "LIVE SHOW, October 18, 2025" at bounding box center [475, 324] width 323 height 26
type input "LIVE SHOW, November 1, 2025"
click at [403, 521] on input "Oct 19, 2025" at bounding box center [487, 524] width 300 height 26
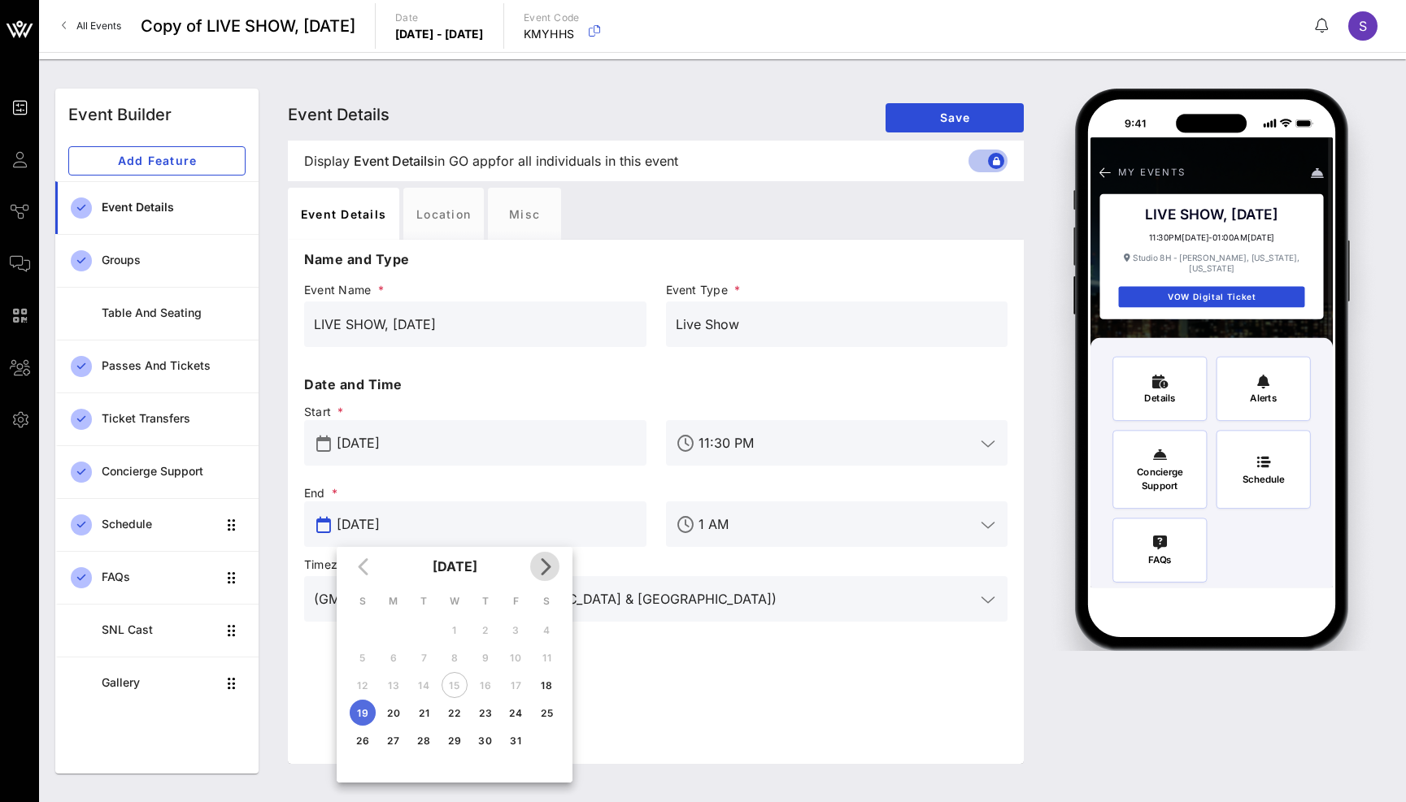
click at [549, 579] on button "Next month" at bounding box center [544, 566] width 29 height 29
click at [361, 655] on div "2" at bounding box center [363, 658] width 26 height 12
type input "Nov 02, 2025"
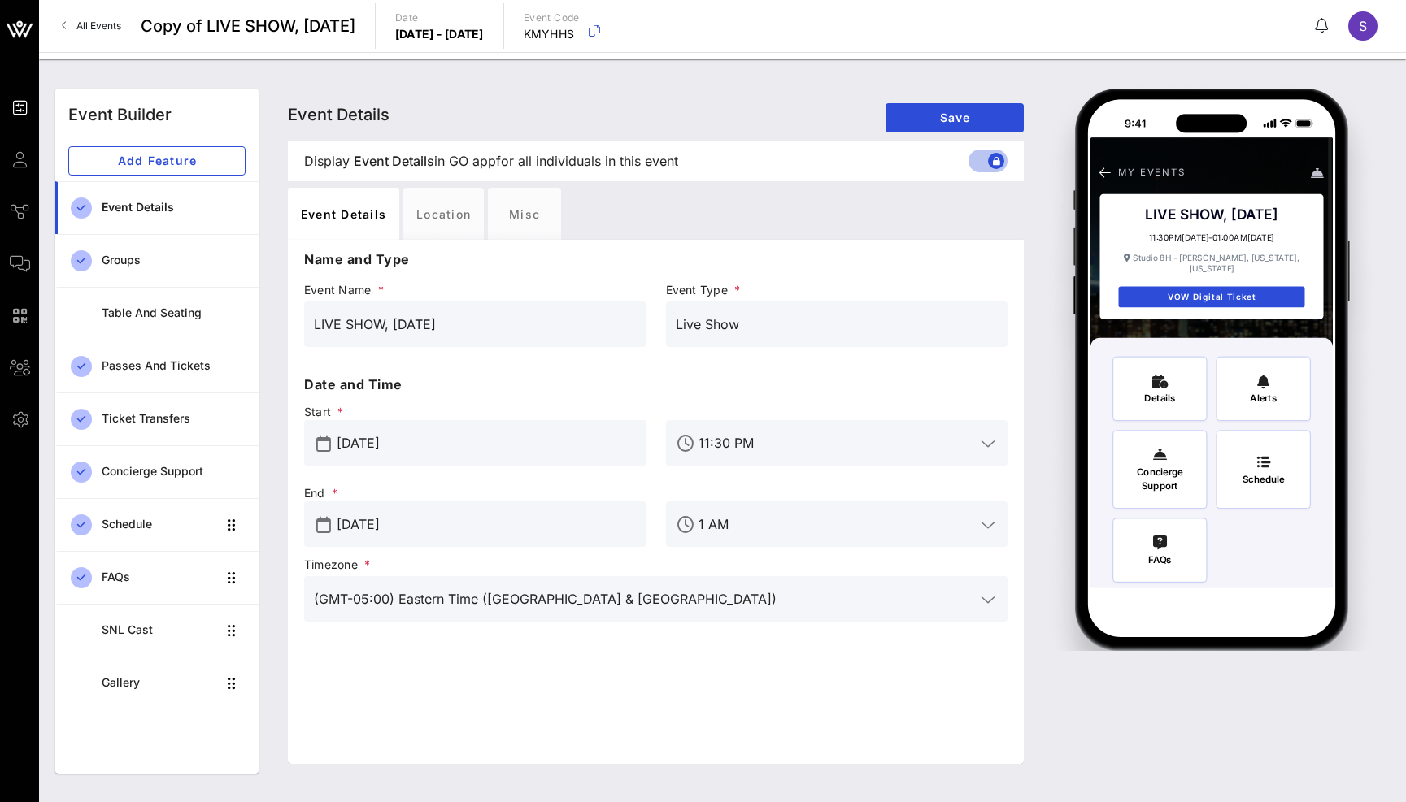
click at [381, 445] on input "Oct 18, 2025" at bounding box center [487, 443] width 300 height 26
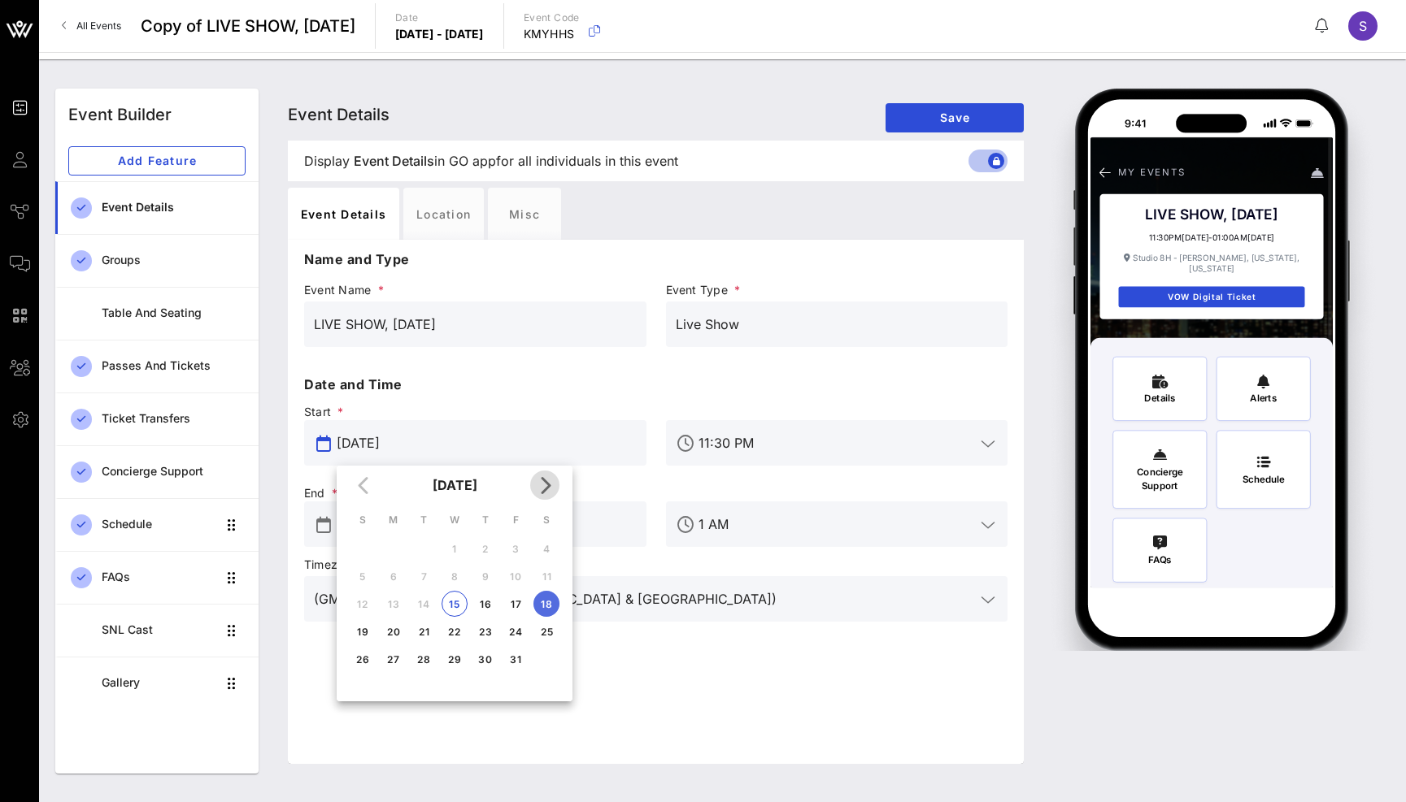
click at [542, 478] on icon "Next month" at bounding box center [545, 486] width 20 height 20
click at [548, 558] on button "1" at bounding box center [546, 549] width 26 height 26
type input "Nov 01, 2025"
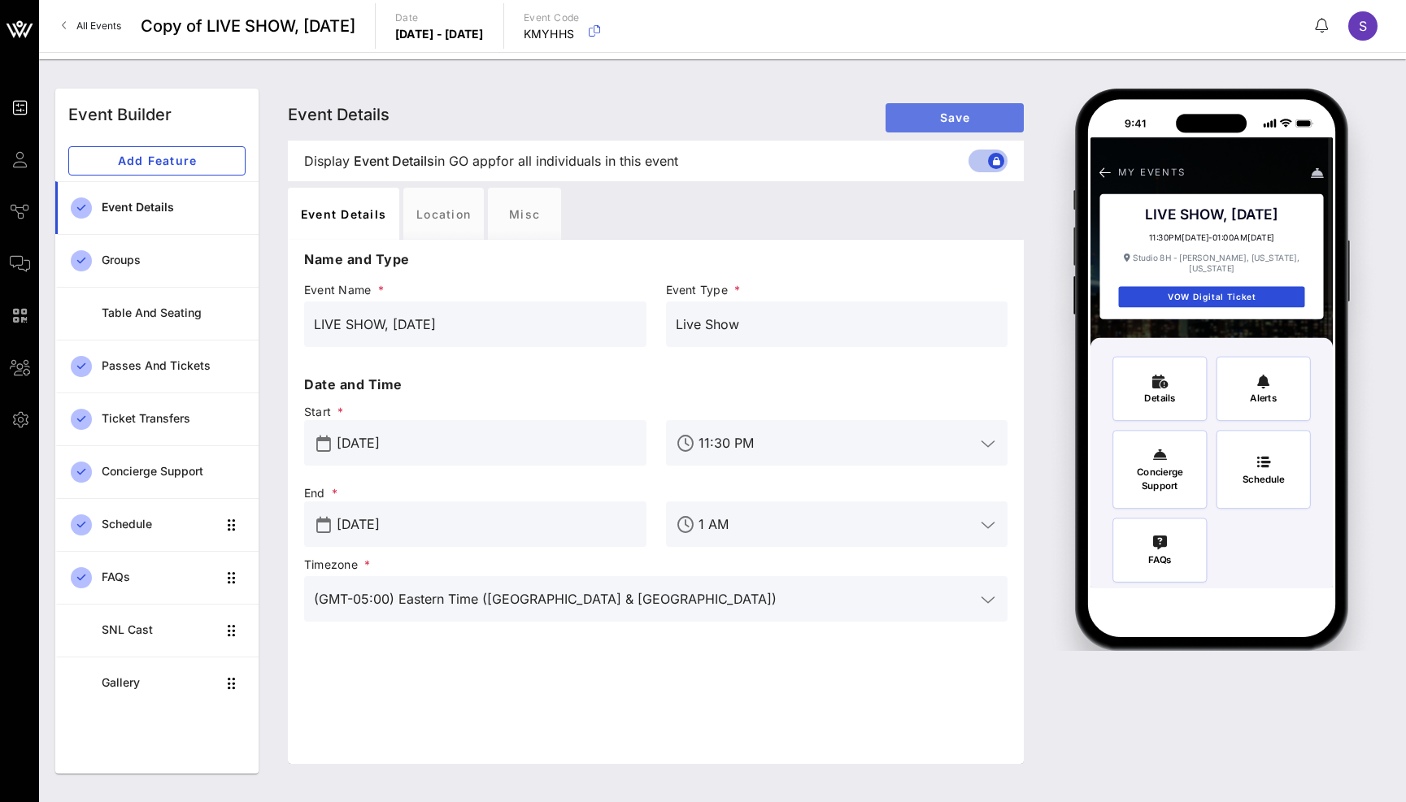
click at [926, 112] on span "Save" at bounding box center [954, 118] width 112 height 14
click at [959, 122] on span "Save" at bounding box center [954, 118] width 112 height 14
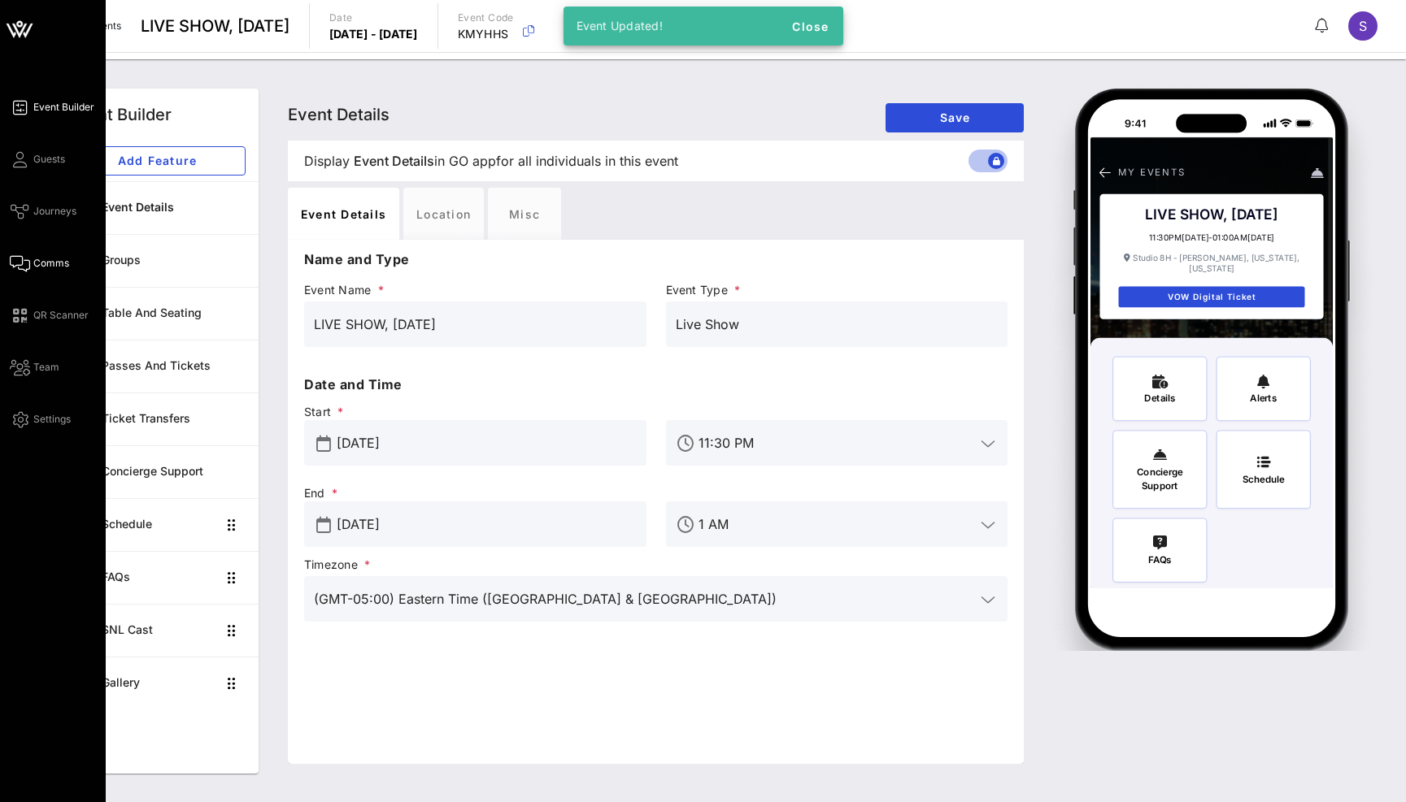
click at [50, 254] on link "Comms" at bounding box center [39, 264] width 59 height 20
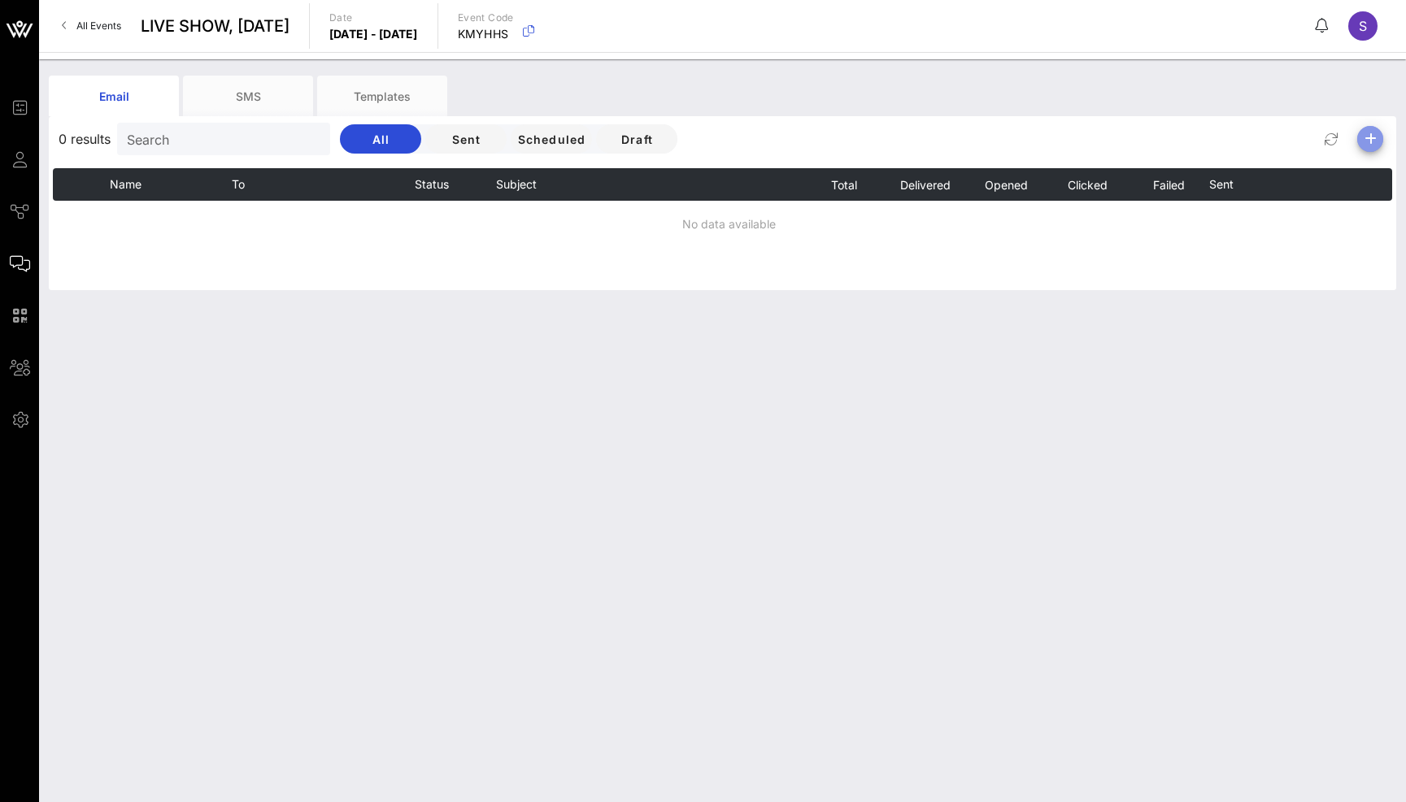
click at [1363, 138] on icon "button" at bounding box center [1370, 139] width 20 height 20
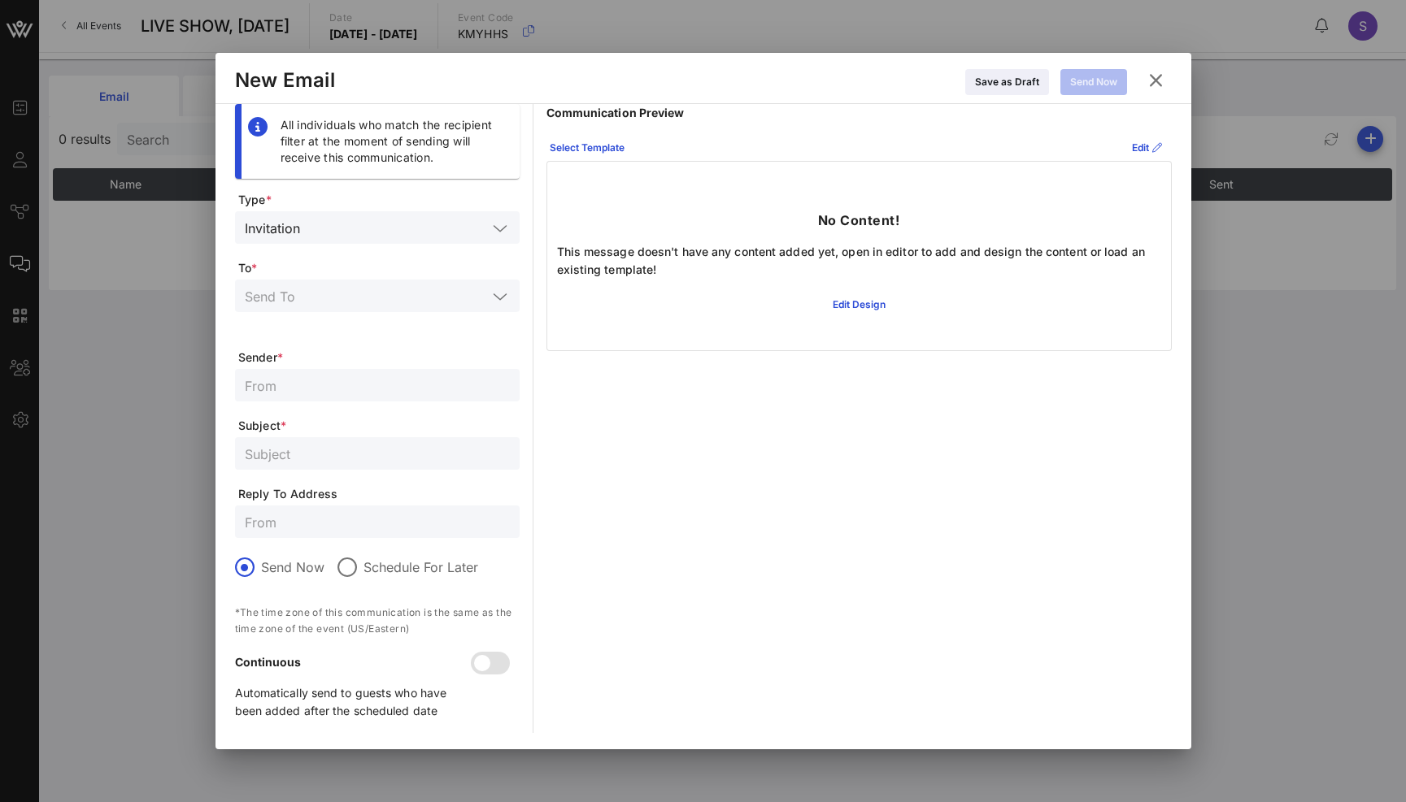
click at [425, 232] on input "text" at bounding box center [396, 227] width 180 height 21
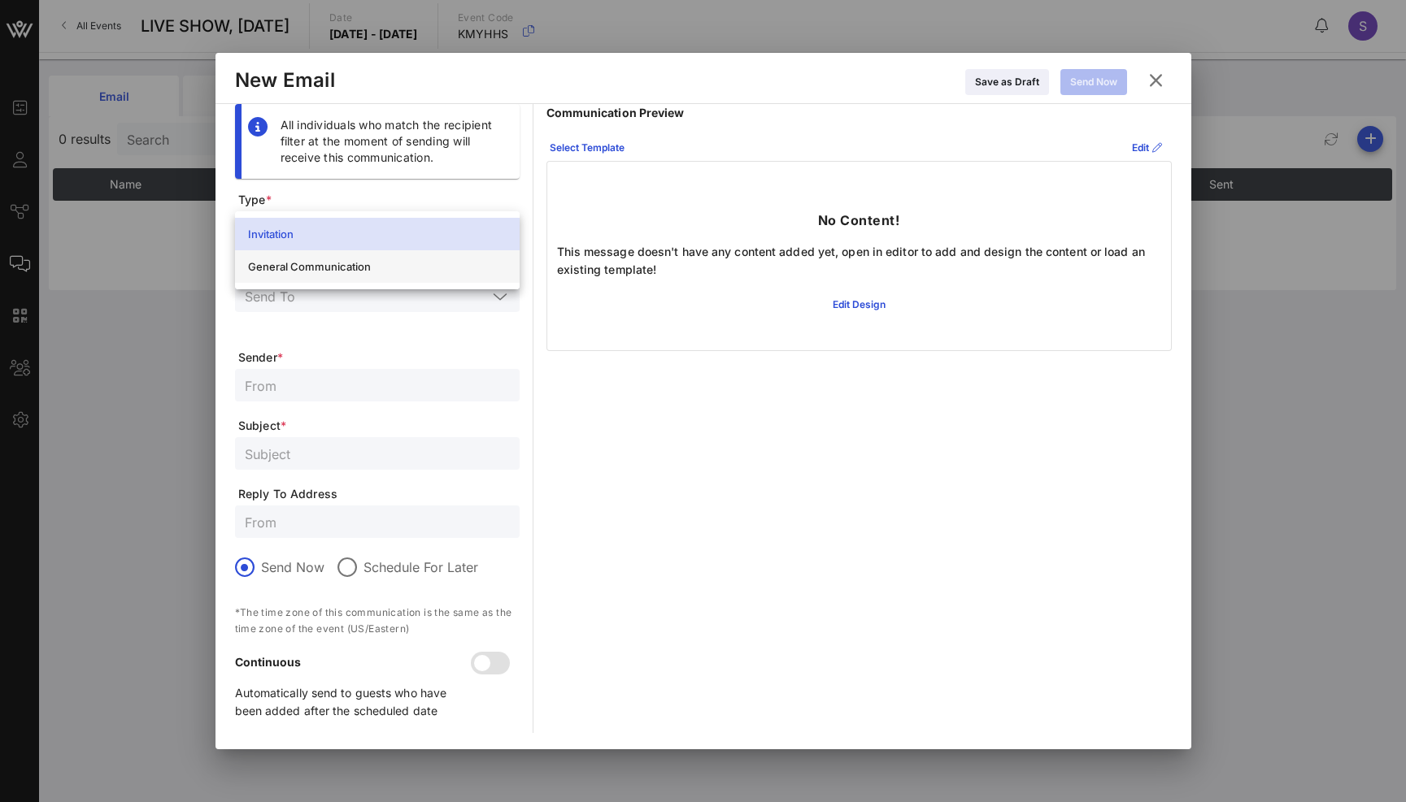
click at [421, 267] on div "General Communication" at bounding box center [377, 266] width 259 height 13
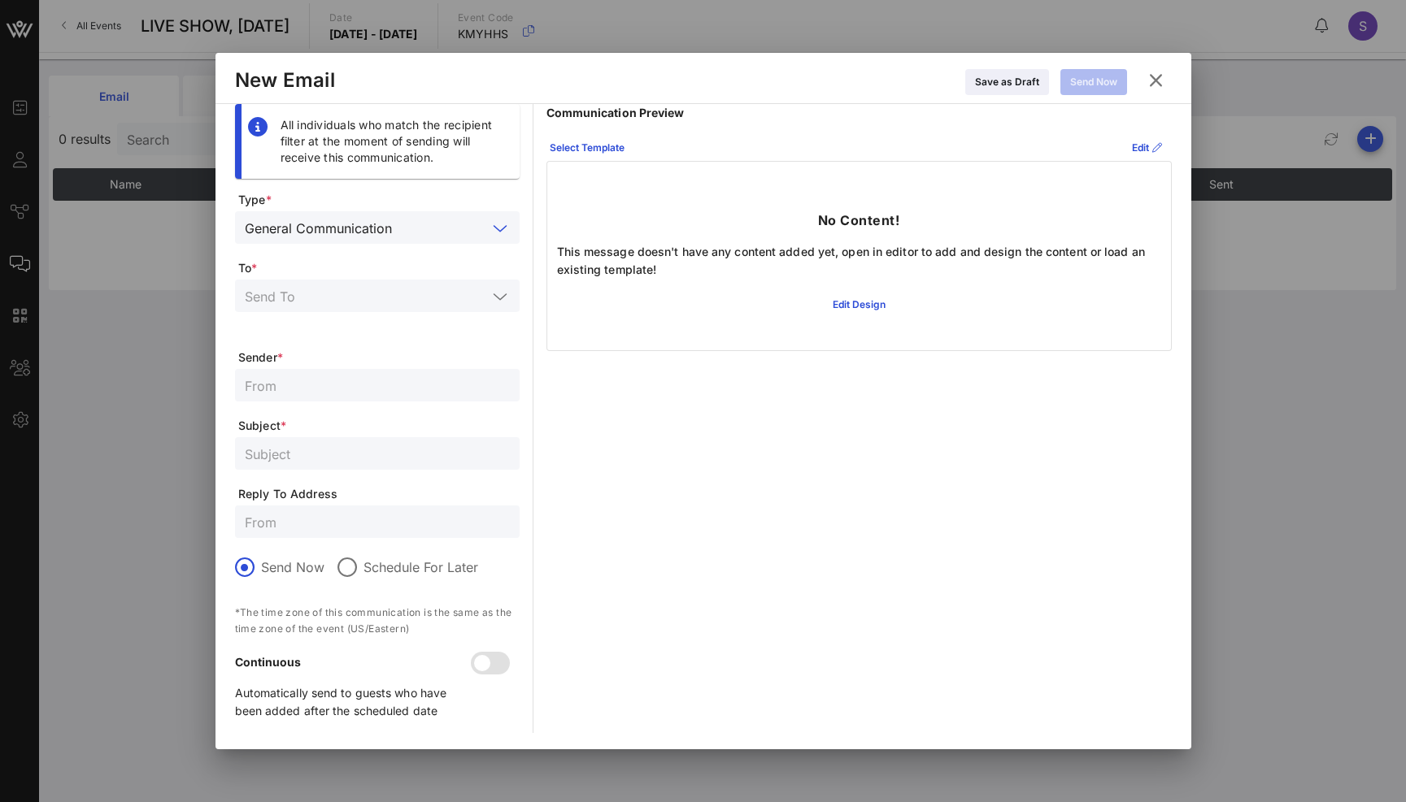
click at [470, 289] on input "text" at bounding box center [366, 295] width 242 height 21
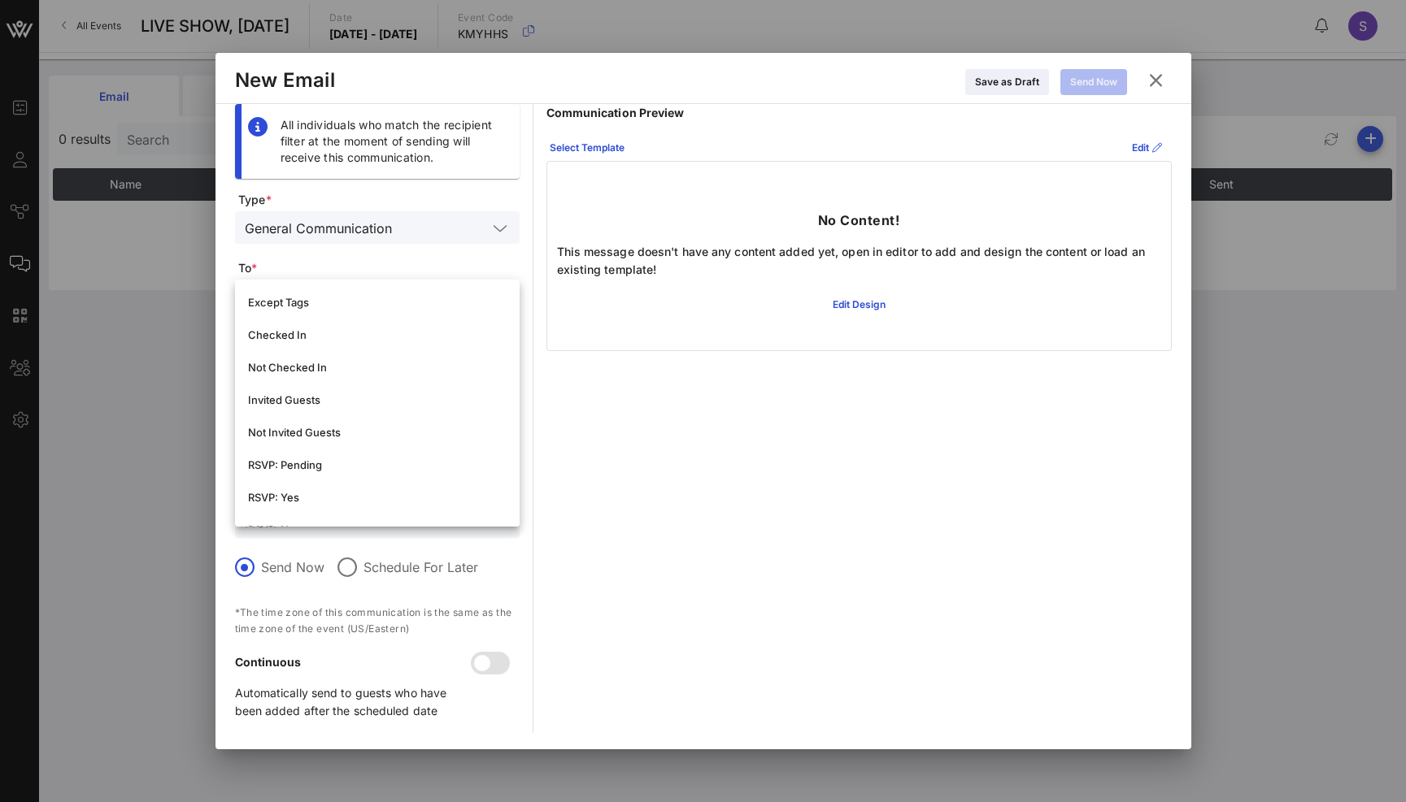
scroll to position [244, 0]
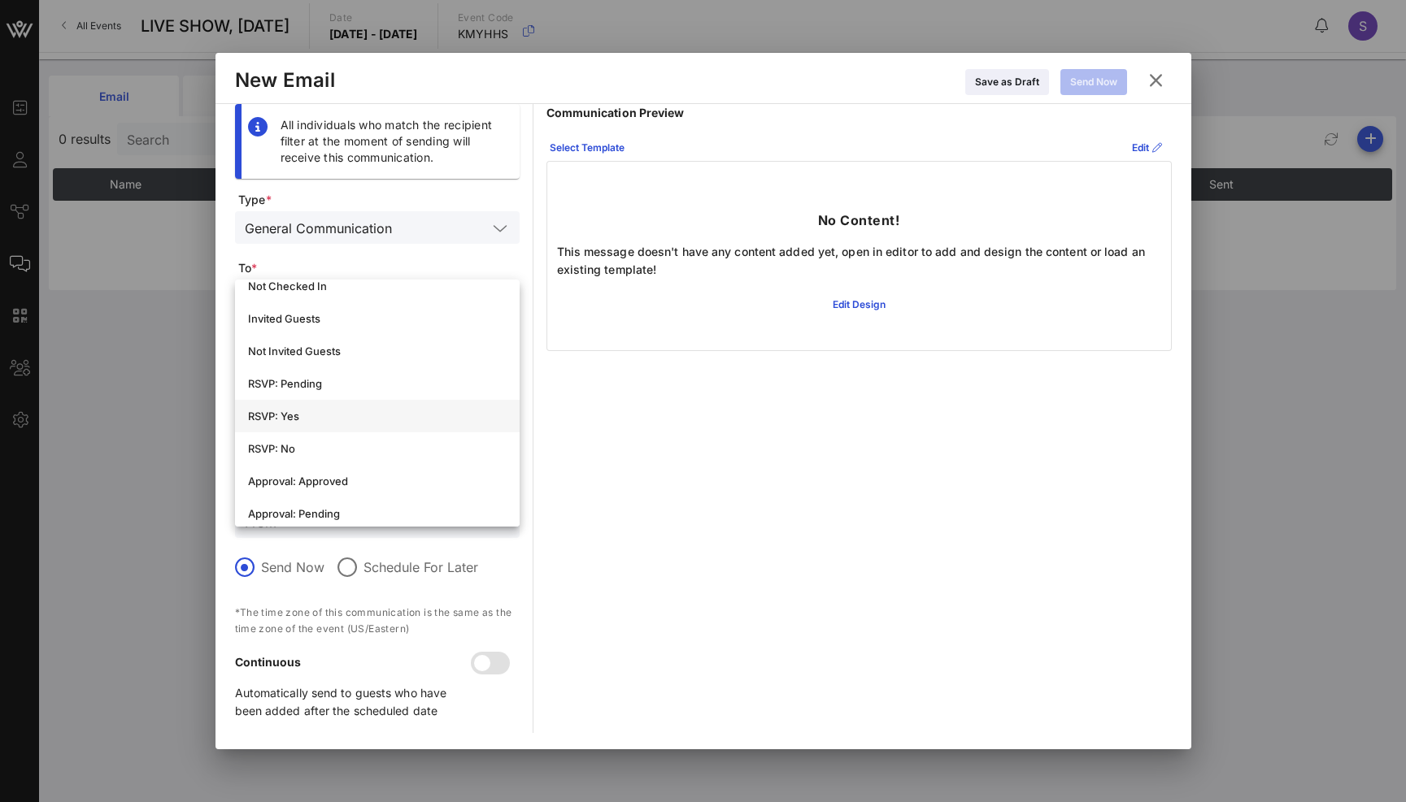
click at [372, 411] on div "RSVP: Yes" at bounding box center [377, 416] width 259 height 13
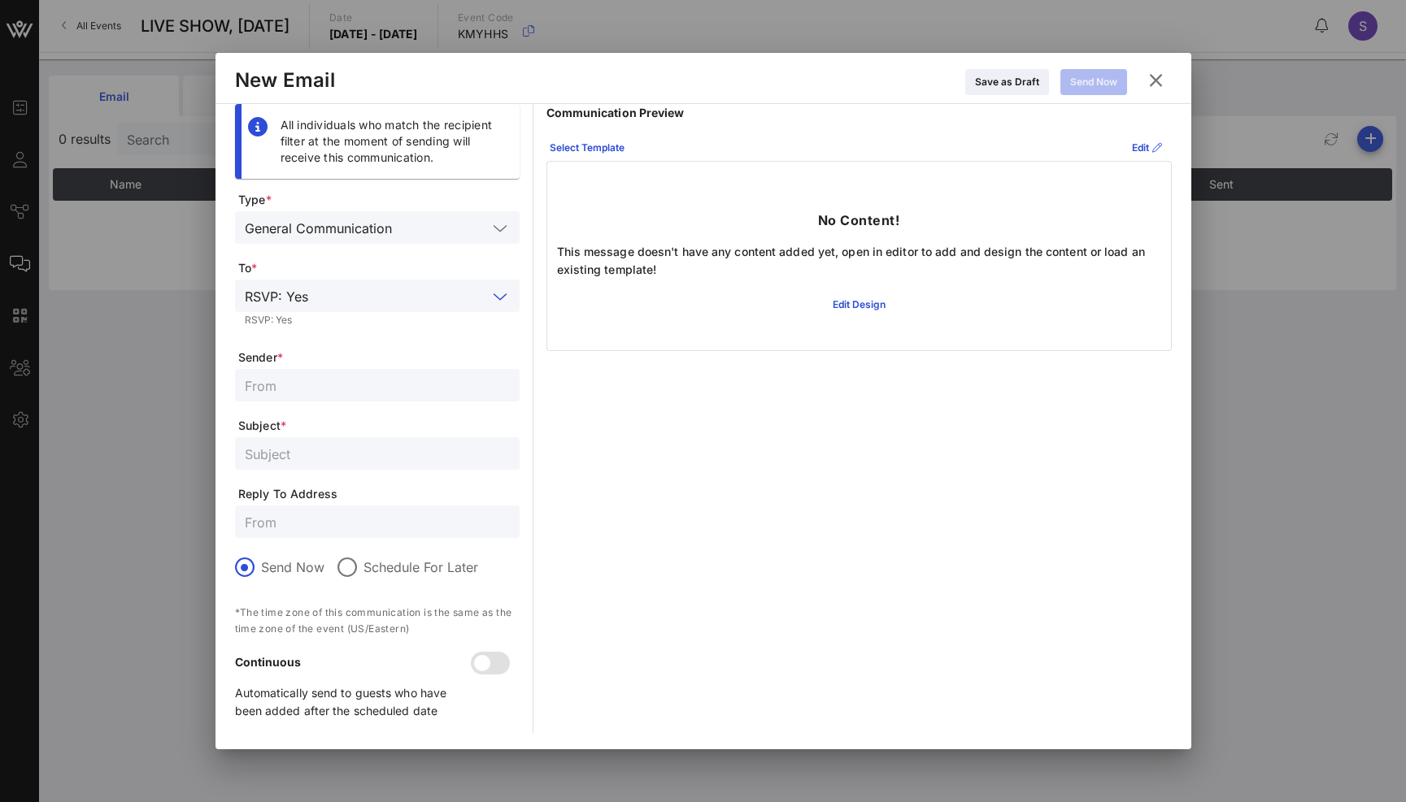
click at [361, 393] on input "text" at bounding box center [377, 385] width 265 height 21
type input "SNL Reservations"
paste input "snl.confirmation@nbcuni.com"
type input "snl.confirmation@nbcuni.com"
click at [568, 142] on div "Select Template" at bounding box center [587, 148] width 75 height 16
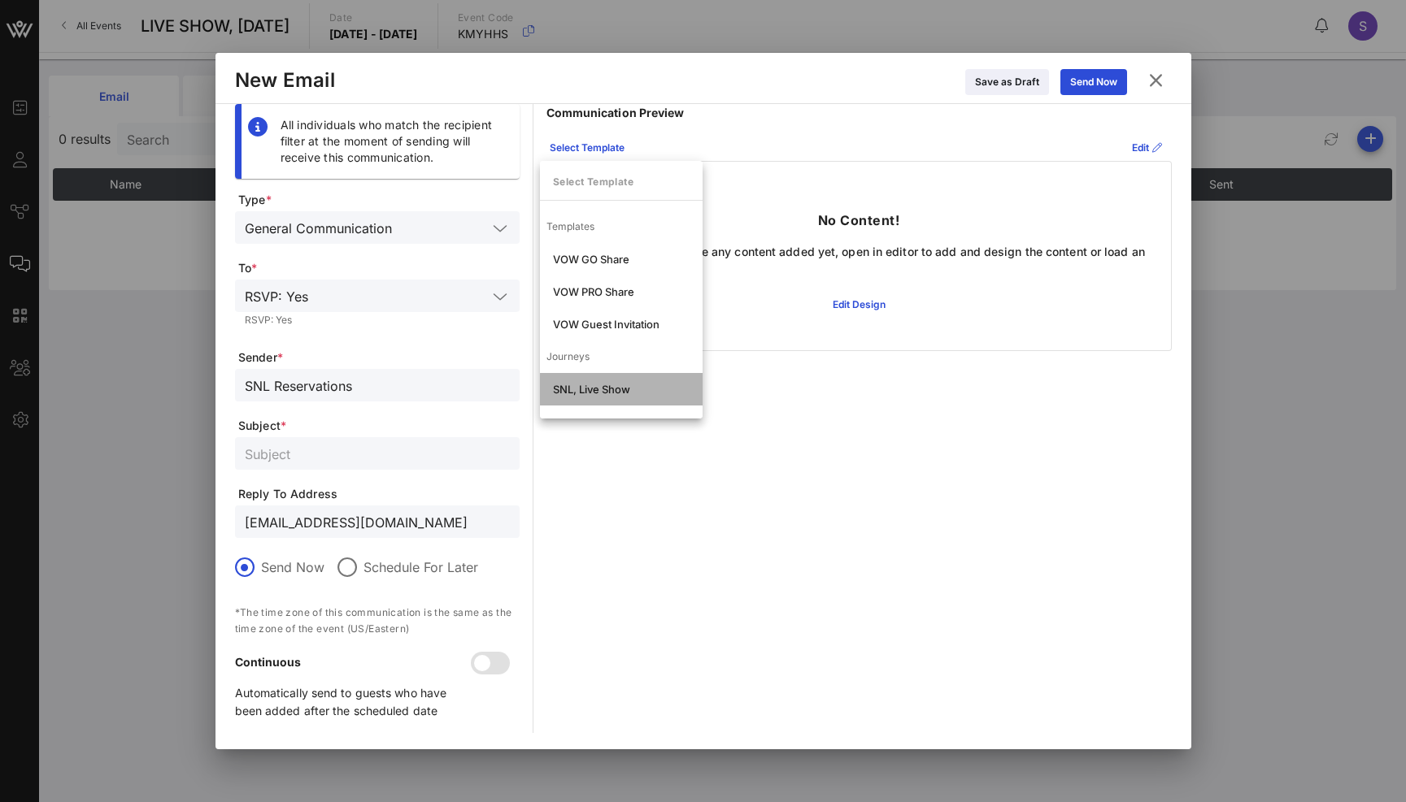
click at [572, 380] on div "SNL, Live Show" at bounding box center [621, 389] width 163 height 33
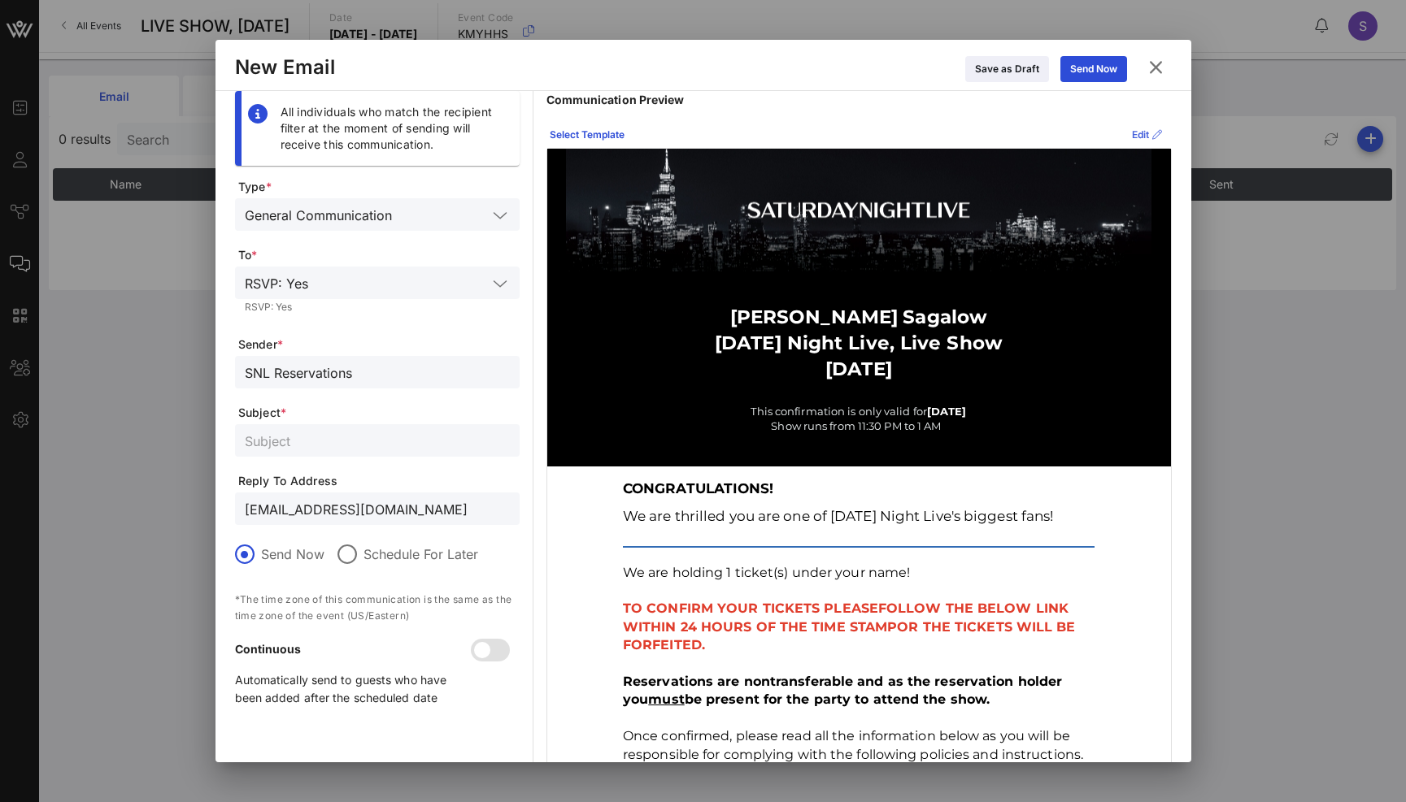
click at [1132, 133] on div "Edit" at bounding box center [1147, 135] width 30 height 16
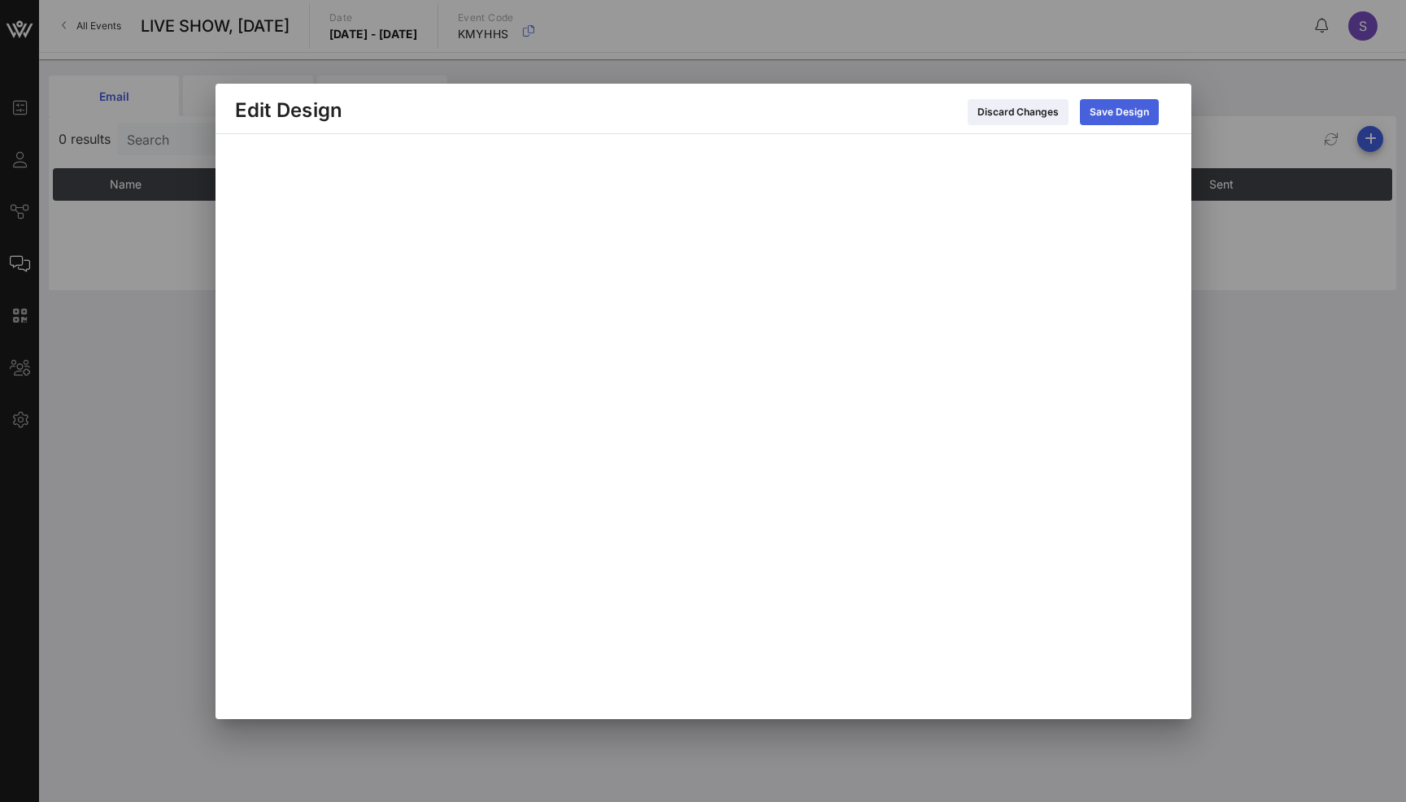
click at [1110, 123] on button "Save Design" at bounding box center [1119, 112] width 79 height 26
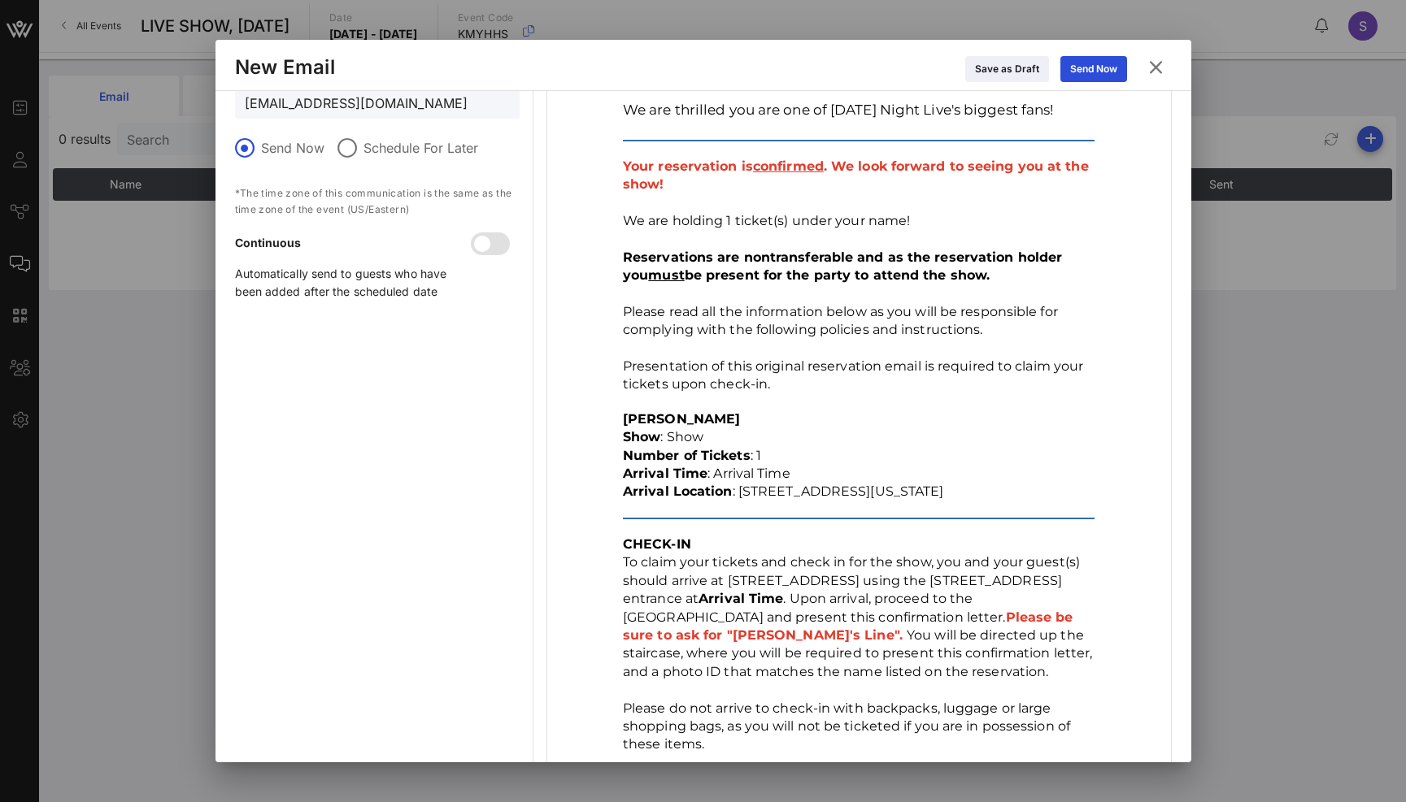
scroll to position [0, 0]
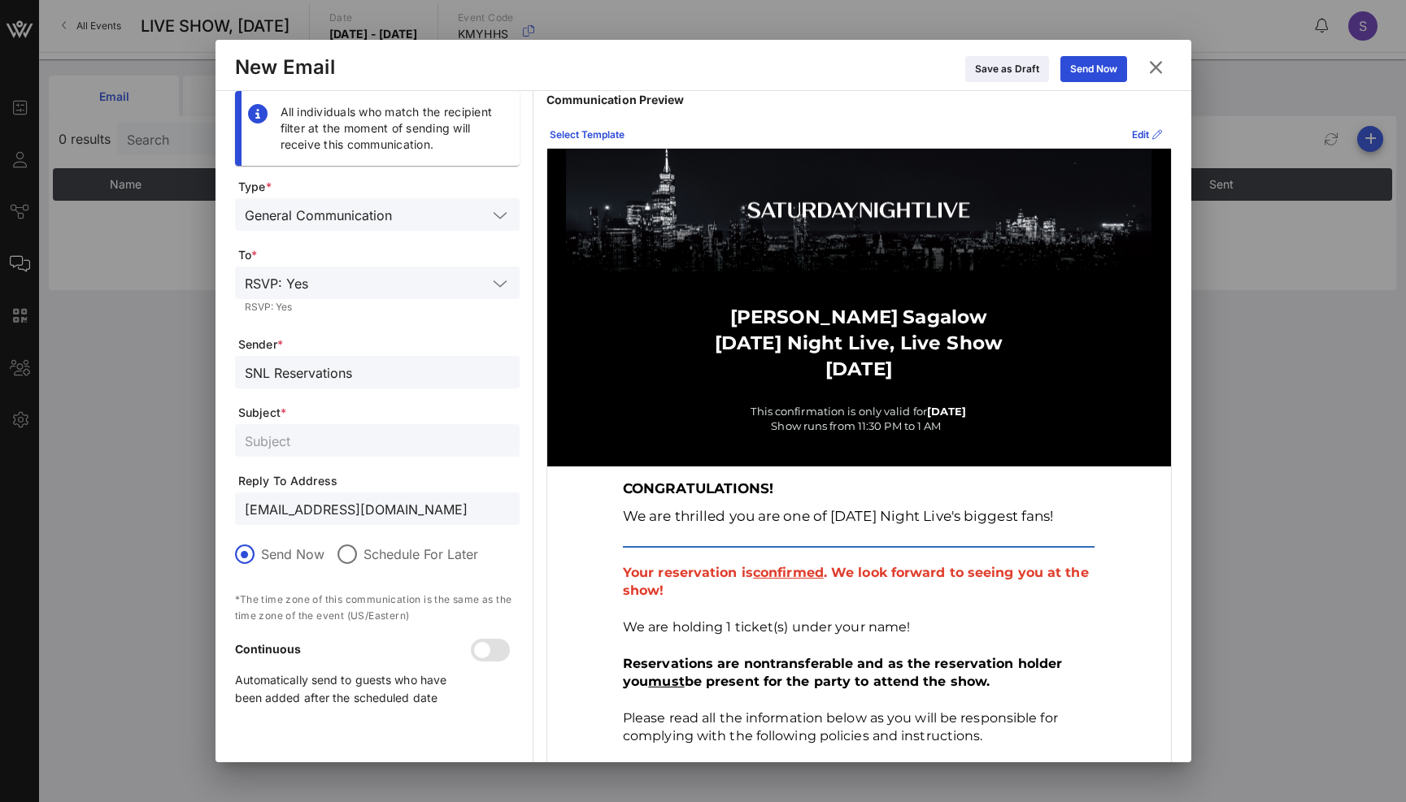
click at [392, 433] on input "text" at bounding box center [377, 440] width 265 height 21
paste input "CONFIRMED - SATURDAY NIGHT LIVE, Live Show for October, 18 2025"
click at [472, 440] on input "CONFIRMED - SATURDAY NIGHT LIVE, Live Show for October, 18 2025" at bounding box center [377, 440] width 265 height 21
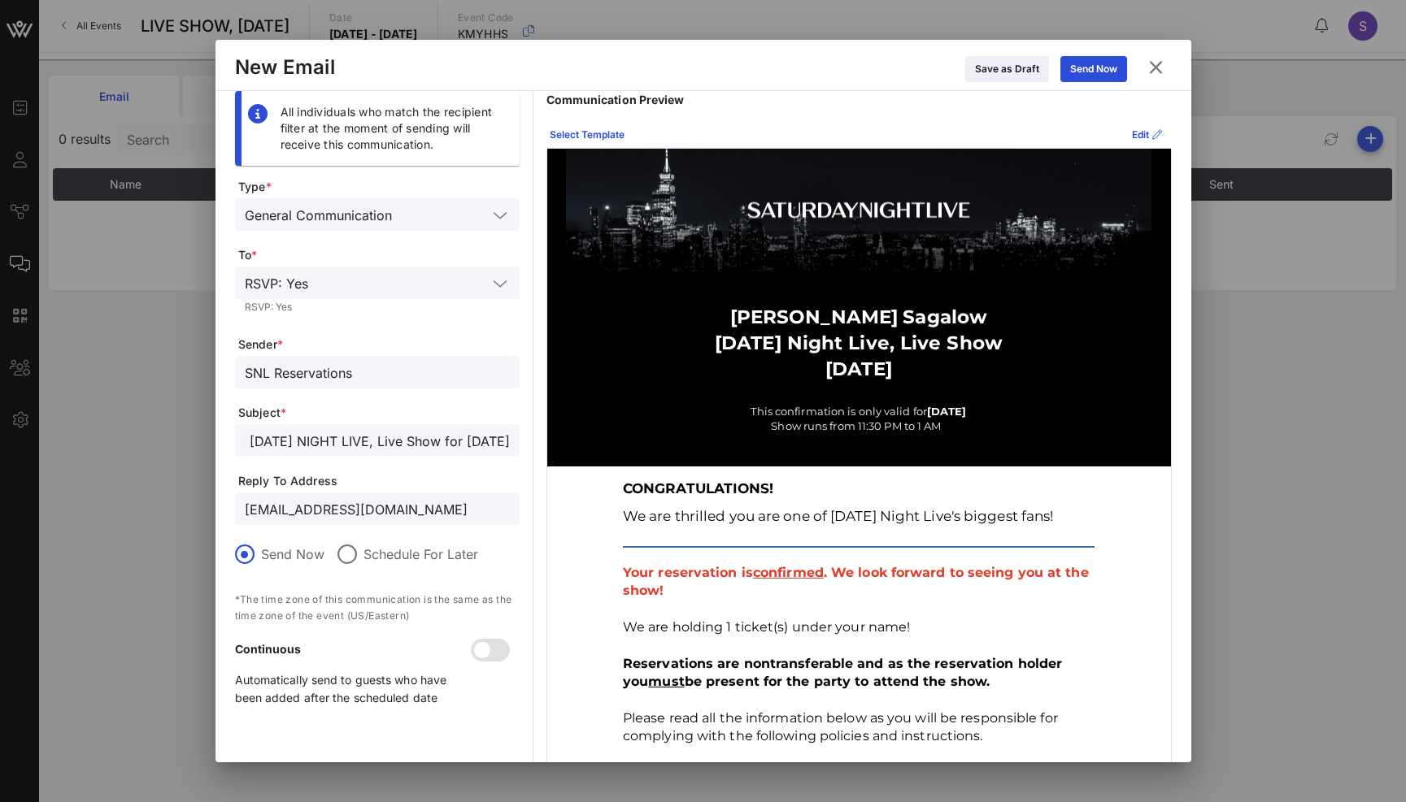
type input "CONFIRMED - [DATE] NIGHT LIVE, Live Show for [DATE]"
click at [465, 508] on input "snl.confirmation@nbcuni.com" at bounding box center [377, 508] width 265 height 21
click at [485, 641] on div at bounding box center [482, 651] width 28 height 28
click at [1091, 67] on icon at bounding box center [1093, 69] width 11 height 10
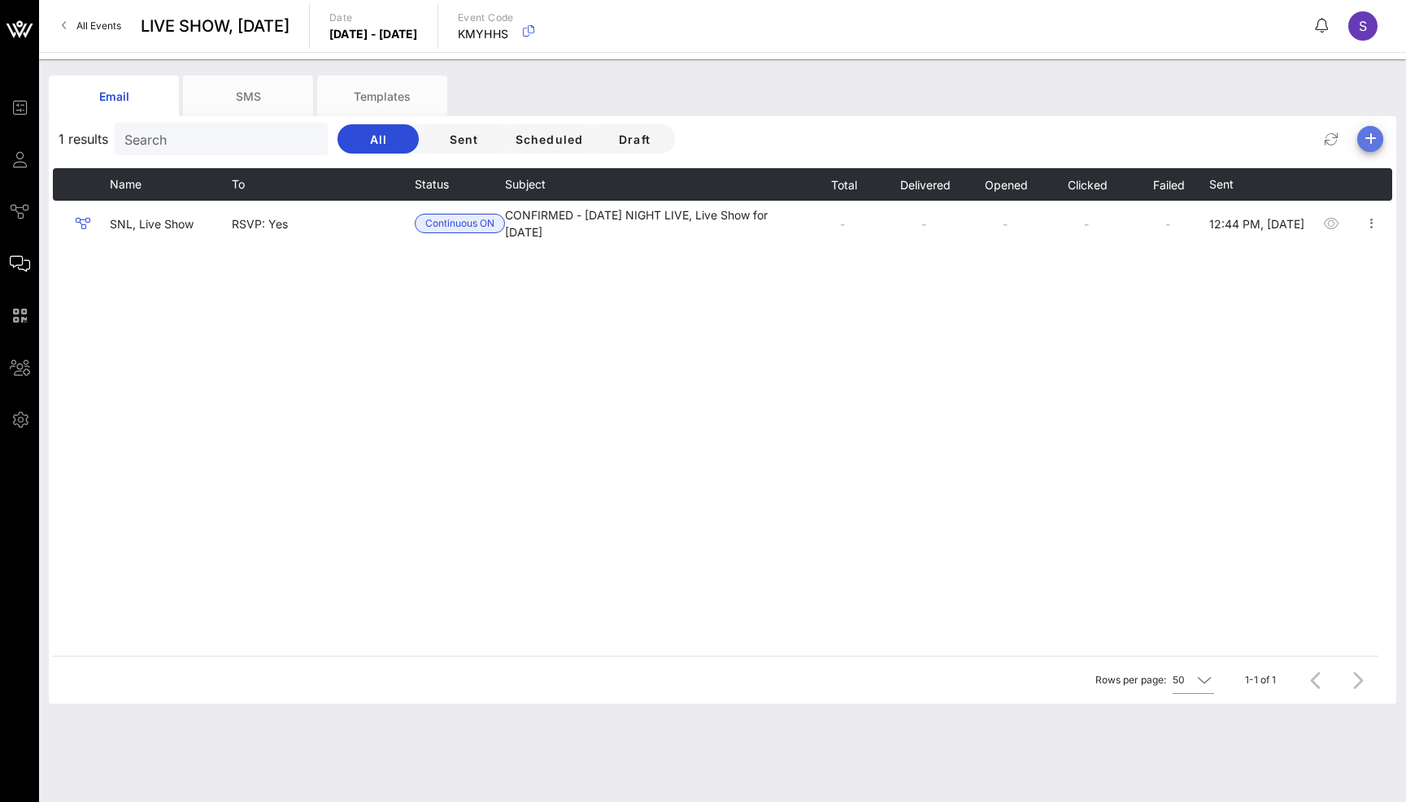
click at [1358, 143] on span "button" at bounding box center [1370, 139] width 26 height 20
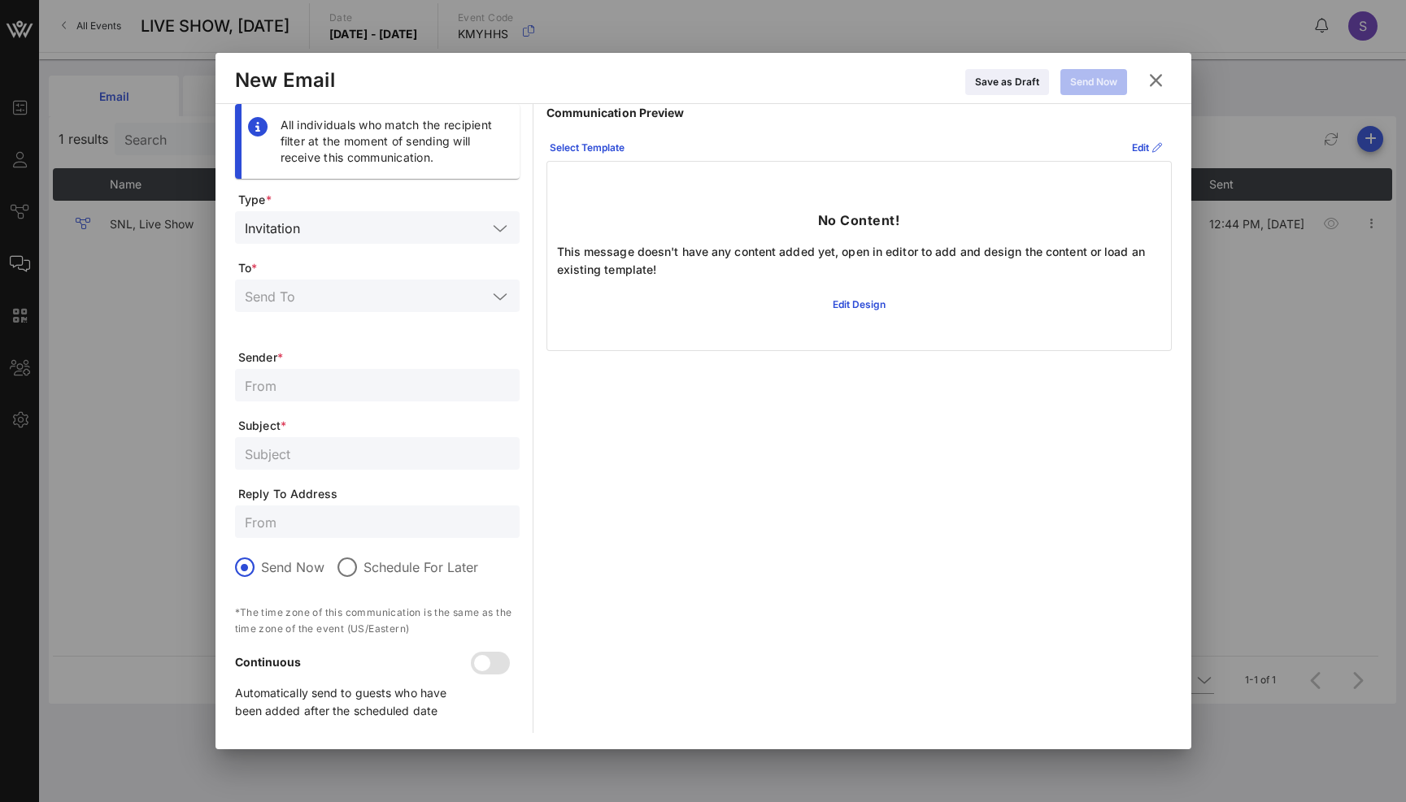
click at [371, 208] on form "Type * Invitation To * Sender * Subject * Reply To Address Send Now Schedule Fo…" at bounding box center [377, 462] width 285 height 541
click at [372, 224] on input "text" at bounding box center [396, 227] width 180 height 21
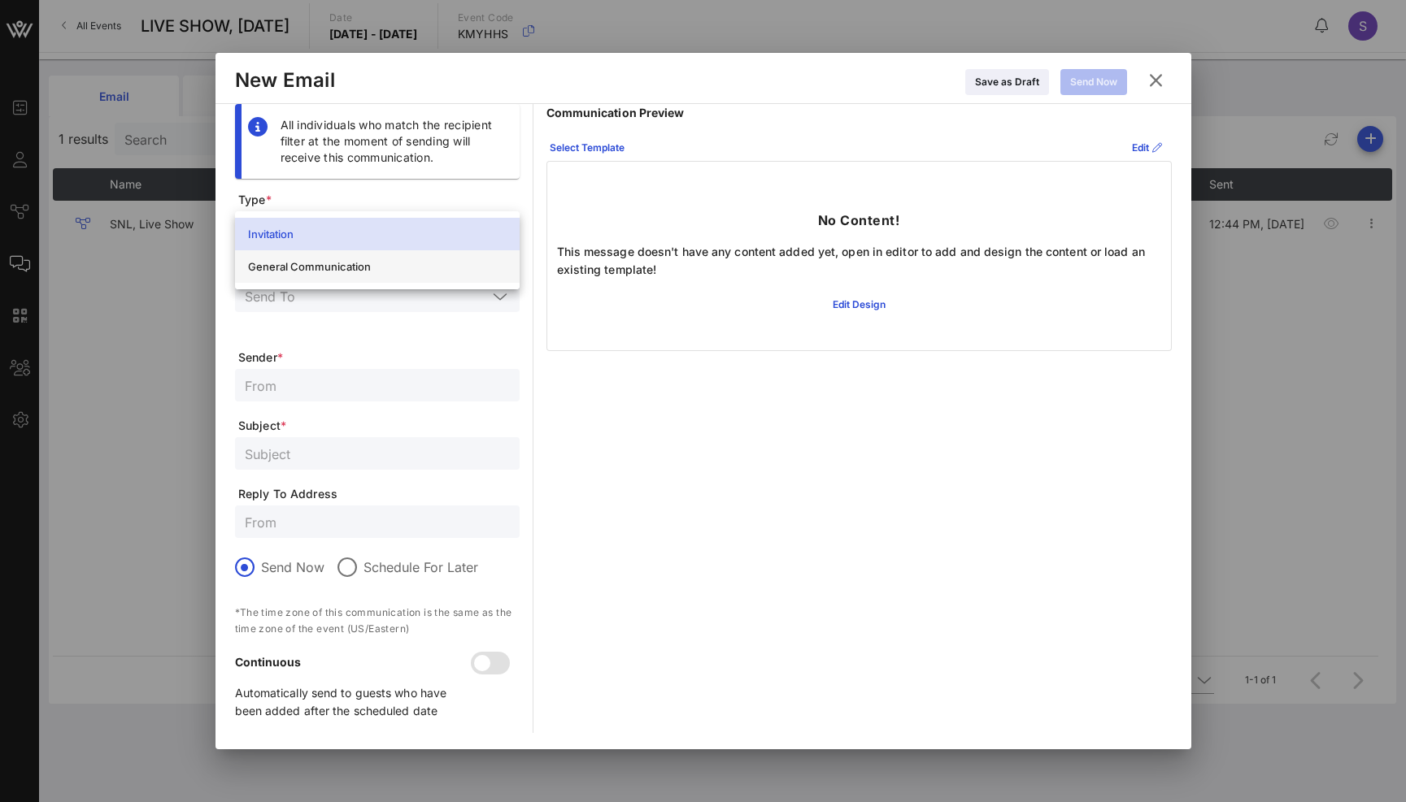
click at [365, 269] on div "General Communication" at bounding box center [377, 266] width 259 height 13
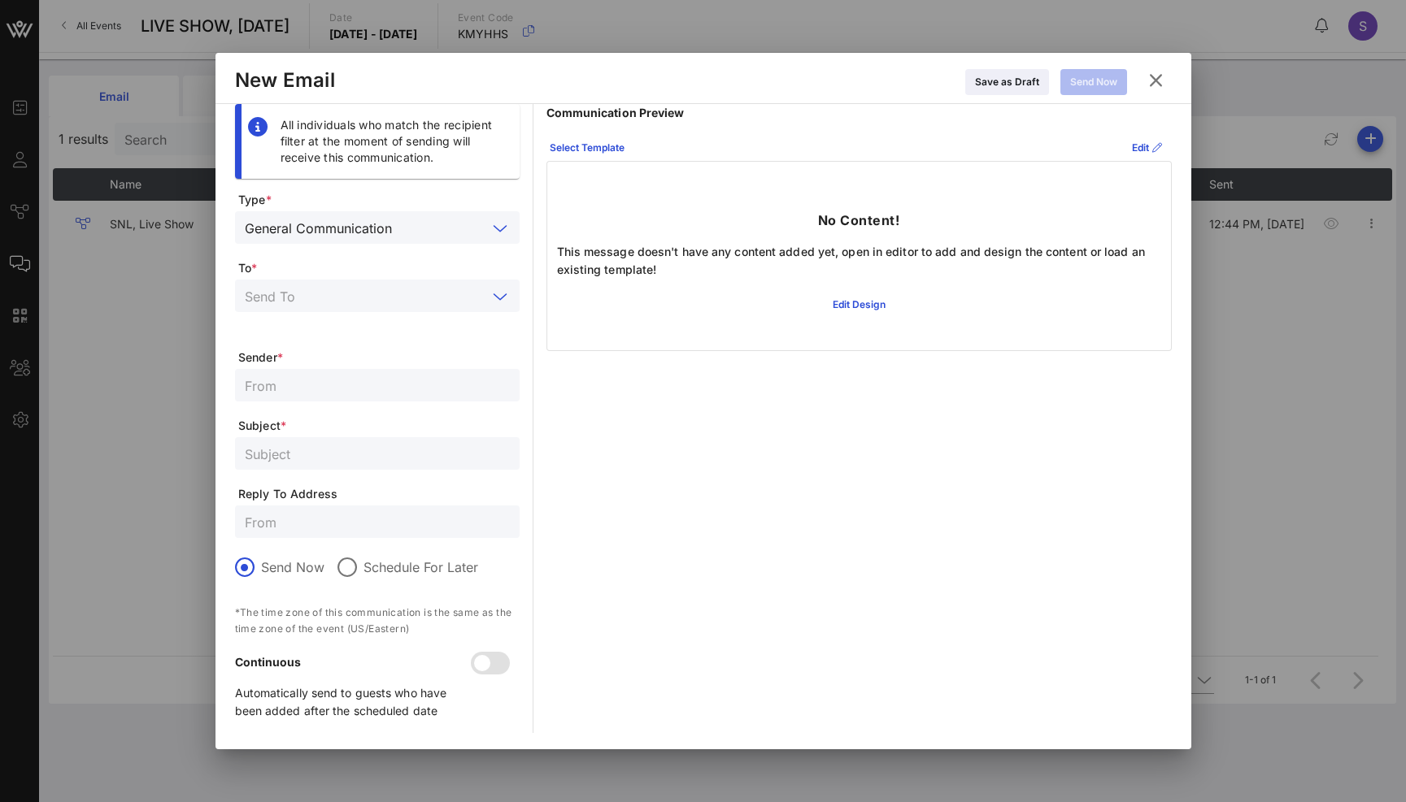
click at [425, 301] on input "text" at bounding box center [366, 295] width 242 height 21
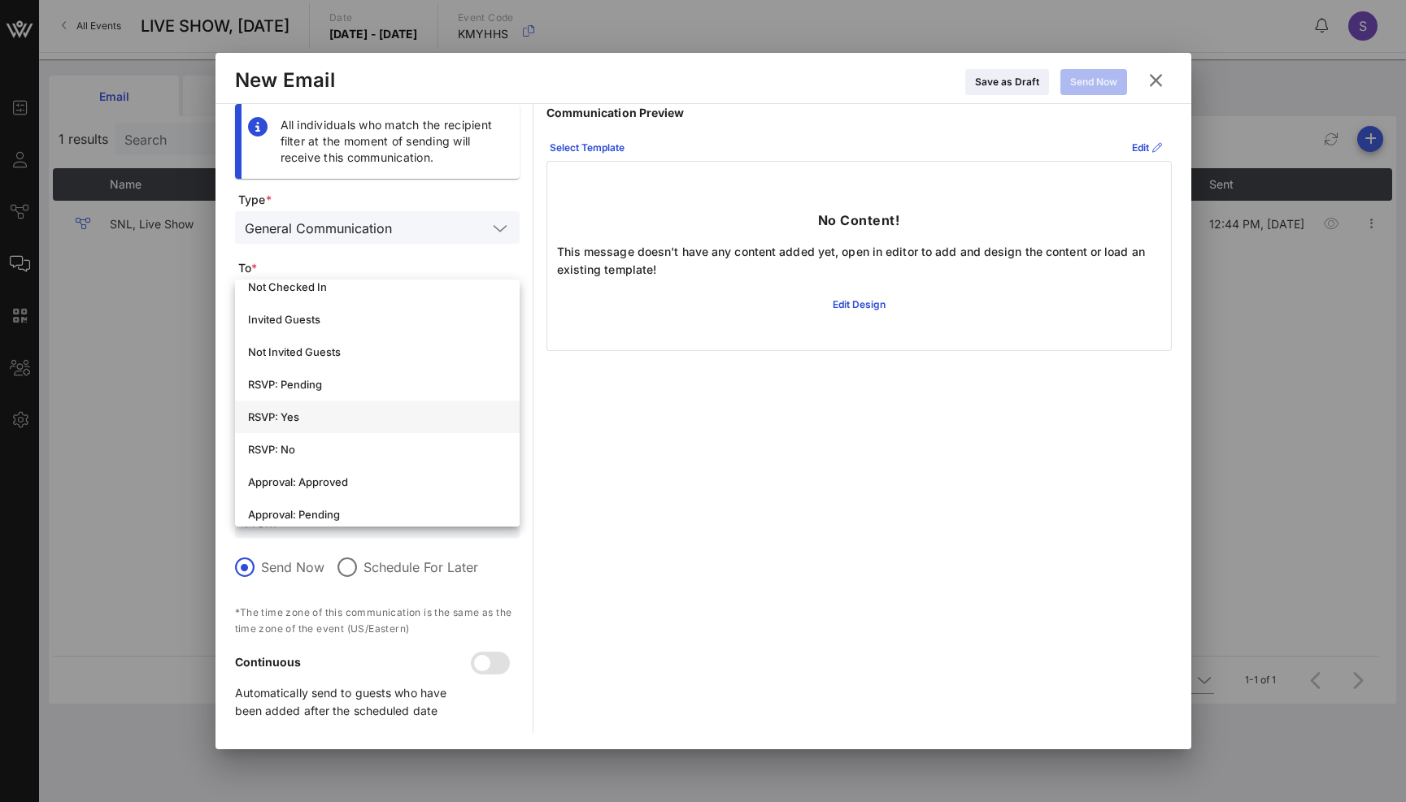
scroll to position [244, 0]
click at [395, 443] on div "RSVP: No" at bounding box center [377, 448] width 259 height 13
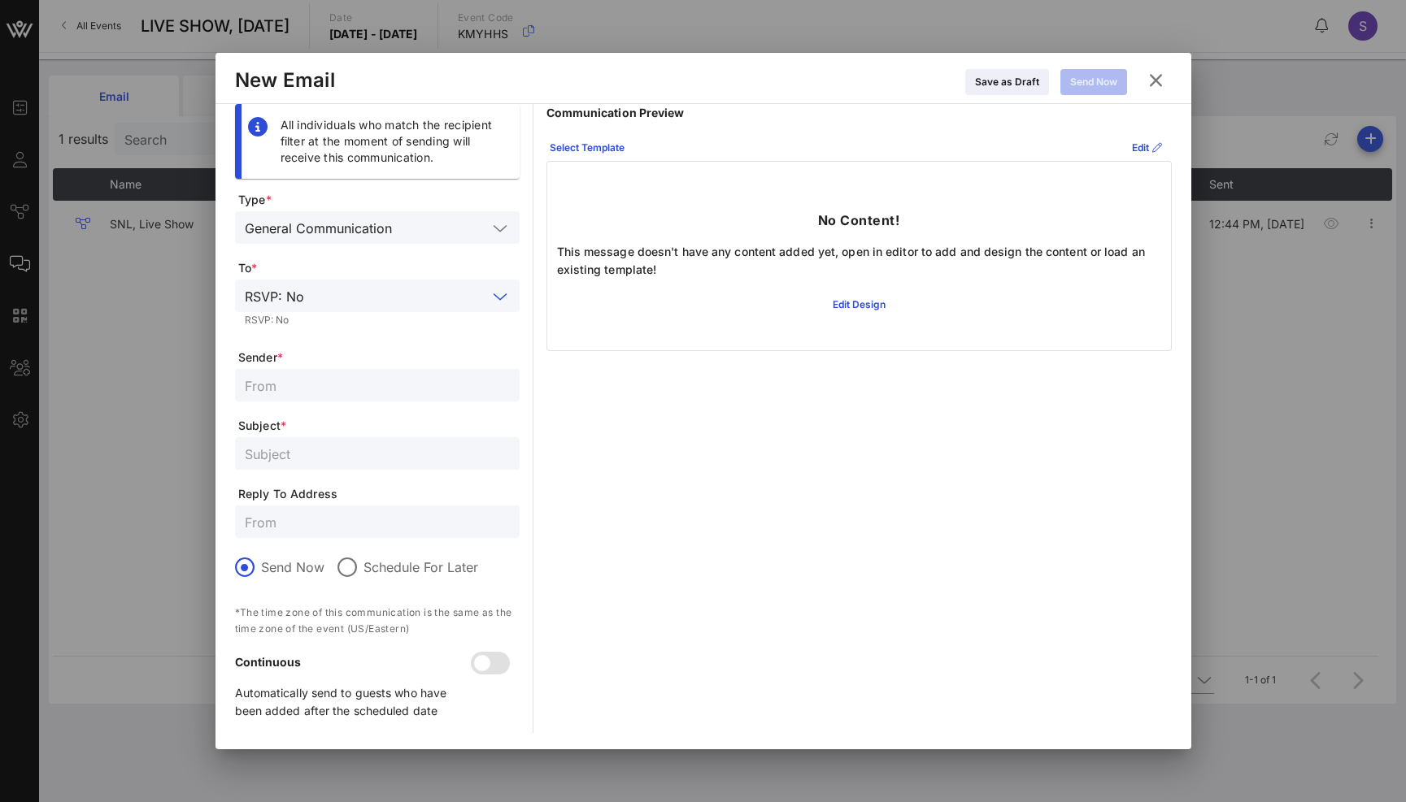
click at [372, 523] on input "text" at bounding box center [377, 521] width 265 height 21
paste input "snl.confirmation@nbcuni.com"
type input "snl.confirmation@nbcuni.com"
click at [421, 454] on input "text" at bounding box center [377, 453] width 265 height 21
paste input "CANCELLED - SATURDAY NIGHT LIVE, Live Show for October 18, 2025"
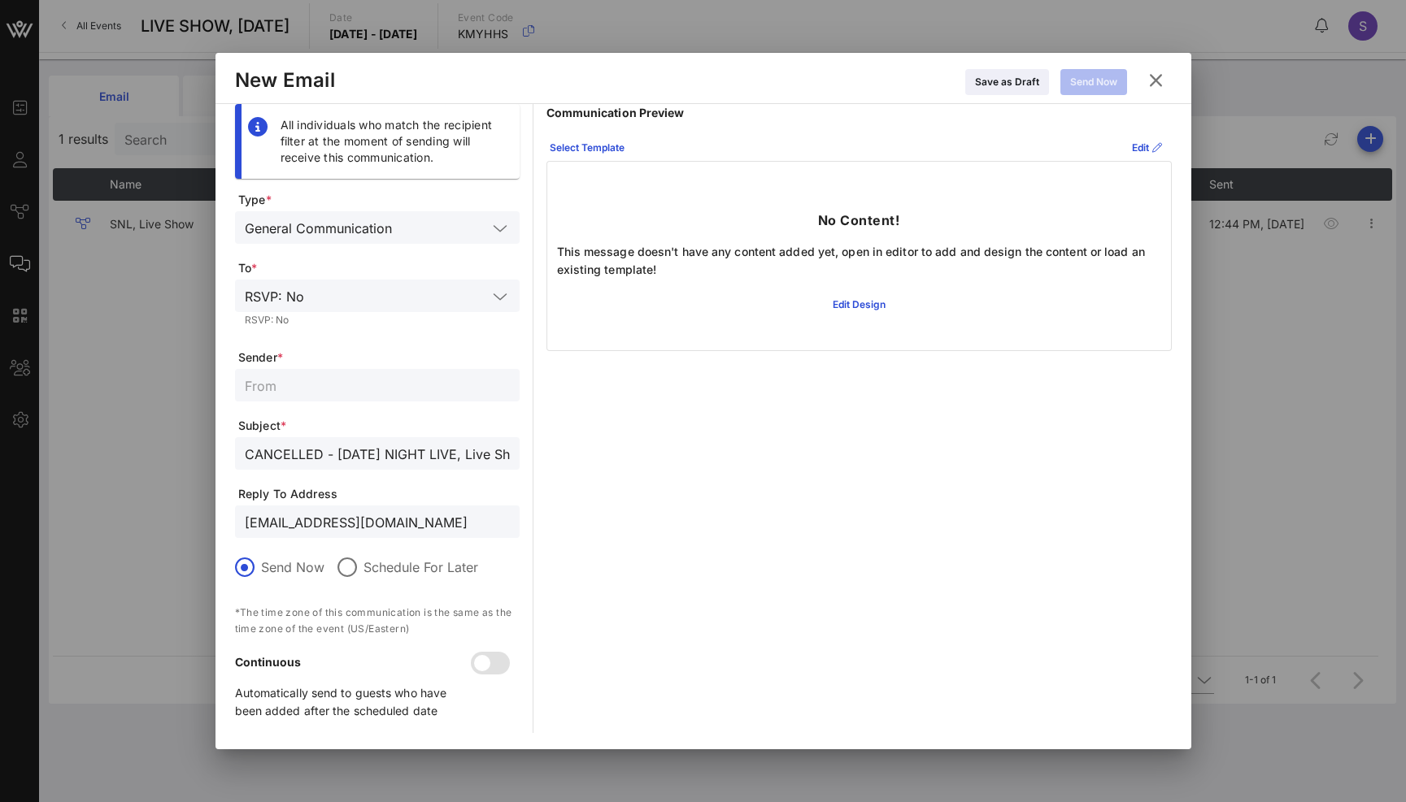
scroll to position [0, 171]
drag, startPoint x: 432, startPoint y: 454, endPoint x: 471, endPoint y: 450, distance: 39.2
click at [471, 450] on input "CANCELLED - SATURDAY NIGHT LIVE, Live Show for October 18, 2025" at bounding box center [377, 453] width 265 height 21
type input "CANCELLED - [DATE] NIGHT LIVE, Live Show for [DATE]"
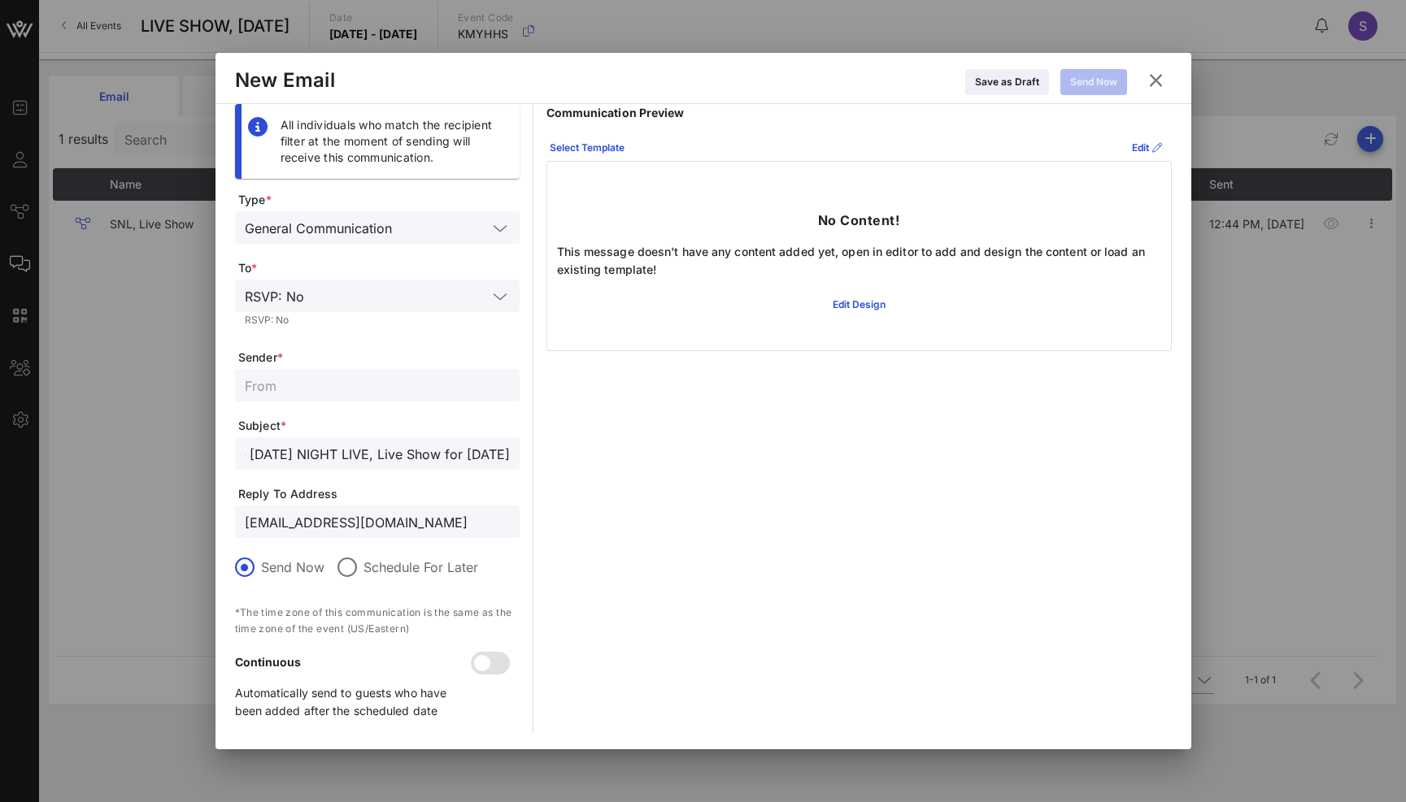
scroll to position [0, 0]
click at [310, 381] on input "text" at bounding box center [377, 385] width 265 height 21
paste input "SNL Reservations"
type input "SNL Reservations"
click at [338, 533] on div "snl.confirmation@nbcuni.com" at bounding box center [377, 522] width 265 height 33
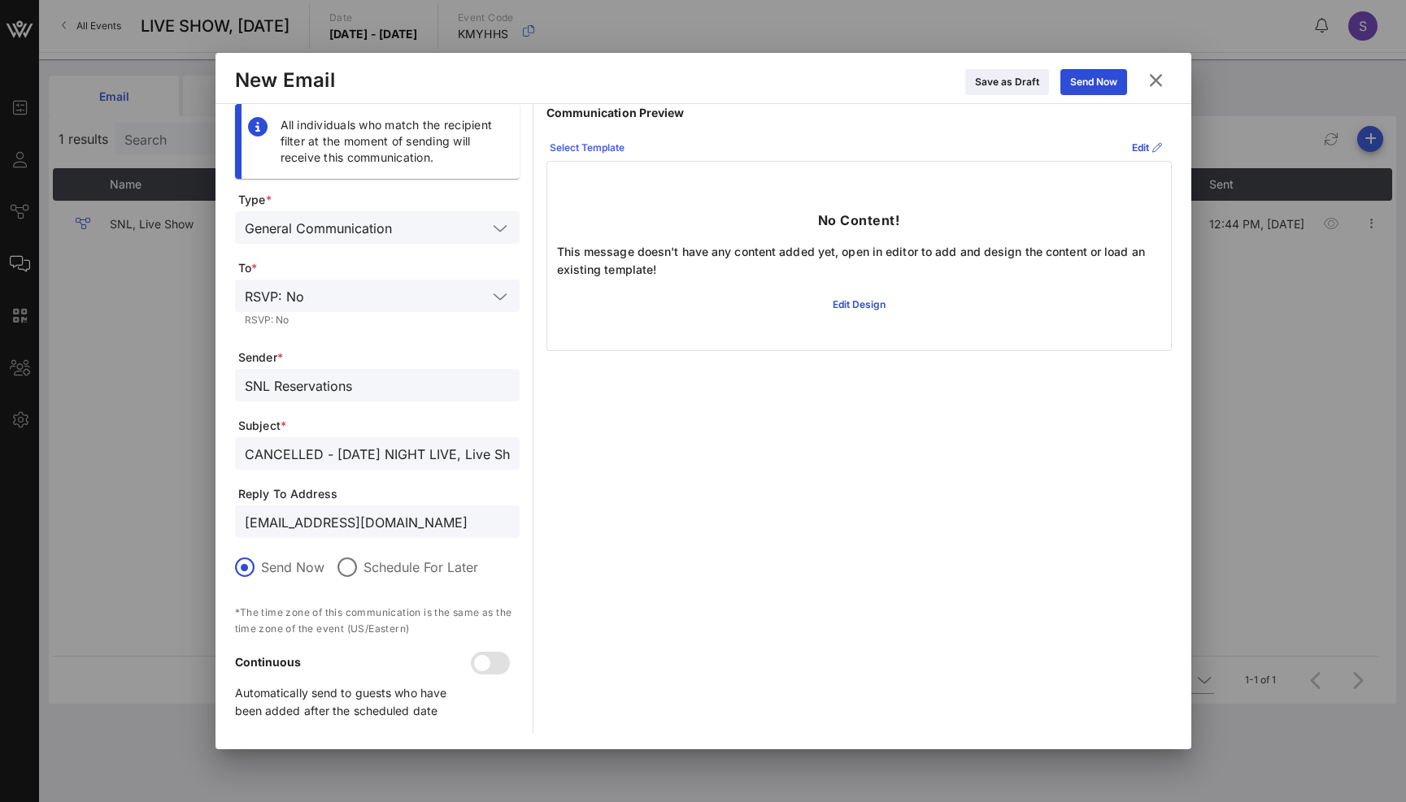
click at [611, 142] on div "Select Template" at bounding box center [587, 148] width 75 height 16
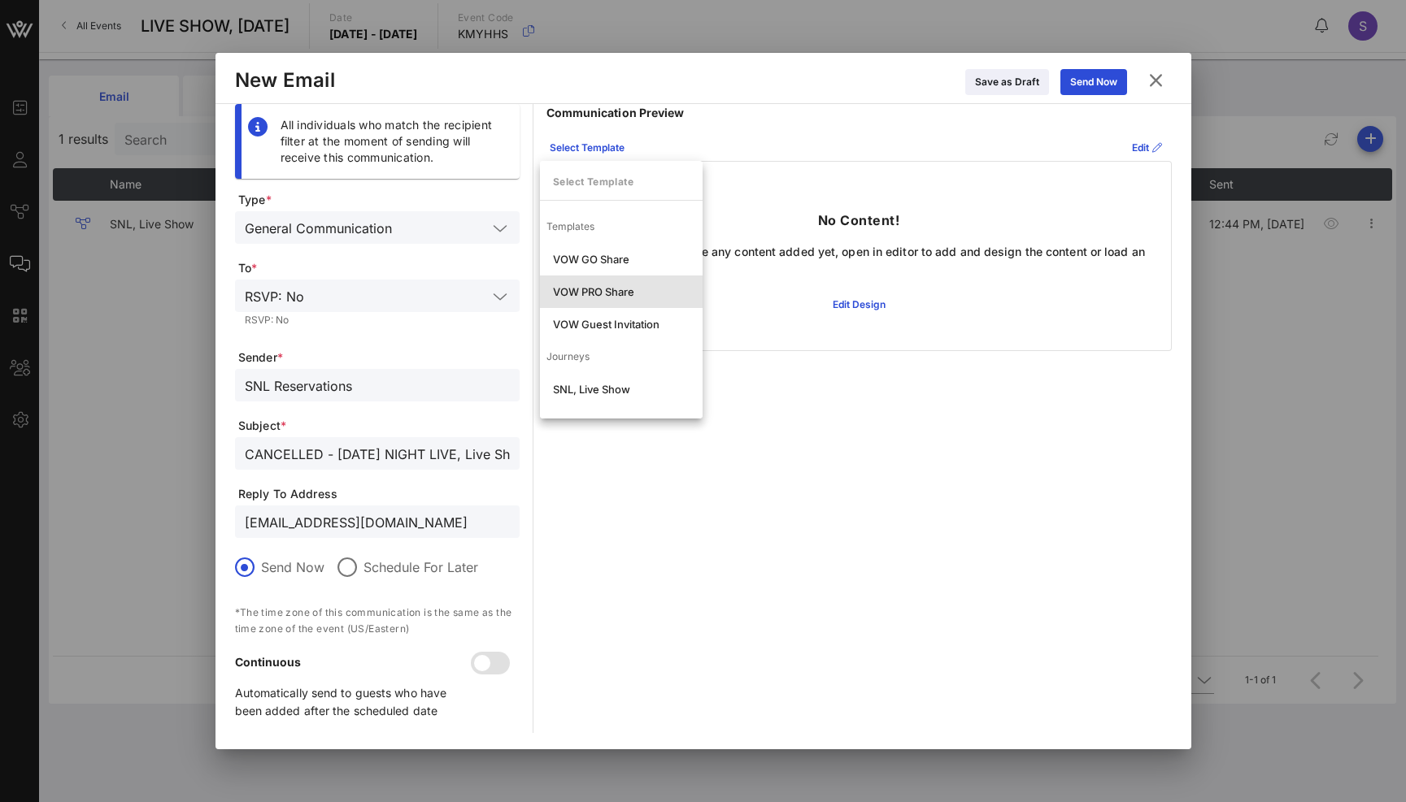
click at [598, 295] on div "VOW PRO Share" at bounding box center [621, 291] width 137 height 13
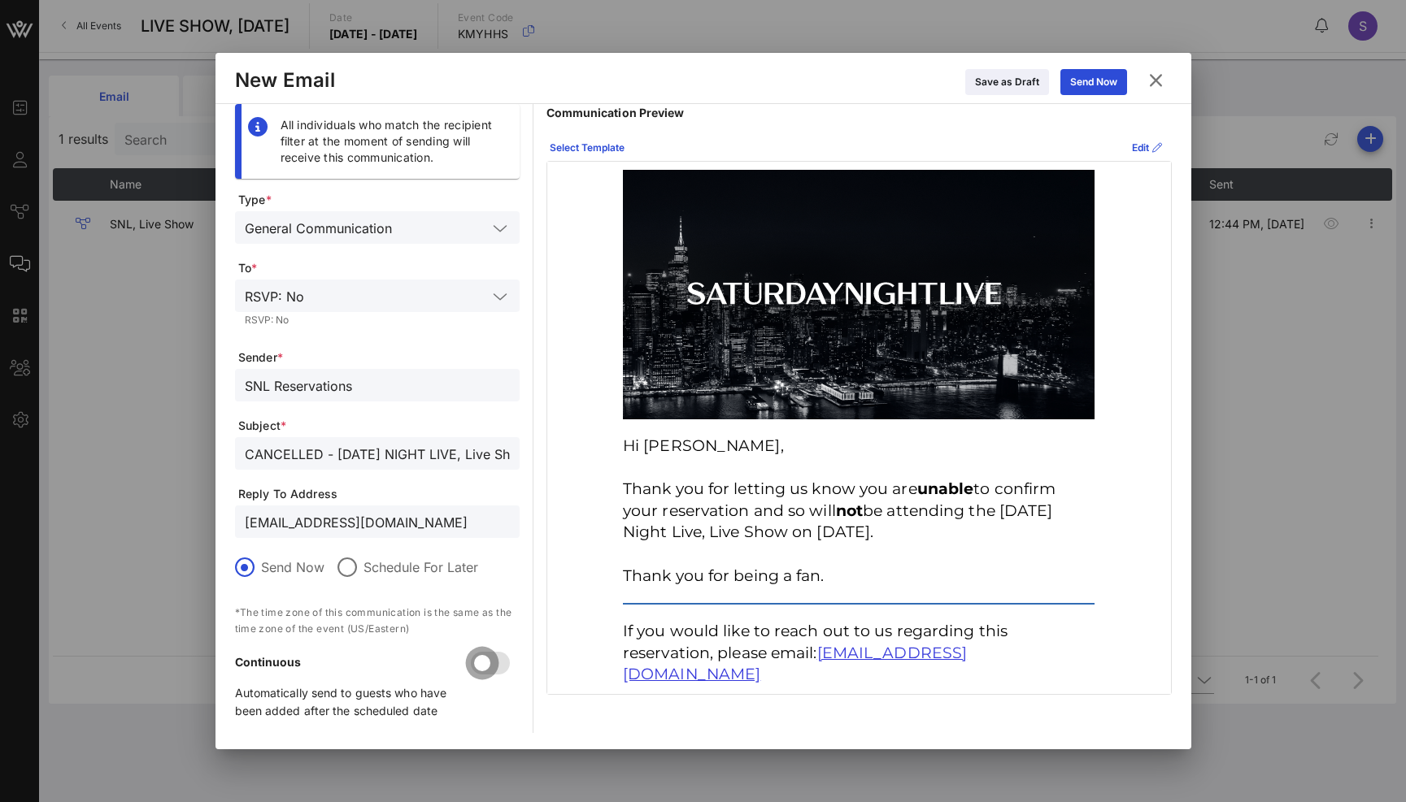
click at [488, 660] on div at bounding box center [482, 664] width 28 height 28
click at [1092, 78] on icon at bounding box center [1092, 82] width 15 height 14
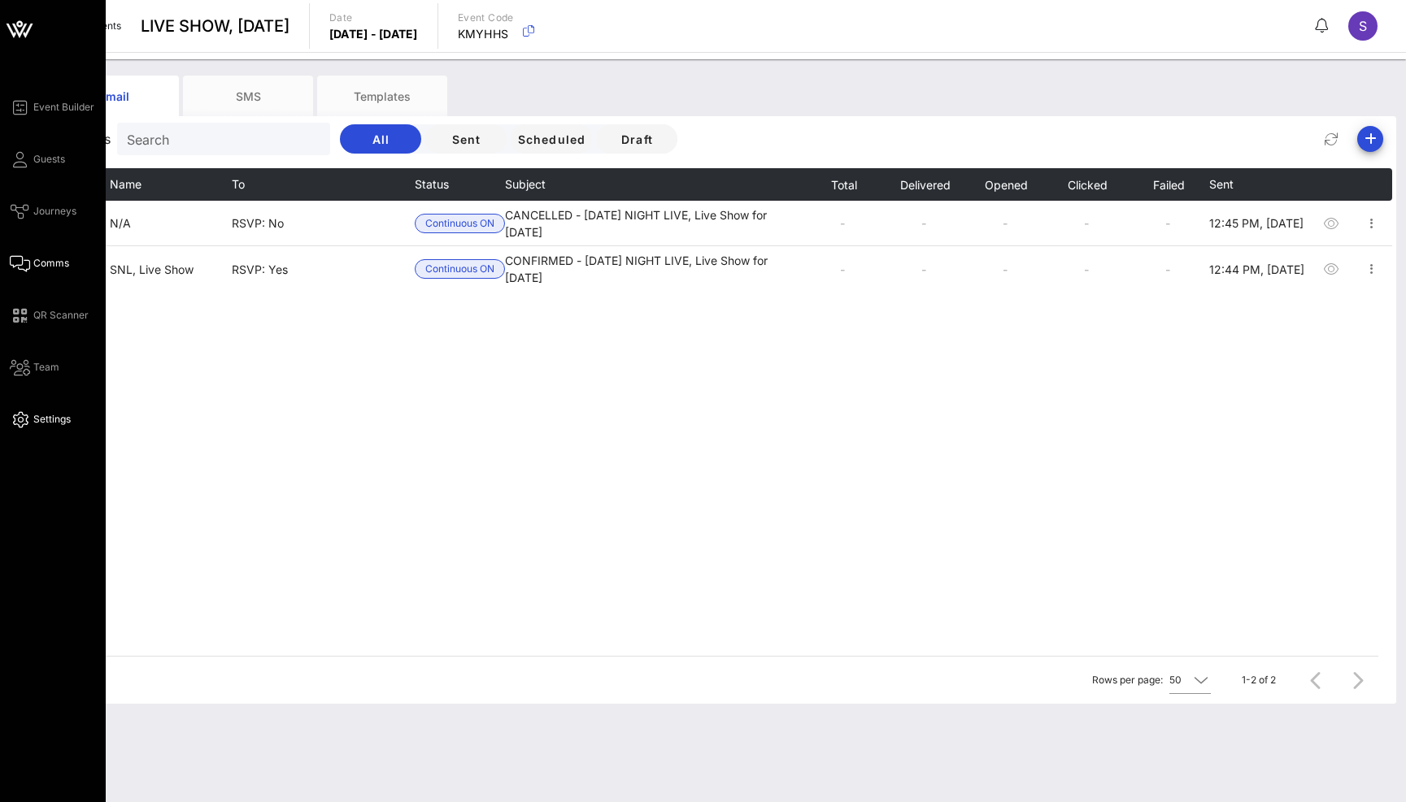
click at [26, 421] on icon at bounding box center [20, 420] width 20 height 2
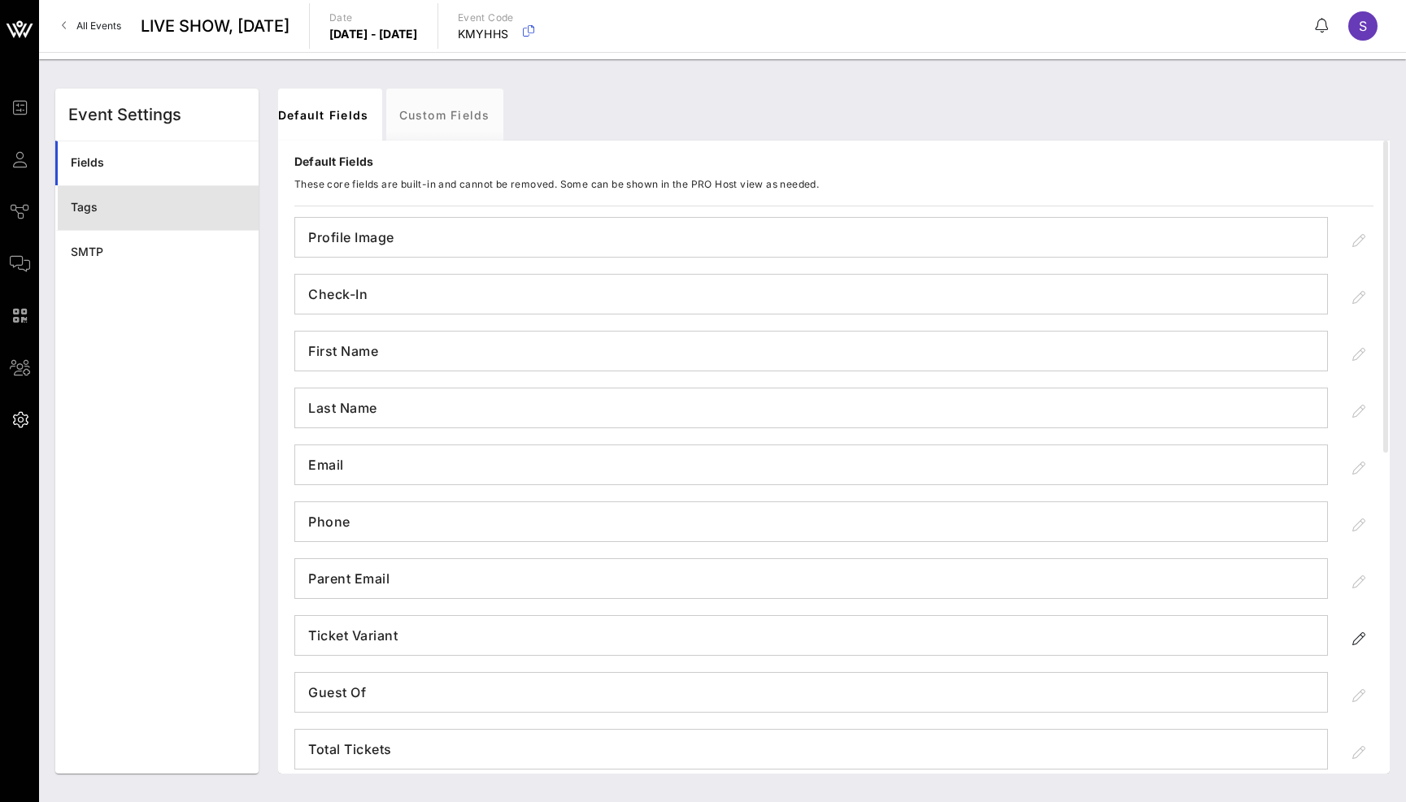
click at [135, 210] on div "Tags" at bounding box center [158, 208] width 175 height 14
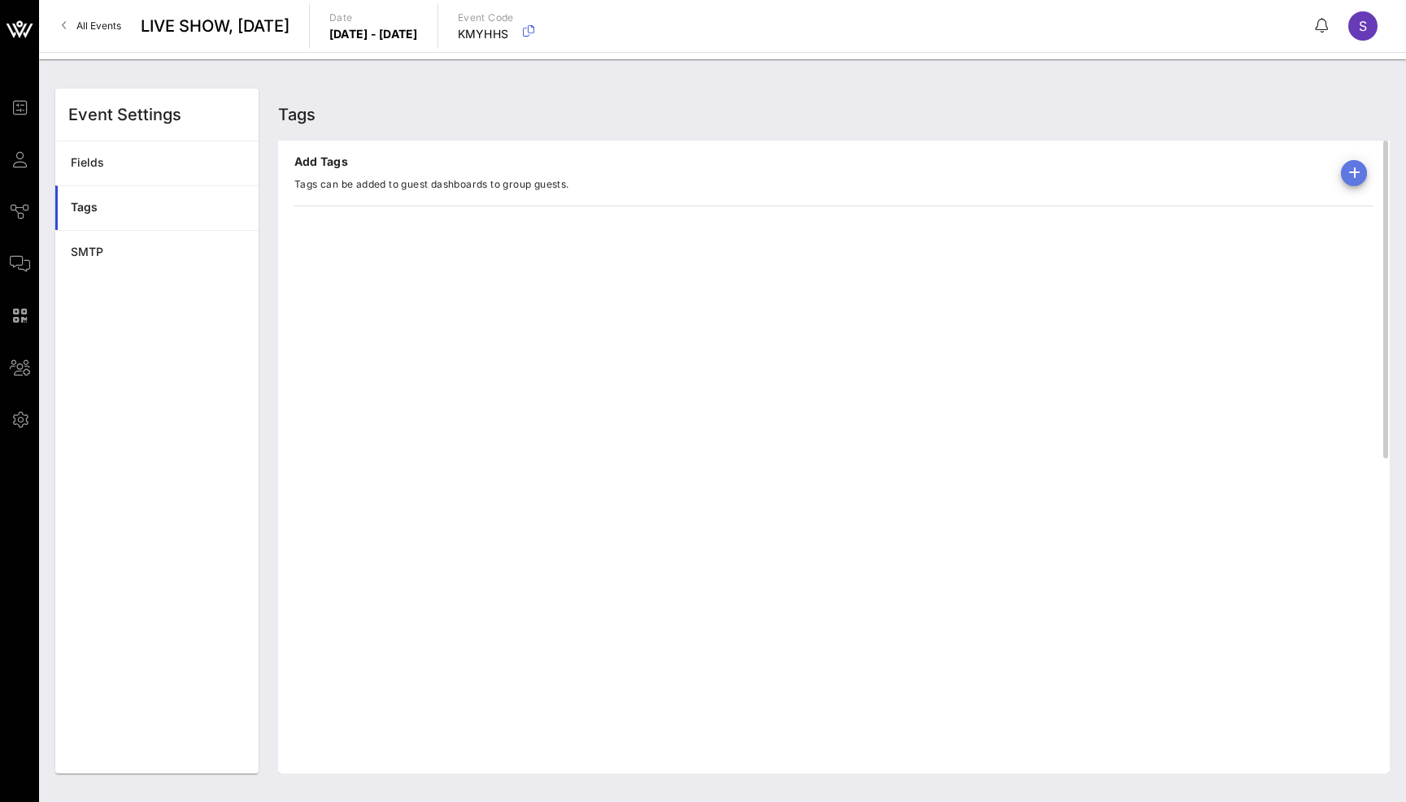
click at [1359, 176] on icon "button" at bounding box center [1354, 173] width 20 height 20
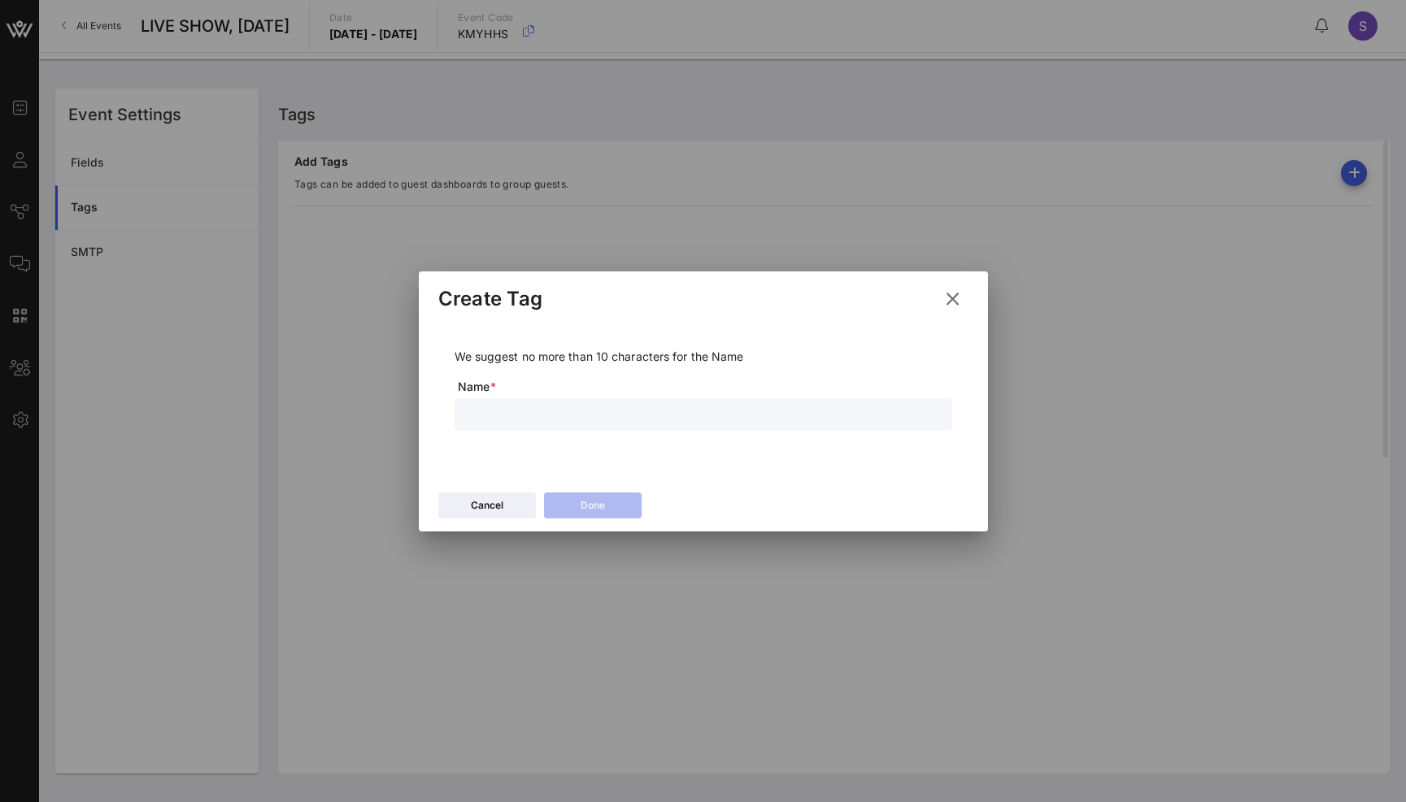
click at [570, 404] on input "text" at bounding box center [703, 414] width 478 height 21
type input "Forfeited"
click at [628, 510] on button "Done" at bounding box center [593, 506] width 98 height 26
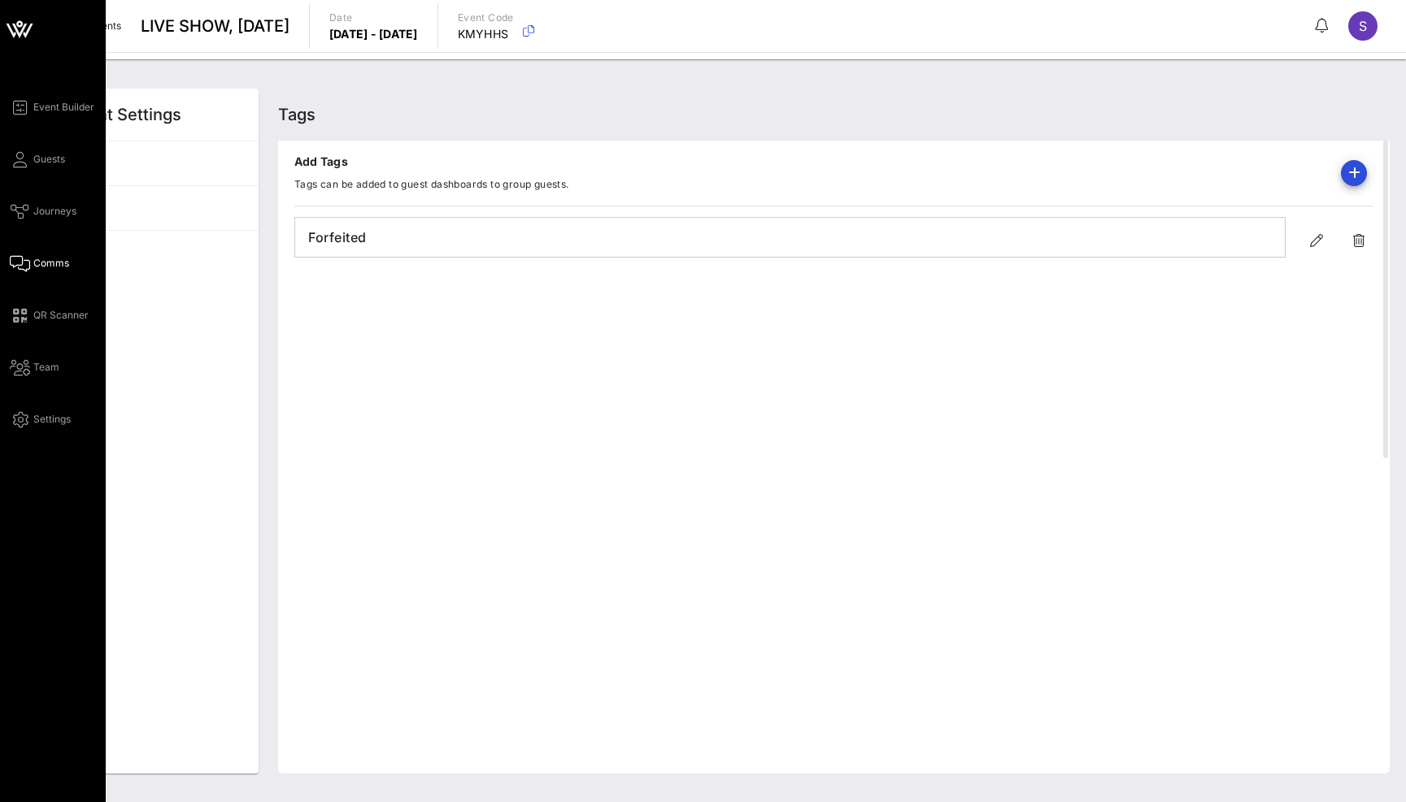
click at [53, 265] on span "Comms" at bounding box center [51, 263] width 36 height 15
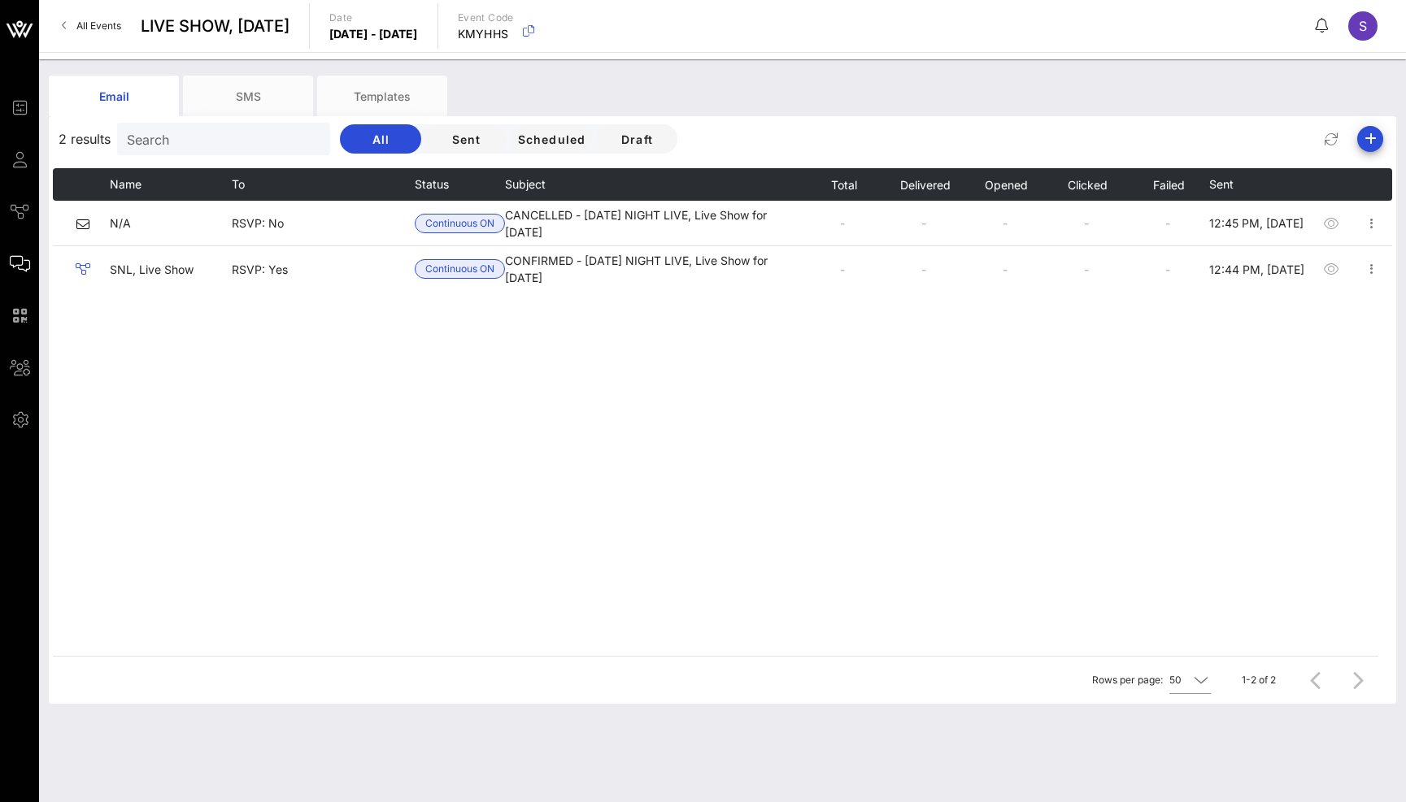
click at [1383, 138] on div "2 results Search All Sent Scheduled Draft" at bounding box center [722, 139] width 1347 height 39
click at [1380, 138] on span "button" at bounding box center [1370, 139] width 26 height 20
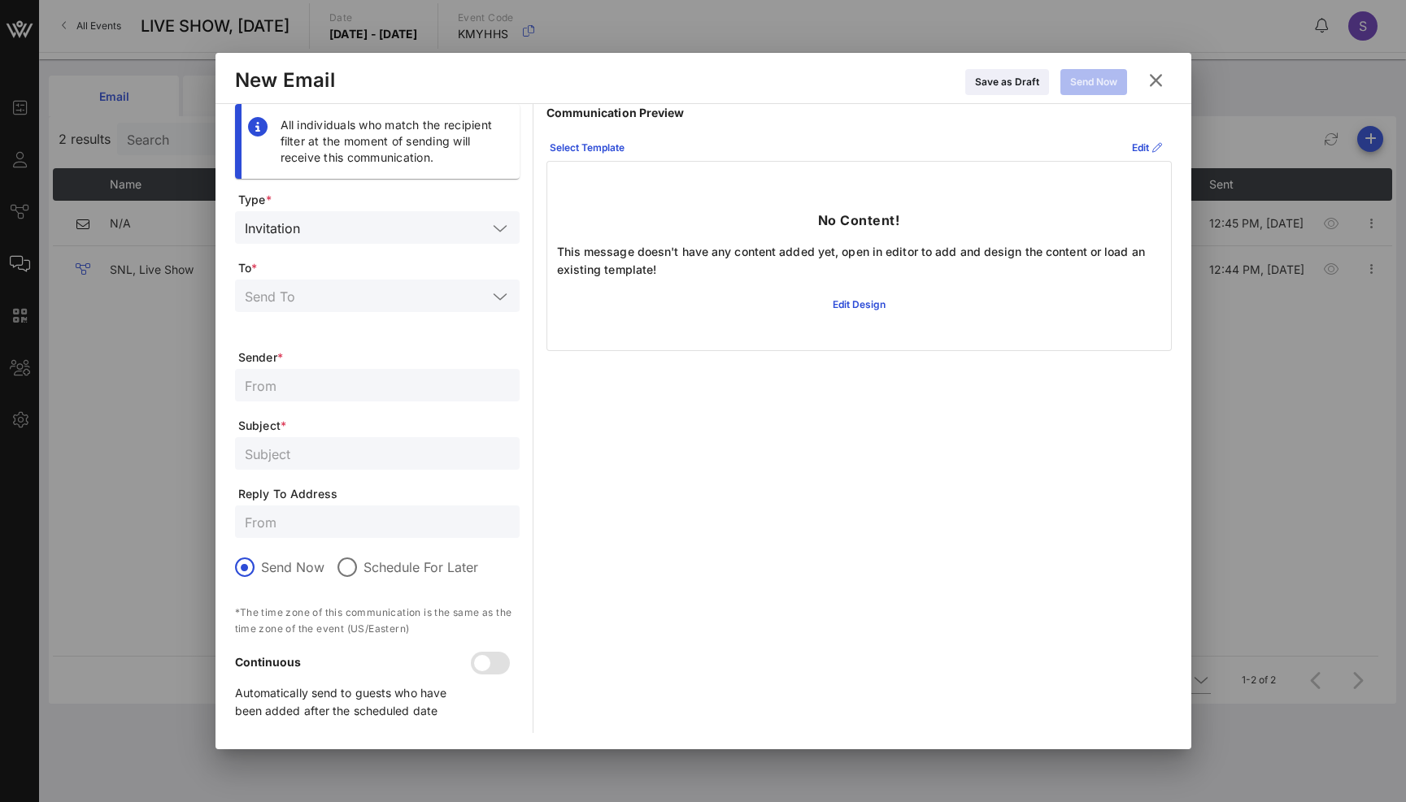
click at [406, 225] on input "text" at bounding box center [396, 227] width 180 height 21
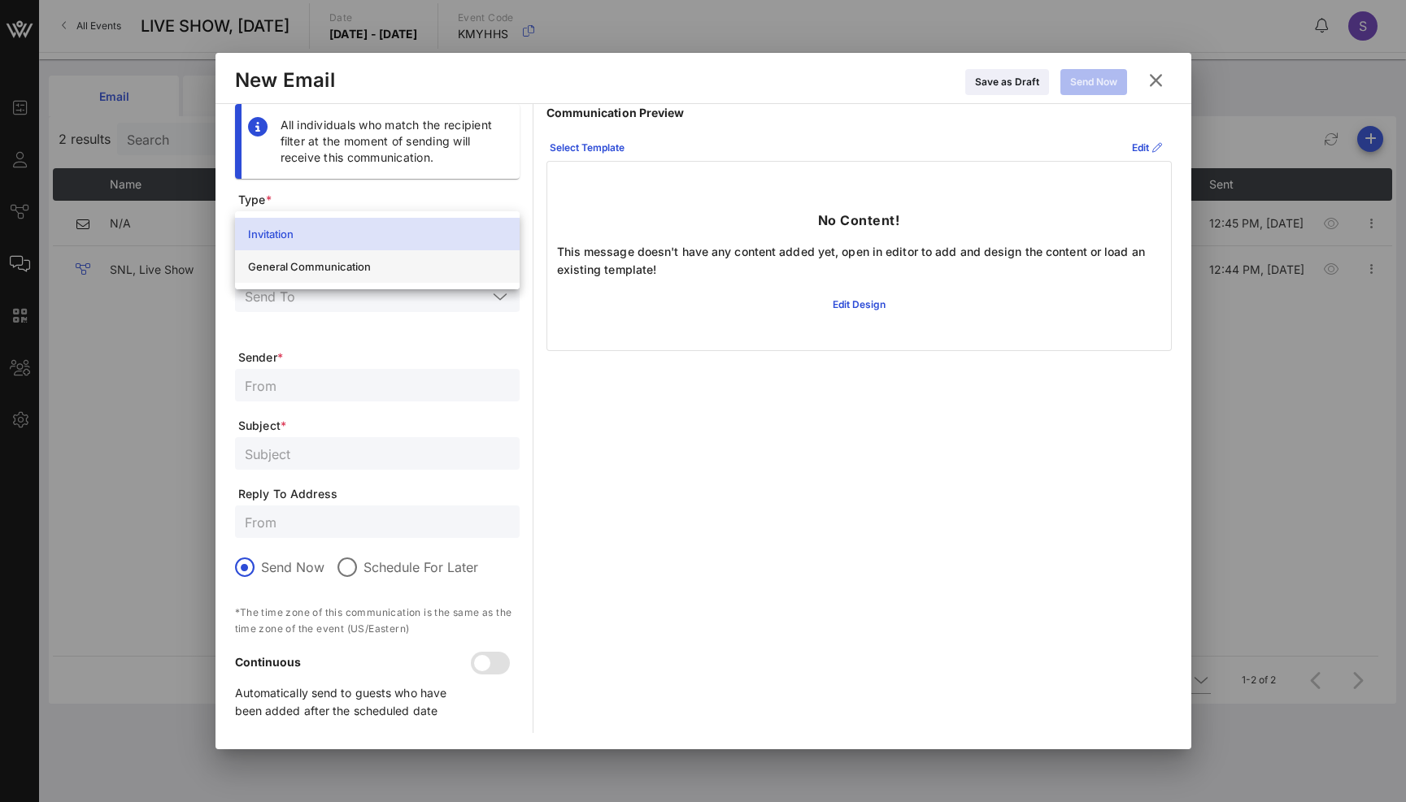
click at [396, 263] on div "General Communication" at bounding box center [377, 266] width 259 height 13
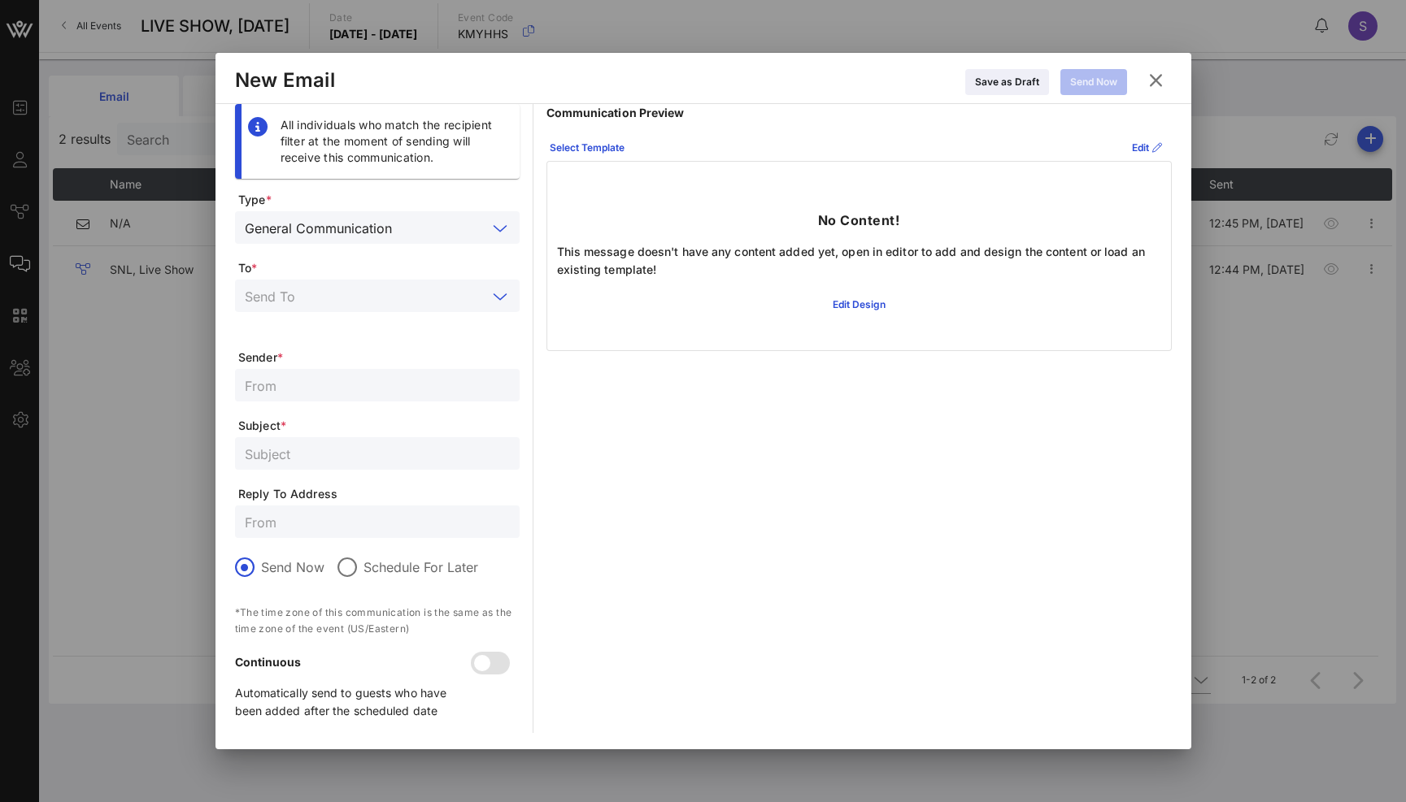
click at [395, 286] on input "text" at bounding box center [366, 295] width 242 height 21
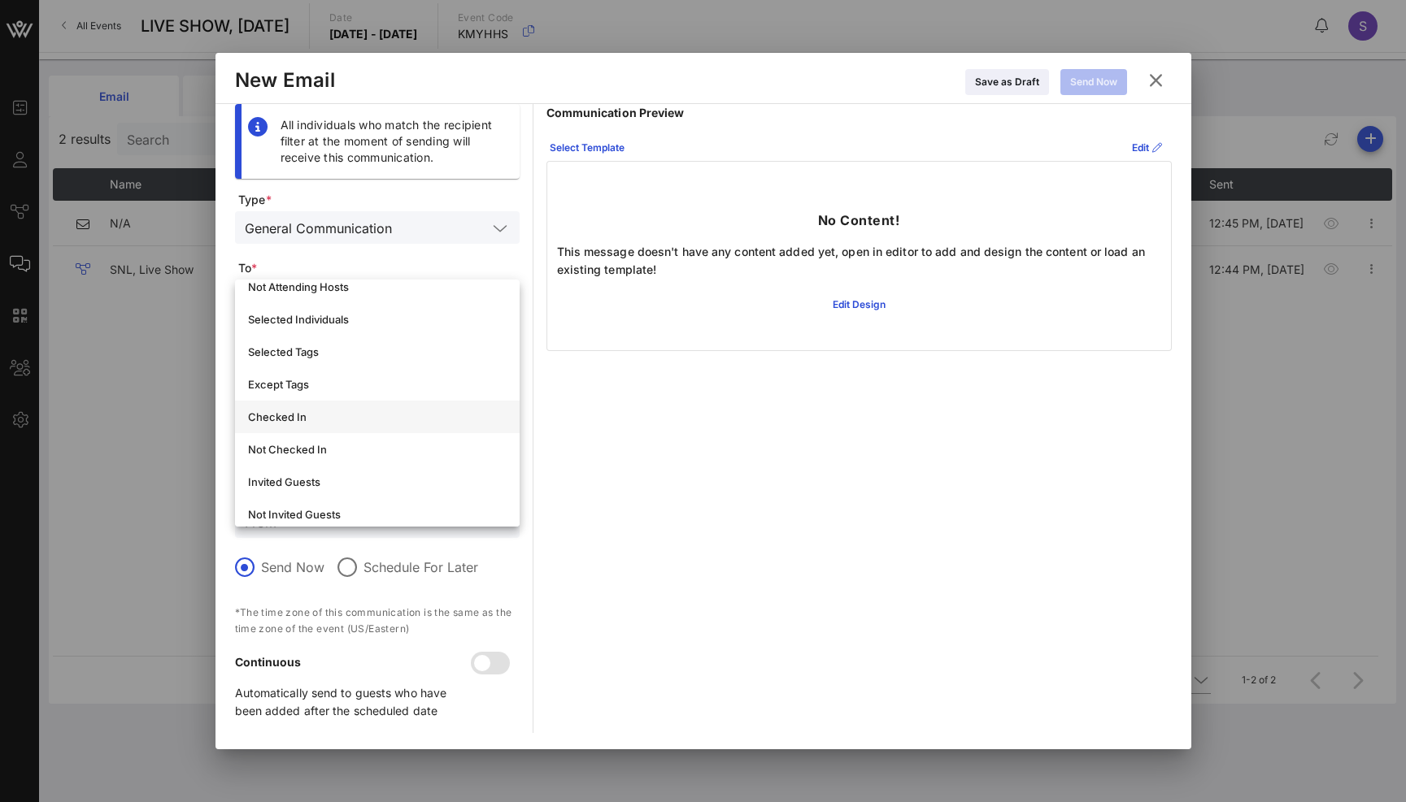
scroll to position [81, 0]
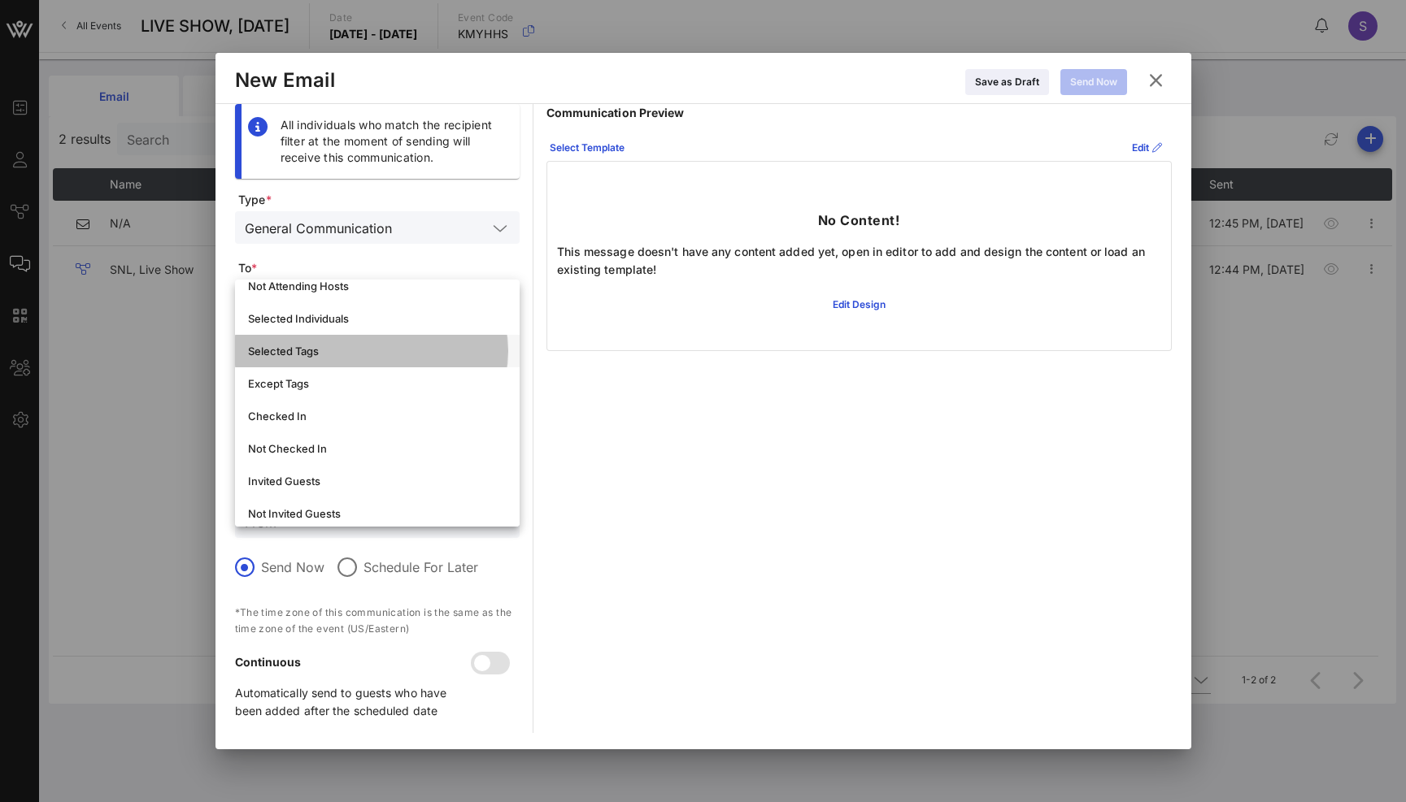
click at [378, 347] on div "Selected Tags" at bounding box center [377, 351] width 259 height 13
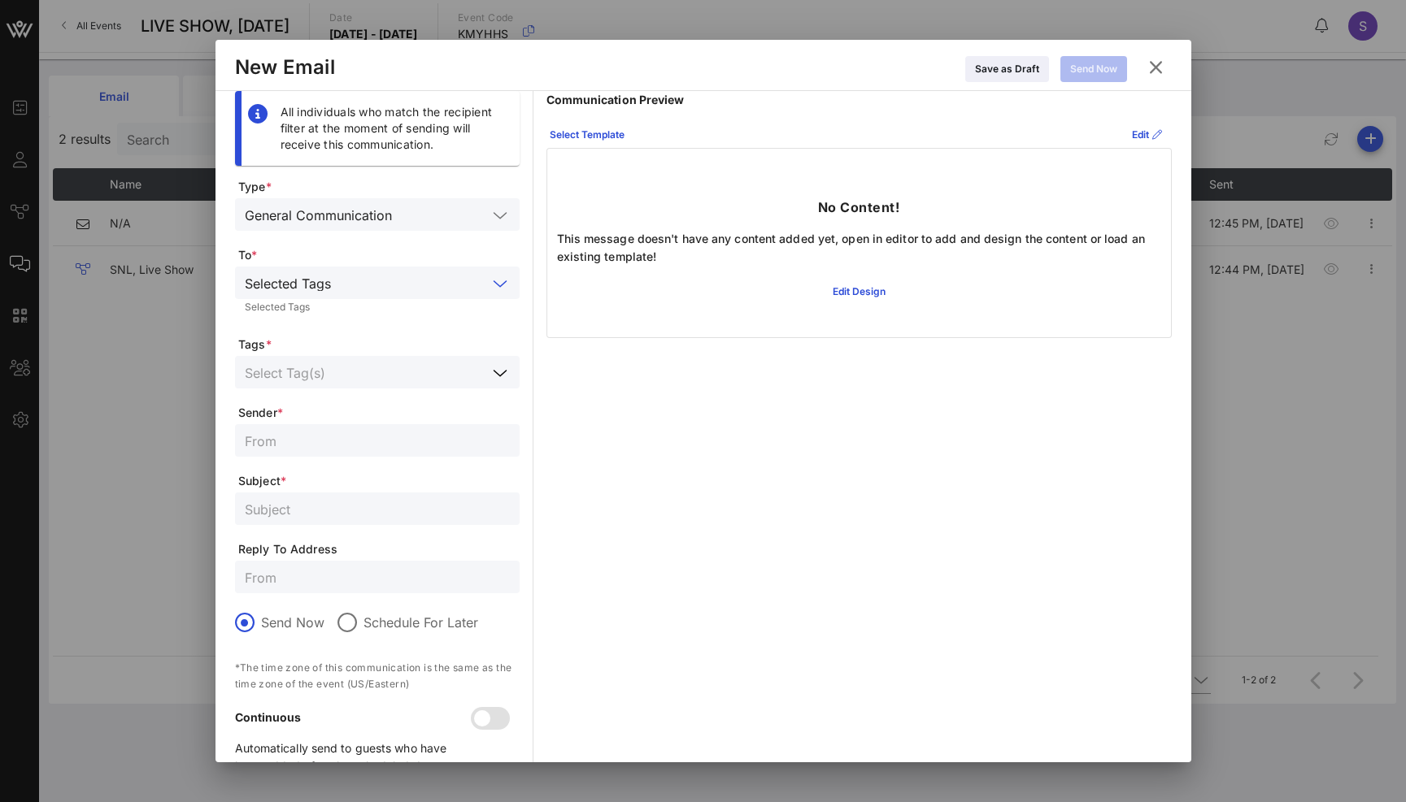
click at [376, 370] on input "text" at bounding box center [366, 372] width 242 height 21
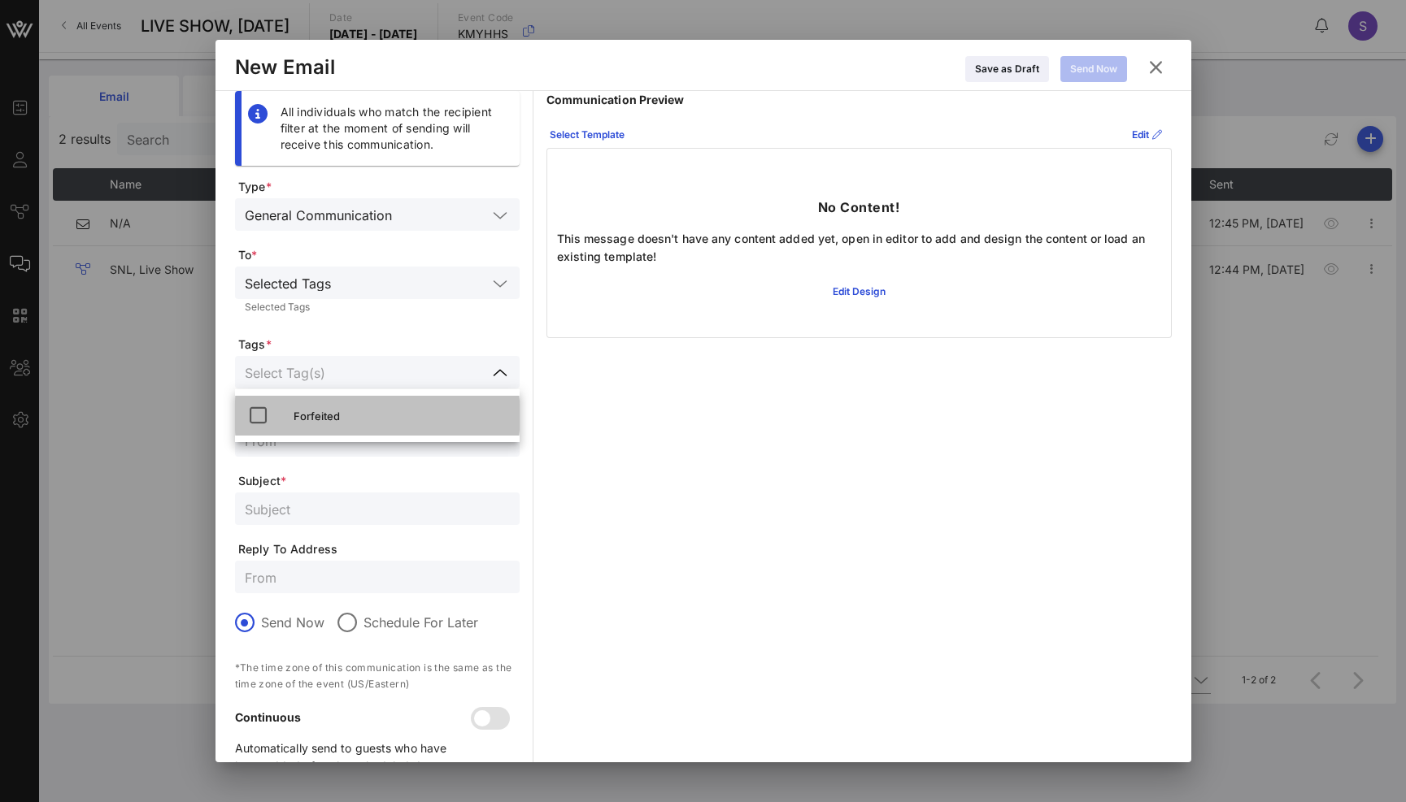
click at [361, 410] on div "Forfeited" at bounding box center [399, 416] width 213 height 13
click at [377, 460] on form "Type * General Communication To * Selected Tags Selected Tags Tags * Forfeited …" at bounding box center [377, 484] width 285 height 610
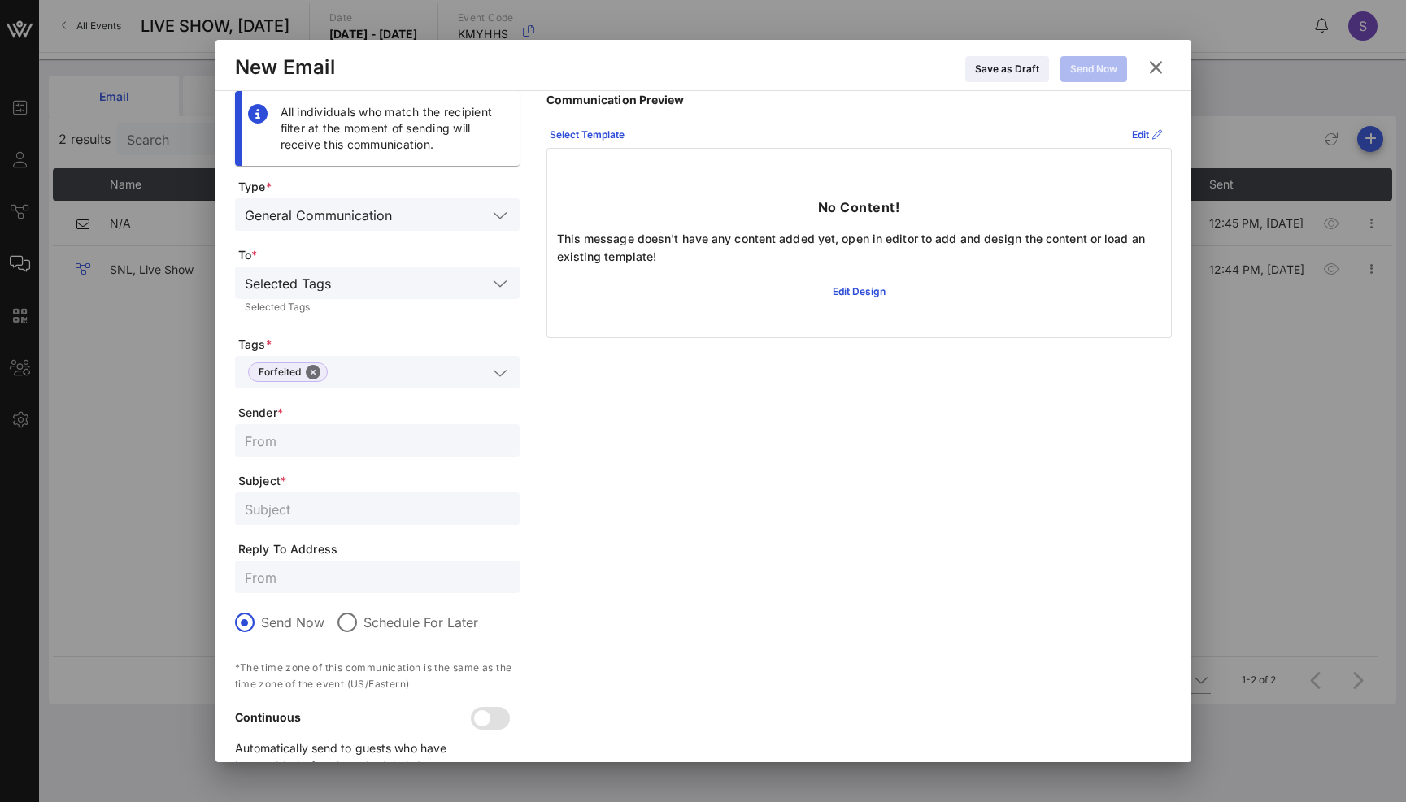
click at [329, 567] on input "text" at bounding box center [377, 577] width 265 height 21
paste input "snl.confirmation@nbcuni.com"
type input "snl.confirmation@nbcuni.com"
click at [412, 489] on span "Subject *" at bounding box center [378, 481] width 281 height 16
click at [413, 495] on div at bounding box center [377, 509] width 265 height 33
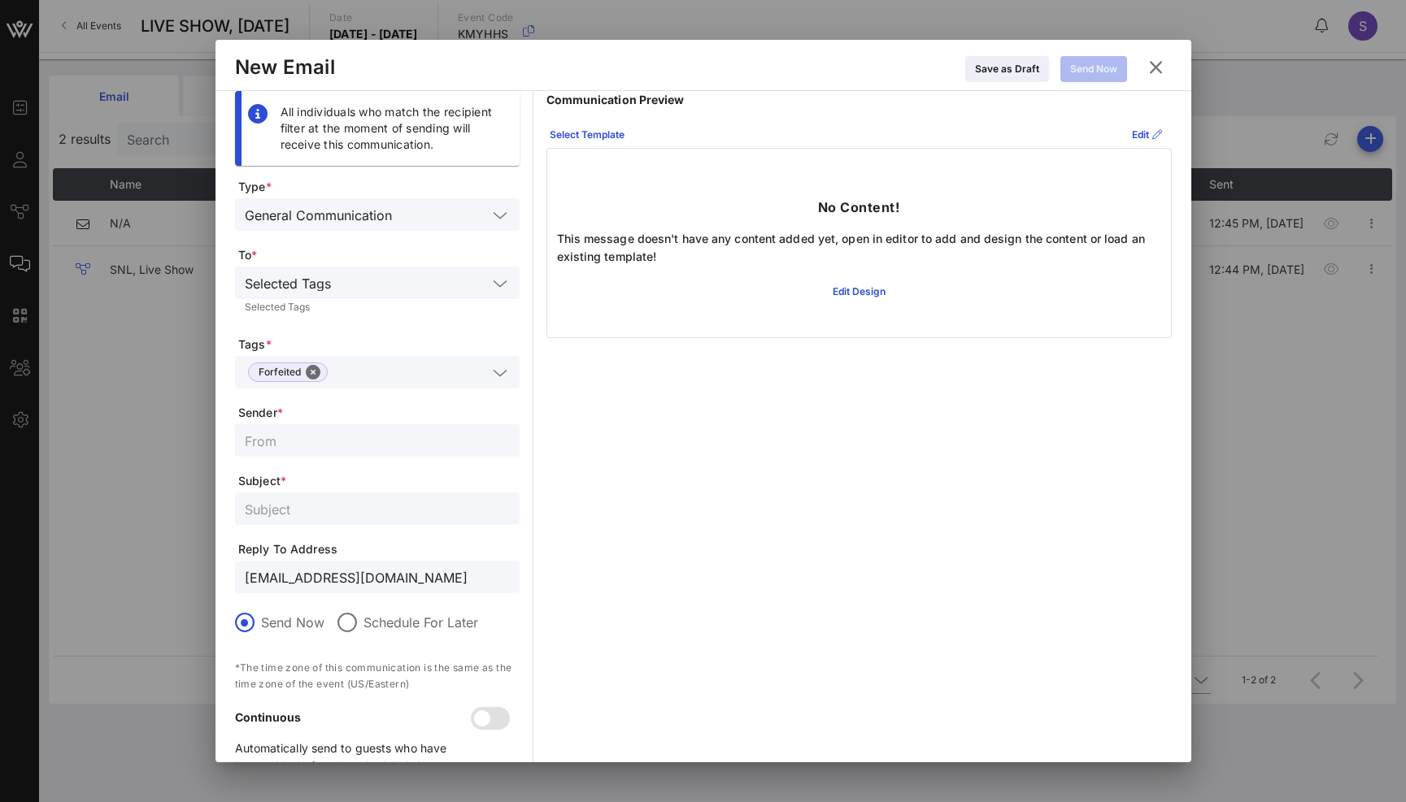
paste input "RESERVATION FORFEITED - SATURDAY NIGHT LIVE, Live Show for October 11, 2025"
drag, startPoint x: 471, startPoint y: 511, endPoint x: 421, endPoint y: 502, distance: 50.4
click at [421, 502] on input "RESERVATION FORFEITED - SATURDAY NIGHT LIVE, Live Show for October 11, 2025" at bounding box center [377, 508] width 265 height 21
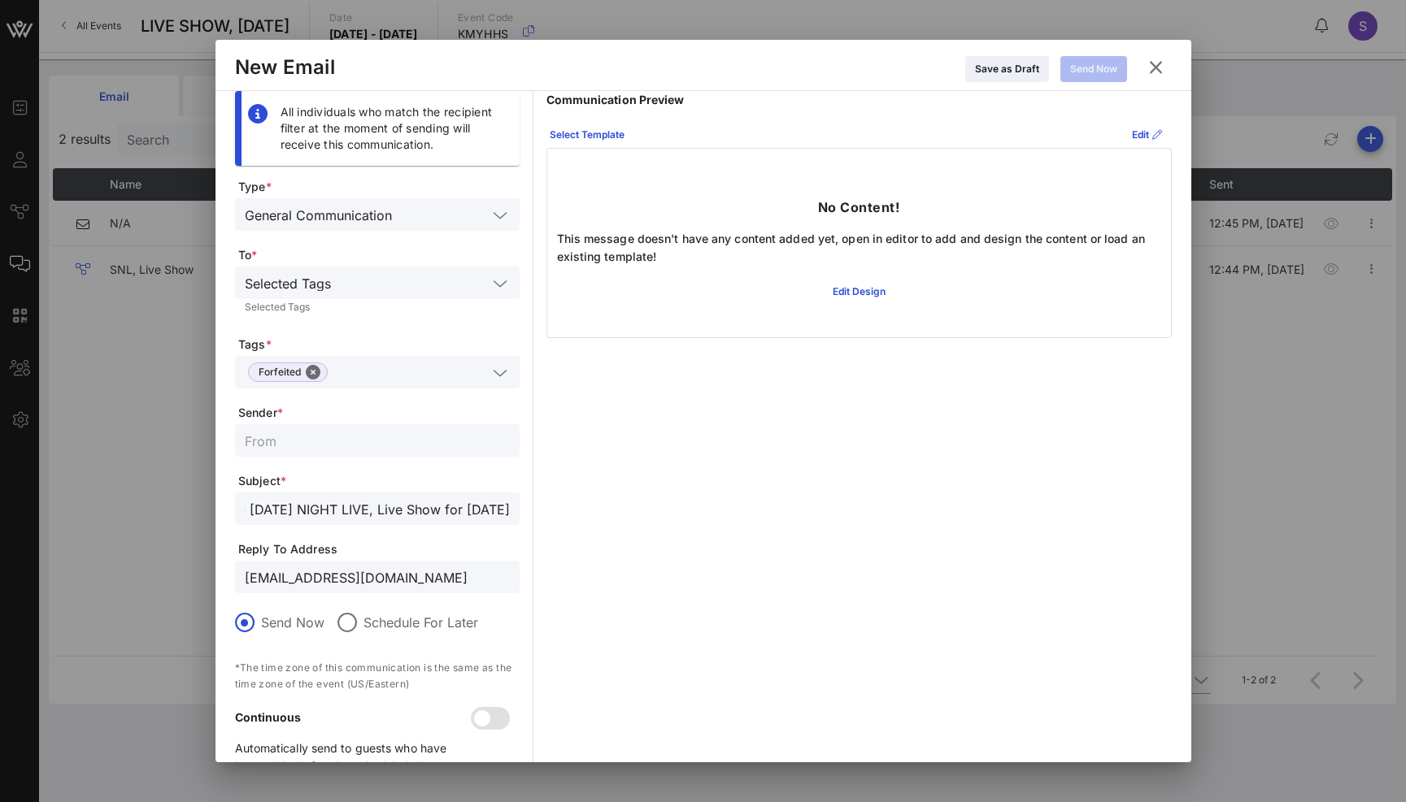
type input "RESERVATION FORFEITED - [DATE] NIGHT LIVE, Live Show for [DATE]"
click at [373, 446] on input "text" at bounding box center [377, 440] width 265 height 21
paste input "SNL Reservations"
type input "SNL Reservations"
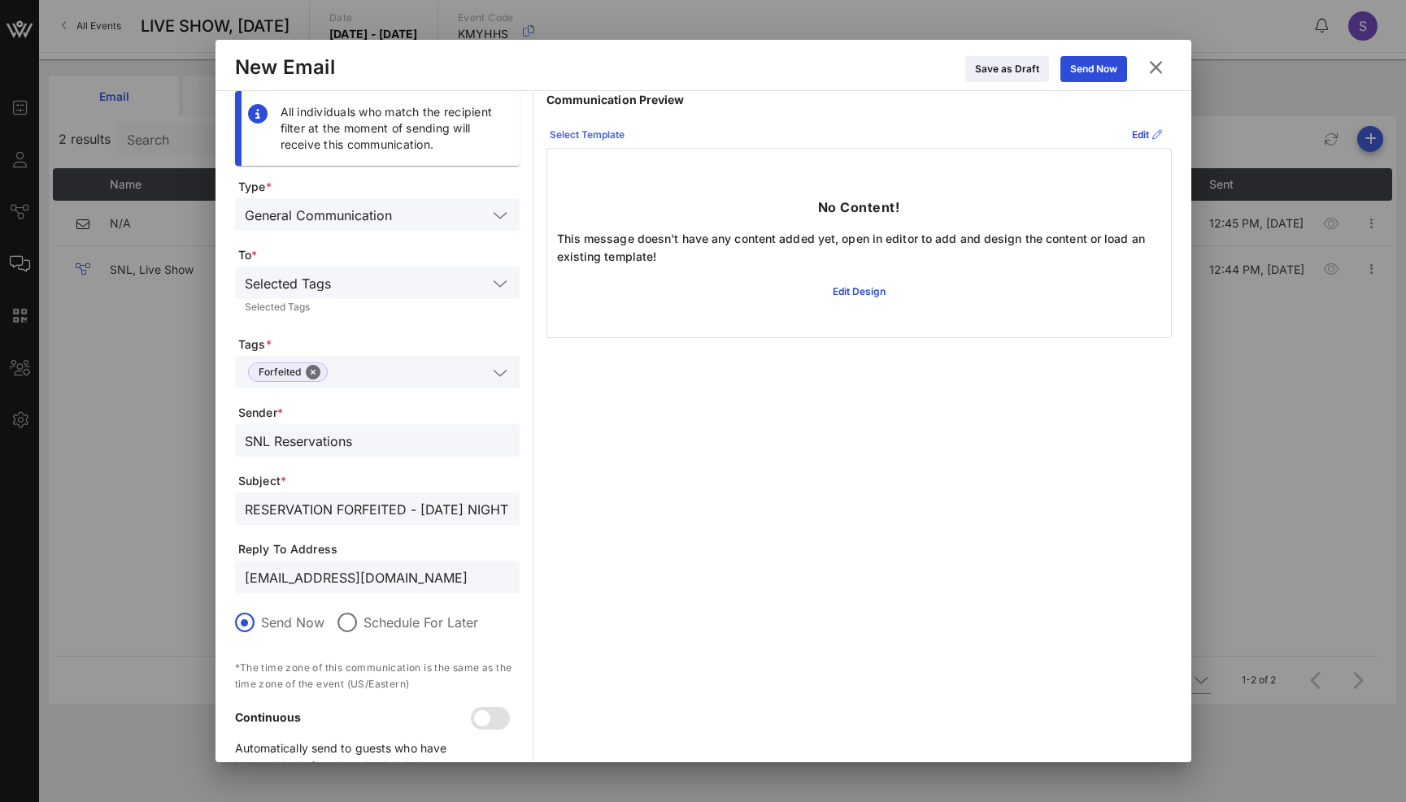
click at [623, 129] on div "Select Template" at bounding box center [587, 135] width 75 height 16
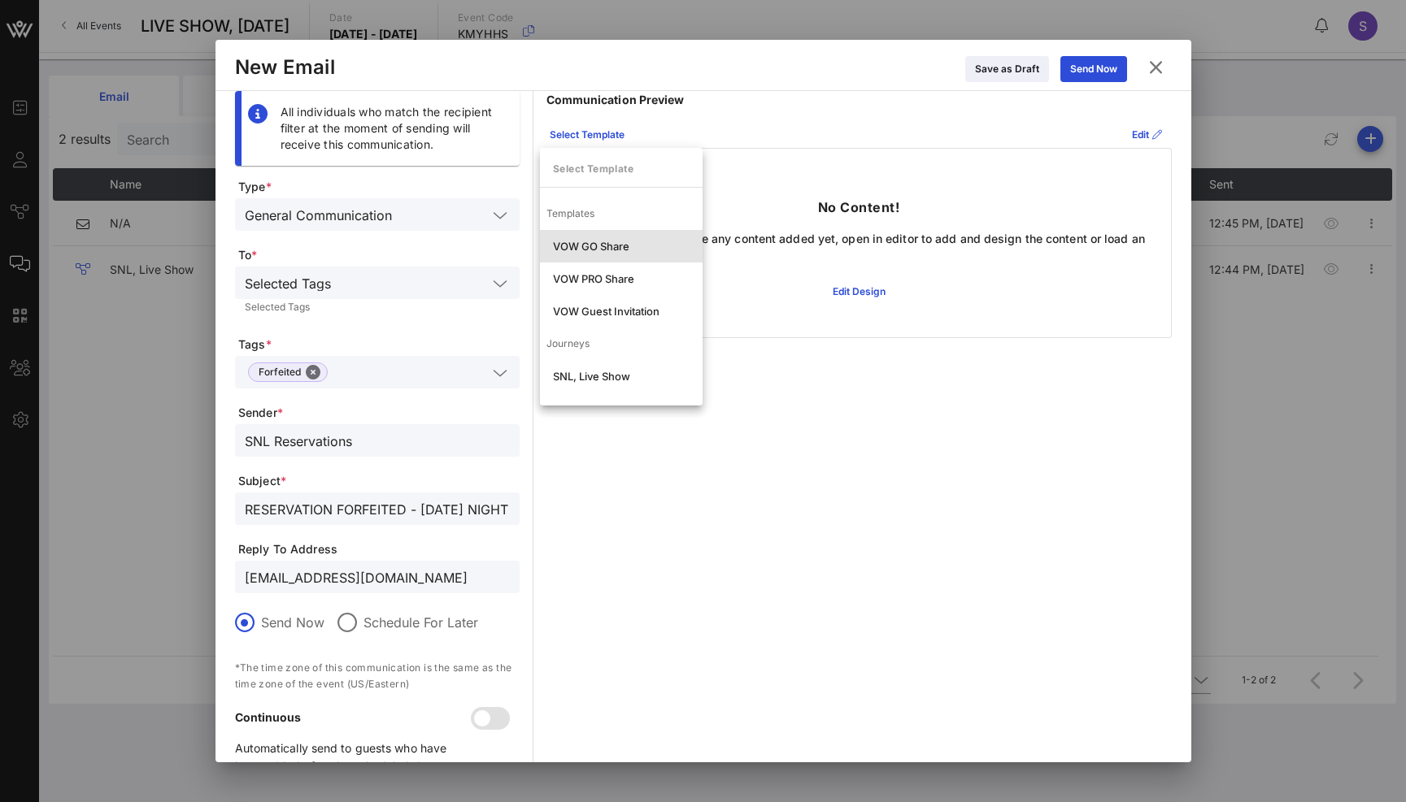
click at [607, 252] on div "VOW GO Share" at bounding box center [621, 246] width 137 height 13
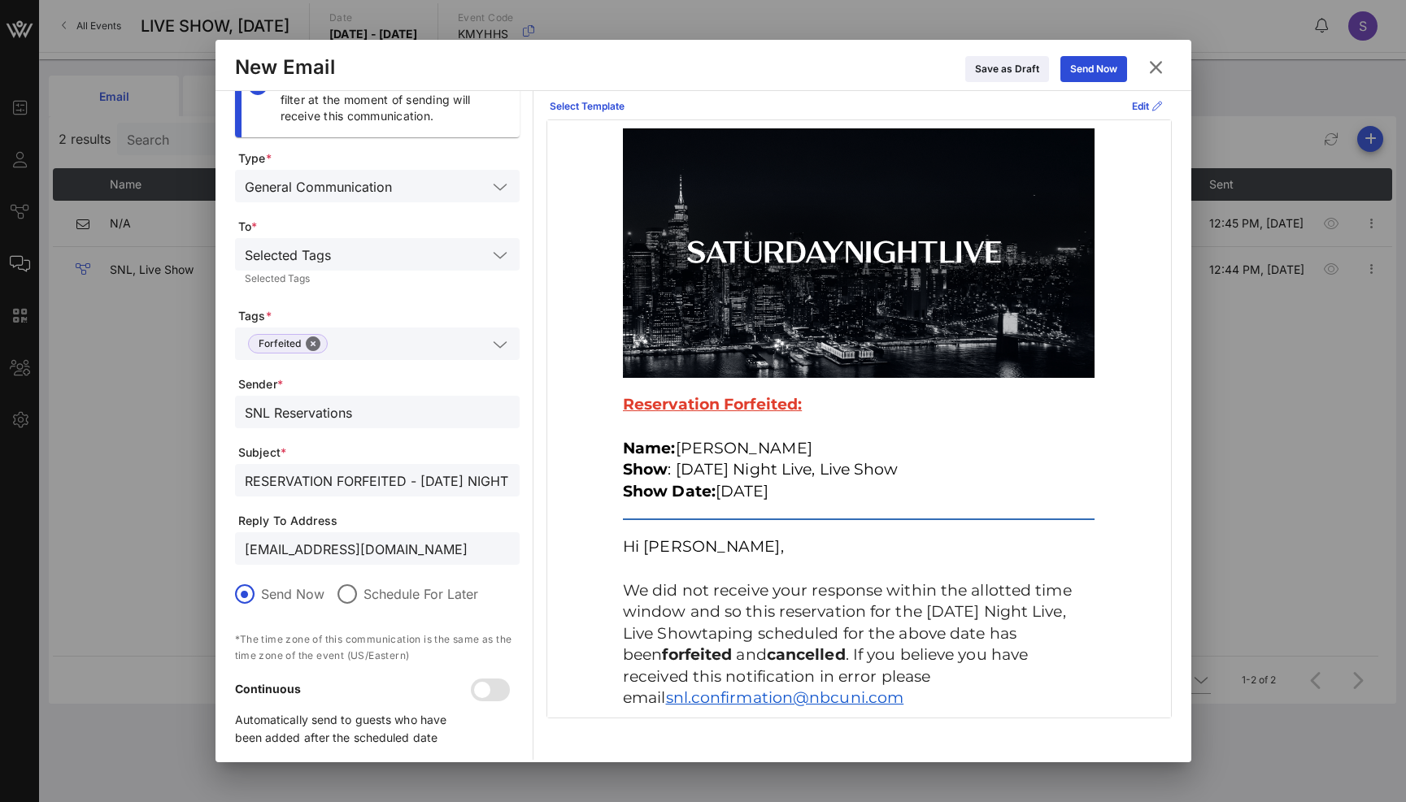
scroll to position [42, 0]
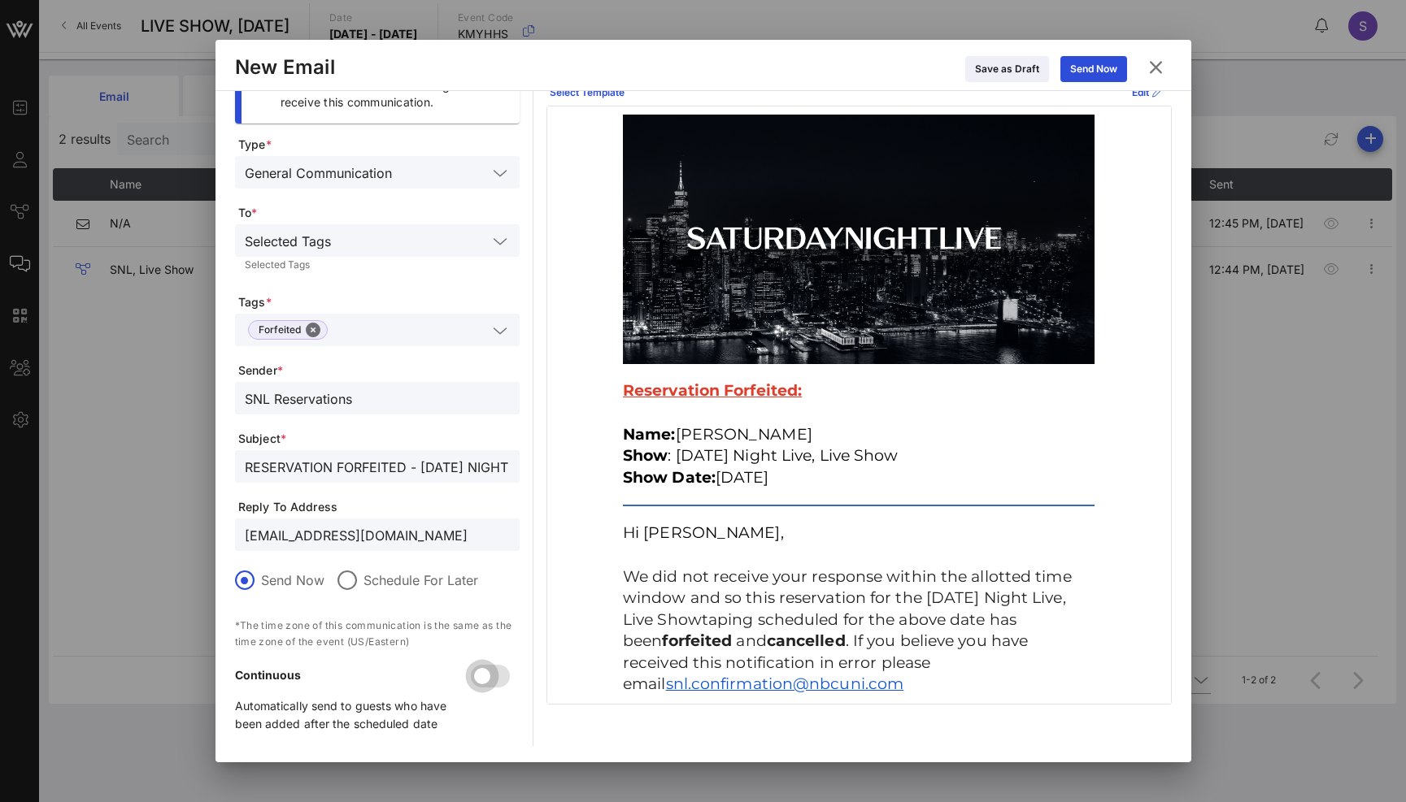
click at [495, 674] on div at bounding box center [482, 677] width 28 height 28
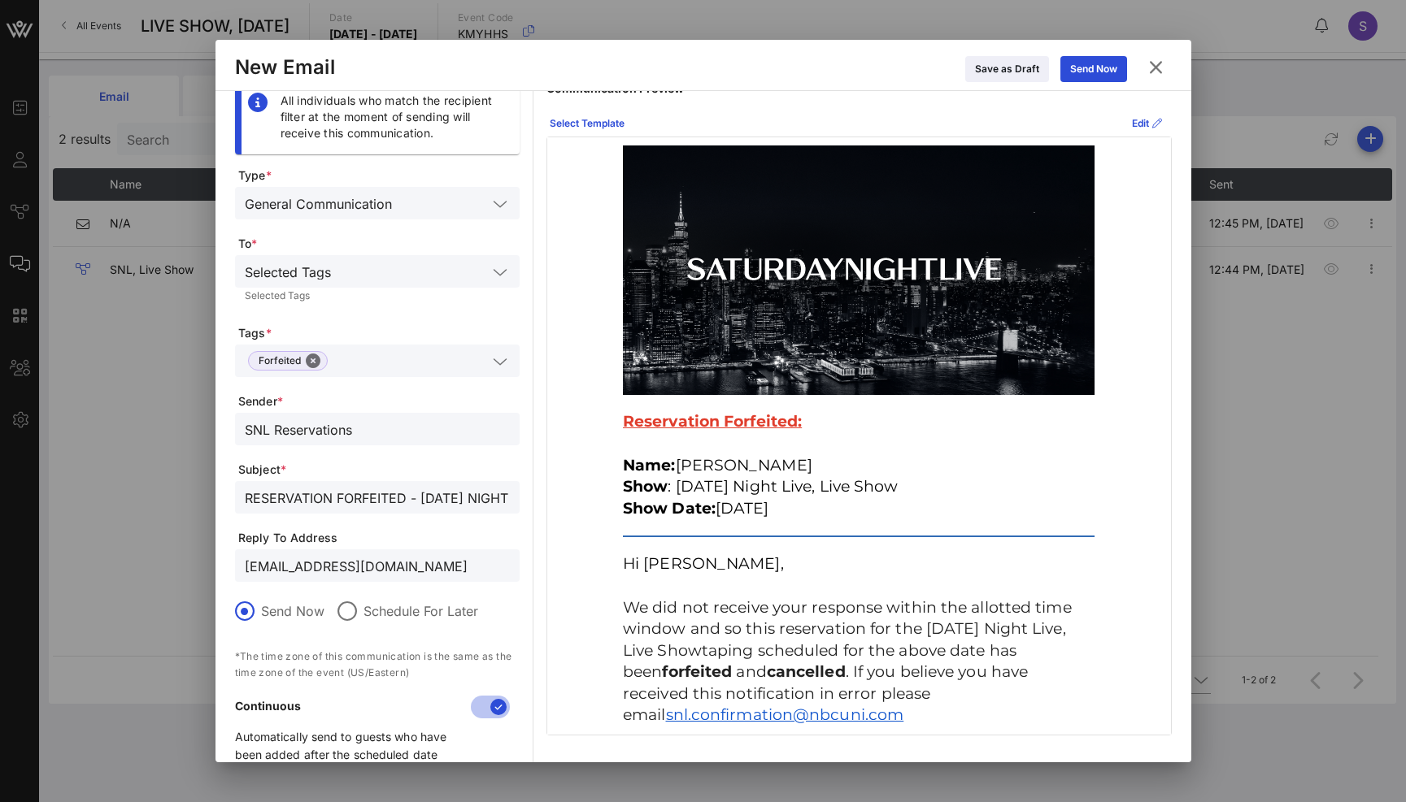
scroll to position [0, 0]
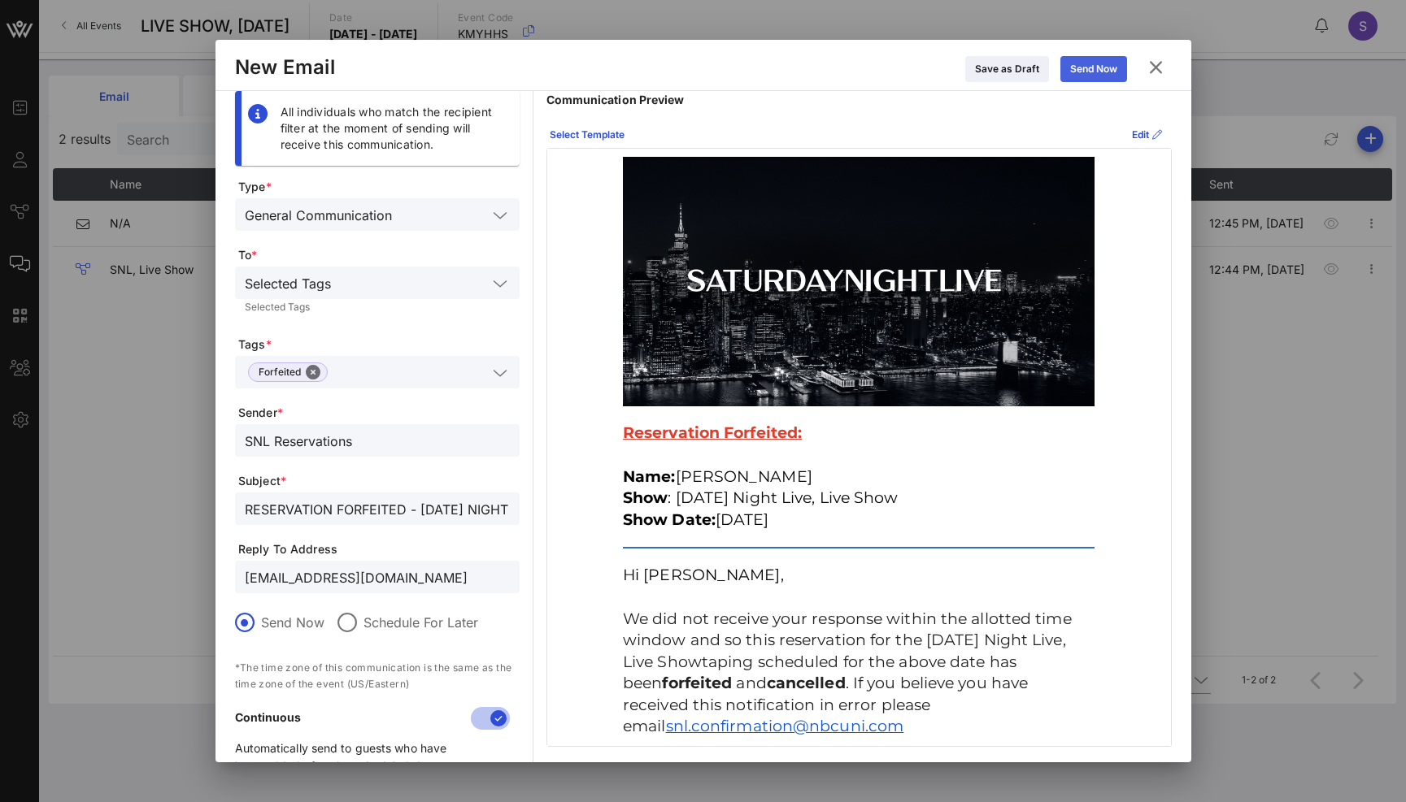
click at [1110, 65] on div "Send Now" at bounding box center [1093, 69] width 47 height 16
